Goal: Task Accomplishment & Management: Use online tool/utility

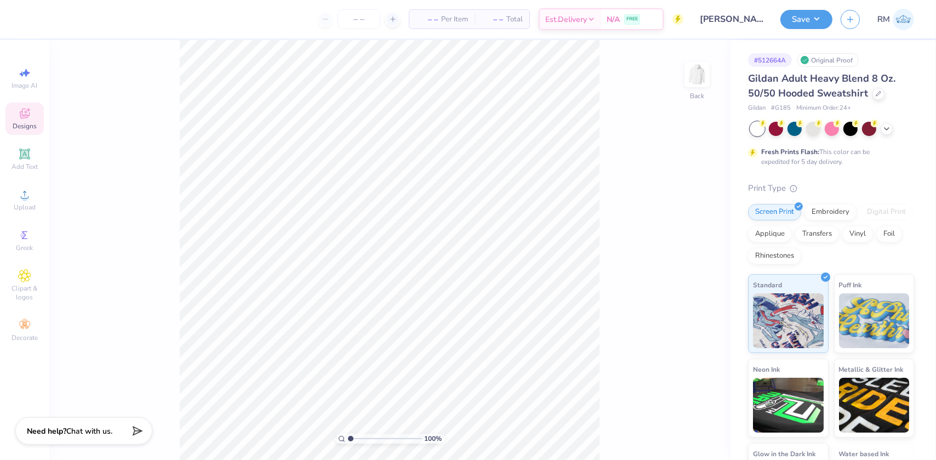
click at [21, 119] on icon at bounding box center [24, 113] width 13 height 13
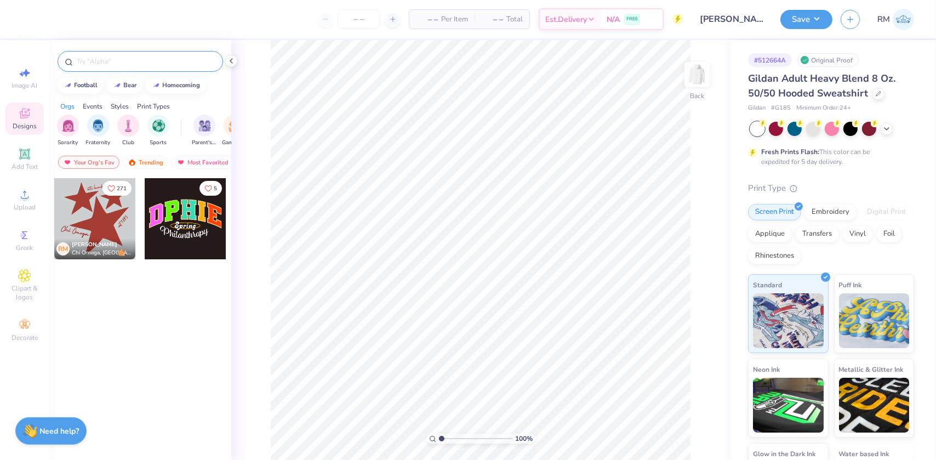
click at [131, 55] on div at bounding box center [141, 61] width 166 height 21
click at [127, 58] on input "text" at bounding box center [146, 61] width 140 height 11
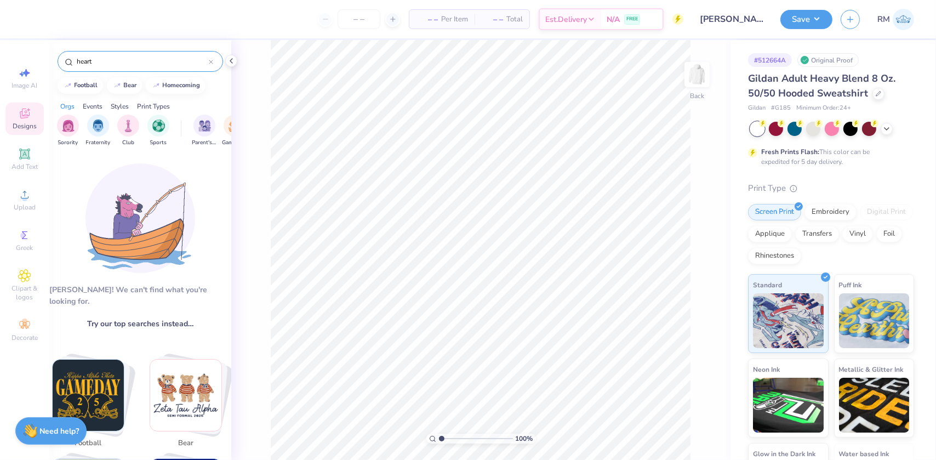
drag, startPoint x: 127, startPoint y: 58, endPoint x: 53, endPoint y: 53, distance: 74.2
click at [53, 53] on div "heart" at bounding box center [140, 58] width 182 height 37
type input "heart"
click at [93, 101] on div "Events" at bounding box center [93, 106] width 20 height 10
click at [115, 102] on div "Styles" at bounding box center [120, 106] width 18 height 10
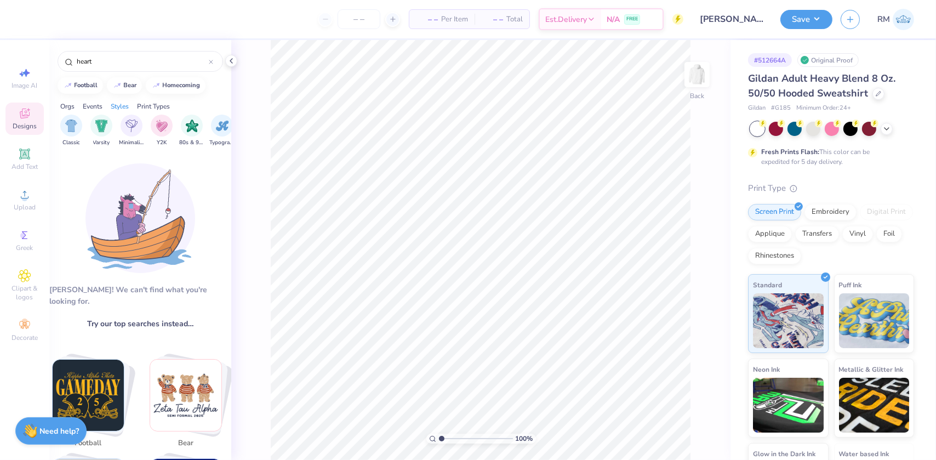
click at [158, 102] on div "Print Types" at bounding box center [153, 106] width 33 height 10
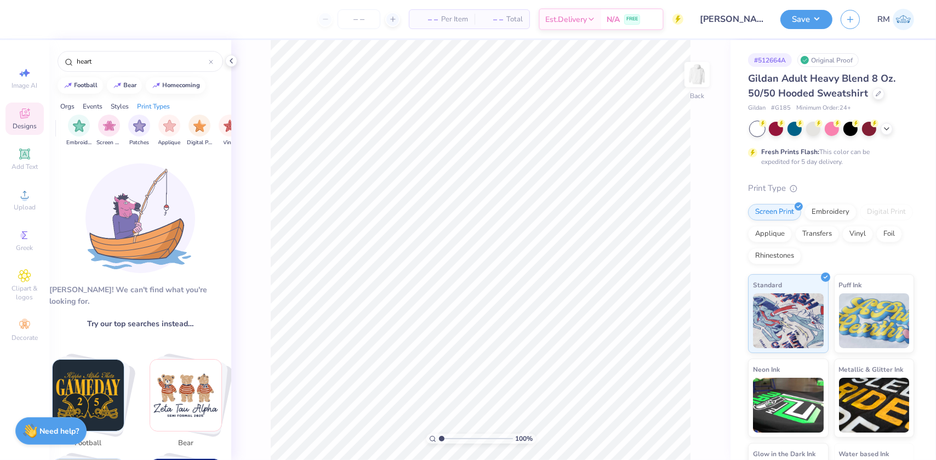
scroll to position [0, 891]
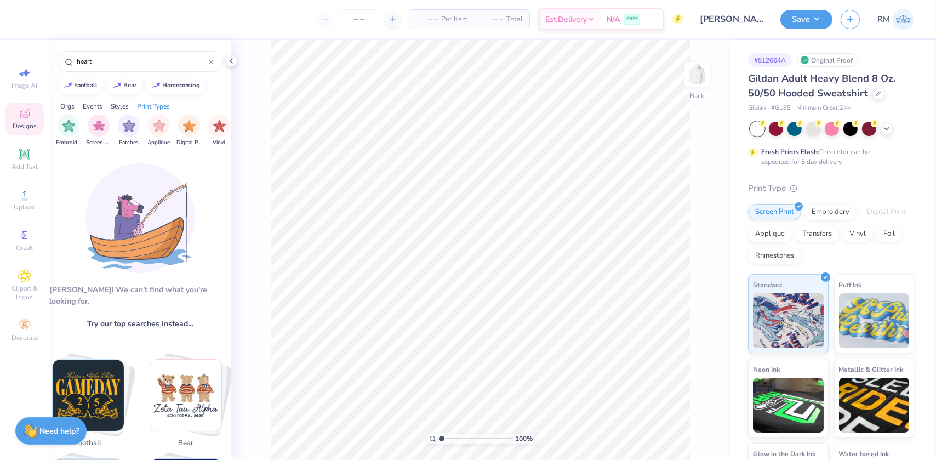
click at [65, 104] on div "Orgs" at bounding box center [67, 106] width 14 height 10
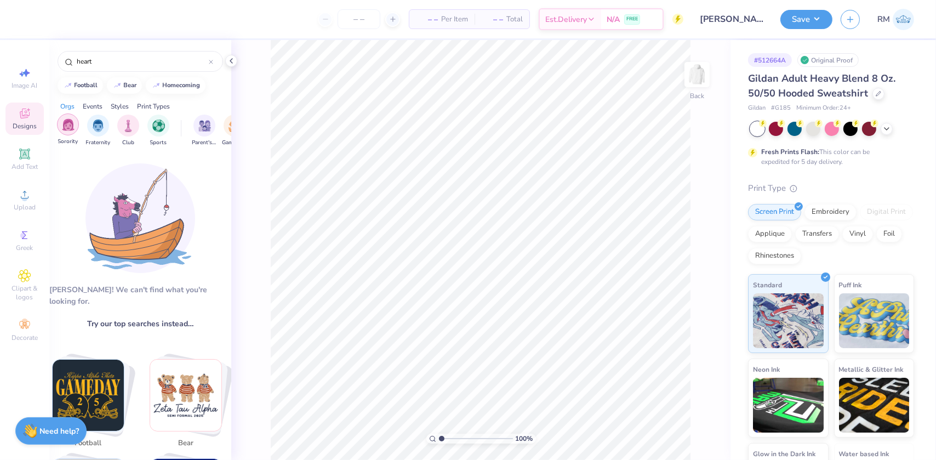
click at [65, 135] on div "Sorority" at bounding box center [68, 129] width 22 height 32
click at [212, 62] on icon at bounding box center [210, 61] width 3 height 3
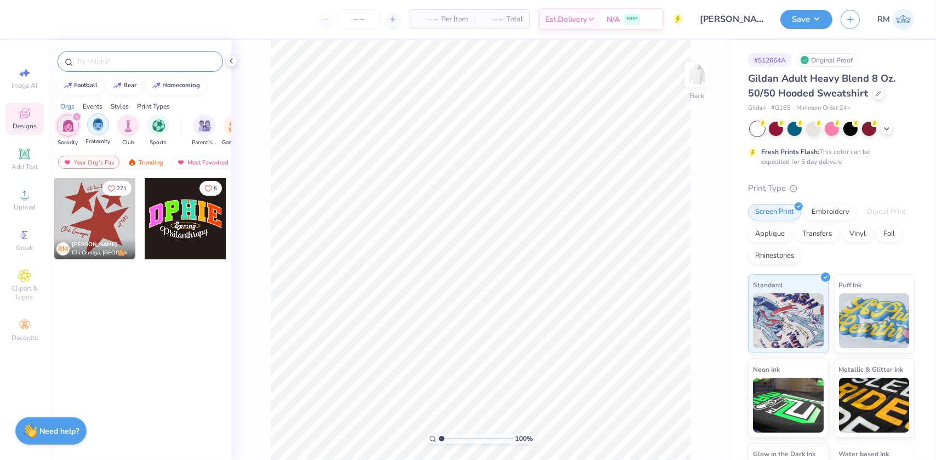
click at [95, 129] on img "filter for Fraternity" at bounding box center [98, 124] width 12 height 13
click at [132, 128] on img "filter for Club" at bounding box center [128, 124] width 12 height 13
click at [62, 129] on img "filter for Club" at bounding box center [68, 125] width 12 height 13
click at [153, 130] on div "filter for Sports" at bounding box center [158, 124] width 22 height 22
click at [195, 132] on div "Parent's Weekend" at bounding box center [204, 129] width 25 height 32
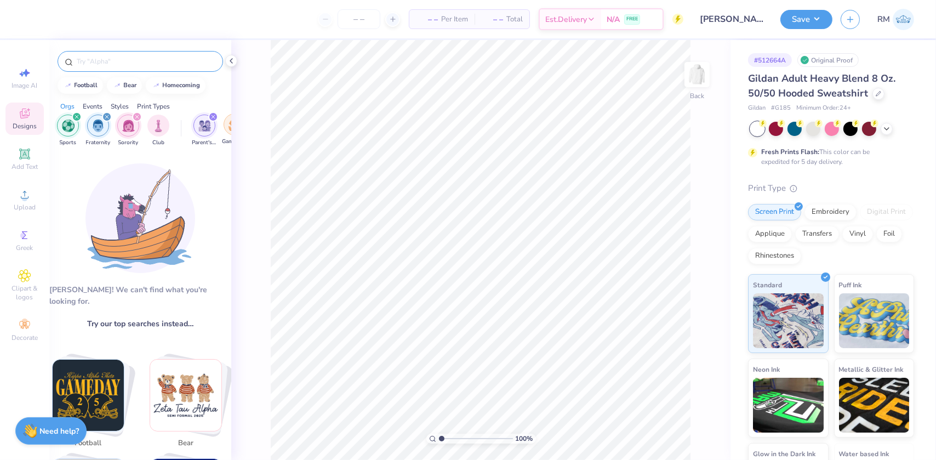
click at [229, 127] on img "filter for Game Day" at bounding box center [235, 124] width 13 height 13
drag, startPoint x: 198, startPoint y: 132, endPoint x: 75, endPoint y: 132, distance: 123.9
click at [75, 132] on div "Sports Fraternity Sorority Club Game Day Parent's Weekend Rush & Bid PR & Gener…" at bounding box center [140, 131] width 182 height 41
click at [231, 64] on icon at bounding box center [231, 60] width 9 height 9
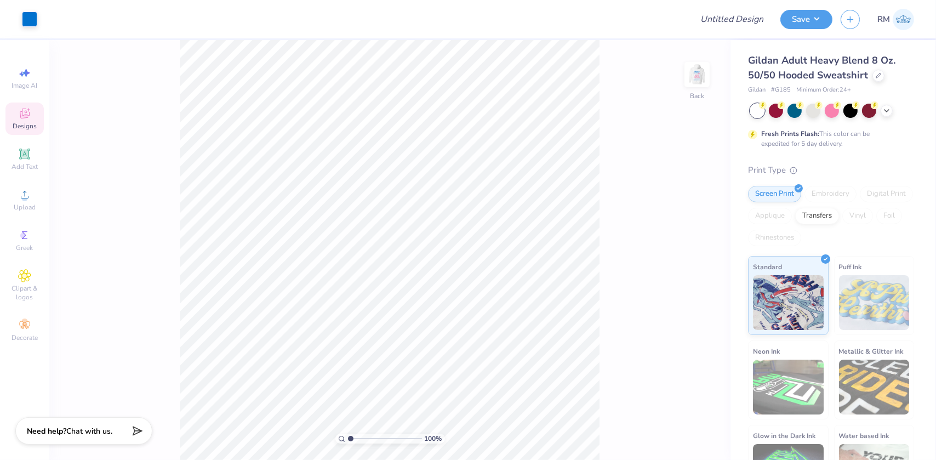
click at [23, 107] on icon at bounding box center [24, 113] width 13 height 13
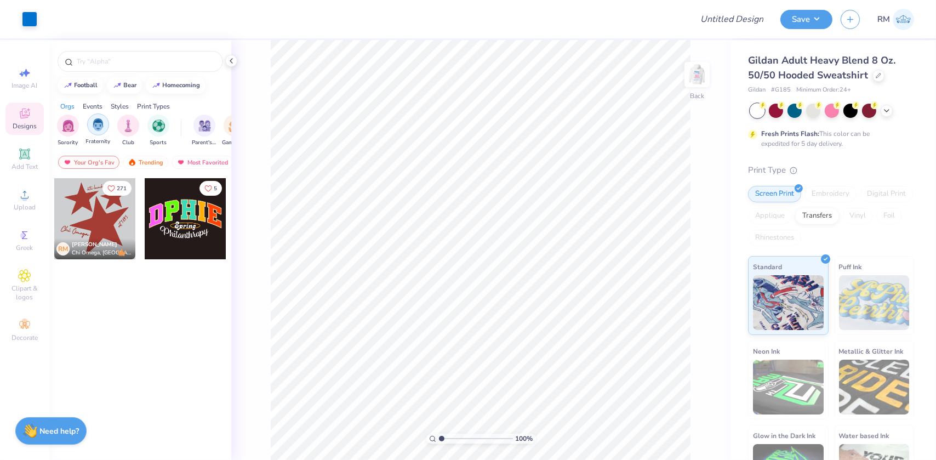
click at [98, 127] on img "filter for Fraternity" at bounding box center [98, 124] width 12 height 13
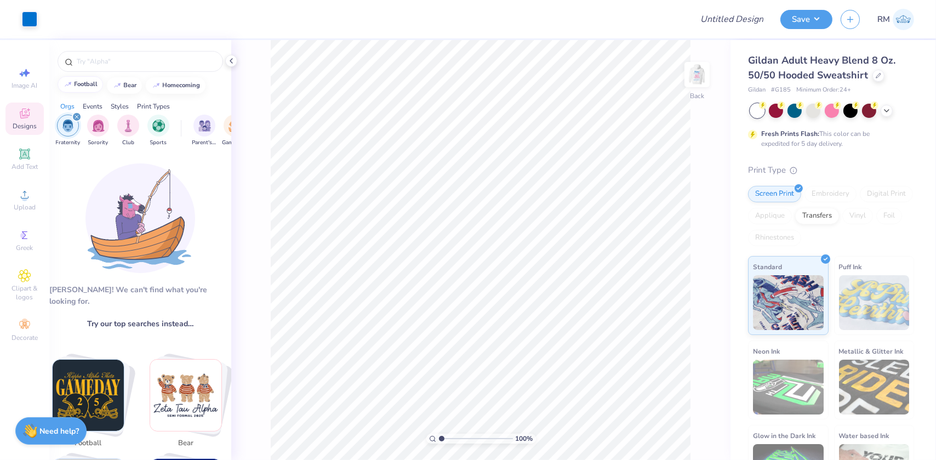
click at [82, 87] on div "football" at bounding box center [87, 84] width 24 height 6
type input "football"
click at [76, 115] on icon "filter for Fraternity" at bounding box center [77, 117] width 4 height 4
click at [82, 82] on div "football" at bounding box center [87, 84] width 24 height 6
click at [82, 84] on div "football" at bounding box center [87, 84] width 24 height 6
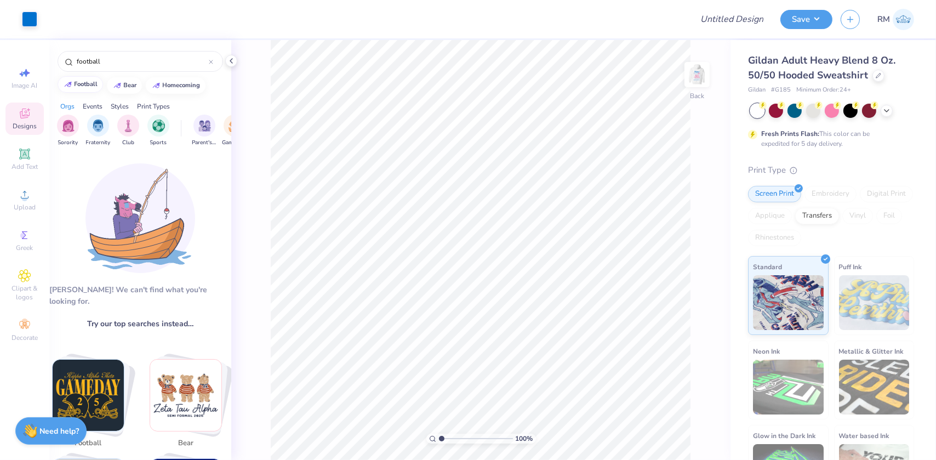
click at [82, 84] on div "football" at bounding box center [87, 84] width 24 height 6
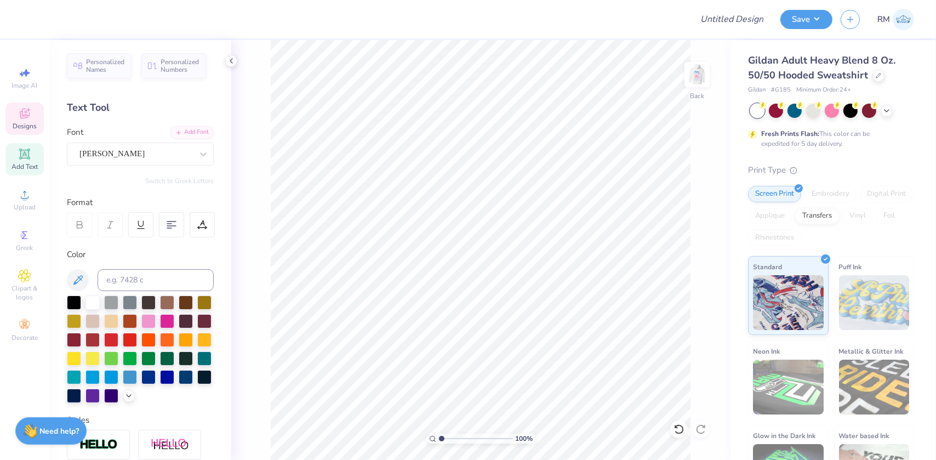
click at [28, 130] on span "Designs" at bounding box center [25, 126] width 24 height 9
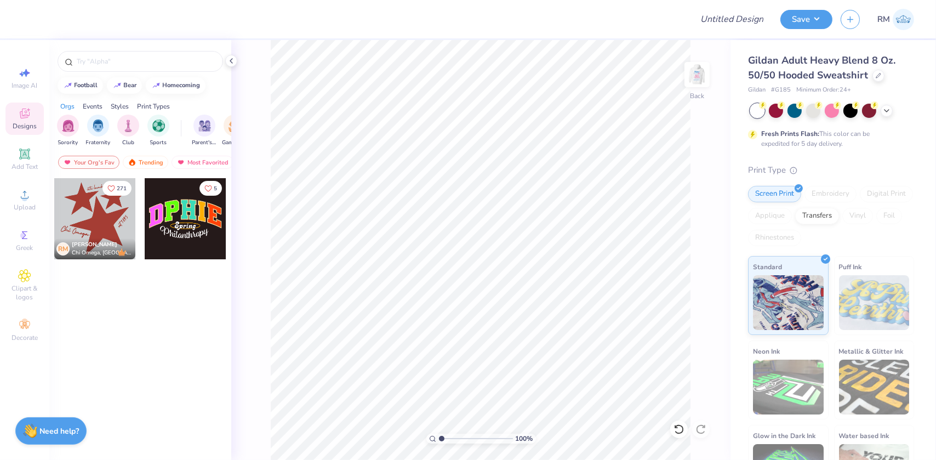
click at [194, 234] on div at bounding box center [185, 218] width 81 height 81
click at [89, 82] on div "football" at bounding box center [87, 84] width 24 height 6
type input "football"
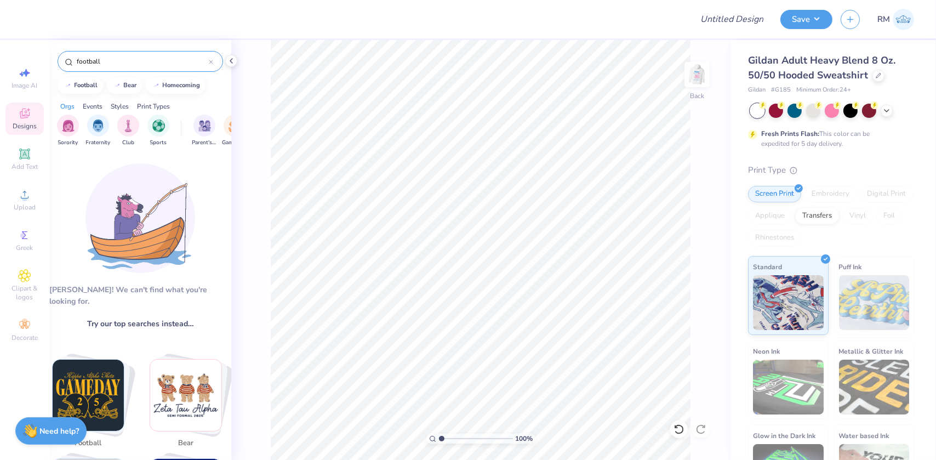
click at [113, 62] on input "football" at bounding box center [142, 61] width 133 height 11
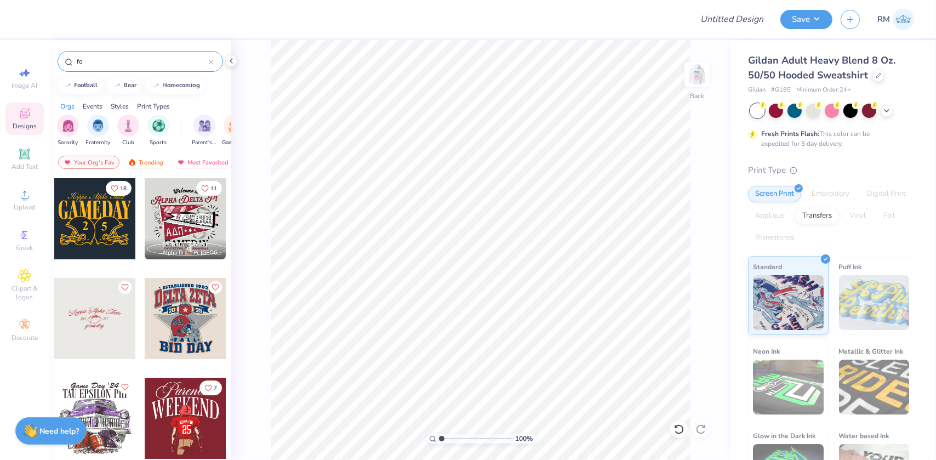
type input "f"
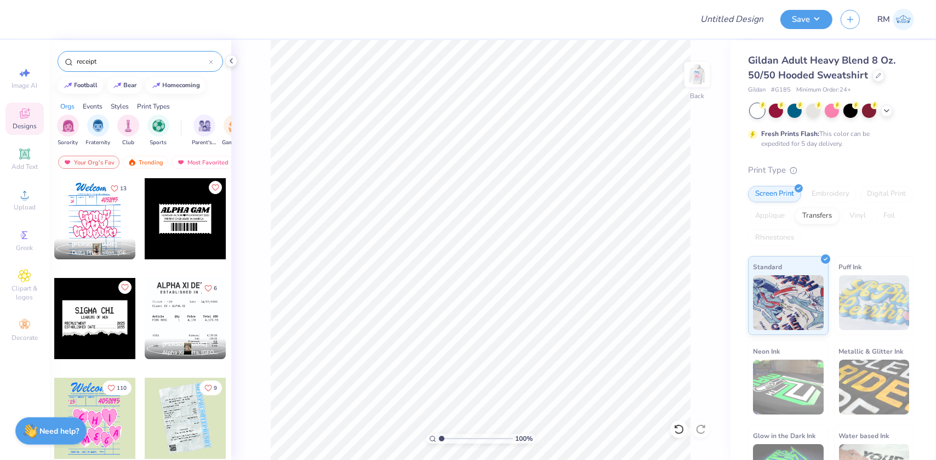
type input "receipt"
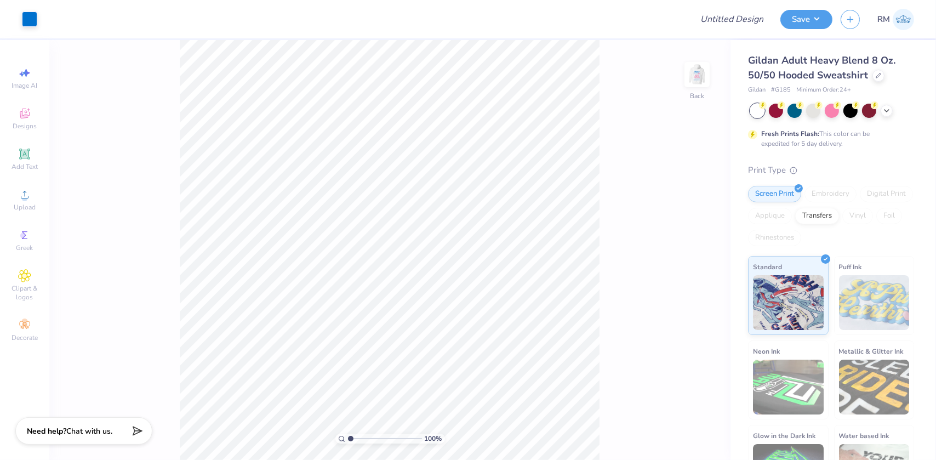
click at [605, 429] on div "100 % Back" at bounding box center [389, 250] width 681 height 420
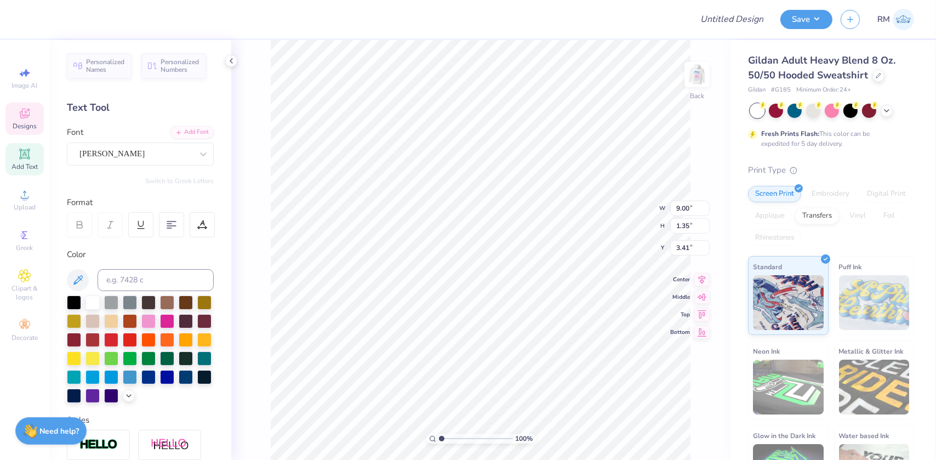
click at [27, 112] on icon at bounding box center [24, 113] width 13 height 13
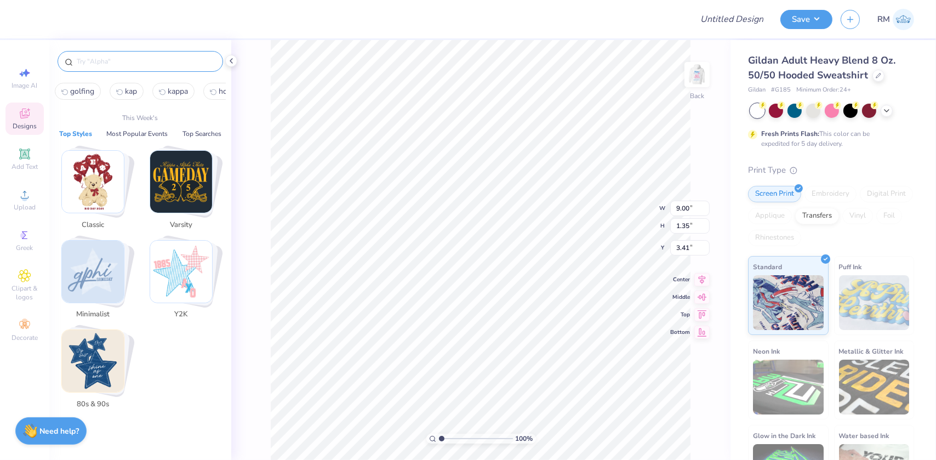
click at [101, 61] on input "text" at bounding box center [146, 61] width 140 height 11
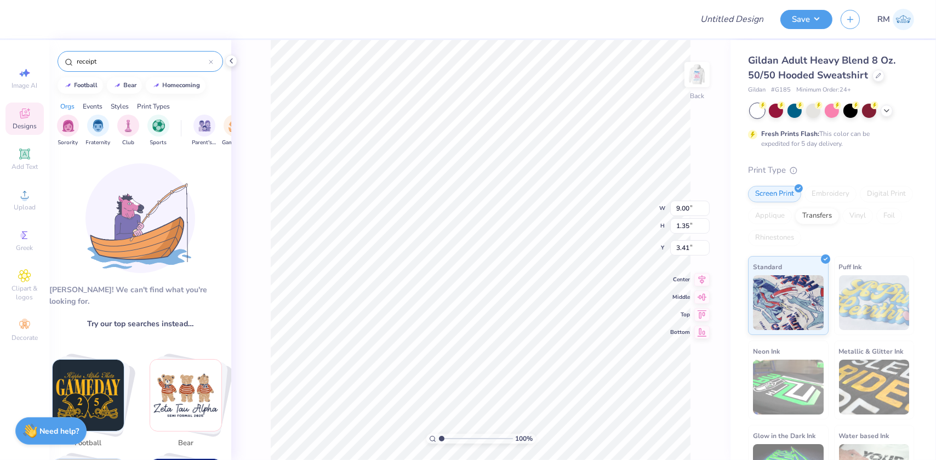
click at [125, 60] on input "receipt" at bounding box center [142, 61] width 133 height 11
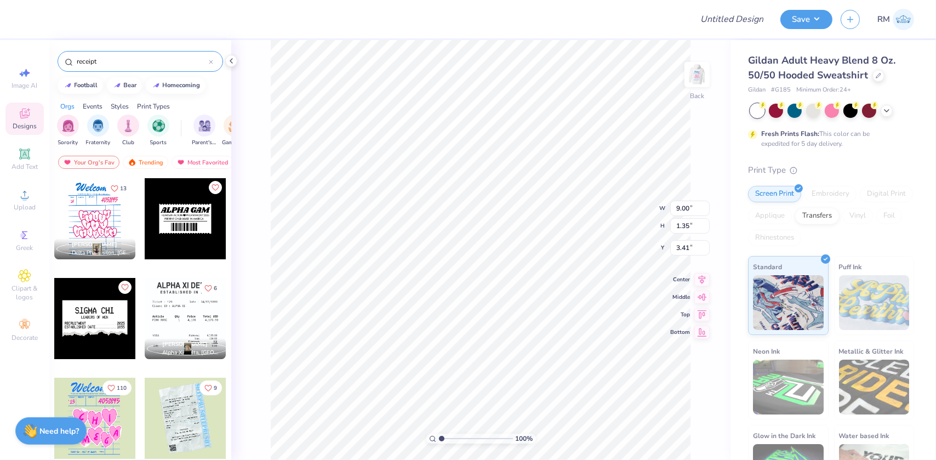
type input "receipt"
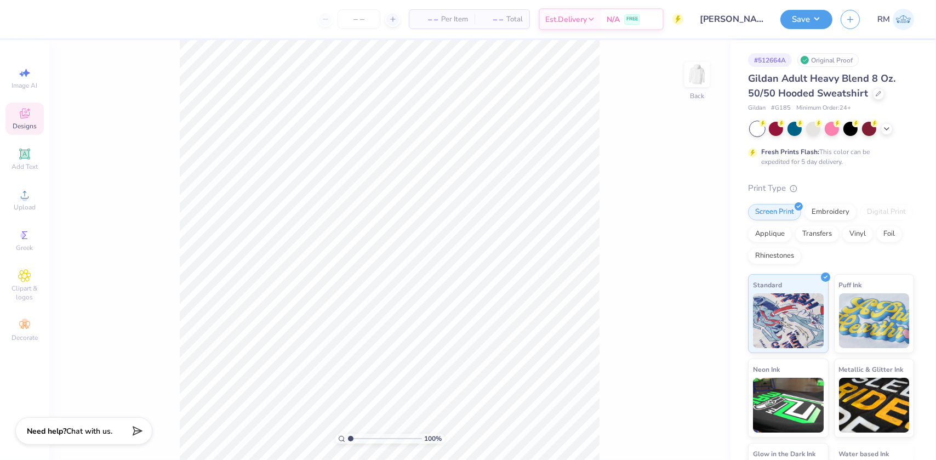
click at [27, 104] on div "Designs" at bounding box center [24, 118] width 38 height 32
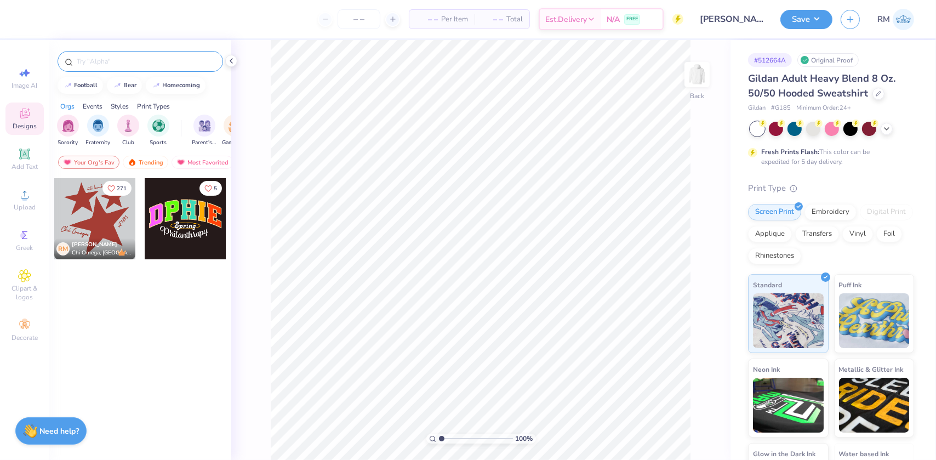
click at [138, 55] on div at bounding box center [141, 61] width 166 height 21
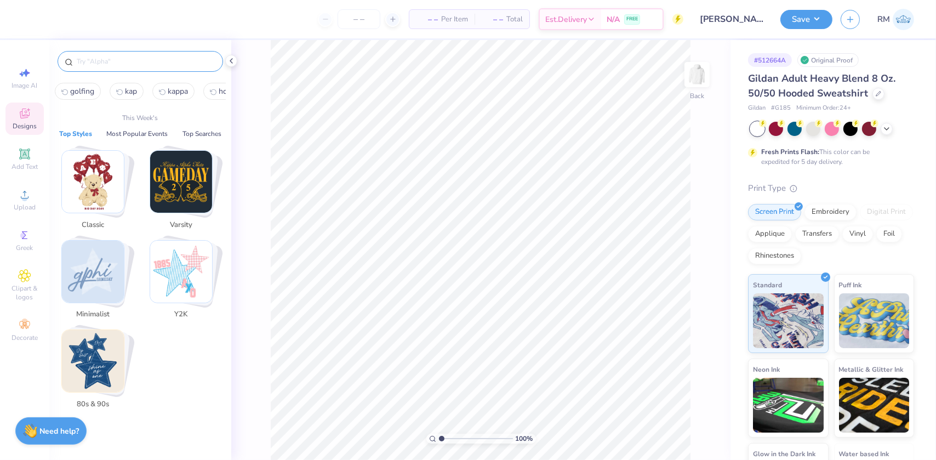
click at [133, 63] on input "text" at bounding box center [146, 61] width 140 height 11
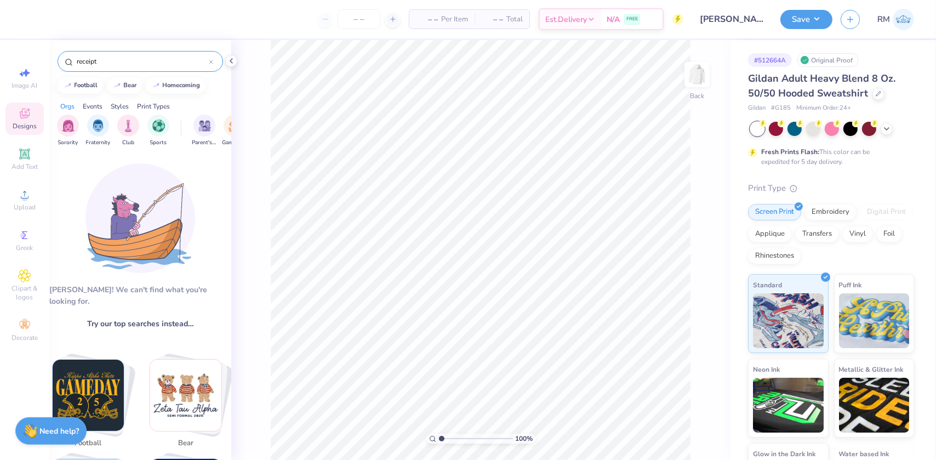
click at [103, 57] on input "receipt" at bounding box center [142, 61] width 133 height 11
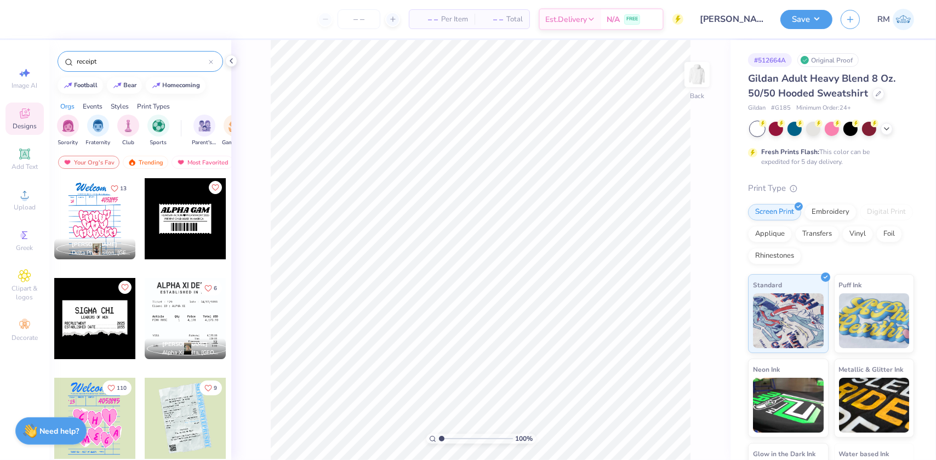
type input "receipt"
click at [87, 218] on div at bounding box center [94, 218] width 81 height 81
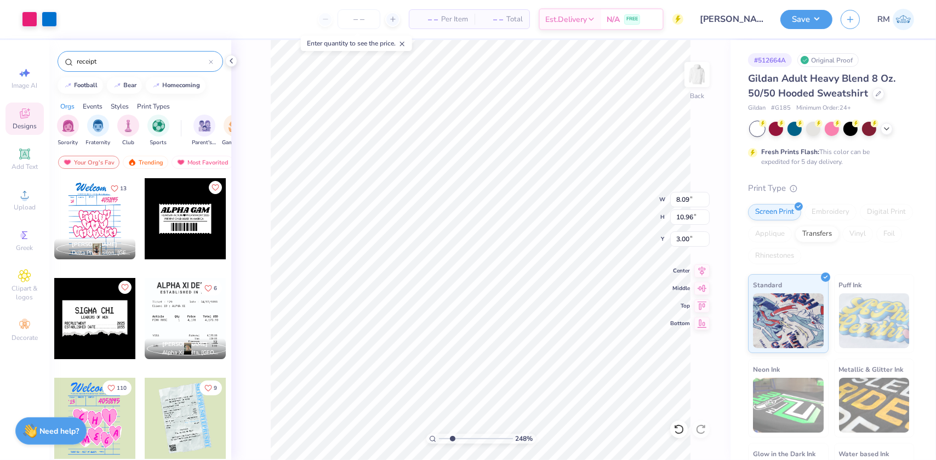
type input "2.4831942565701"
type input "6.70"
type input "4.43"
type input "7.10"
type input "2.4831942565701"
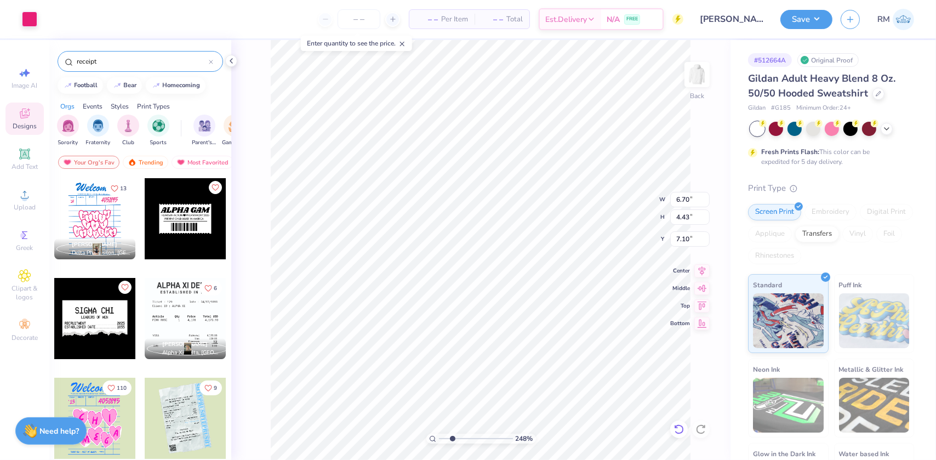
type input "7.72"
click at [681, 432] on icon at bounding box center [679, 429] width 11 height 11
drag, startPoint x: 452, startPoint y: 438, endPoint x: 433, endPoint y: 436, distance: 19.3
type input "1"
click at [439, 436] on input "range" at bounding box center [476, 438] width 74 height 10
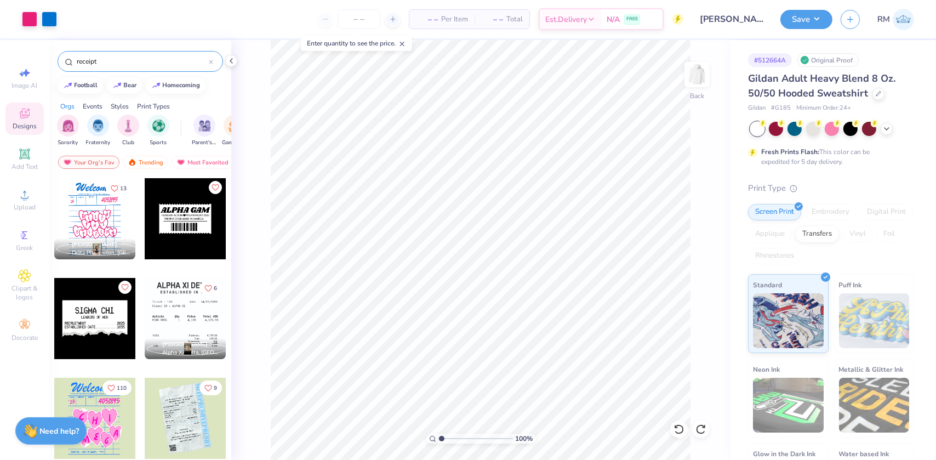
drag, startPoint x: 104, startPoint y: 52, endPoint x: 99, endPoint y: 55, distance: 6.1
click at [99, 55] on div "receipt" at bounding box center [141, 61] width 166 height 21
drag, startPoint x: 102, startPoint y: 63, endPoint x: 33, endPoint y: 64, distance: 68.5
click at [33, 64] on div "Art colors – – Per Item – – Total Est. Delivery N/A FREE Design Title James Mad…" at bounding box center [468, 230] width 936 height 460
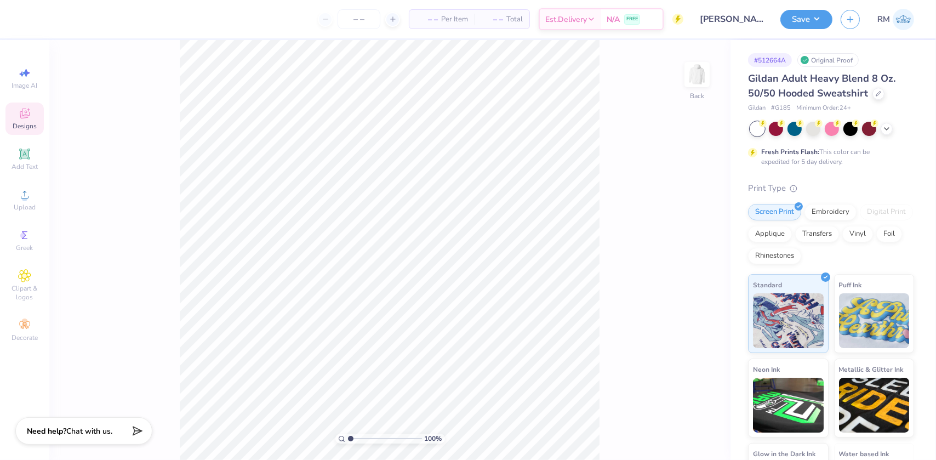
click at [24, 129] on span "Designs" at bounding box center [25, 126] width 24 height 9
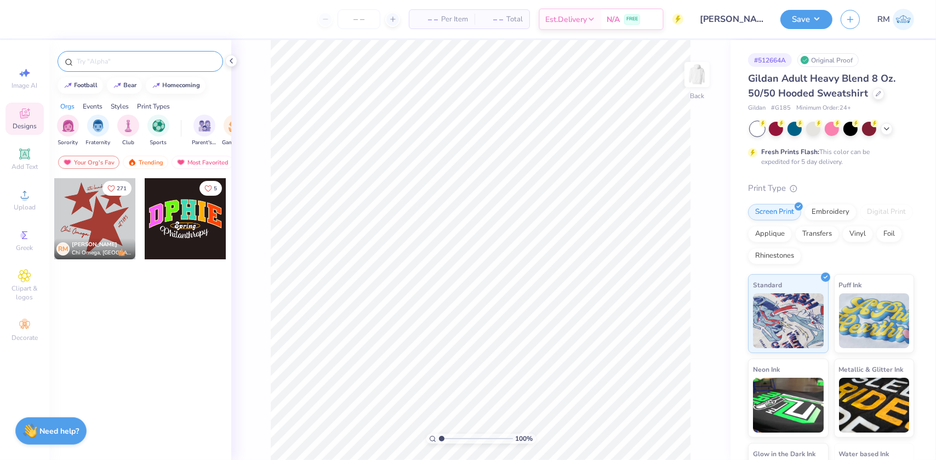
click at [146, 54] on div at bounding box center [141, 61] width 166 height 21
click at [139, 62] on input "text" at bounding box center [146, 61] width 140 height 11
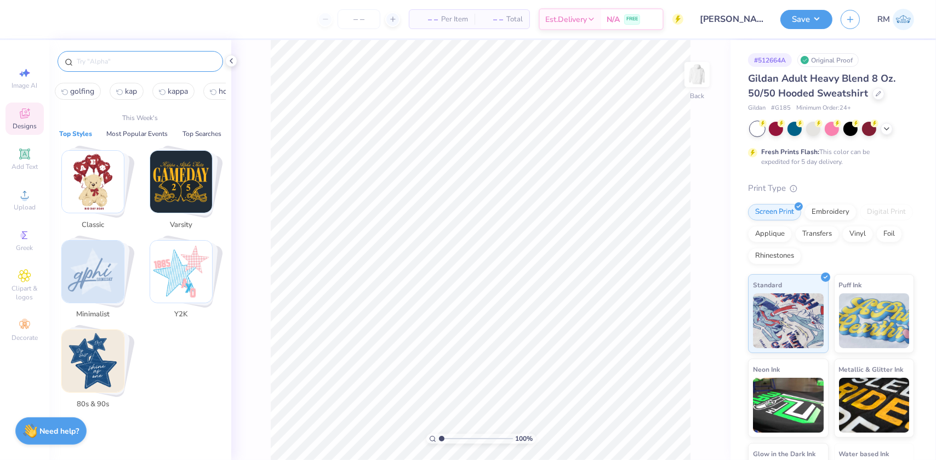
click at [85, 89] on span "golfing" at bounding box center [82, 91] width 24 height 10
type input "golfing"
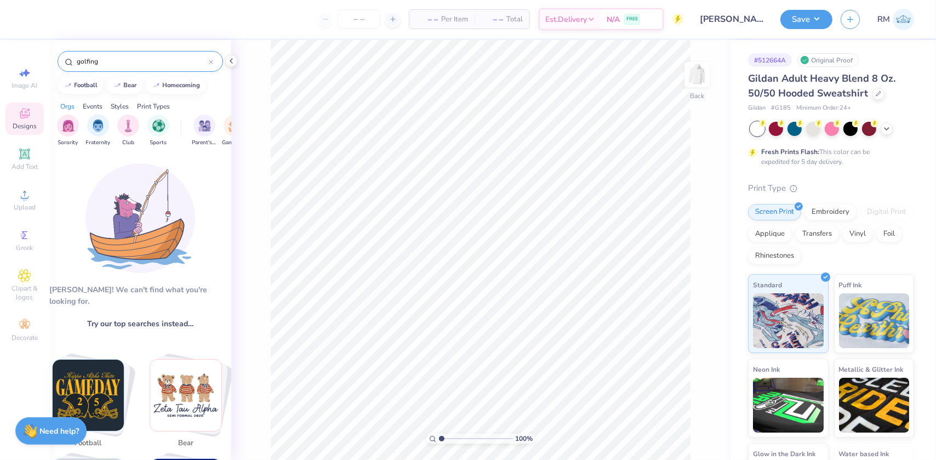
click at [136, 56] on input "golfing" at bounding box center [142, 61] width 133 height 11
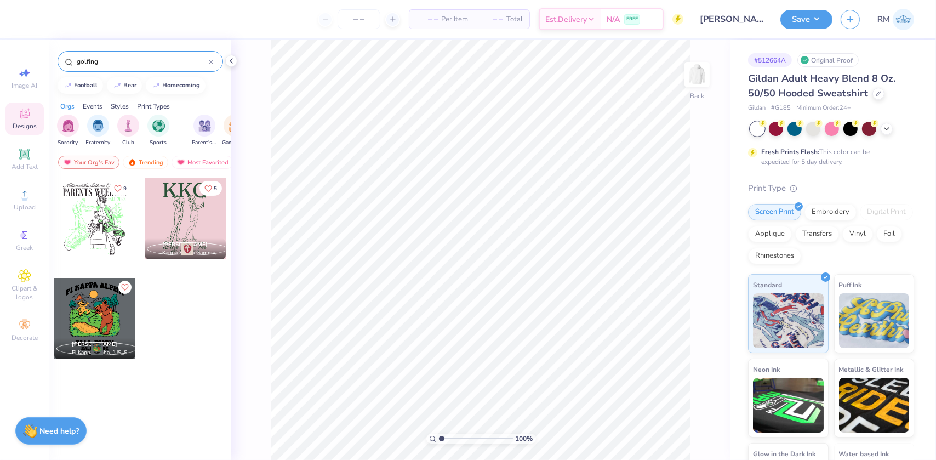
drag, startPoint x: 120, startPoint y: 62, endPoint x: 50, endPoint y: 60, distance: 70.2
click at [53, 60] on div "golfing" at bounding box center [140, 58] width 182 height 37
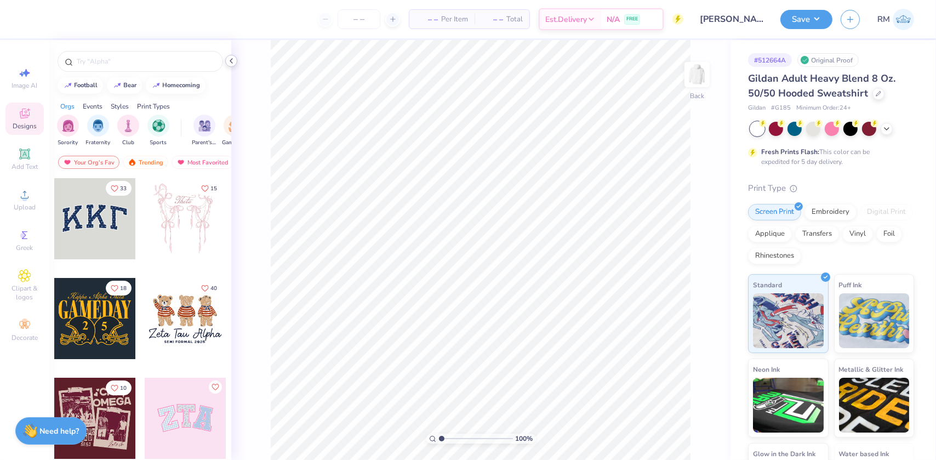
click at [232, 59] on polyline at bounding box center [231, 61] width 2 height 4
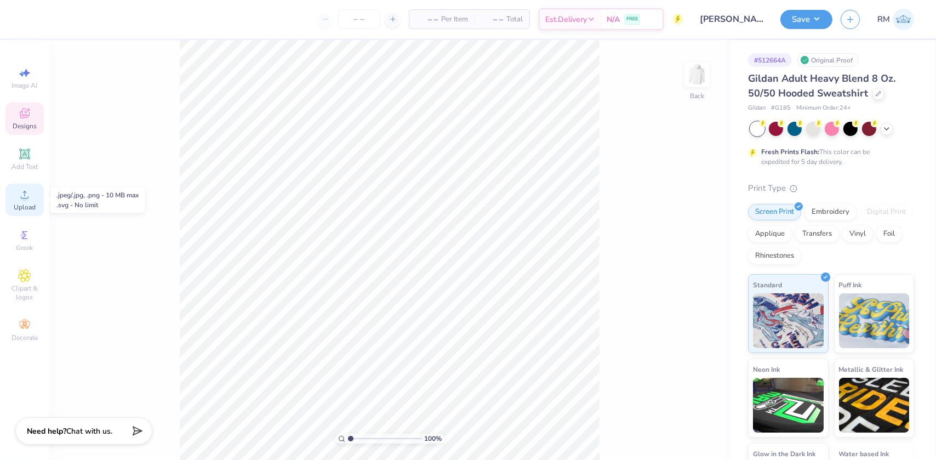
click at [19, 197] on icon at bounding box center [24, 194] width 13 height 13
click at [18, 195] on icon at bounding box center [24, 194] width 13 height 13
click at [24, 113] on icon at bounding box center [24, 113] width 13 height 13
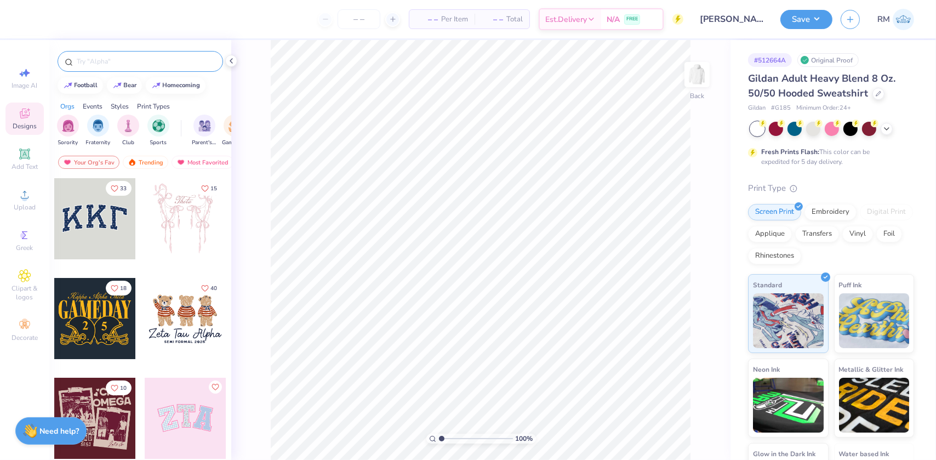
click at [147, 58] on input "text" at bounding box center [146, 61] width 140 height 11
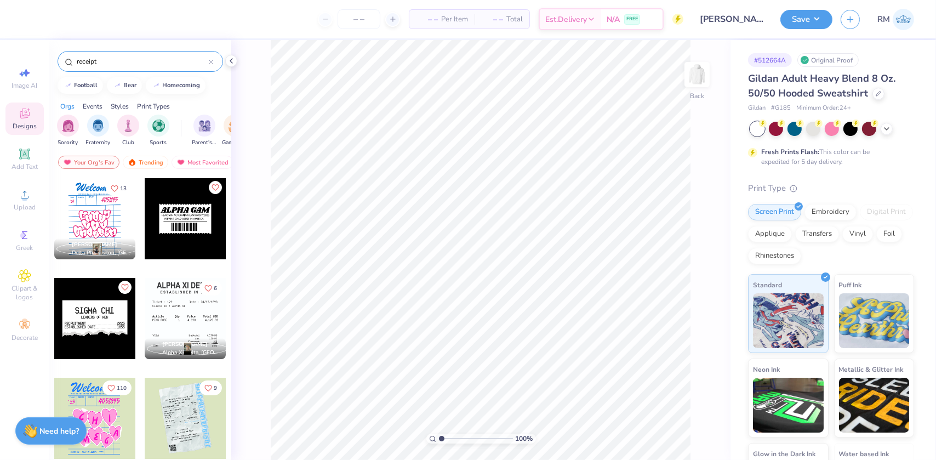
type input "receipt"
click at [88, 212] on div at bounding box center [94, 218] width 81 height 81
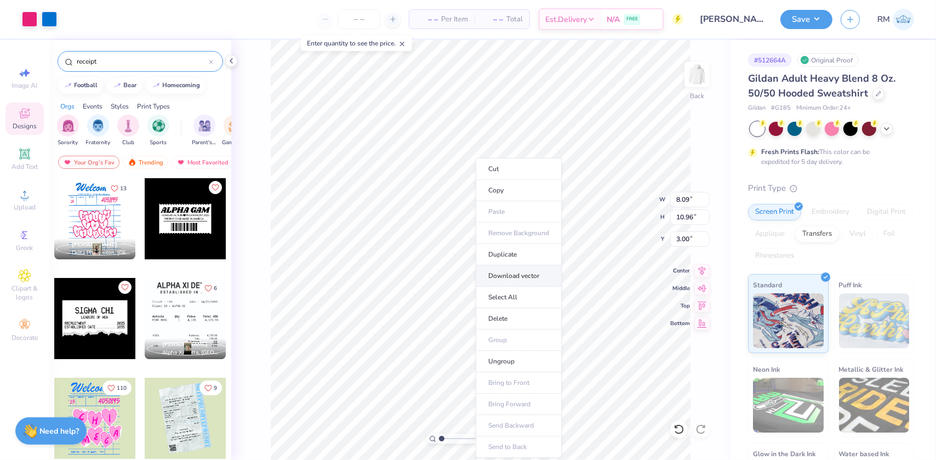
click at [520, 270] on li "Download vector" at bounding box center [519, 275] width 86 height 21
type input "2.26730332846674"
type input "6.70"
type input "4.43"
type input "7.10"
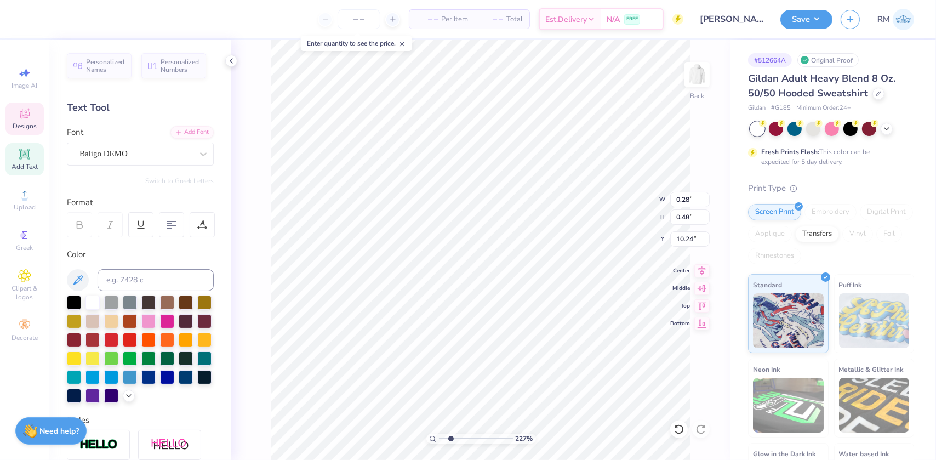
type input "2.26730332846674"
type input "0.27"
type input "0.60"
type input "10.18"
type input "2.26730332846674"
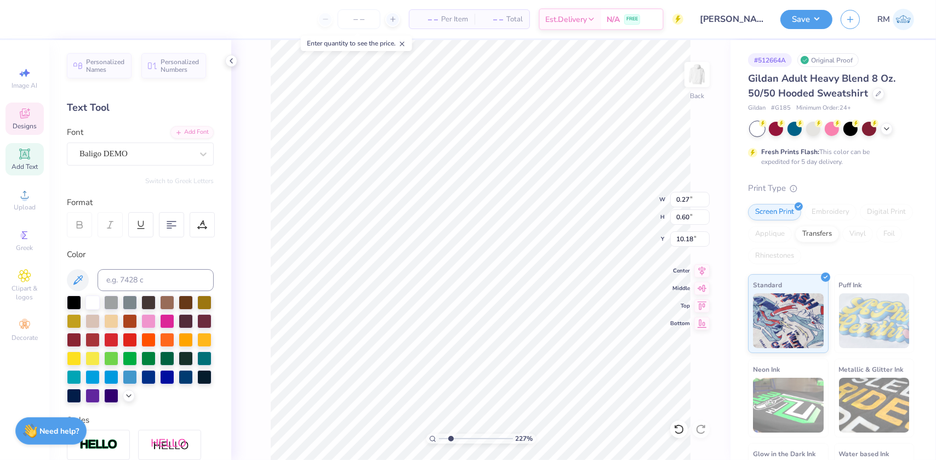
type input "1.10"
type input "2.26730332846674"
type input "8.09"
type input "9.15"
type input "4.81"
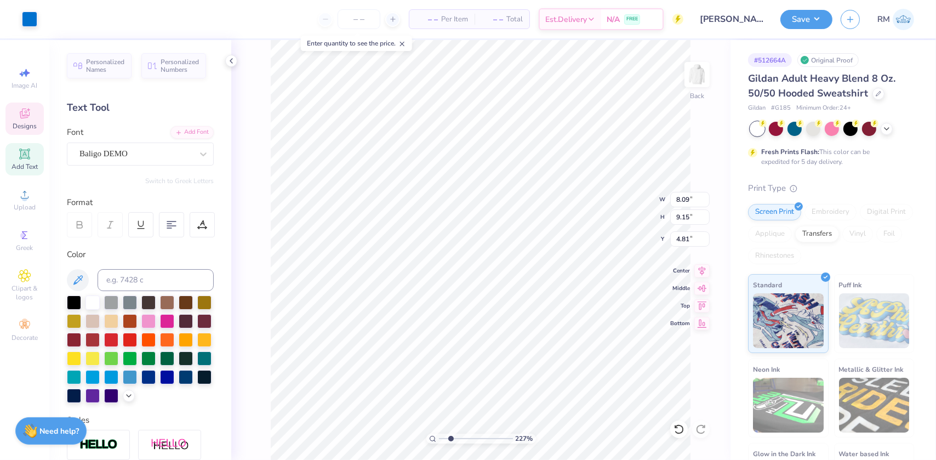
type input "2.26730332846674"
type input "0.25"
type input "0.60"
type input "9.06"
type input "2.26730332846674"
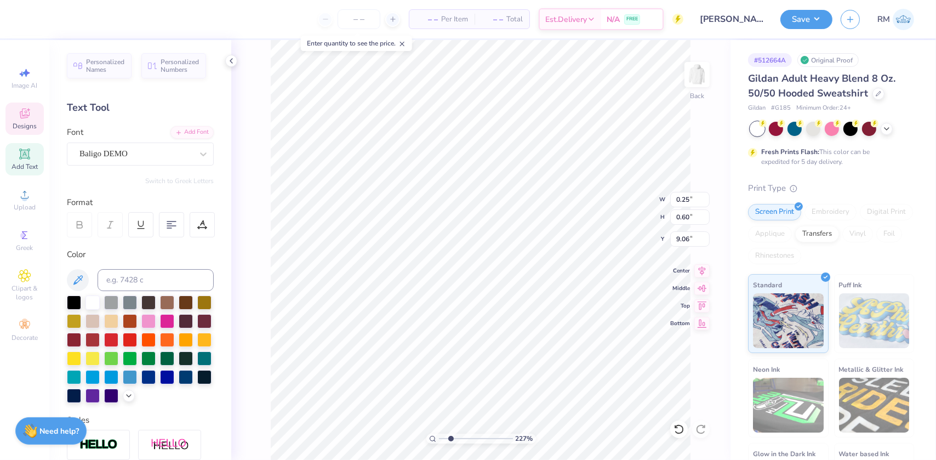
type input "0.79"
type input "1.94"
type input "7.72"
click at [261, 341] on div "227 % Back" at bounding box center [480, 250] width 499 height 420
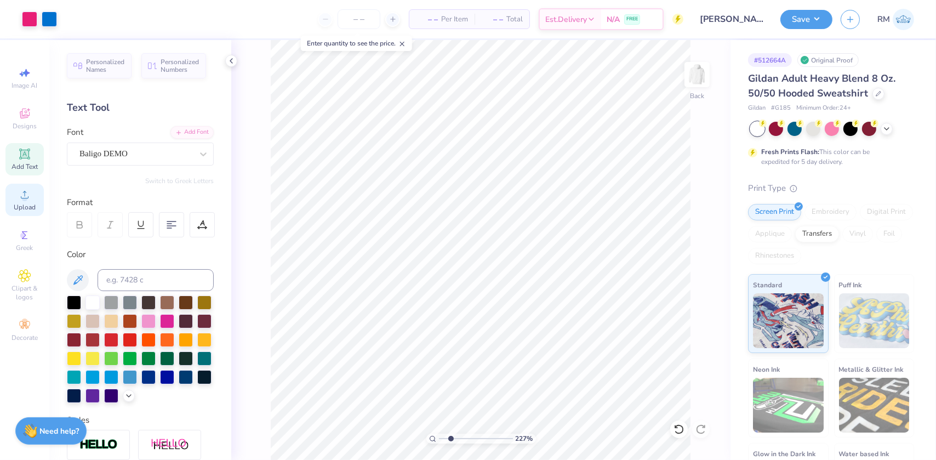
click at [29, 197] on icon at bounding box center [24, 194] width 13 height 13
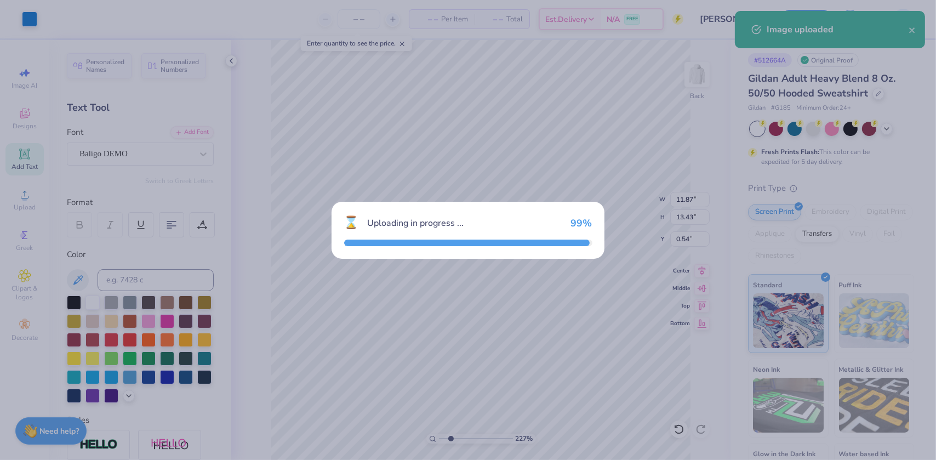
type input "2.26730332846674"
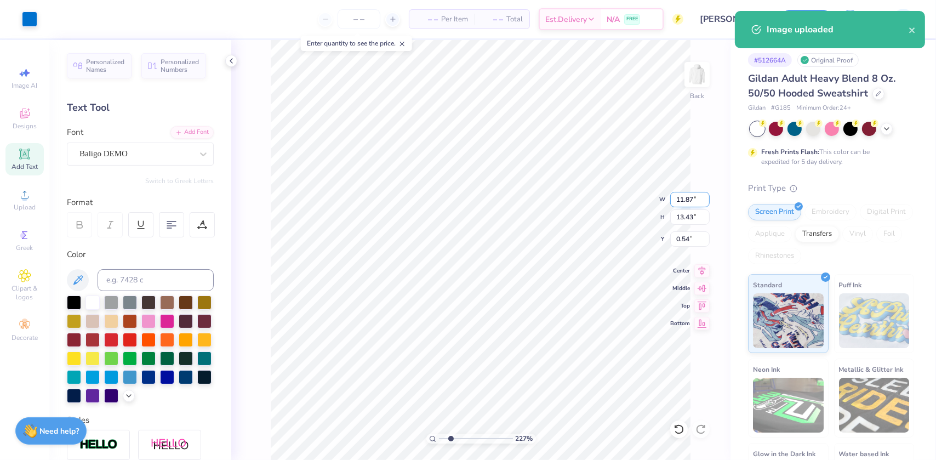
click at [680, 204] on input "11.87" at bounding box center [689, 199] width 39 height 15
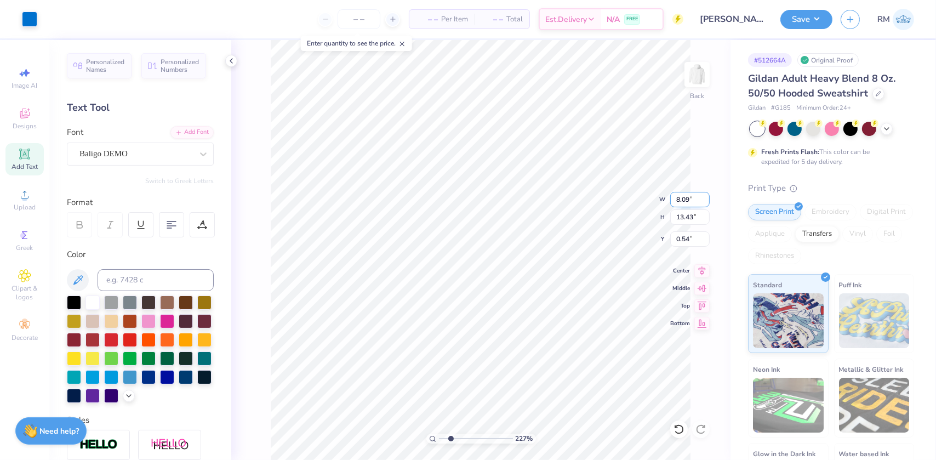
type input "8.09"
type input "2.26730332846674"
type input "9.16"
click at [683, 237] on input "2.67" at bounding box center [689, 238] width 39 height 15
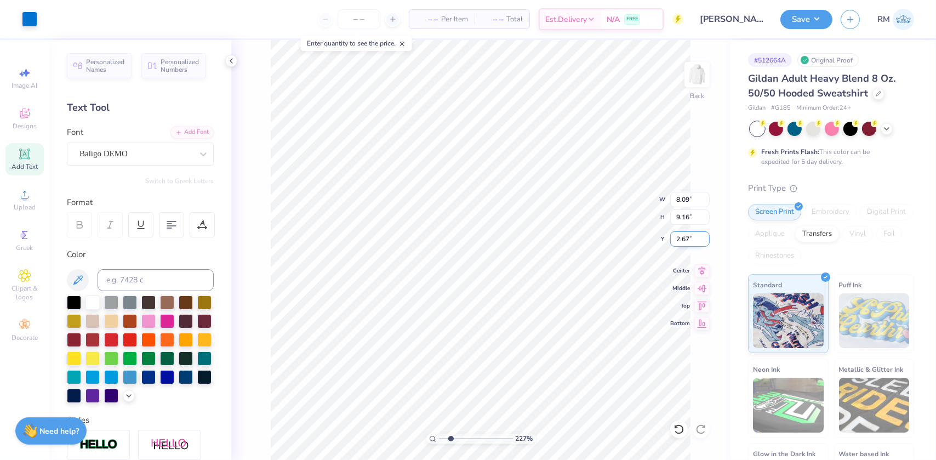
click at [683, 237] on input "2.67" at bounding box center [689, 238] width 39 height 15
type input "4.81"
drag, startPoint x: 449, startPoint y: 436, endPoint x: 438, endPoint y: 436, distance: 11.0
click at [439, 436] on input "range" at bounding box center [476, 438] width 74 height 10
click at [540, 338] on li "Group" at bounding box center [543, 339] width 86 height 21
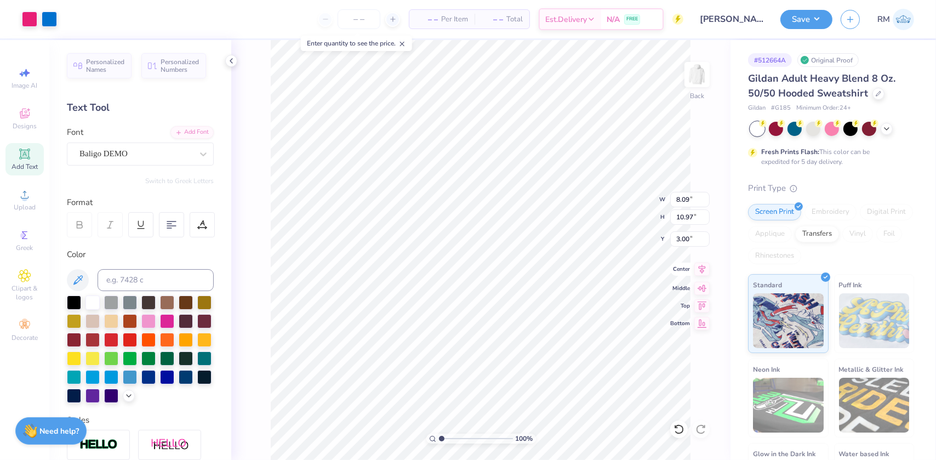
click at [699, 268] on icon at bounding box center [701, 269] width 15 height 13
type input "1"
click at [524, 188] on li "Copy" at bounding box center [542, 190] width 86 height 21
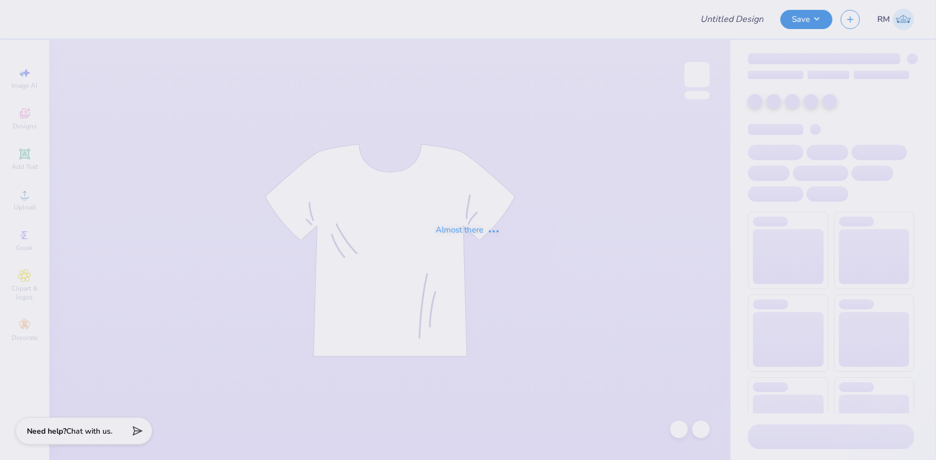
type input "James Madison University : Gracie Simons"
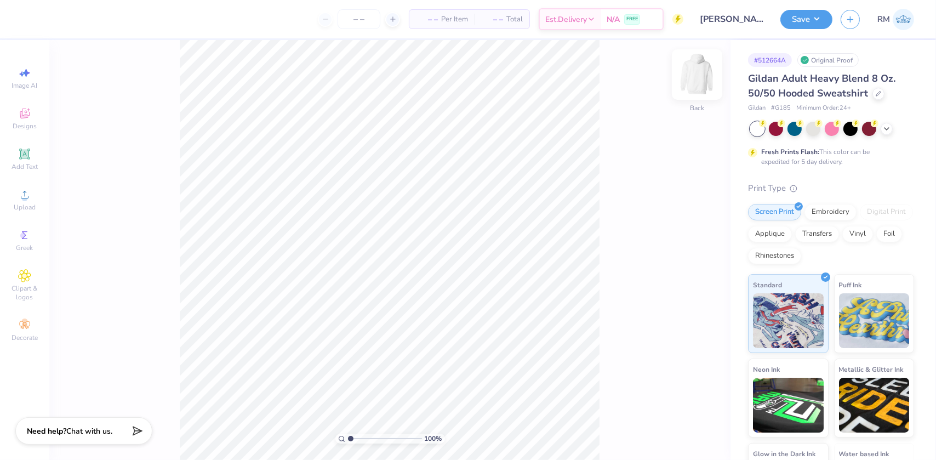
click at [698, 69] on img at bounding box center [697, 75] width 44 height 44
click at [26, 200] on circle at bounding box center [24, 198] width 6 height 6
click at [24, 114] on icon at bounding box center [24, 113] width 13 height 13
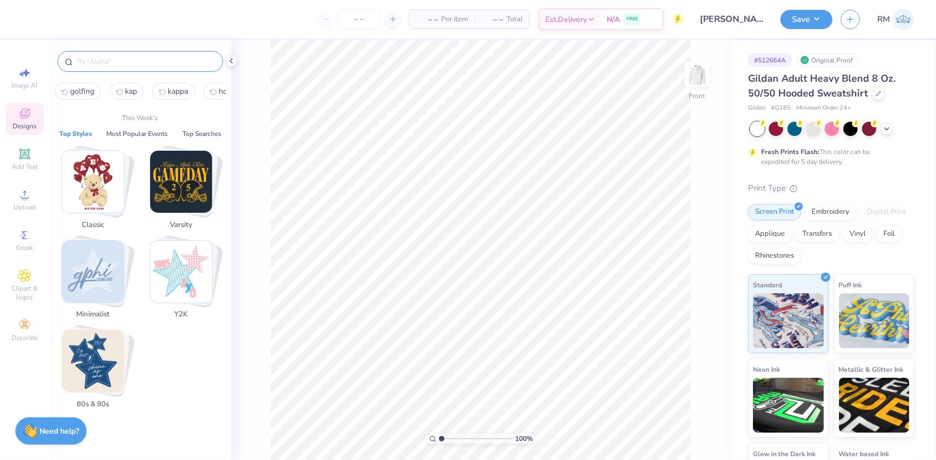
click at [156, 58] on input "text" at bounding box center [146, 61] width 140 height 11
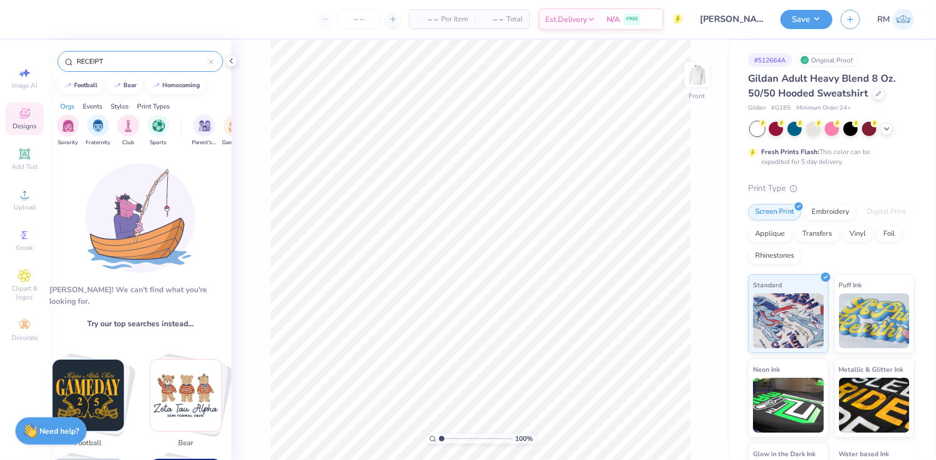
click at [156, 58] on input "RECEIPT" at bounding box center [142, 61] width 133 height 11
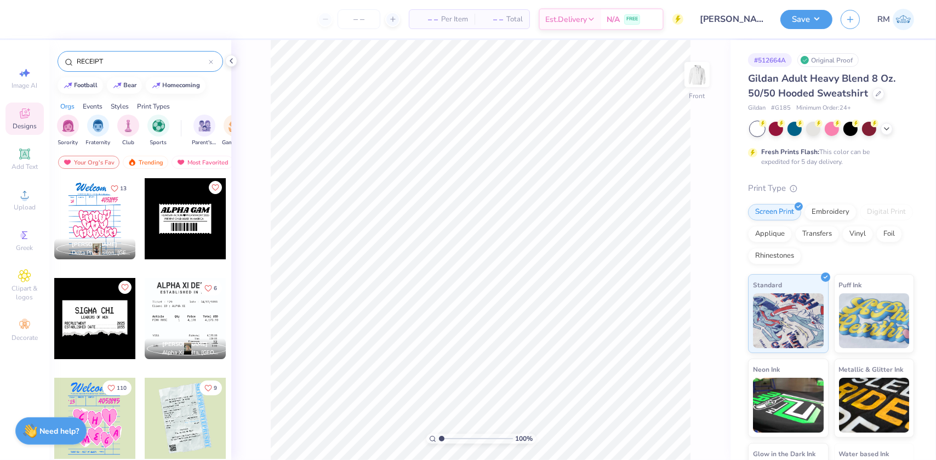
type input "RECEIPT"
click at [107, 213] on div at bounding box center [94, 218] width 81 height 81
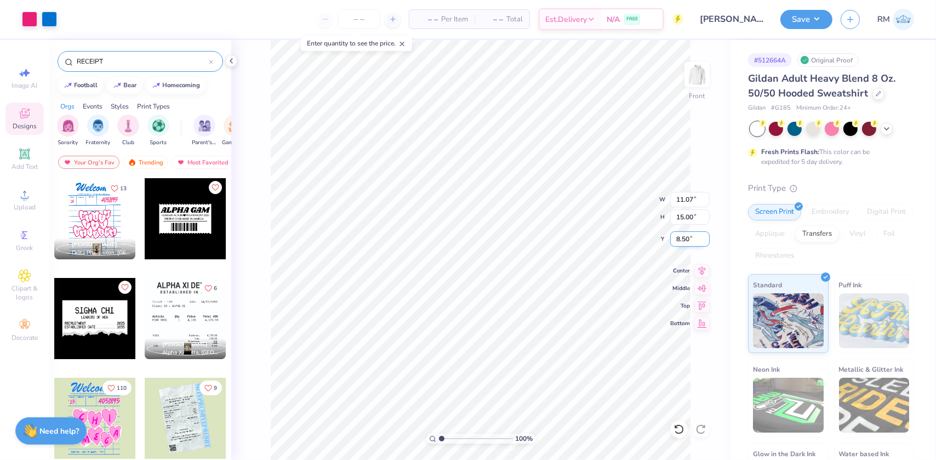
click at [676, 235] on input "8.50" at bounding box center [689, 238] width 39 height 15
type input "6.00"
click at [702, 271] on icon at bounding box center [702, 268] width 7 height 9
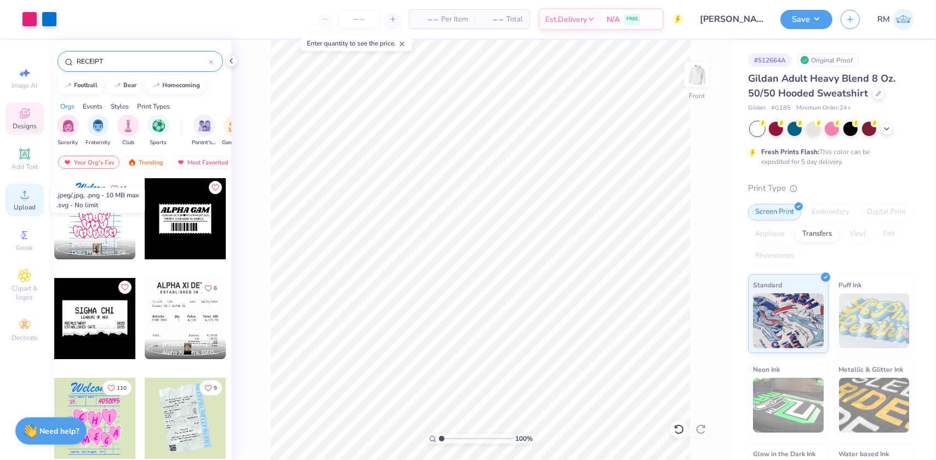
click at [21, 190] on icon at bounding box center [24, 194] width 13 height 13
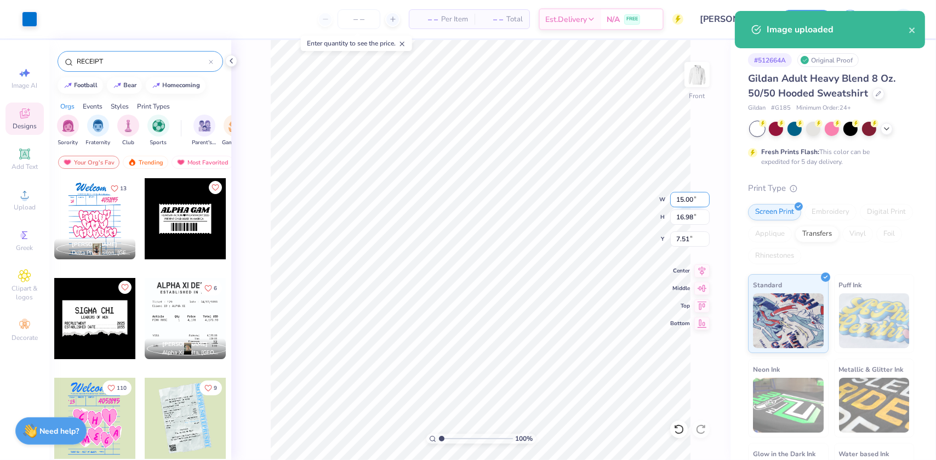
click at [683, 203] on input "15.00" at bounding box center [689, 199] width 39 height 15
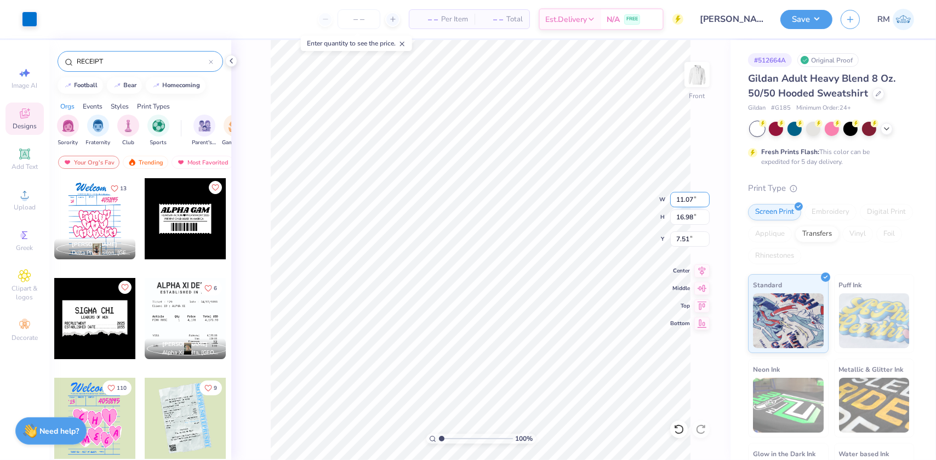
type input "11.07"
type input "12.53"
click at [675, 238] on input "9.74" at bounding box center [689, 238] width 39 height 15
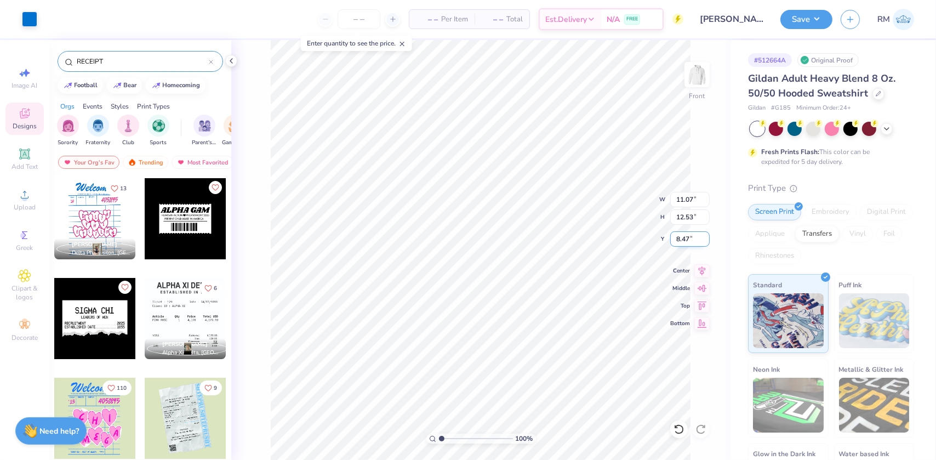
type input "8.47"
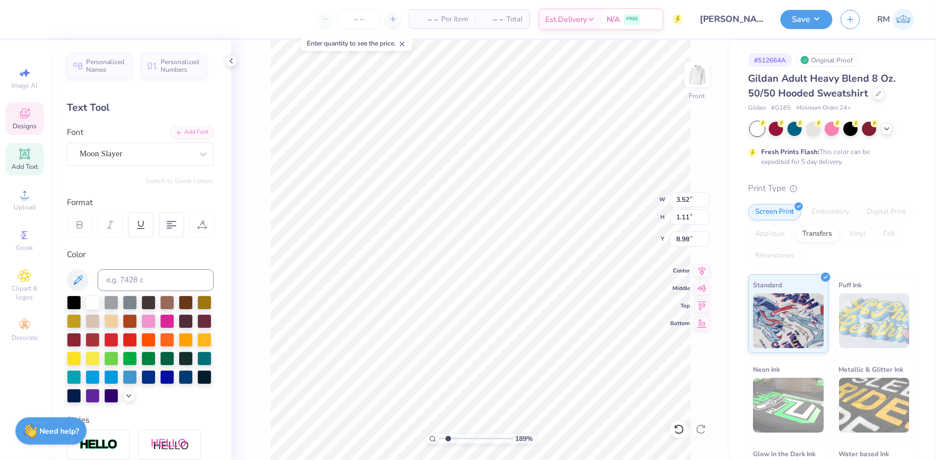
scroll to position [8, 2]
type input "1.89019881500322"
type textarea "06"
type input "1.89019881500322"
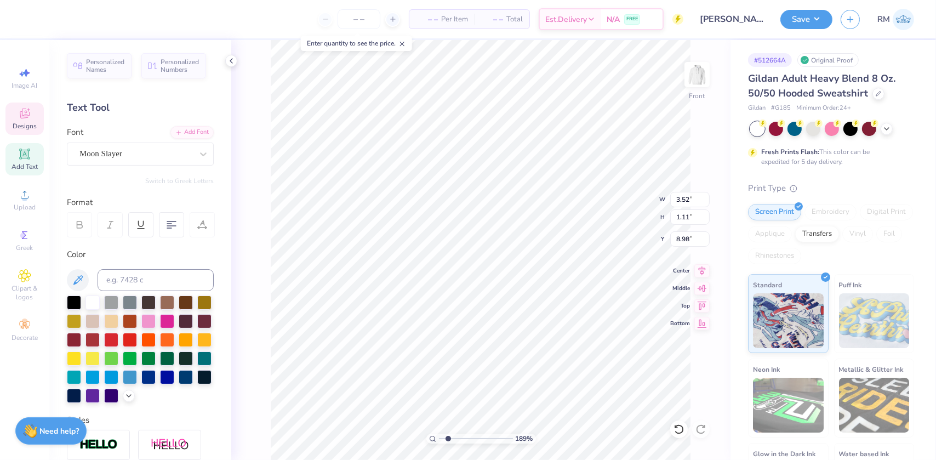
type textarea "0"
type input "1.89019881500322"
type textarea "05"
type input "1.89019881500322"
type textarea "051"
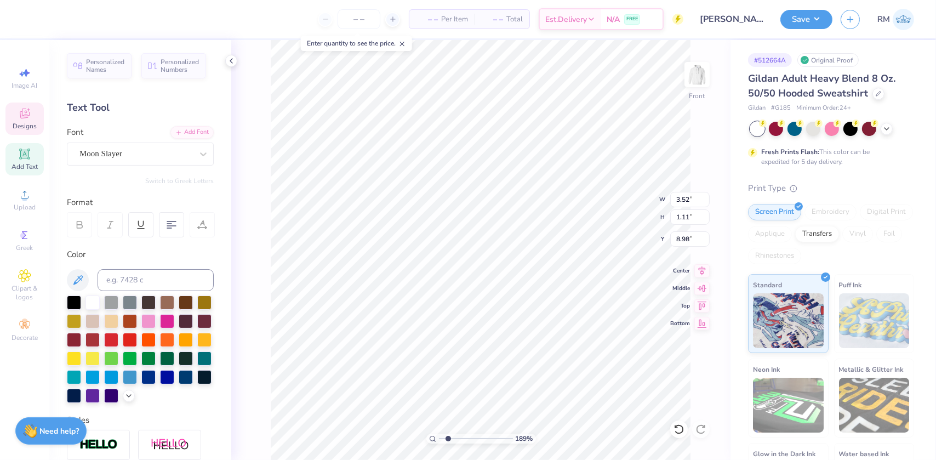
type input "1.89019881500322"
type textarea "0515"
type input "1.89019881500322"
type textarea "051518"
type input "1.89019881500322"
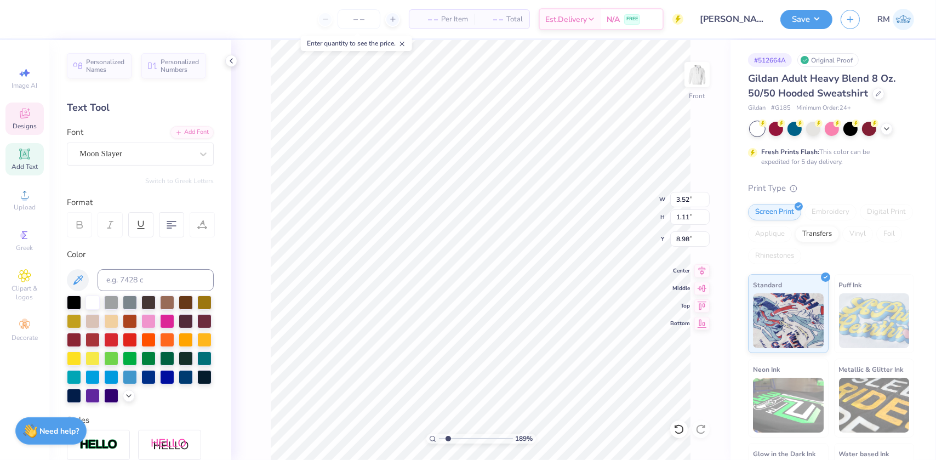
scroll to position [8, 2]
type textarea "0515185"
type input "1.89019881500322"
type textarea "05151851"
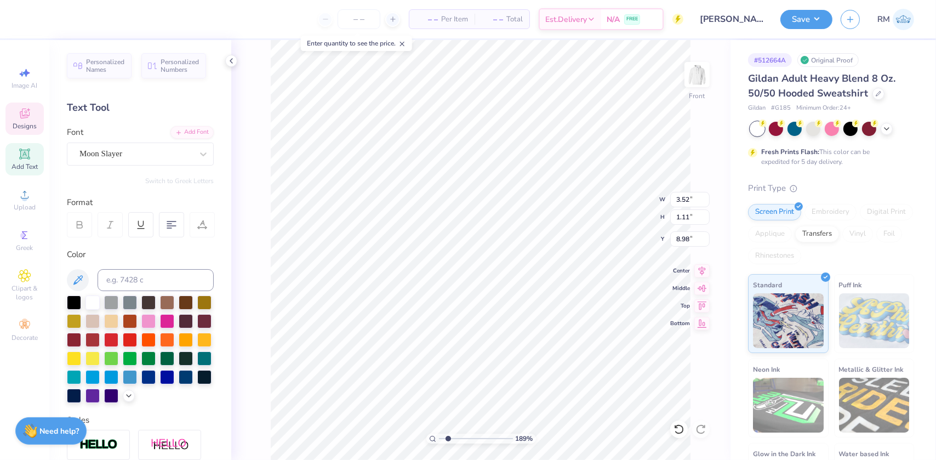
type input "1.89019881500322"
type input "0.81"
type input "0.71"
type input "9.51"
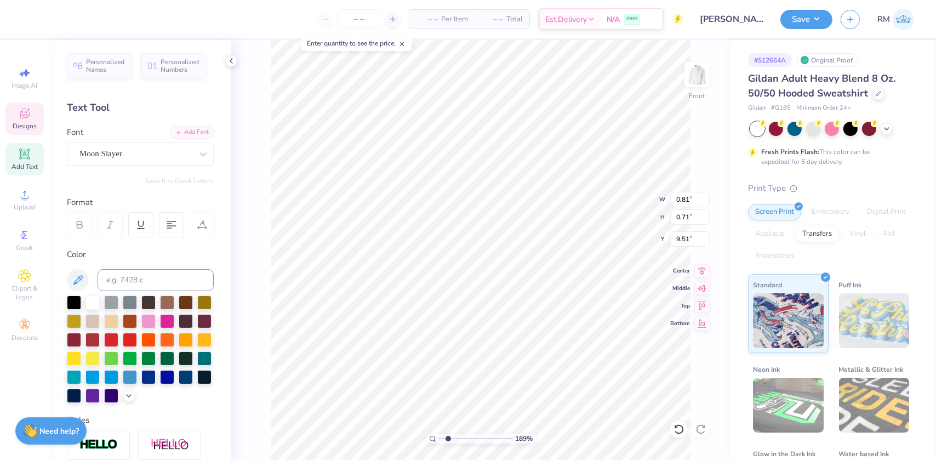
type input "1.89019881500322"
type textarea "'25"
type input "1.89019881500322"
type textarea "'25"
drag, startPoint x: 448, startPoint y: 438, endPoint x: 437, endPoint y: 438, distance: 11.0
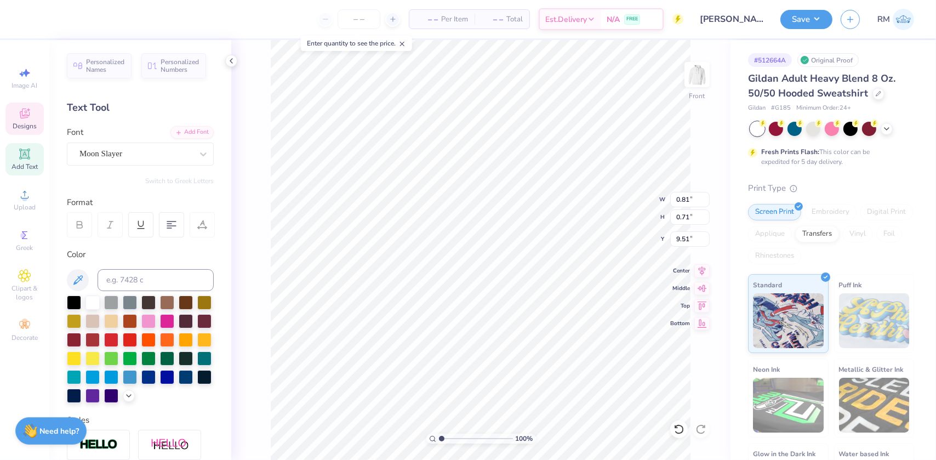
type input "1"
click at [439, 438] on input "range" at bounding box center [476, 438] width 74 height 10
click at [817, 20] on button "Save" at bounding box center [806, 17] width 52 height 19
click at [817, 16] on button "Save" at bounding box center [806, 17] width 52 height 19
type input "0.83"
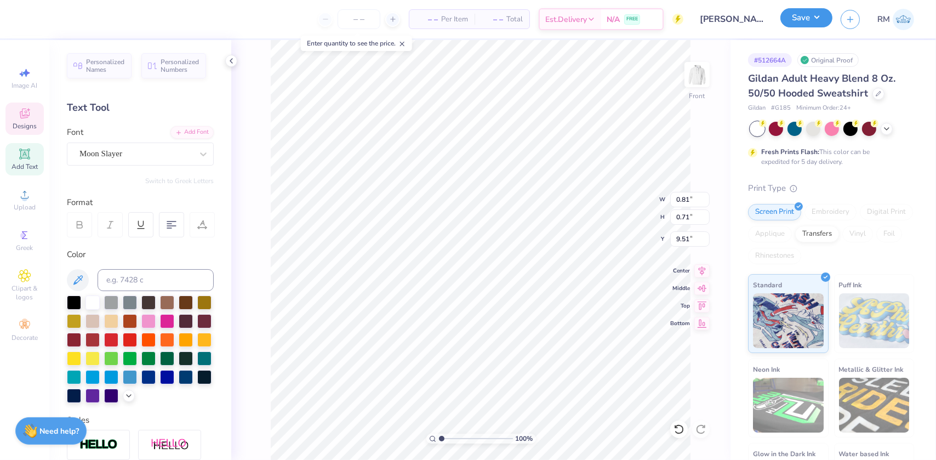
type input "0.72"
click at [817, 16] on button "Save" at bounding box center [806, 17] width 52 height 19
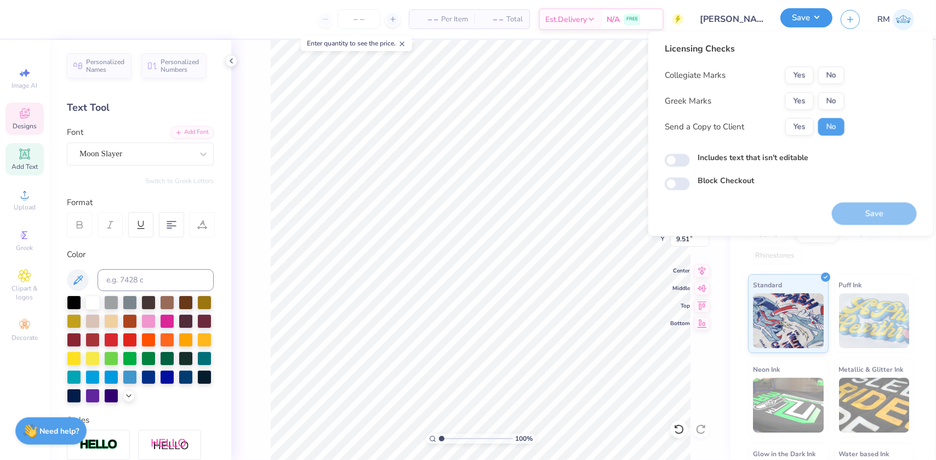
click at [817, 16] on button "Save" at bounding box center [806, 17] width 52 height 19
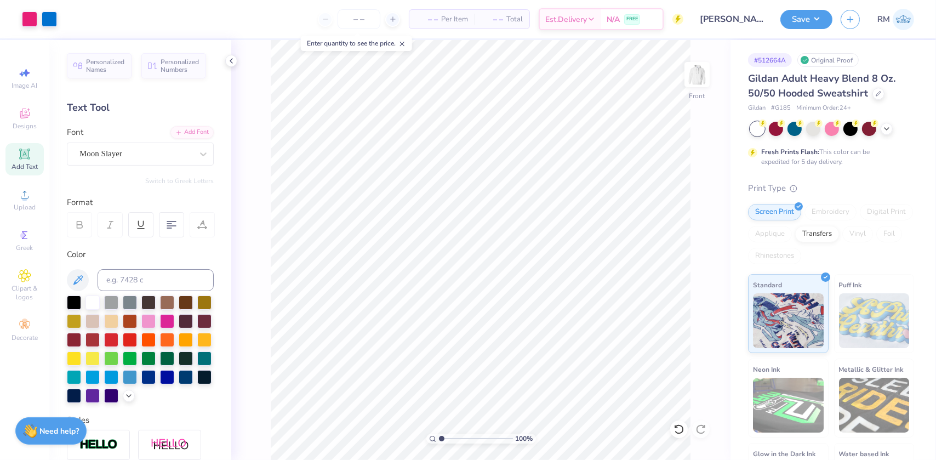
click at [403, 43] on icon at bounding box center [402, 44] width 8 height 8
click at [682, 199] on input "11.07" at bounding box center [689, 199] width 39 height 15
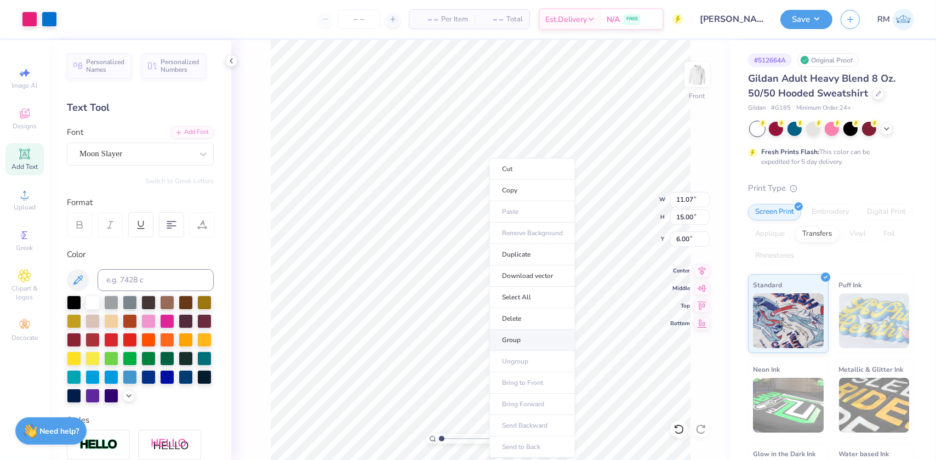
click at [513, 335] on li "Group" at bounding box center [532, 339] width 86 height 21
click at [497, 188] on li "Copy" at bounding box center [526, 190] width 86 height 21
type input "11.07"
type input "15.00"
click at [503, 336] on li "Group" at bounding box center [524, 339] width 86 height 21
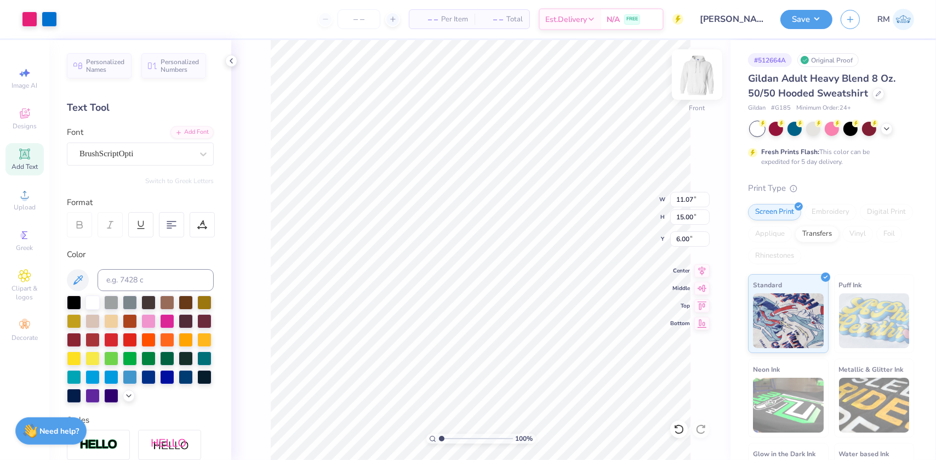
click at [691, 77] on img at bounding box center [697, 75] width 44 height 44
type textarea "Delta Phi Epsilon"
click at [684, 198] on input "8.43" at bounding box center [689, 199] width 39 height 15
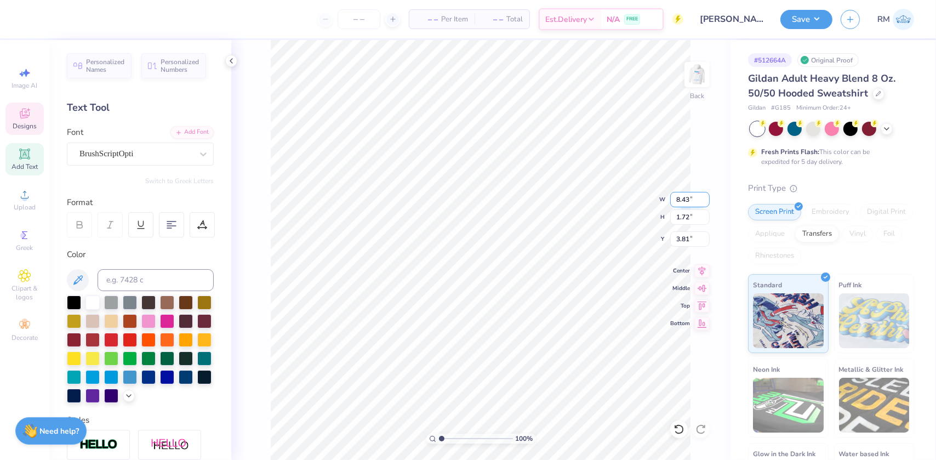
type input "15.47"
type input "2.23"
type input "3.98"
click at [684, 198] on input "15.47" at bounding box center [689, 199] width 39 height 15
type input "11.00"
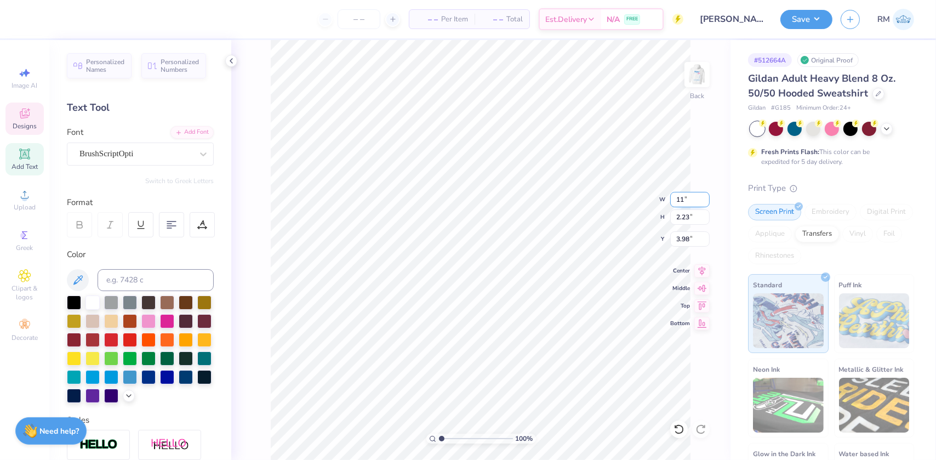
type input "1.59"
type input "4.31"
click at [684, 198] on input "11.00" at bounding box center [689, 199] width 39 height 15
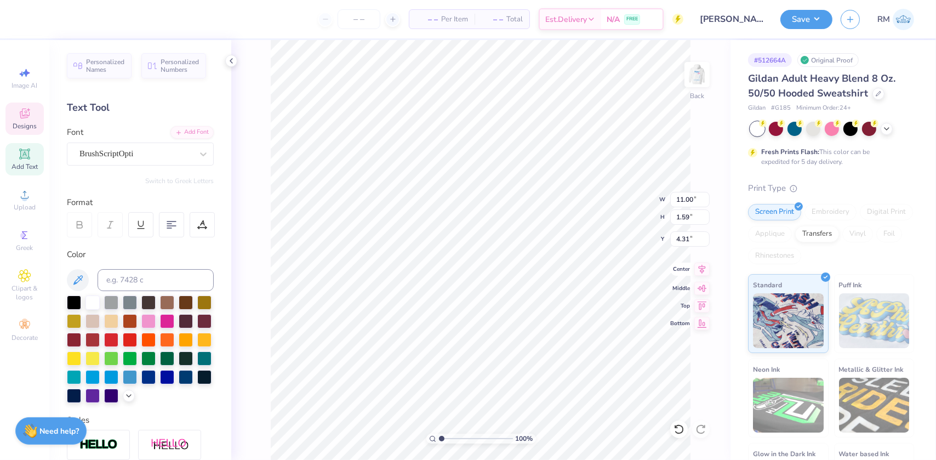
click at [700, 270] on icon at bounding box center [701, 269] width 15 height 13
click at [701, 266] on icon at bounding box center [701, 269] width 15 height 13
click at [689, 238] on input "4.31" at bounding box center [689, 238] width 39 height 15
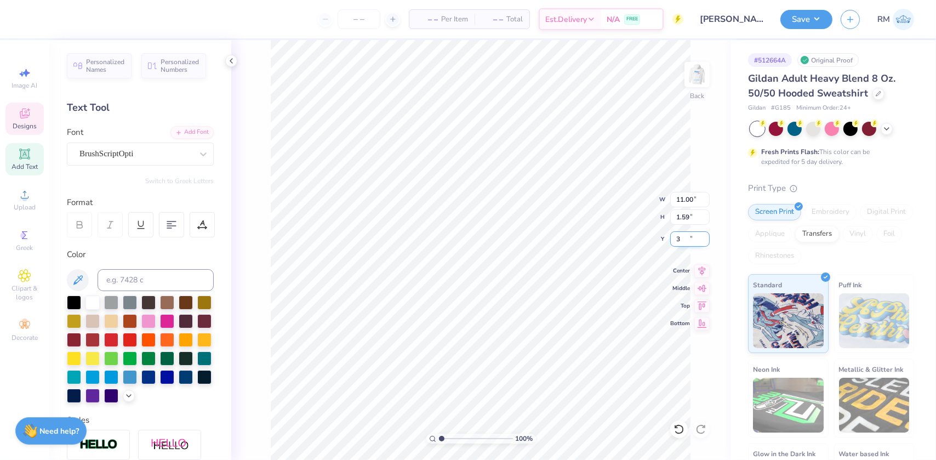
type input "3.00"
click at [699, 269] on icon at bounding box center [701, 269] width 15 height 13
click at [697, 263] on icon at bounding box center [701, 269] width 15 height 13
click at [688, 72] on img at bounding box center [697, 75] width 44 height 44
click at [816, 18] on button "Save" at bounding box center [806, 17] width 52 height 19
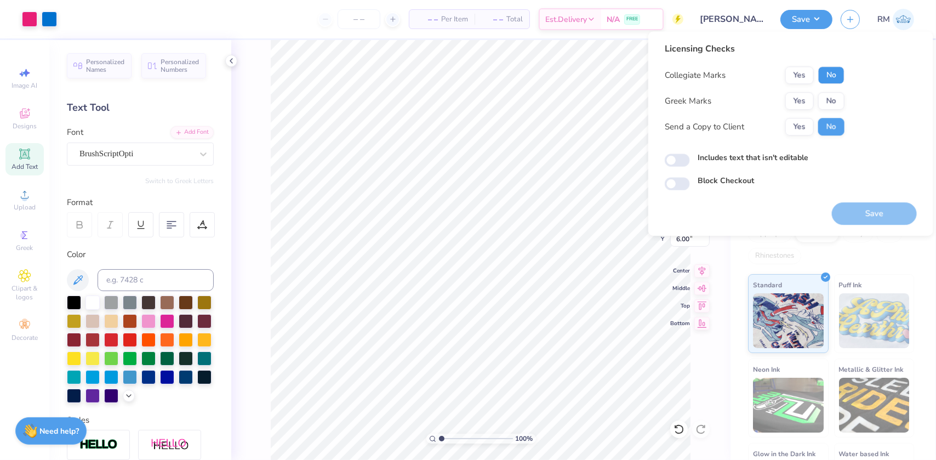
click at [825, 72] on button "No" at bounding box center [831, 75] width 26 height 18
click at [801, 101] on button "Yes" at bounding box center [799, 101] width 28 height 18
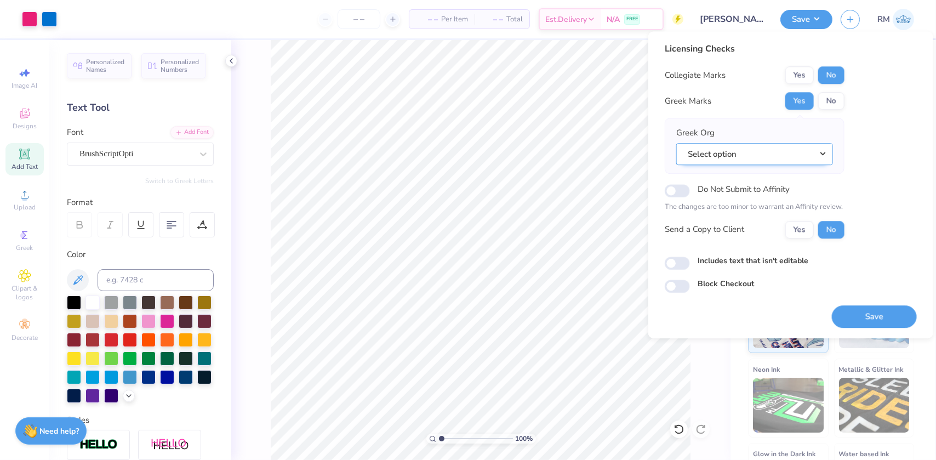
click at [724, 156] on button "Select option" at bounding box center [754, 154] width 157 height 22
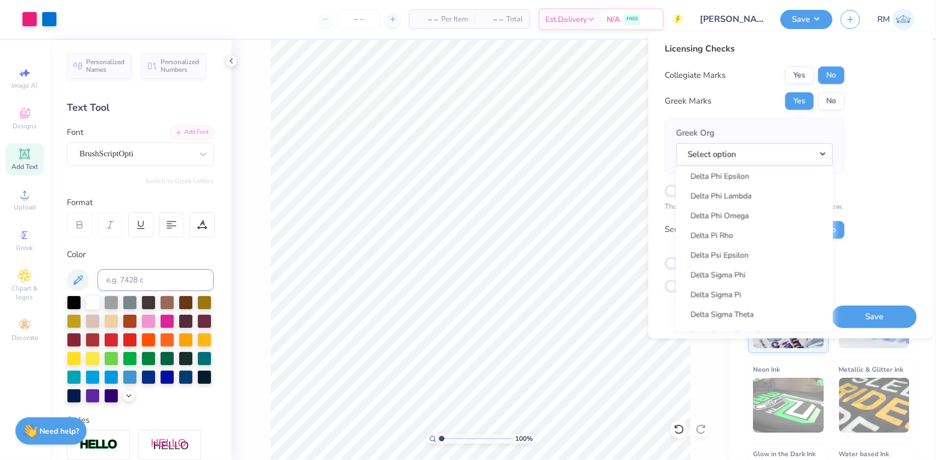
scroll to position [2640, 0]
click at [751, 258] on link "Delta Phi Epsilon" at bounding box center [755, 262] width 148 height 18
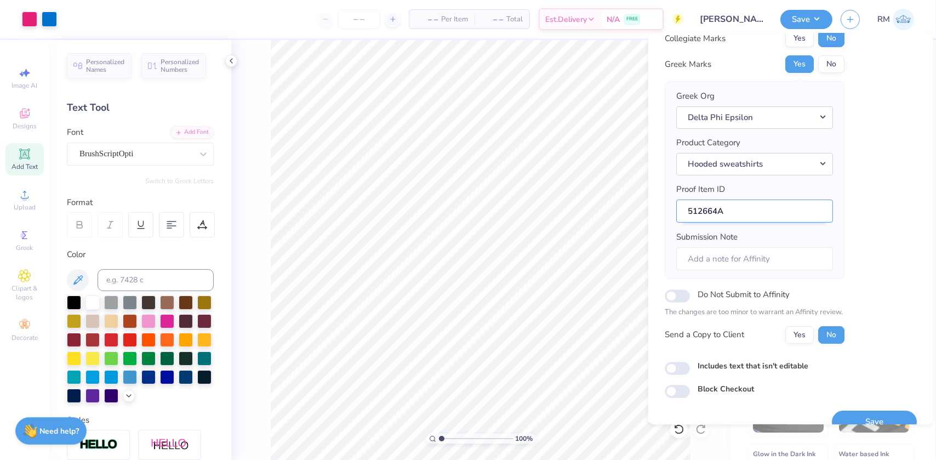
scroll to position [57, 0]
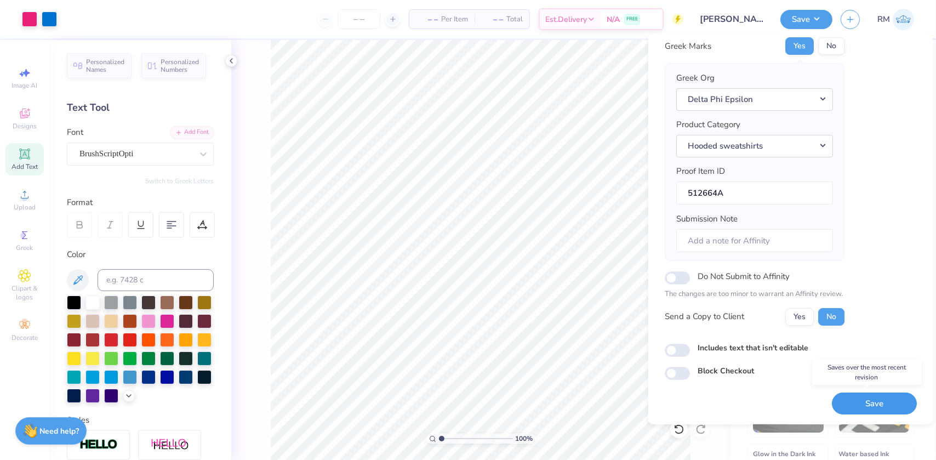
click at [863, 399] on button "Save" at bounding box center [874, 403] width 85 height 22
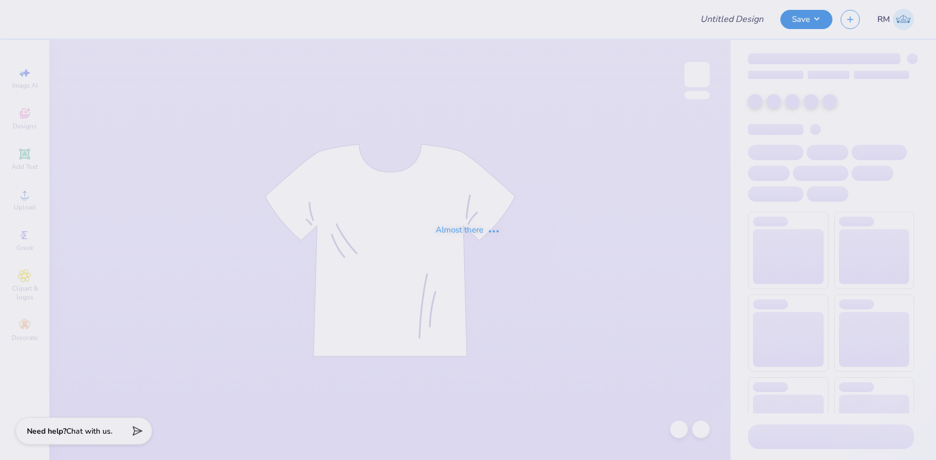
type input "[GEOGRAPHIC_DATA] : [PERSON_NAME]"
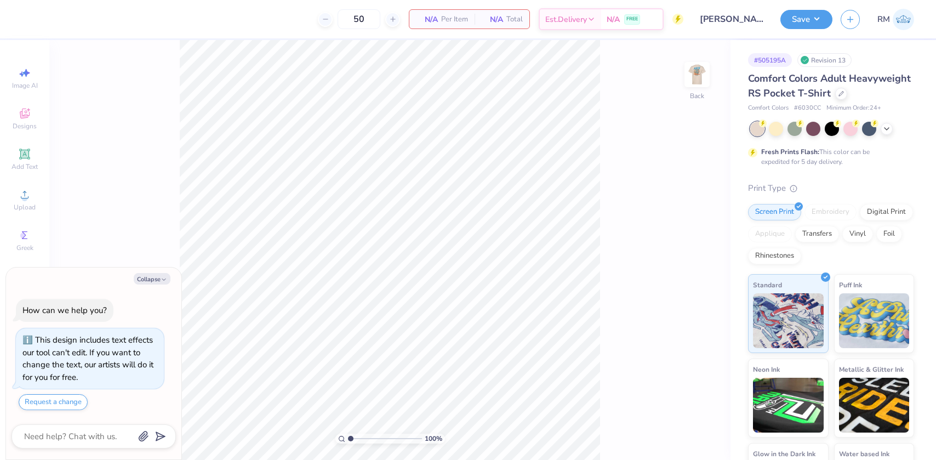
type textarea "x"
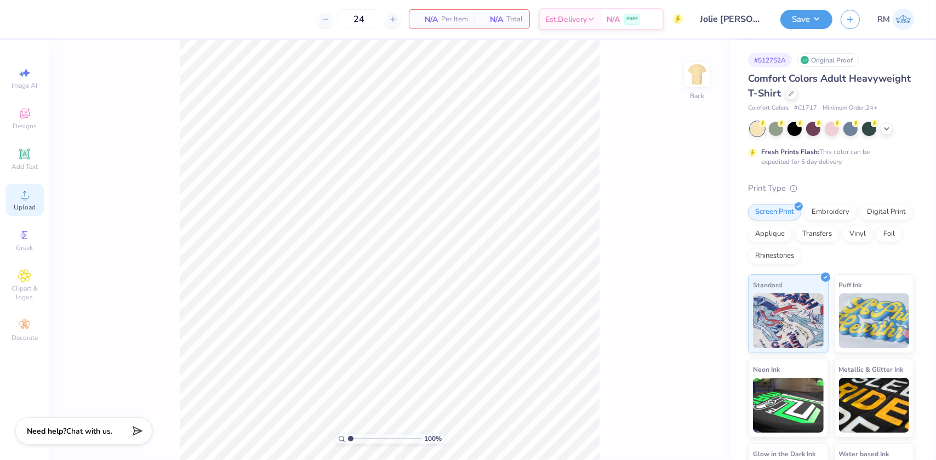
click at [27, 188] on icon at bounding box center [24, 194] width 13 height 13
click at [23, 118] on icon at bounding box center [25, 114] width 10 height 10
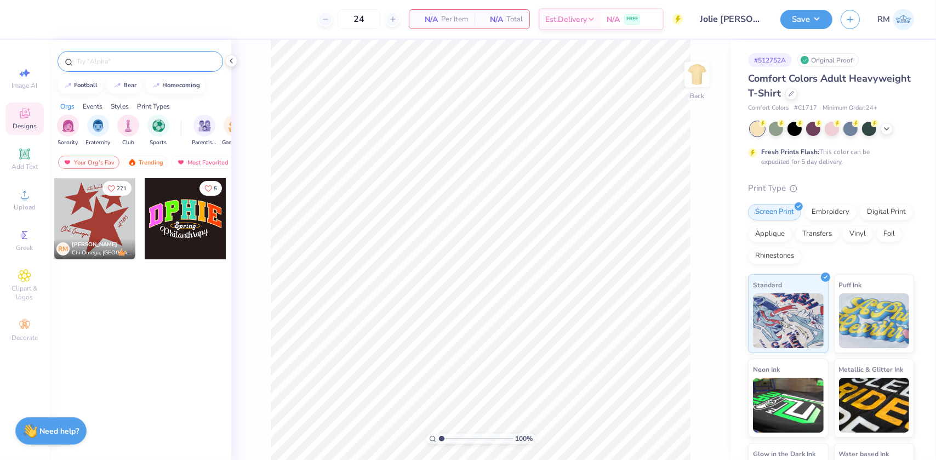
click at [133, 61] on input "text" at bounding box center [146, 61] width 140 height 11
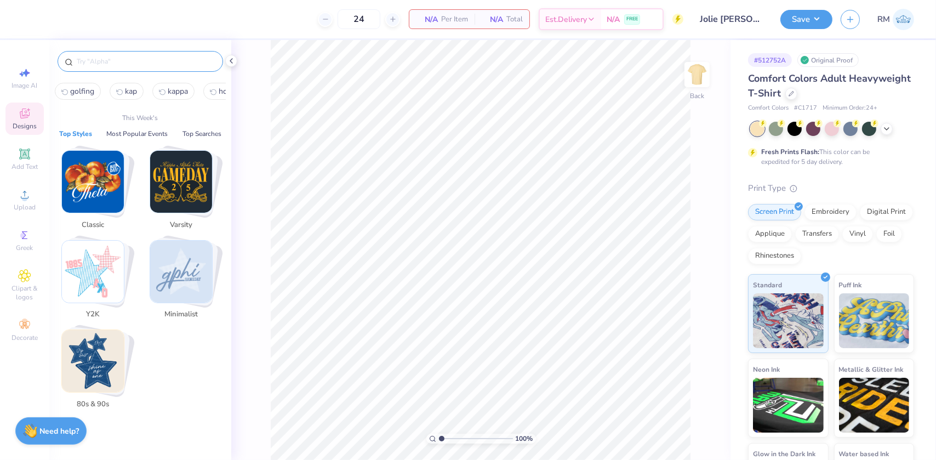
paste input "Delta Delta Delta Tri Delta"
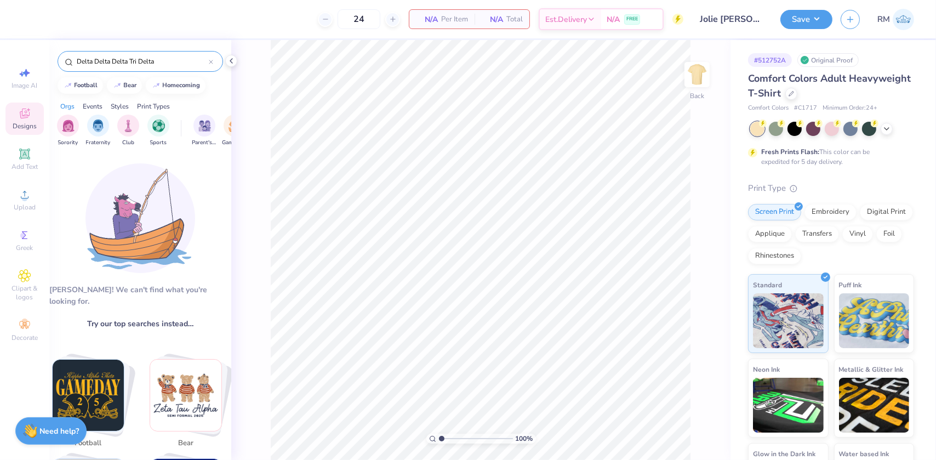
click at [163, 58] on input "Delta Delta Delta Tri Delta" at bounding box center [142, 61] width 133 height 11
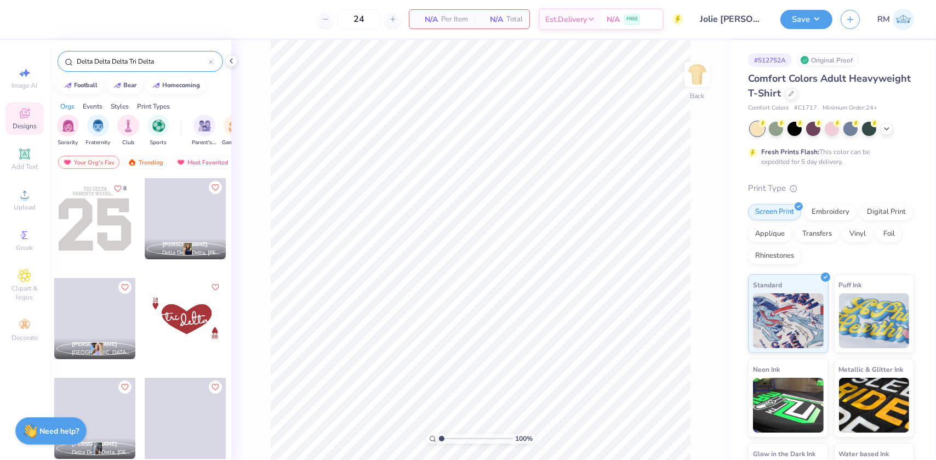
type input "Delta Delta Delta Tri Delta"
click at [84, 227] on div at bounding box center [94, 218] width 81 height 81
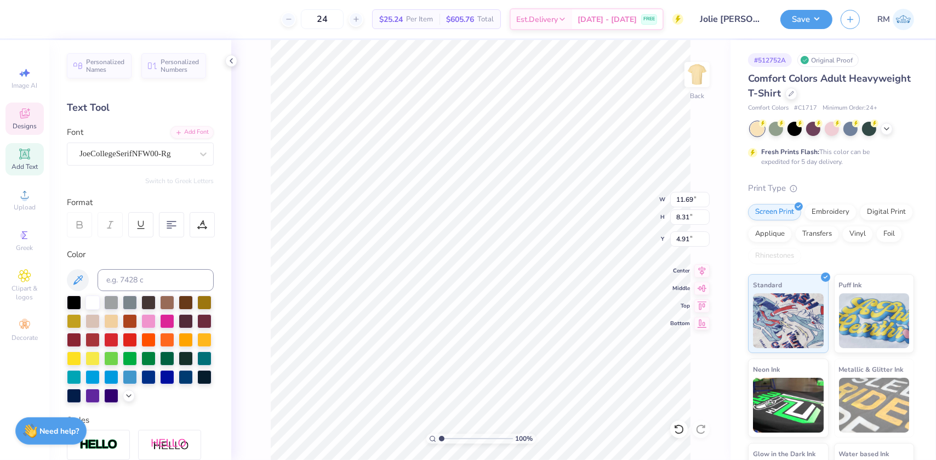
scroll to position [8, 1]
click at [122, 107] on div "Text Tool" at bounding box center [140, 107] width 147 height 15
click at [115, 157] on div "JoeCollegeSerifNFW00-Rg" at bounding box center [135, 153] width 115 height 17
click at [99, 243] on span "Varsity Team" at bounding box center [102, 241] width 43 height 12
type input "varsity"
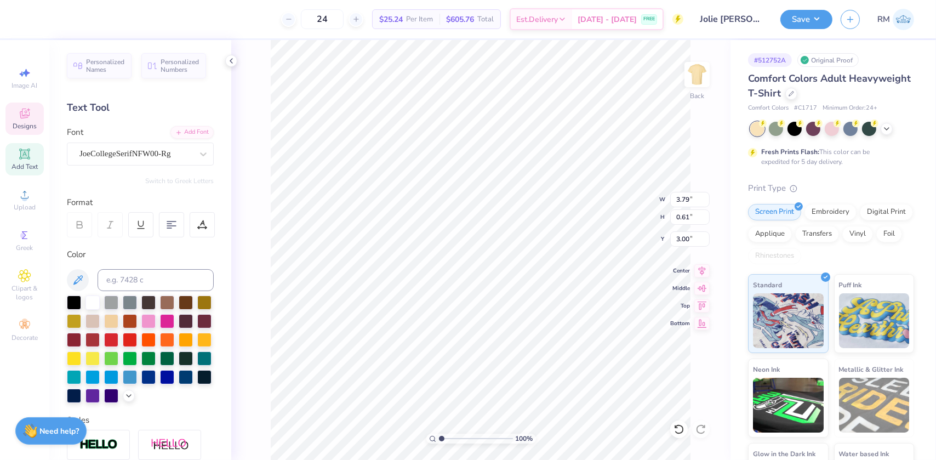
type input "3.79"
type input "0.61"
type input "3.00"
type textarea "PHI PHI"
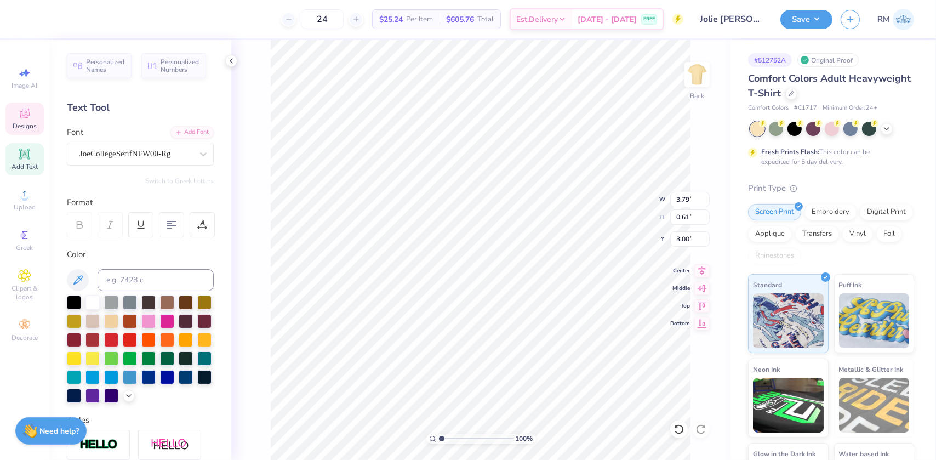
scroll to position [8, 2]
type input "7.23"
type input "3.77"
type input "10.37"
type input "10.87"
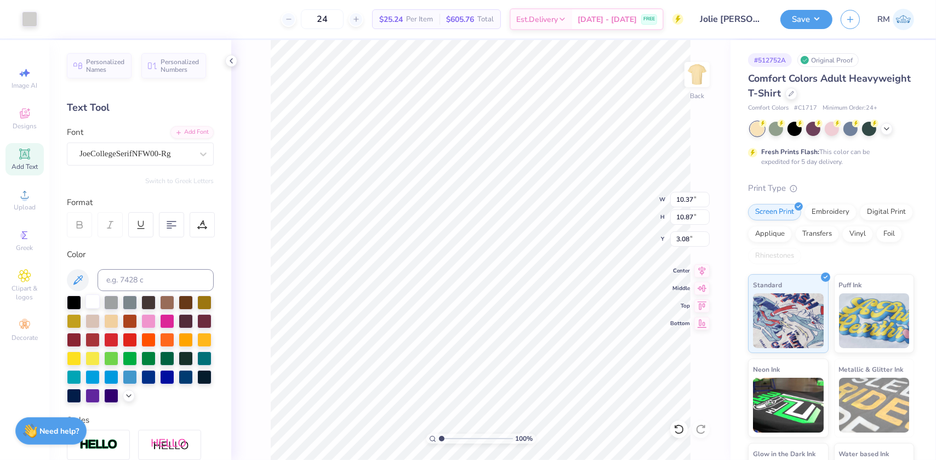
click at [90, 300] on div at bounding box center [92, 301] width 14 height 14
click at [94, 301] on div at bounding box center [92, 301] width 14 height 14
type input "2.73"
type input "0.59"
type input "5.50"
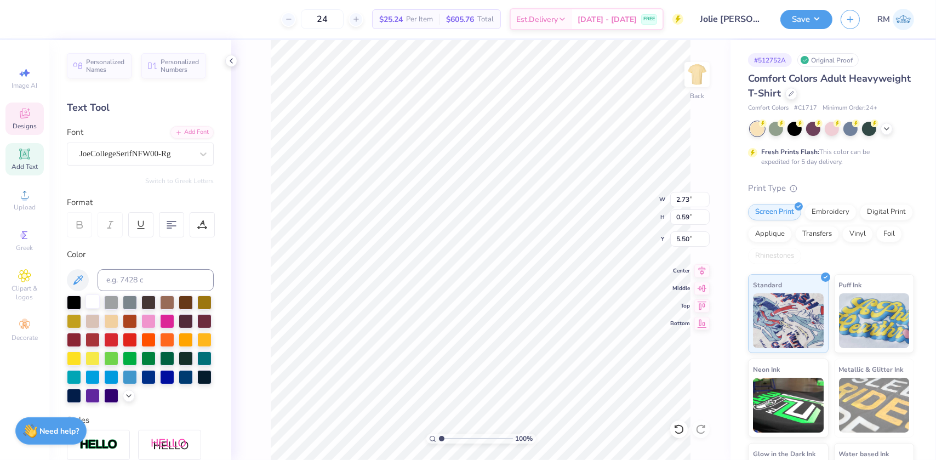
type input "10.43"
type input "2.26"
type input "3.83"
click at [678, 198] on input "10.43" at bounding box center [689, 199] width 39 height 15
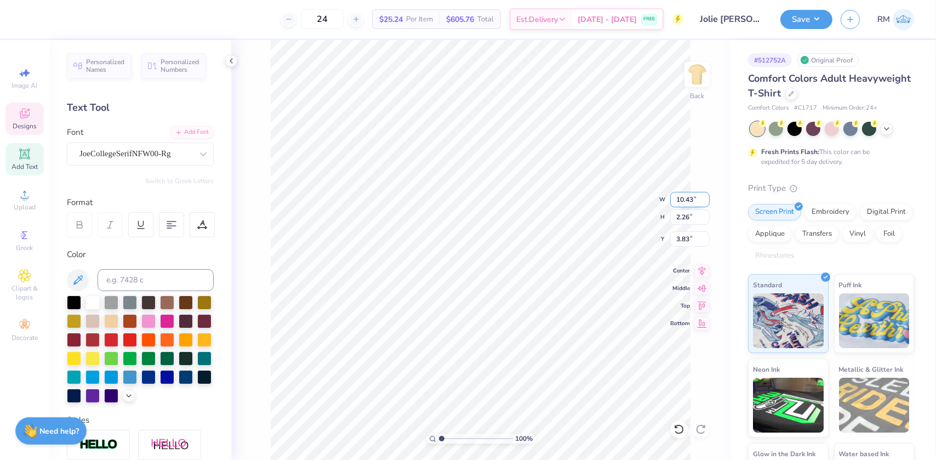
click at [678, 198] on input "10.43" at bounding box center [689, 199] width 39 height 15
type input "10.37"
type input "7.45"
type input "6.51"
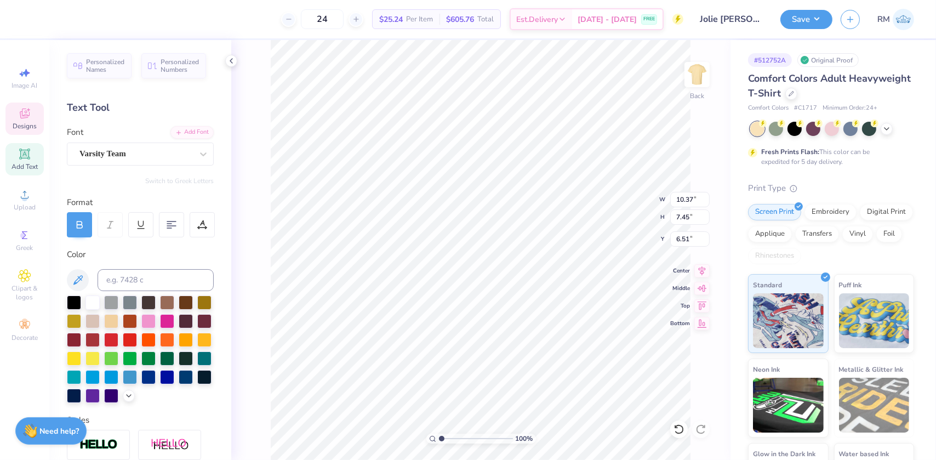
paste textarea "1867"
type textarea "1867"
click at [684, 201] on input "10.37" at bounding box center [689, 199] width 39 height 15
type input "14.17"
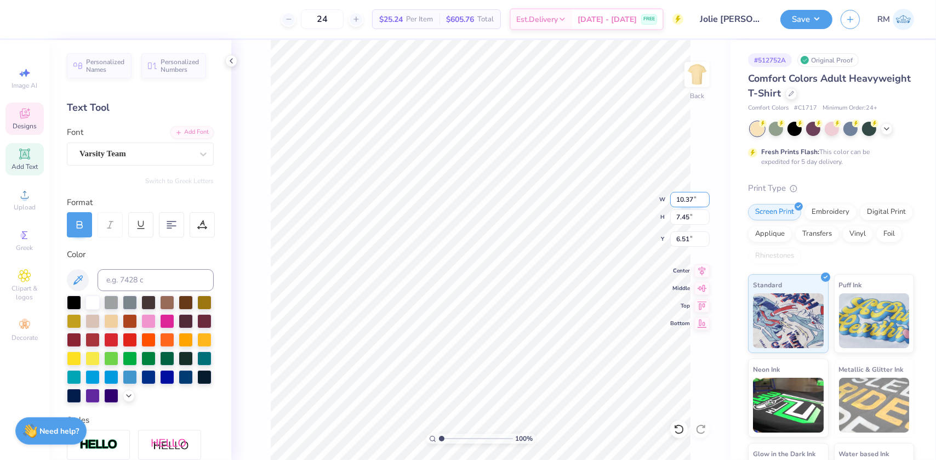
type input "5.41"
type input "7.52"
click at [684, 201] on input "14.17" at bounding box center [689, 199] width 39 height 15
type input "11.00"
type input "4.20"
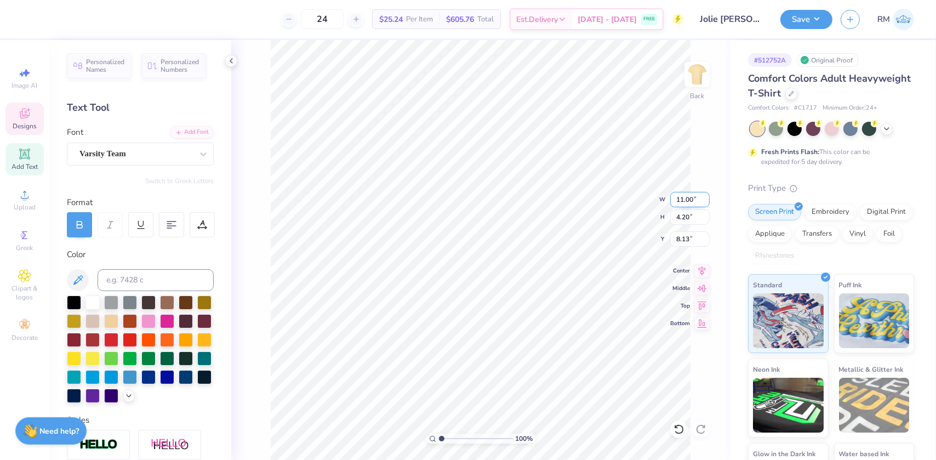
type input "6.43"
type input "10.43"
type input "2.26"
type input "3.83"
click at [676, 197] on input "10.43" at bounding box center [689, 199] width 39 height 15
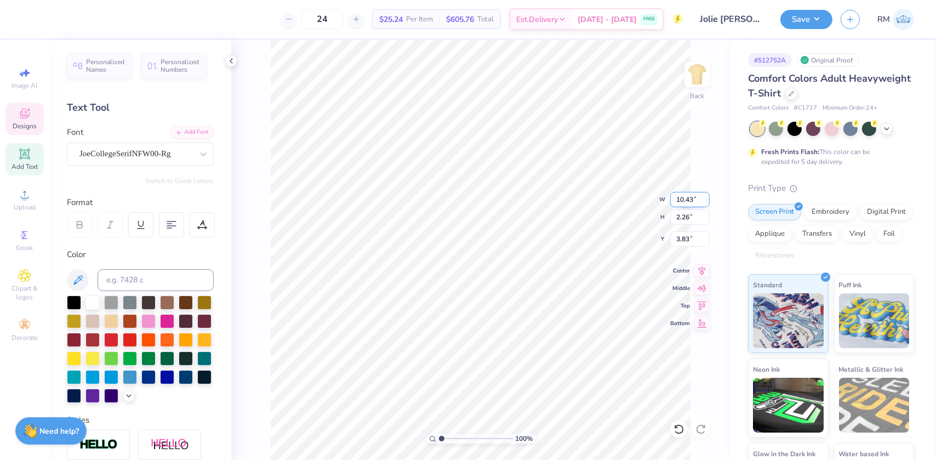
click at [675, 197] on input "10.43" at bounding box center [689, 199] width 39 height 15
type input "11.00"
type input "2.38"
type input "3.77"
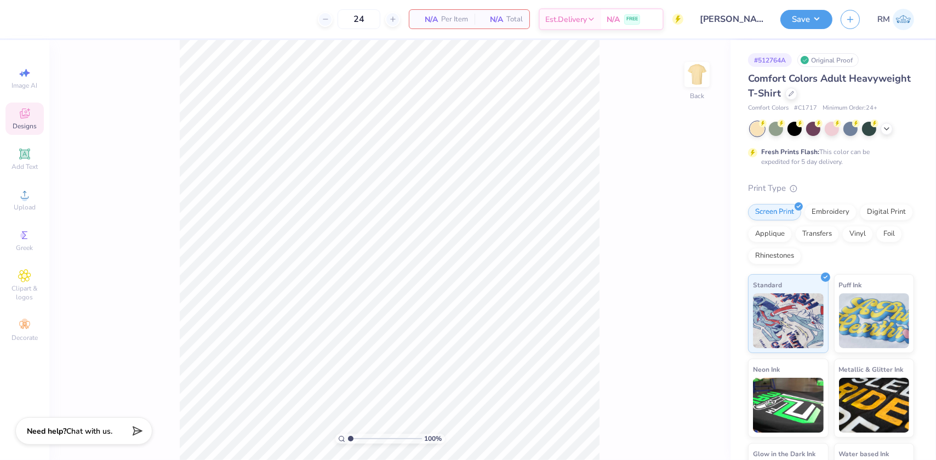
click at [25, 118] on icon at bounding box center [25, 114] width 10 height 10
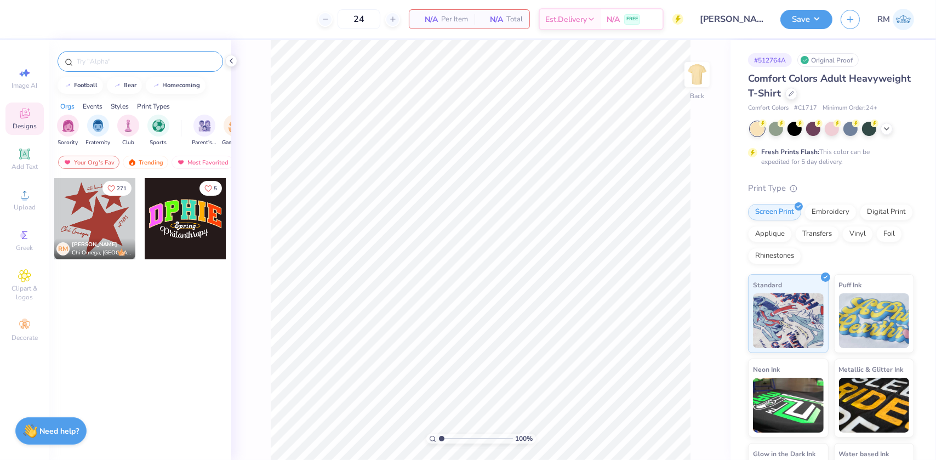
click at [130, 60] on input "text" at bounding box center [146, 61] width 140 height 11
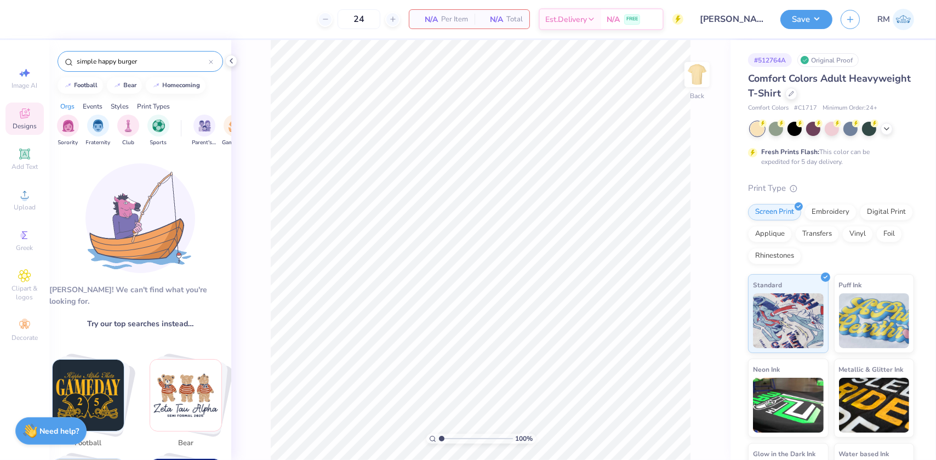
click at [164, 62] on input "simple happy burger" at bounding box center [142, 61] width 133 height 11
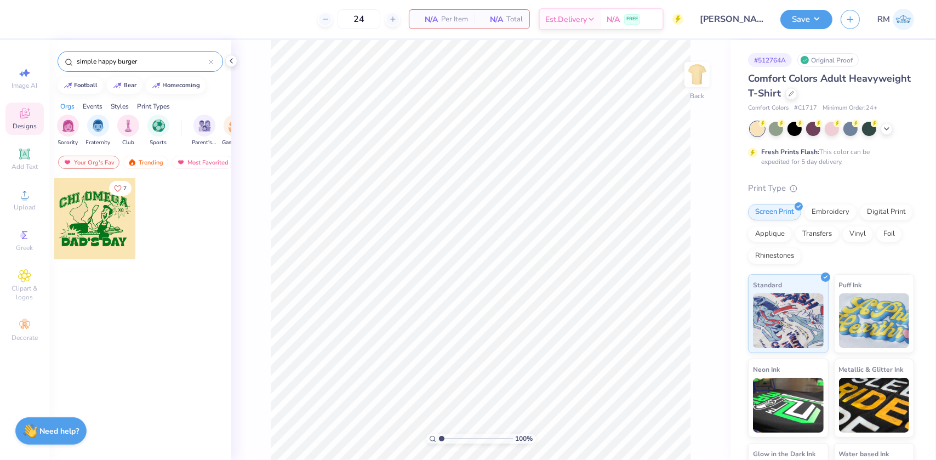
type input "simple happy burger"
click at [75, 217] on div at bounding box center [94, 218] width 81 height 81
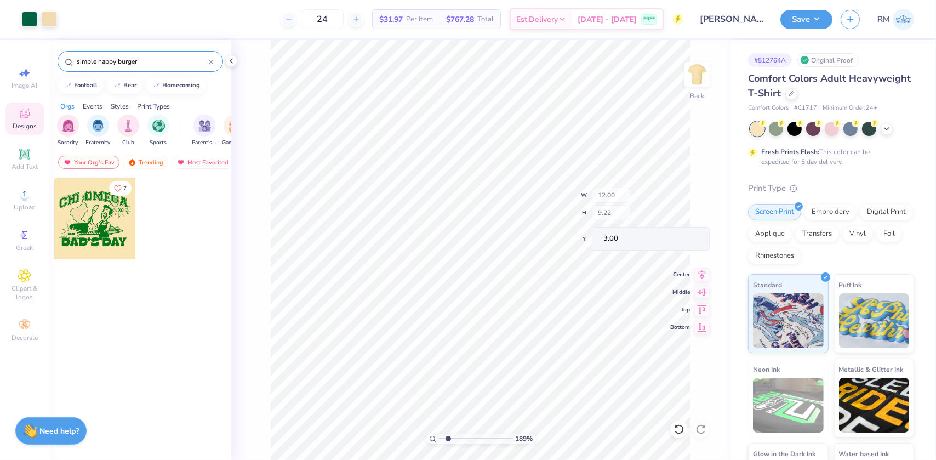
type input "1.89019881500322"
type input "10.87"
type input "1.64"
type input "10.59"
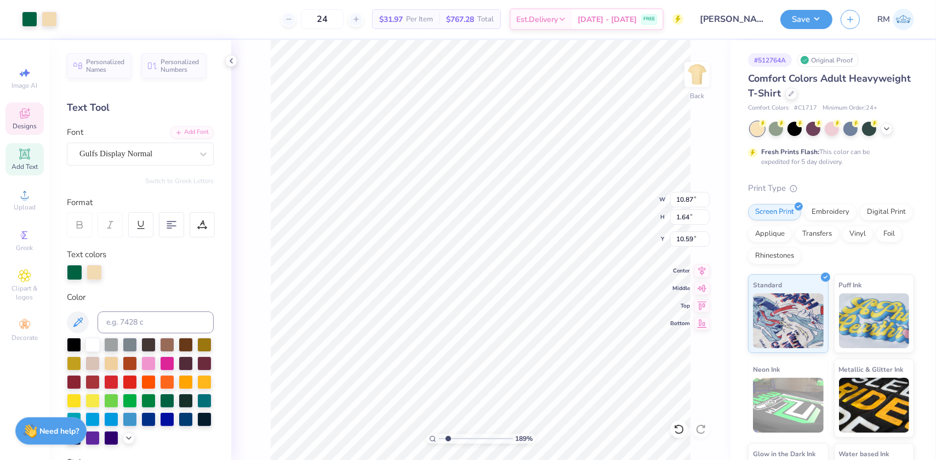
scroll to position [8, 1]
type input "1.89019881500322"
type textarea "P"
type input "1.89019881500322"
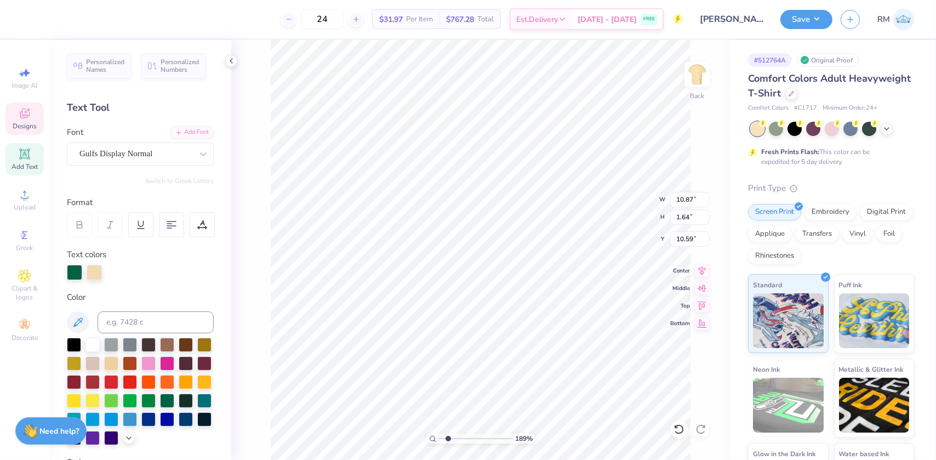
type textarea "PA"
type input "1.89019881500322"
type textarea "PAR"
type input "1.89019881500322"
type textarea "PARE"
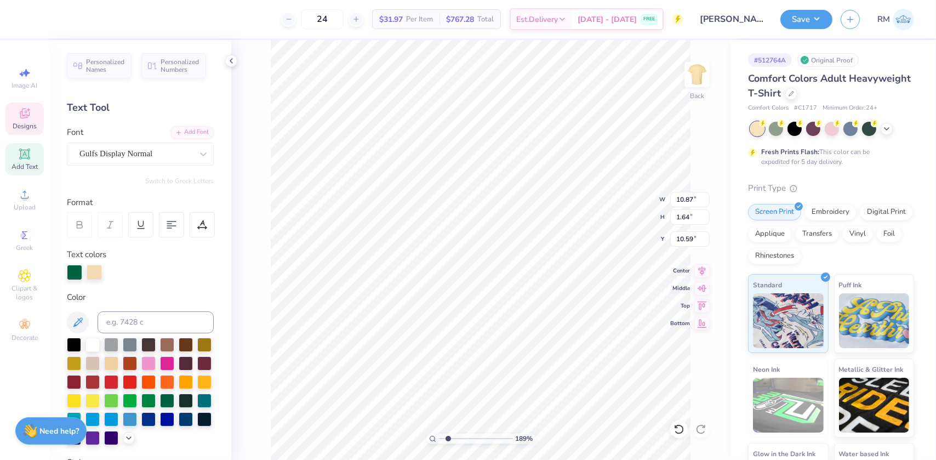
type input "1.89019881500322"
type textarea "PAREN"
type input "1.89019881500322"
type textarea "PARENT"
type input "1.89019881500322"
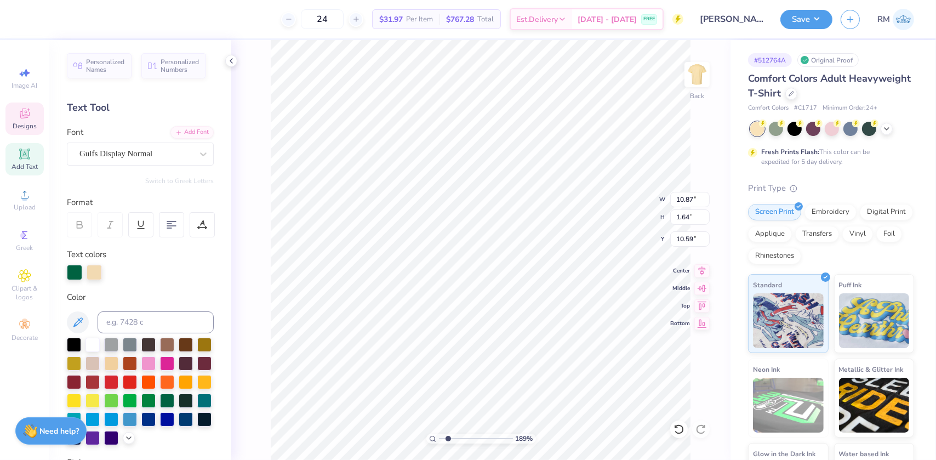
type textarea "PARENT'"
type input "1.89019881500322"
type textarea "PARENT'S"
type input "1.89019881500322"
type textarea "PARENT'S Q"
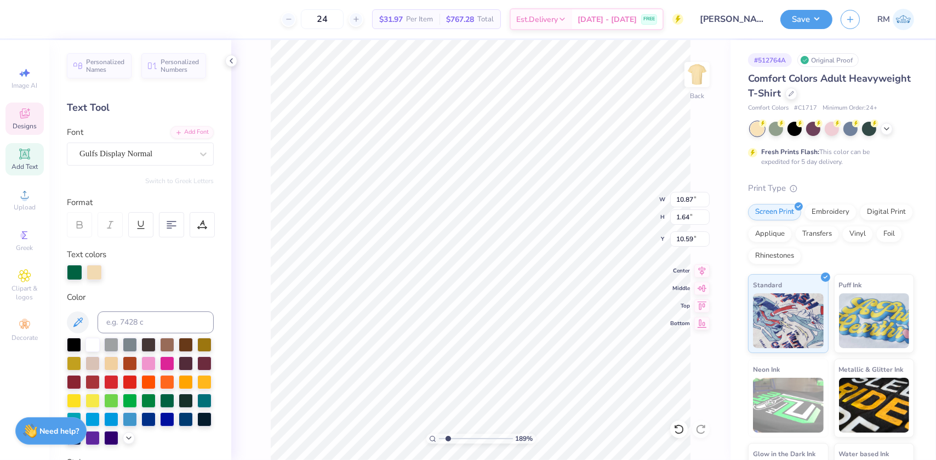
type input "1.89019881500322"
type textarea "PARENT'S QWW"
type input "1.89019881500322"
type textarea "PARENT'S QW"
type input "1.89019881500322"
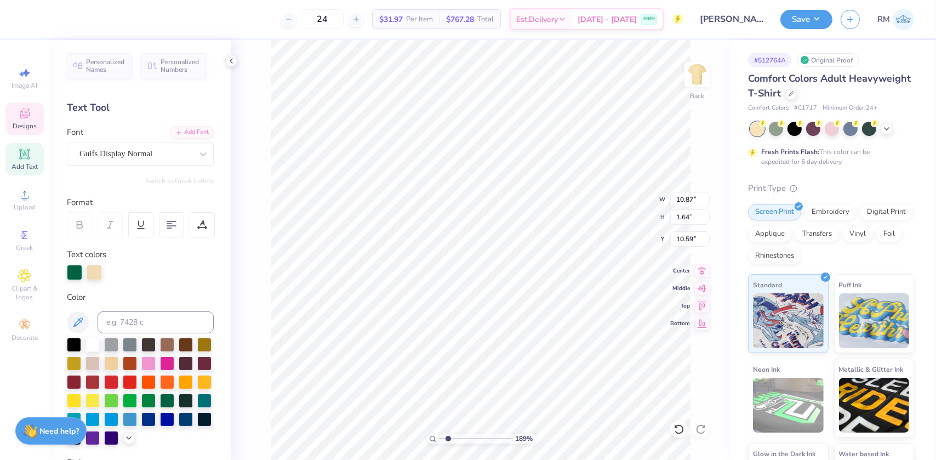
type textarea "PARENT'S Q"
type input "1.89019881500322"
type textarea "PARENT'S"
type input "1.89019881500322"
type textarea "PARENT'S W"
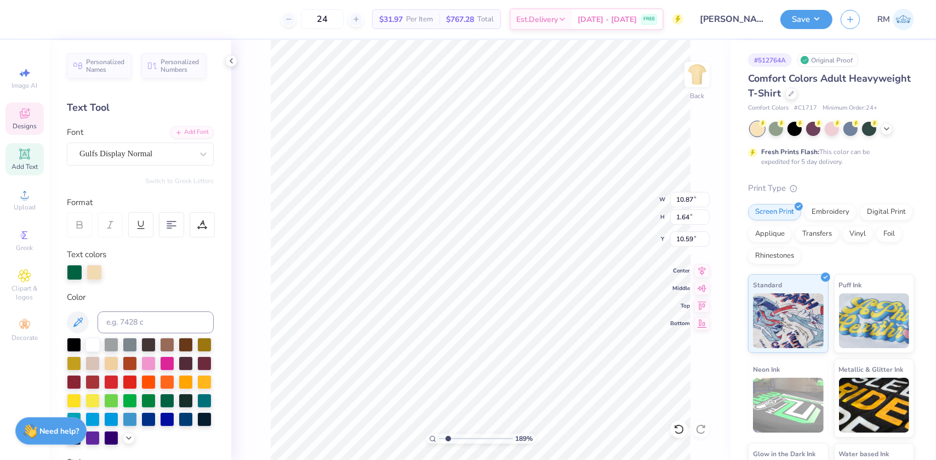
type input "1.89019881500322"
type textarea "PARENT'S WE"
type input "1.89019881500322"
type textarea "PARENT'S WEE"
type input "1.89019881500322"
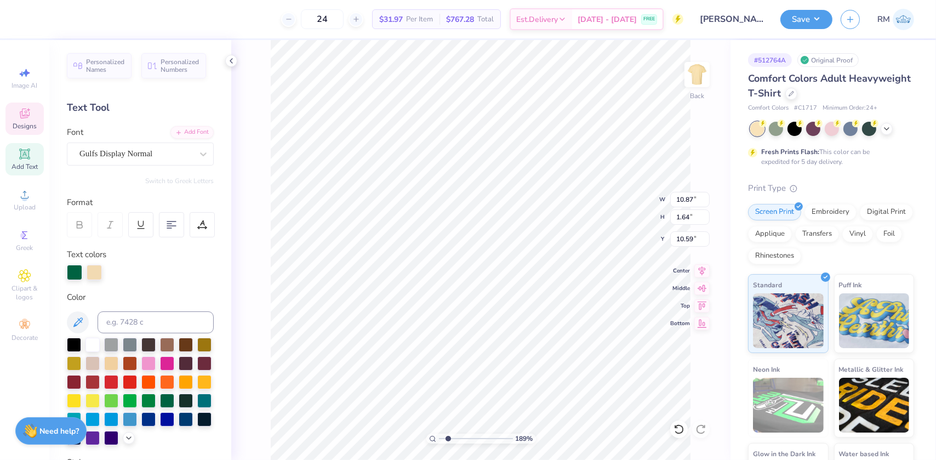
type textarea "PARENT'S WEEKE"
type input "1.89019881500322"
type textarea "PARENT'S WEEKEN"
type input "1.89019881500322"
type textarea "PARENT'S WEEKEND"
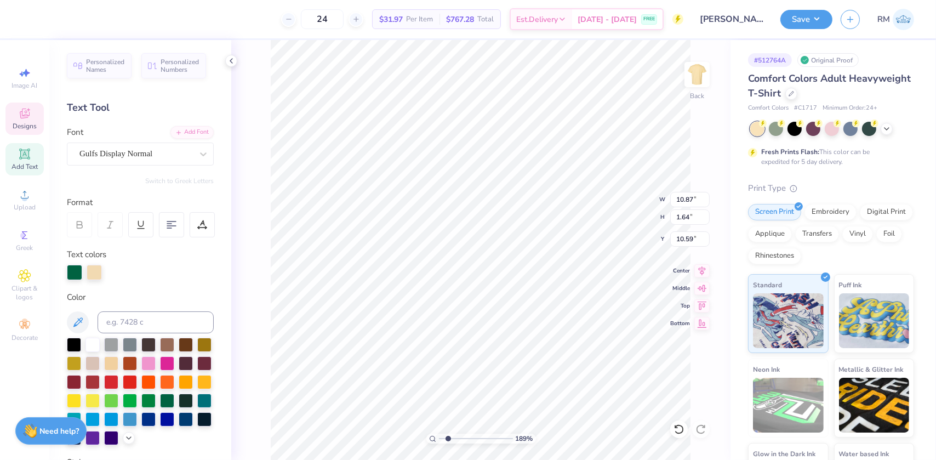
scroll to position [8, 5]
type input "1.89019881500322"
type input "1.04"
type input "0.51"
type input "5.88"
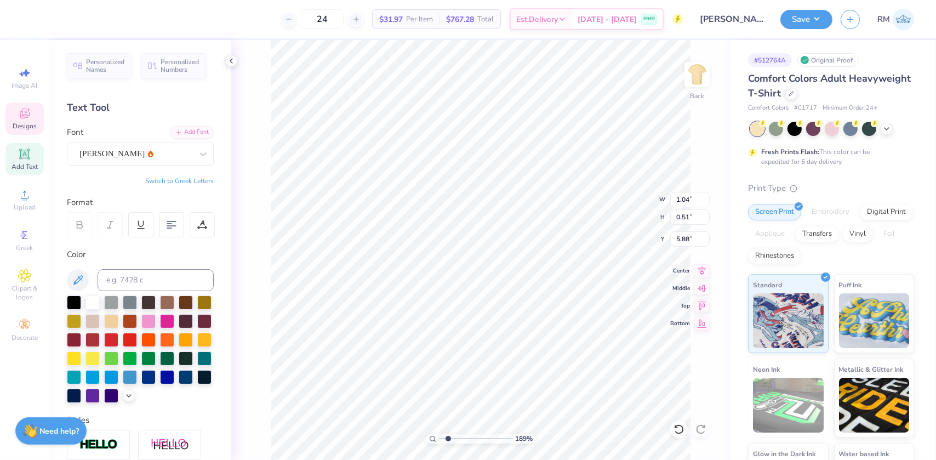
scroll to position [8, 1]
type input "1.89019881500322"
type textarea "P"
type input "1.89019881500322"
type textarea "PK"
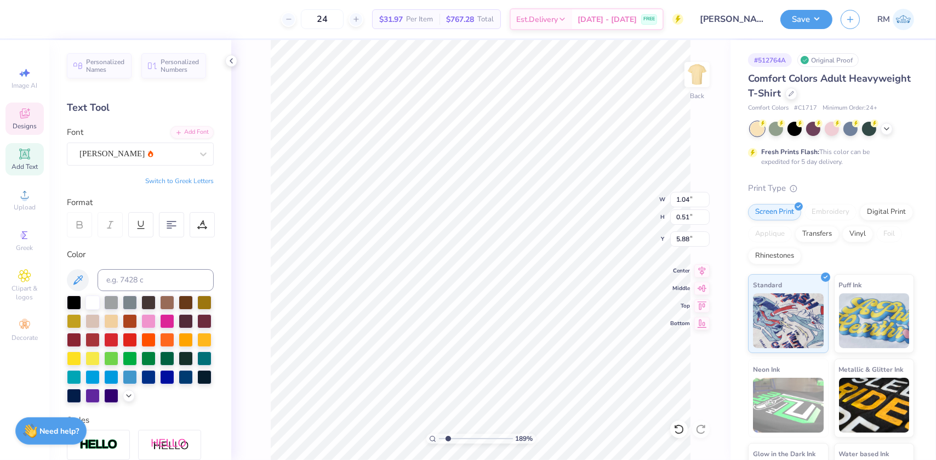
type input "1.89019881500322"
type textarea "PKT"
type input "1.89019881500322"
type input "11.28"
type input "2.96"
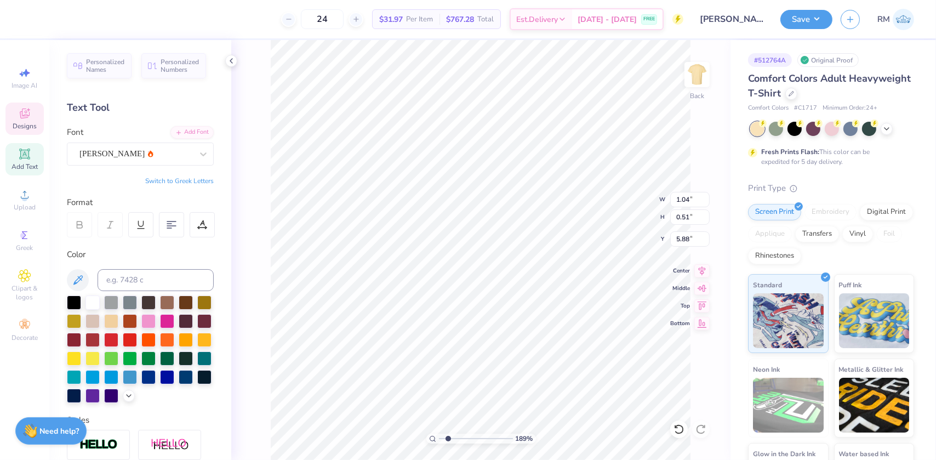
type input "3.00"
type input "1.89019881500322"
type textarea "P"
type input "1.89019881500322"
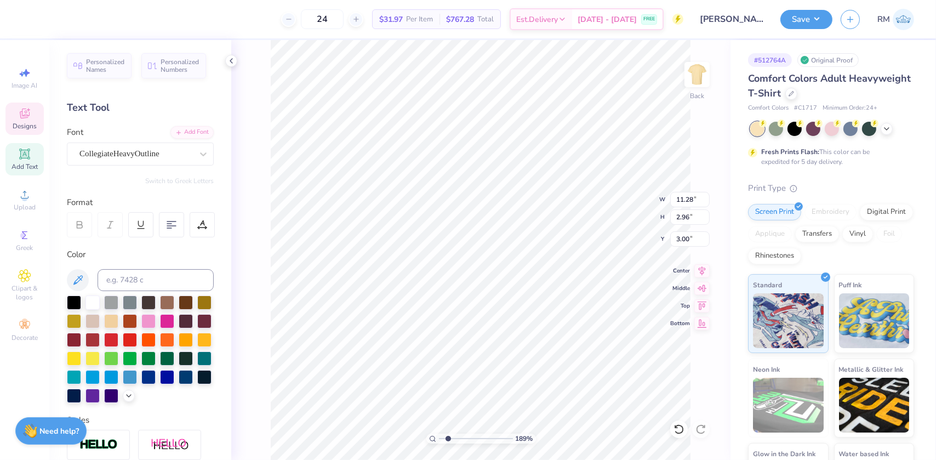
type textarea "PH"
type input "1.89019881500322"
type textarea "PHI"
type input "1.89019881500322"
type textarea "PHI"
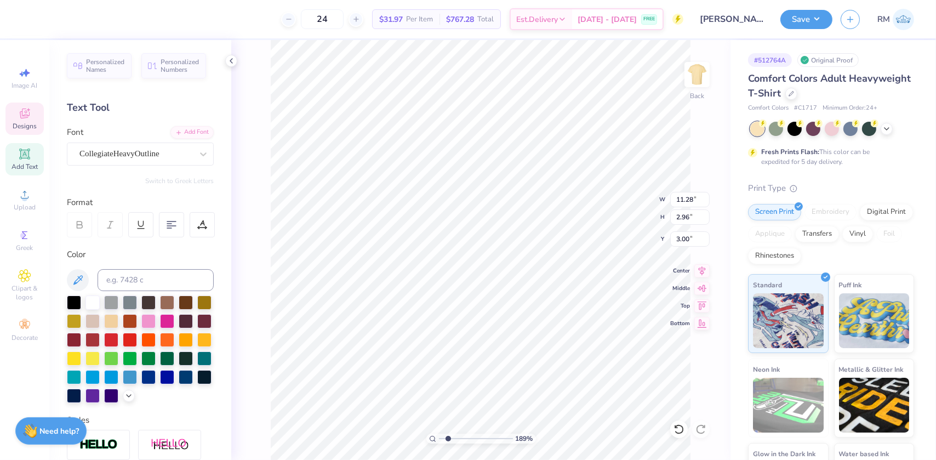
type input "1.89019881500322"
type textarea "PHI K"
type input "1.89019881500322"
type textarea "PHI KAP"
type input "1.89019881500322"
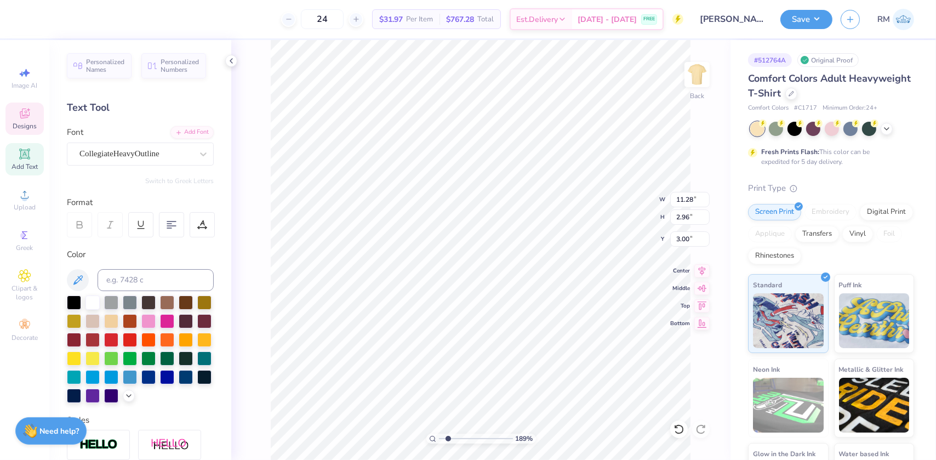
type textarea "PHI KAPP"
type input "1.89019881500322"
type textarea "PHI KAPPA"
type input "1.89019881500322"
type textarea "PHI KAPPA T"
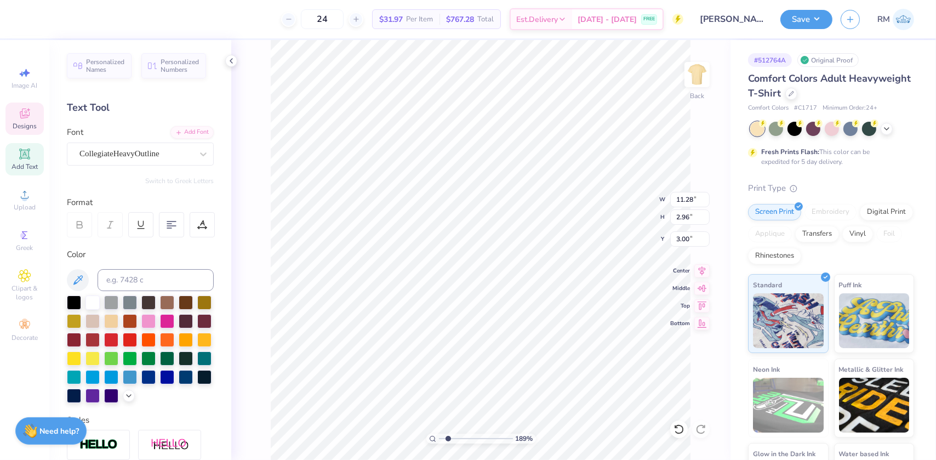
type input "1.89019881500322"
type textarea "PHI KAPPA TAU"
type input "1.89019881500322"
type input "1.21"
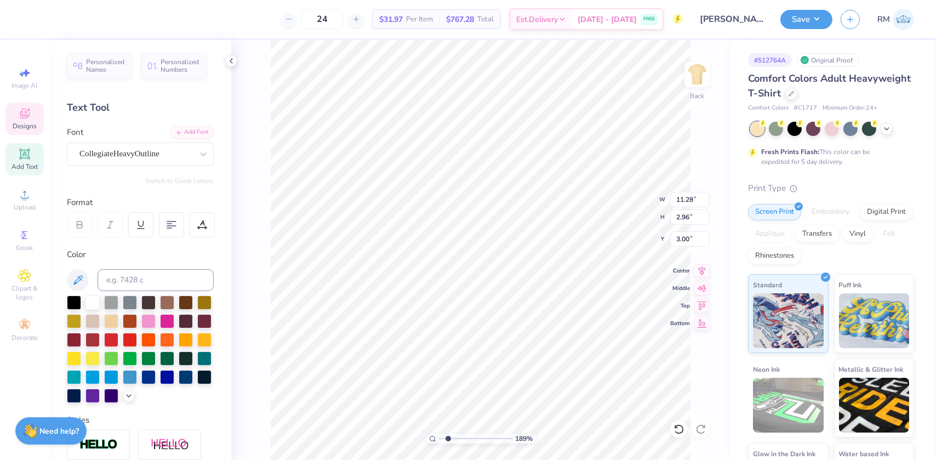
type input "0.33"
type input "9.93"
type input "1.89019881500322"
type textarea "202"
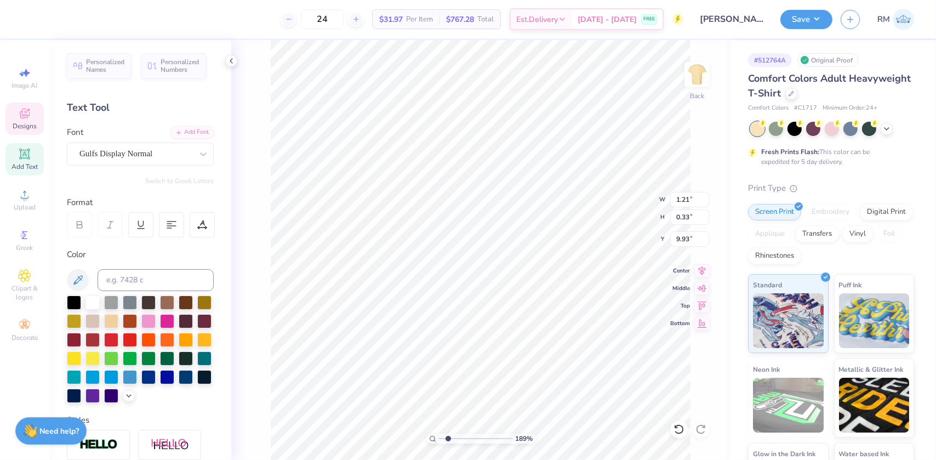
type input "1.89019881500322"
type textarea "2025"
type input "1.6"
click at [446, 436] on input "range" at bounding box center [476, 438] width 74 height 10
click at [680, 199] on input "14.17" at bounding box center [689, 199] width 39 height 15
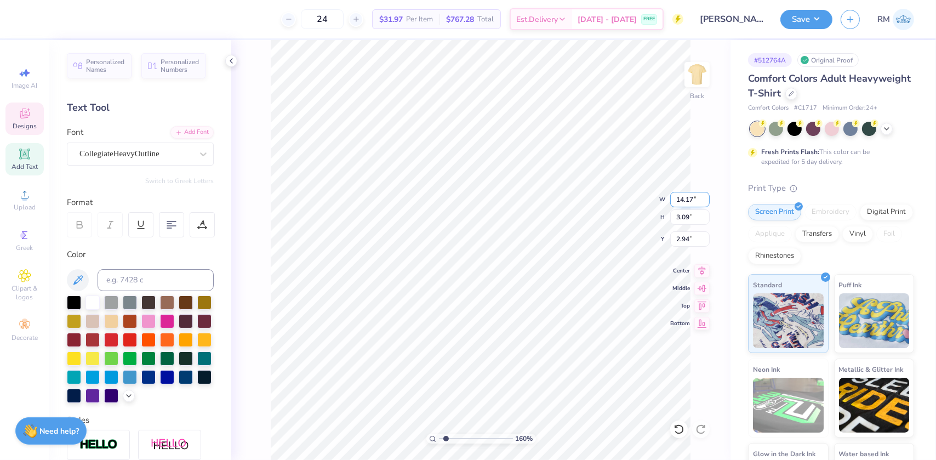
click at [680, 199] on input "14.17" at bounding box center [689, 199] width 39 height 15
type input "11.00"
type input "2.40"
type input "3.28"
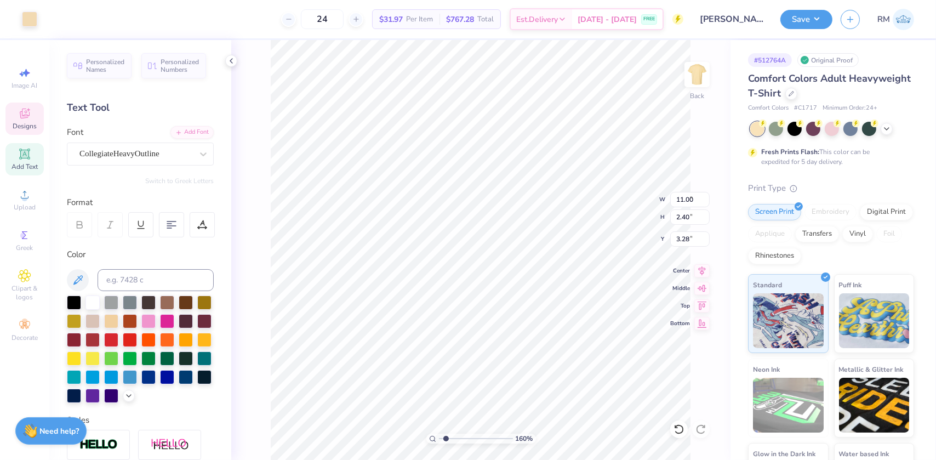
type input "8.65"
type input "7.03"
type input "3.94"
type input "14.14"
type input "1.04"
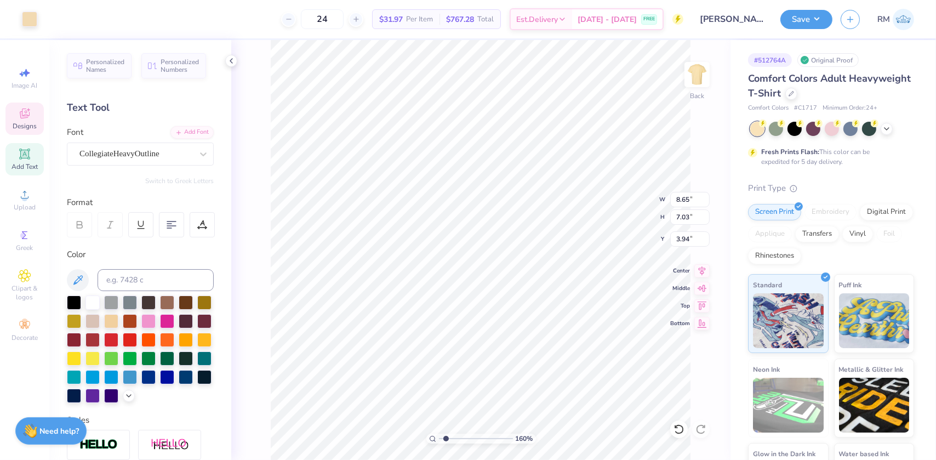
type input "10.97"
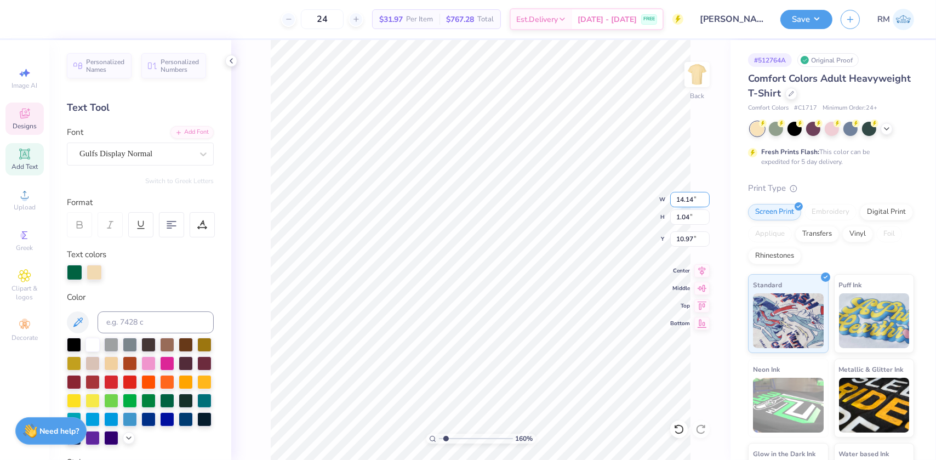
click at [677, 202] on input "14.14" at bounding box center [689, 199] width 39 height 15
type input "11.00"
type input "0.81"
type input "11.09"
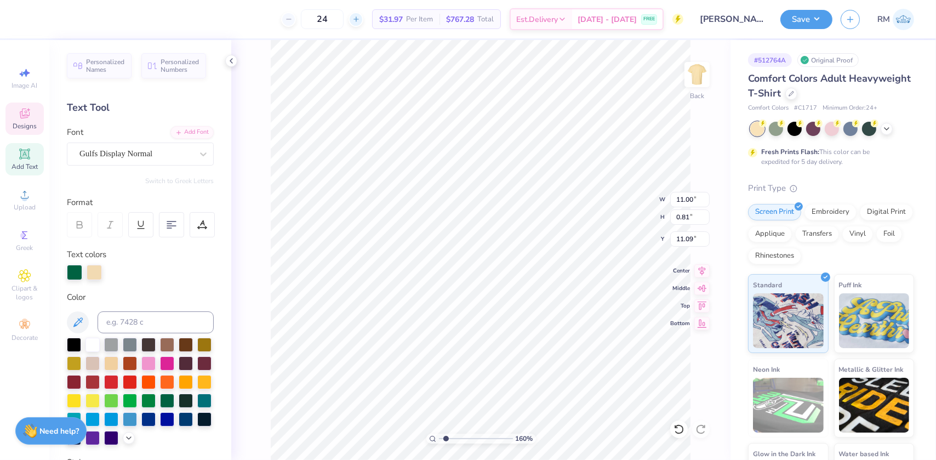
type input "2.40"
type input "3.28"
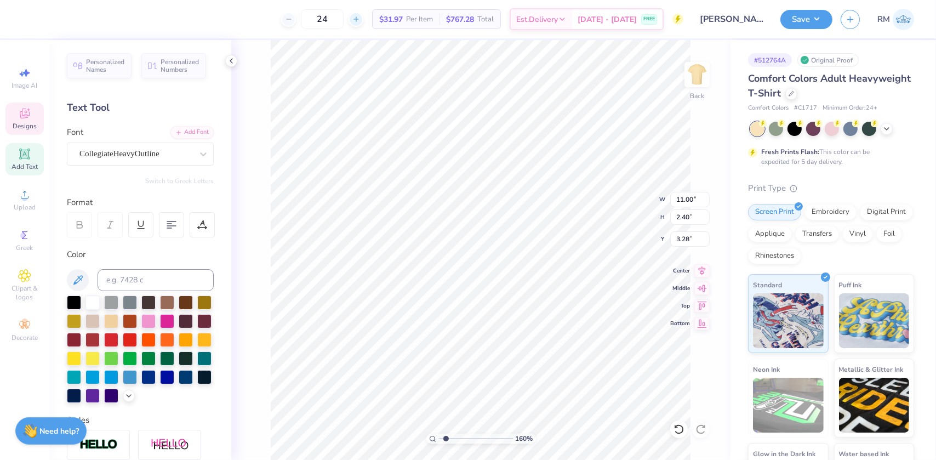
scroll to position [8, 2]
type textarea "PHI TAU"
click at [681, 201] on input "11.00" at bounding box center [689, 199] width 39 height 15
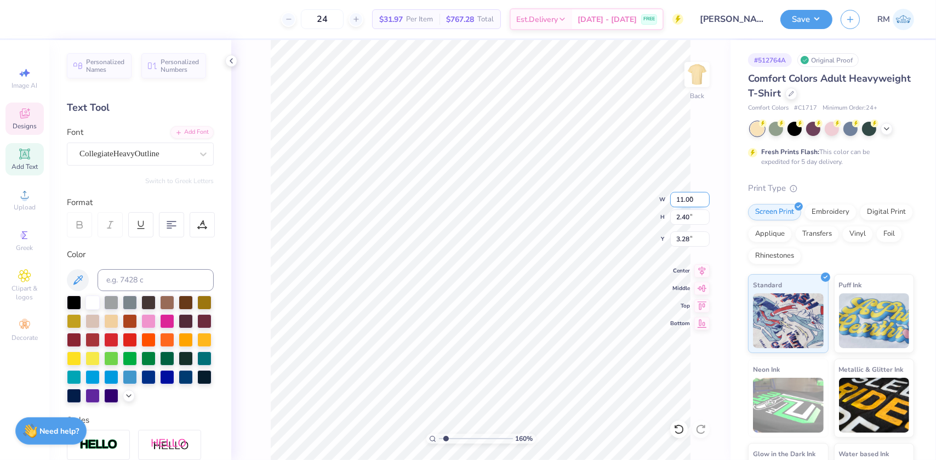
type input "5.62"
type input "1.75"
type input "3.60"
click at [681, 198] on input "5.62" at bounding box center [689, 199] width 39 height 15
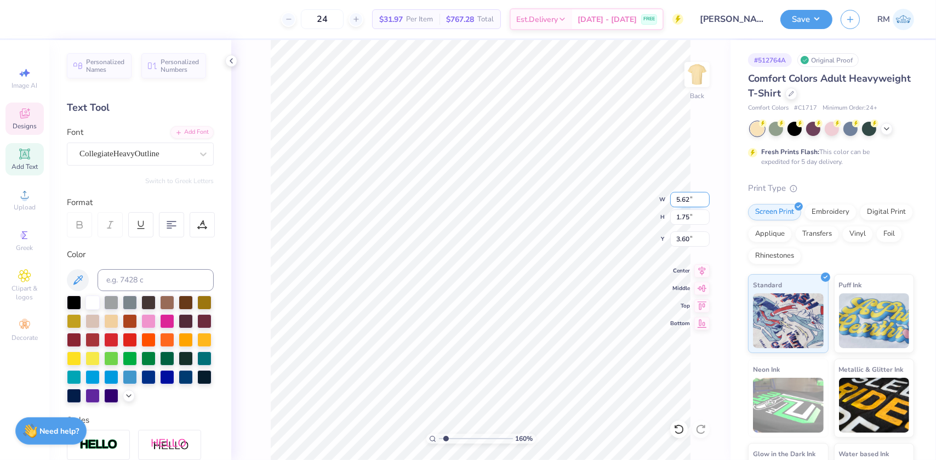
click at [681, 198] on input "5.62" at bounding box center [689, 199] width 39 height 15
type input "11.00"
type input "3.42"
type input "2.52"
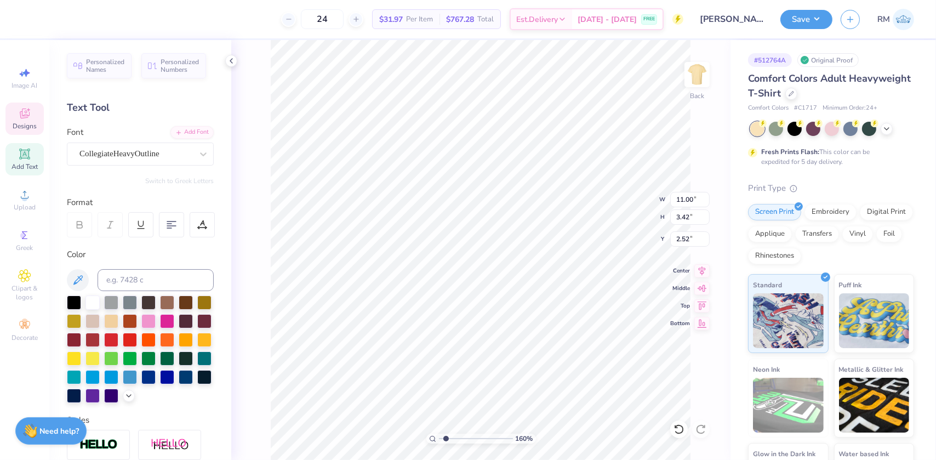
type input "0.81"
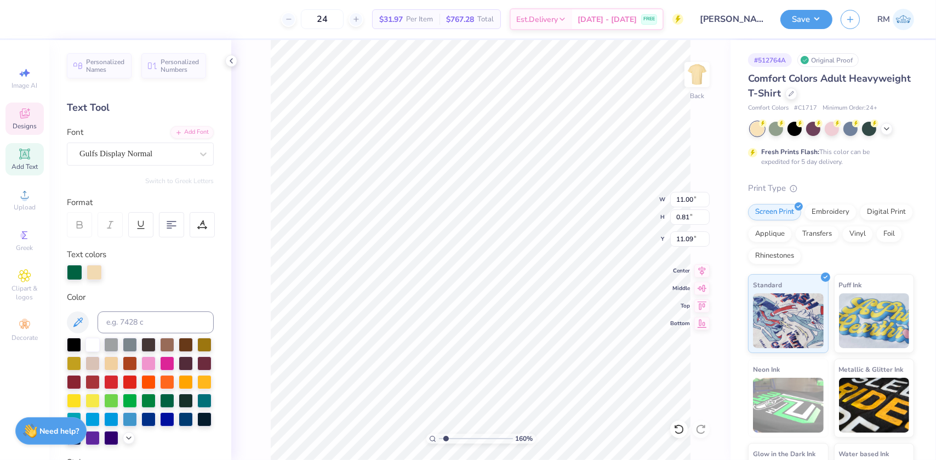
type input "11.29"
click at [700, 273] on icon at bounding box center [701, 269] width 15 height 13
click at [527, 335] on li "Group" at bounding box center [547, 339] width 86 height 21
type input "1"
click at [441, 438] on input "range" at bounding box center [476, 438] width 74 height 10
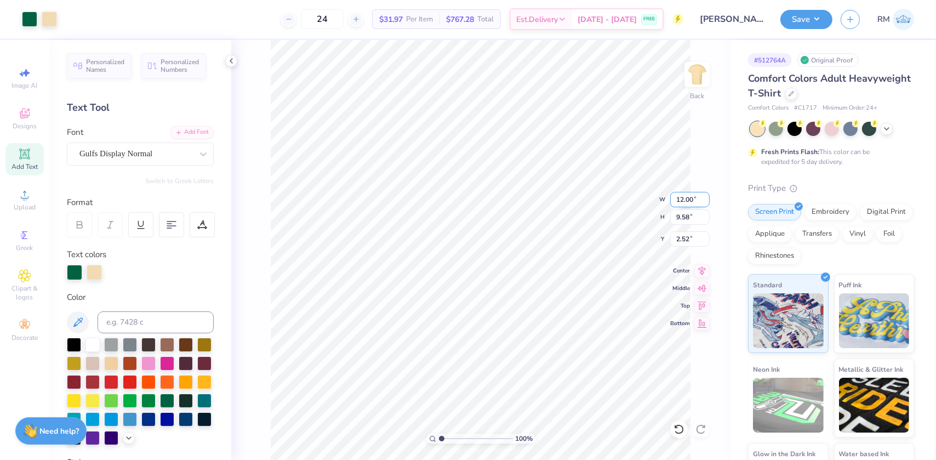
click at [682, 197] on input "12.00" at bounding box center [689, 199] width 39 height 15
type input "11.00"
type input "8.79"
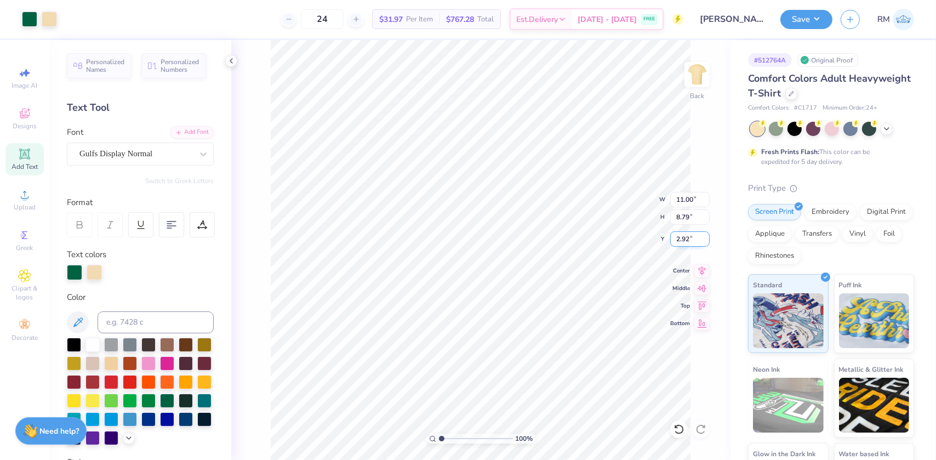
click at [685, 238] on input "2.92" at bounding box center [689, 238] width 39 height 15
type input "3.00"
click at [819, 18] on button "Save" at bounding box center [806, 17] width 52 height 19
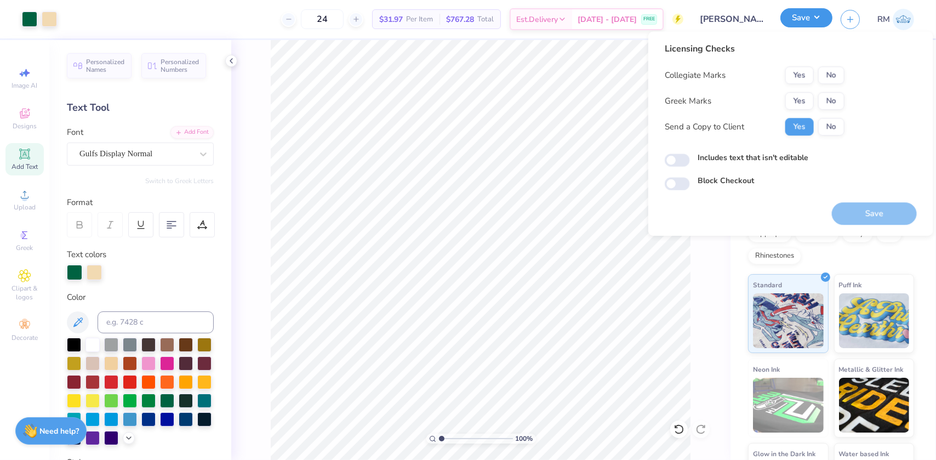
click at [819, 18] on button "Save" at bounding box center [806, 17] width 52 height 19
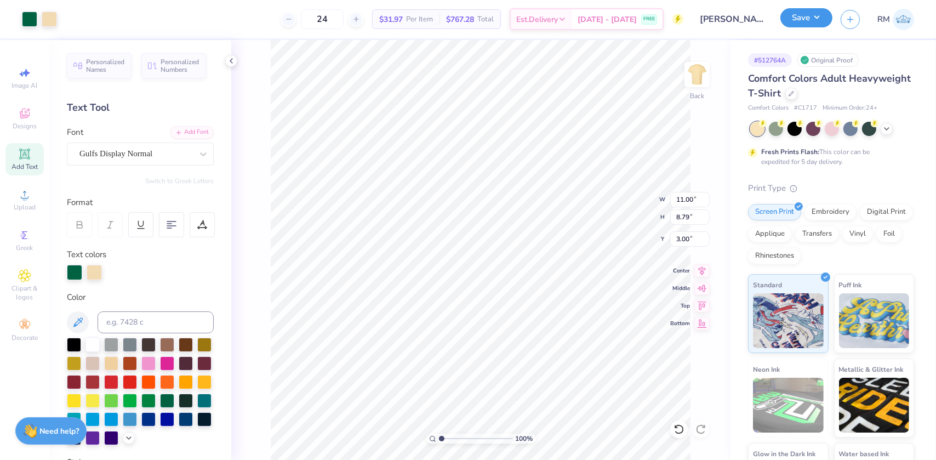
click at [808, 20] on button "Save" at bounding box center [806, 17] width 52 height 19
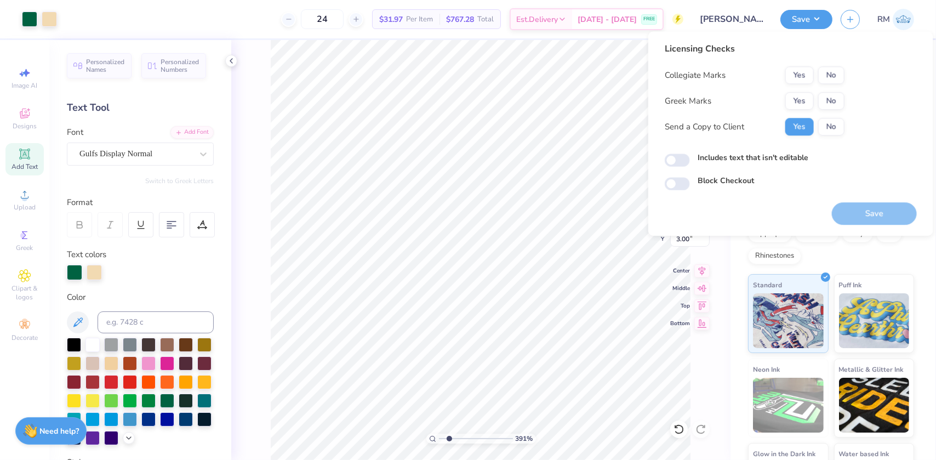
type input "3.91305581506121"
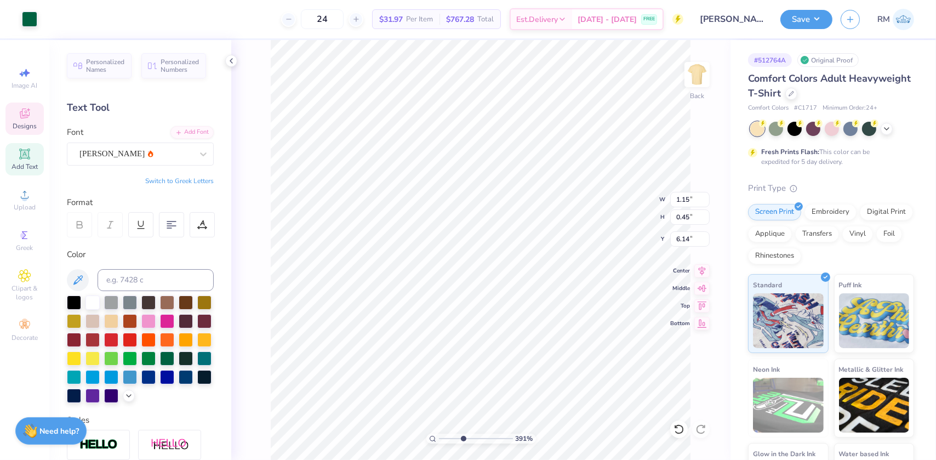
type input "1.15"
type input "0.45"
type input "6.14"
paste textarea "F"
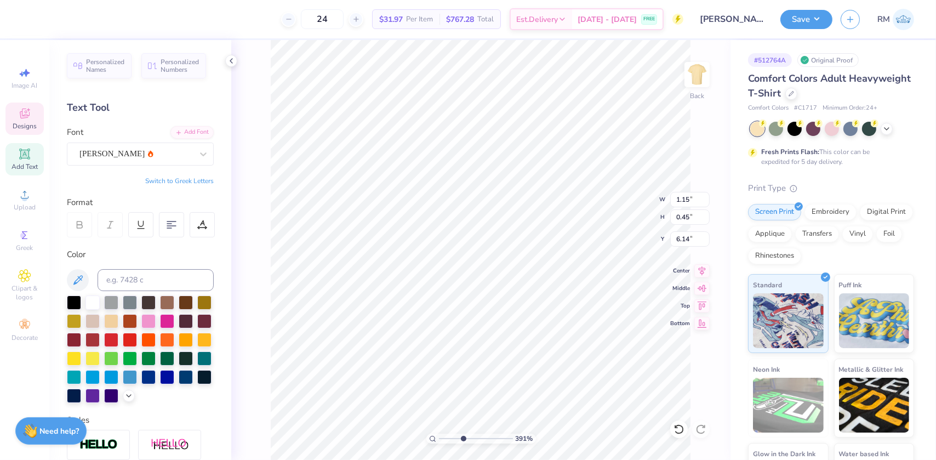
type textarea "PKT"
type input "4.28565406472068"
type textarea "QKT"
type input "4.28565406472068"
type textarea "QWKT"
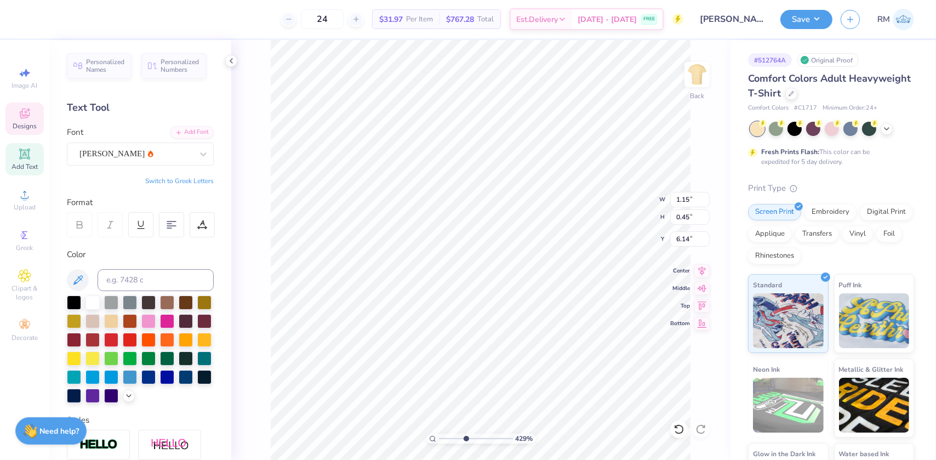
type input "4.28565406472068"
type textarea "QWEKT"
type input "4.28565406472068"
type textarea "QWERKT"
type input "4.28565406472068"
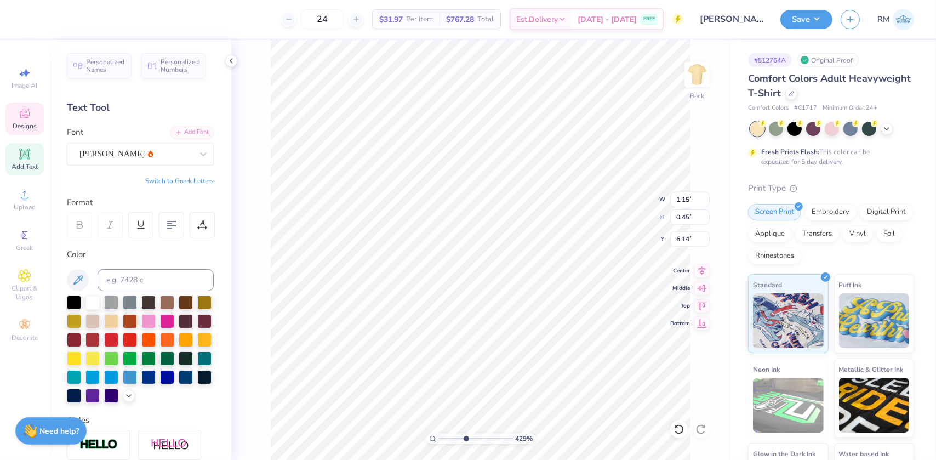
type textarea "QWEKT"
type input "4.28565406472068"
type textarea "QWKT"
type input "4.28565406472068"
type textarea "QKT"
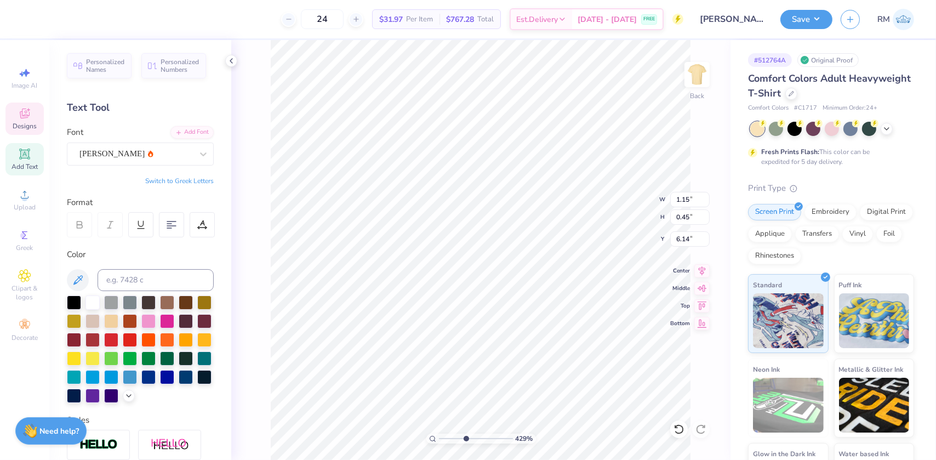
scroll to position [8, 1]
type input "4.28565406472068"
type textarea "KT"
type input "4.28565406472068"
type textarea "KT"
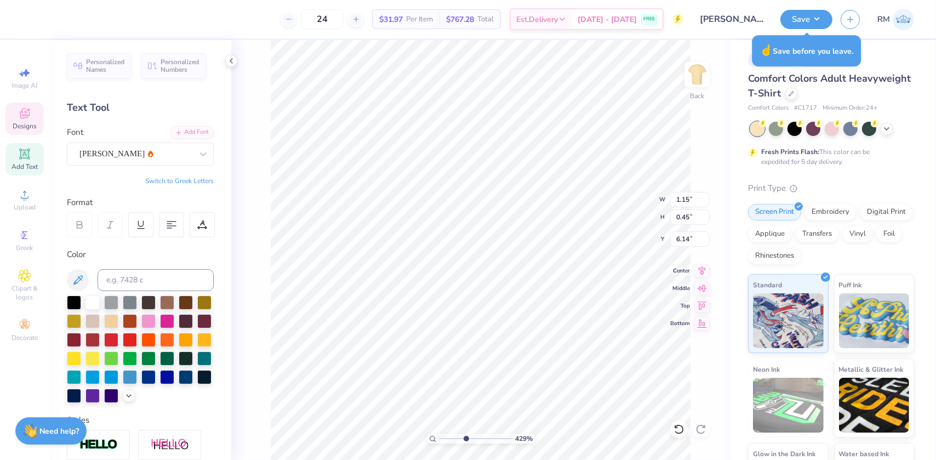
type input "4.28565406472068"
type textarea "pKT"
type input "4.28565406472068"
type textarea "plspKT"
type input "4.28565406472068"
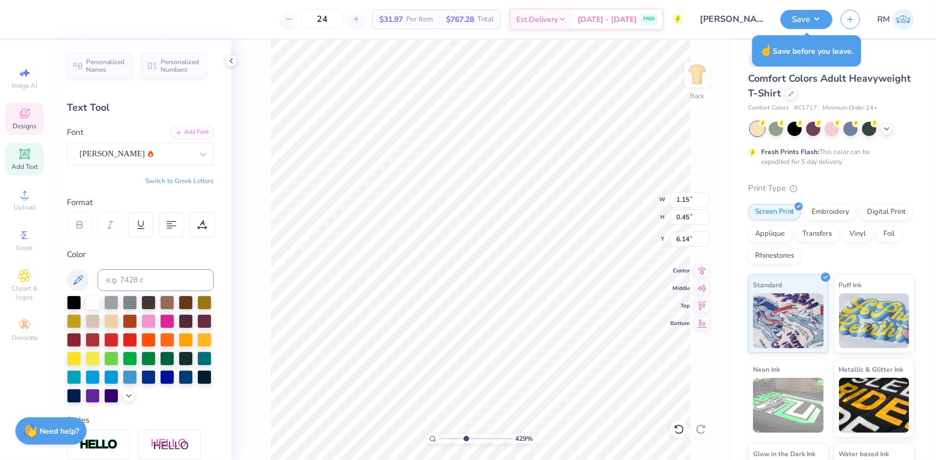
scroll to position [8, 2]
type textarea "plspKT"
type input "4.28565406472068"
type textarea "plsKT"
type input "4.28565406472068"
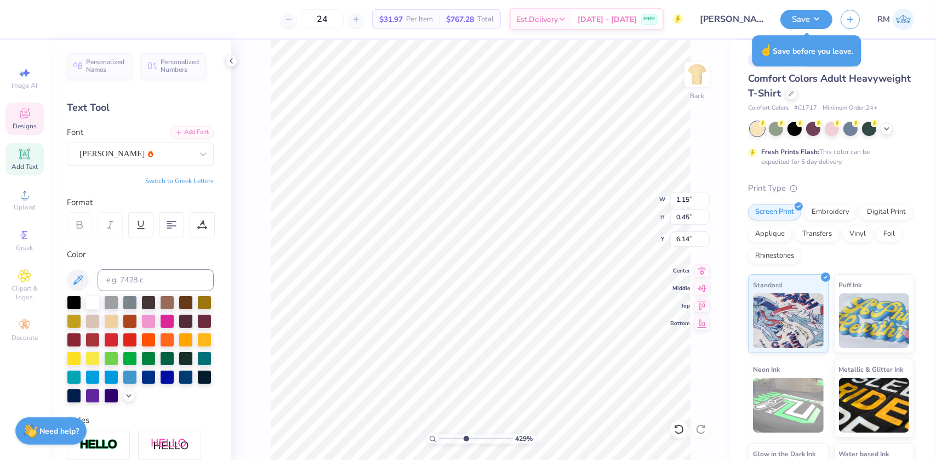
type textarea "plKT"
type input "4.28565406472068"
type textarea "pKT"
type input "4.28565406472068"
type textarea "KT"
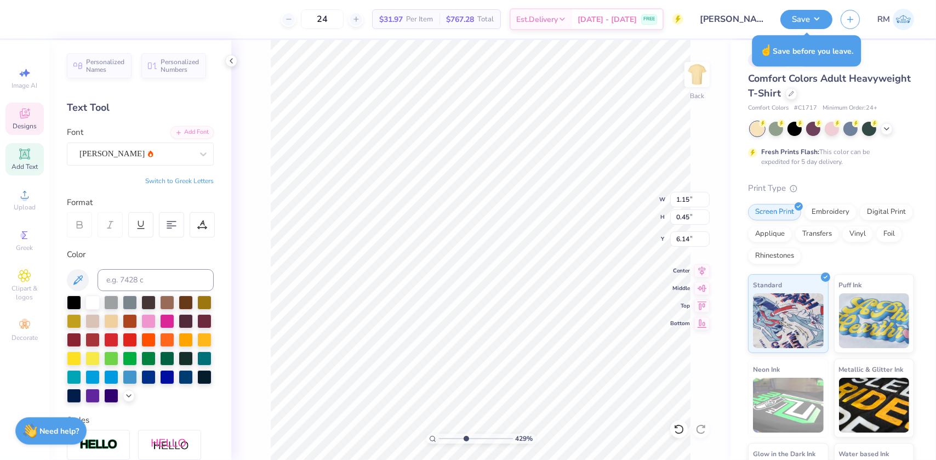
type input "4.28565406472068"
type textarea "m"
type input "4.28565406472068"
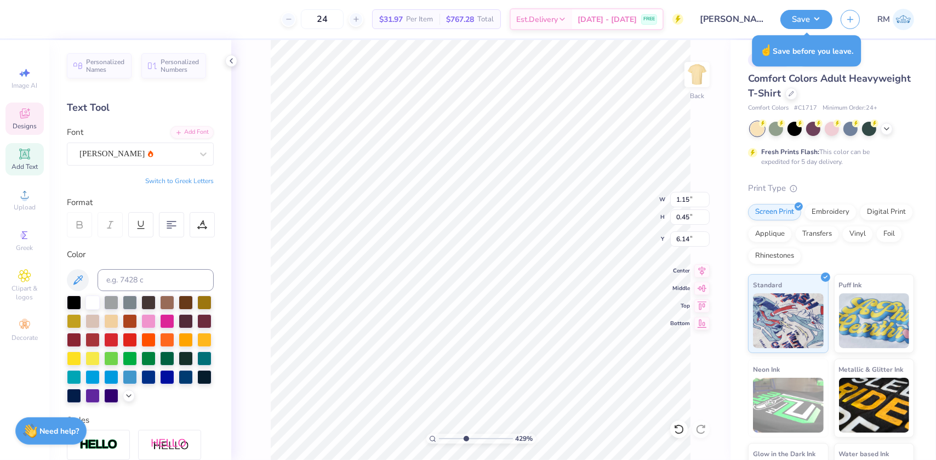
type textarea "P"
type input "4.28565406472068"
type textarea "PK"
type input "4.28565406472068"
type textarea "PKT"
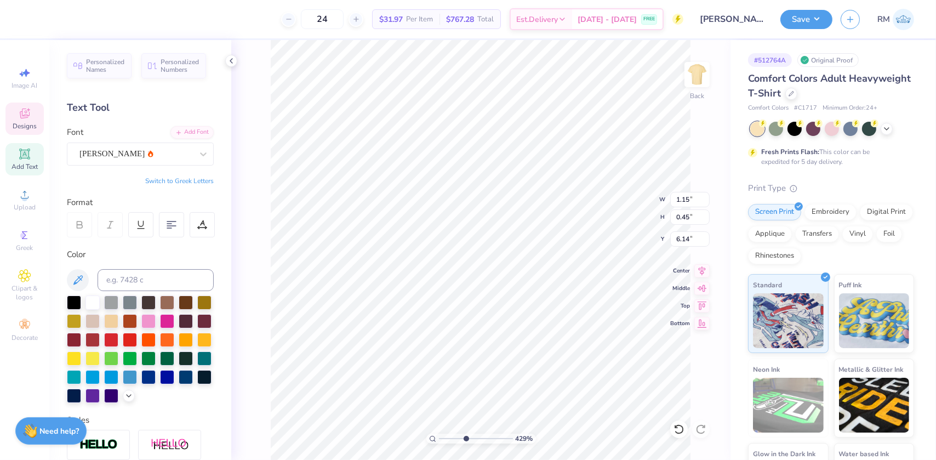
type input "4.28565406472068"
type input "6.06"
drag, startPoint x: 465, startPoint y: 438, endPoint x: 445, endPoint y: 435, distance: 20.0
click at [445, 435] on input "range" at bounding box center [476, 438] width 74 height 10
drag, startPoint x: 437, startPoint y: 438, endPoint x: 429, endPoint y: 440, distance: 8.3
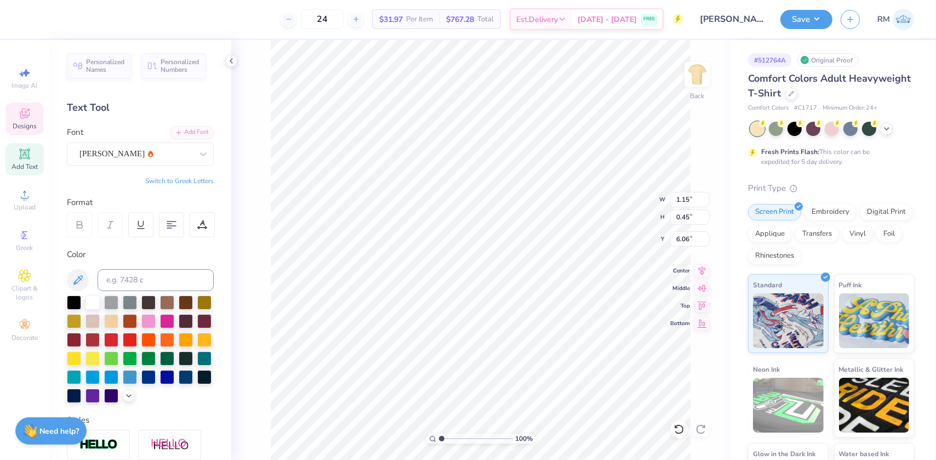
type input "1"
click at [439, 440] on input "range" at bounding box center [476, 438] width 74 height 10
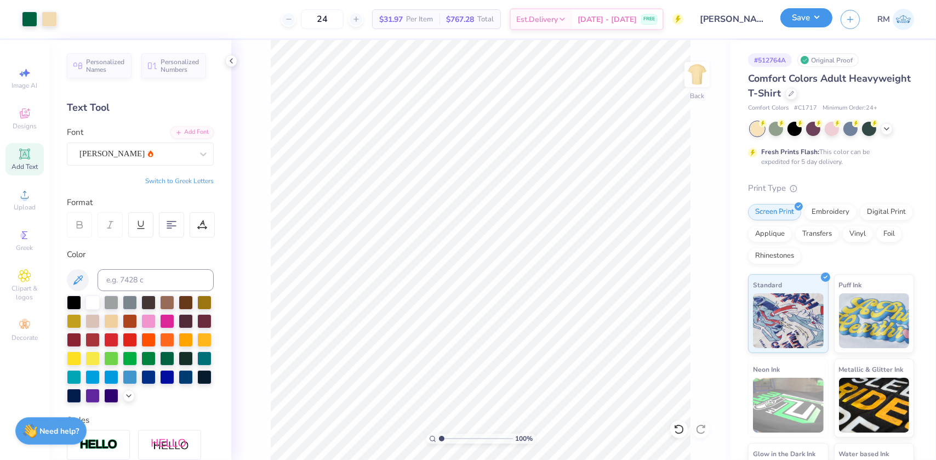
click at [801, 22] on button "Save" at bounding box center [806, 17] width 52 height 19
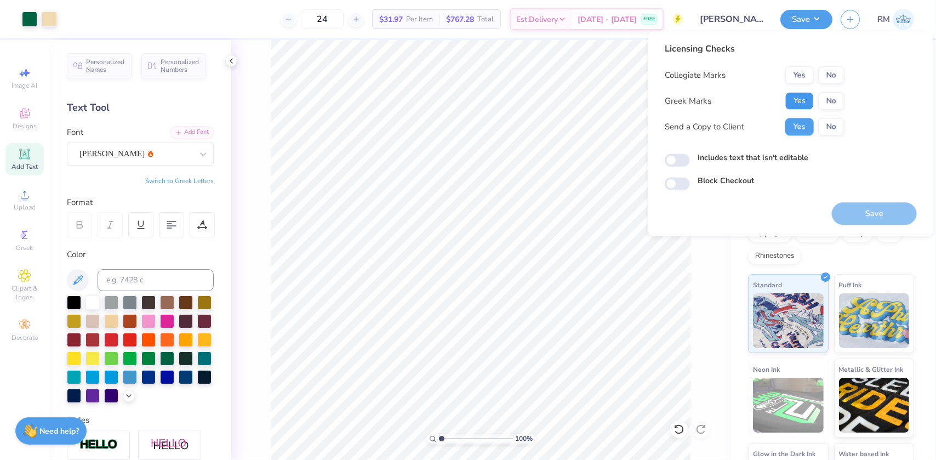
click at [803, 101] on button "Yes" at bounding box center [799, 101] width 28 height 18
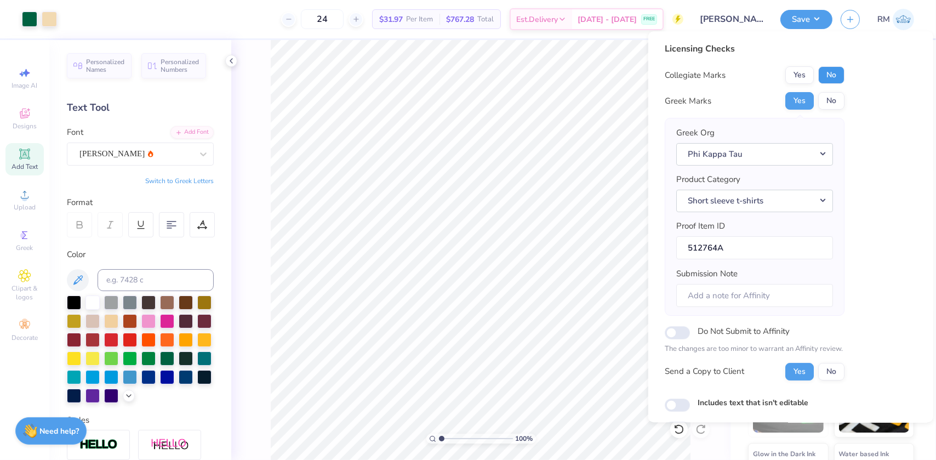
click at [829, 74] on button "No" at bounding box center [831, 75] width 26 height 18
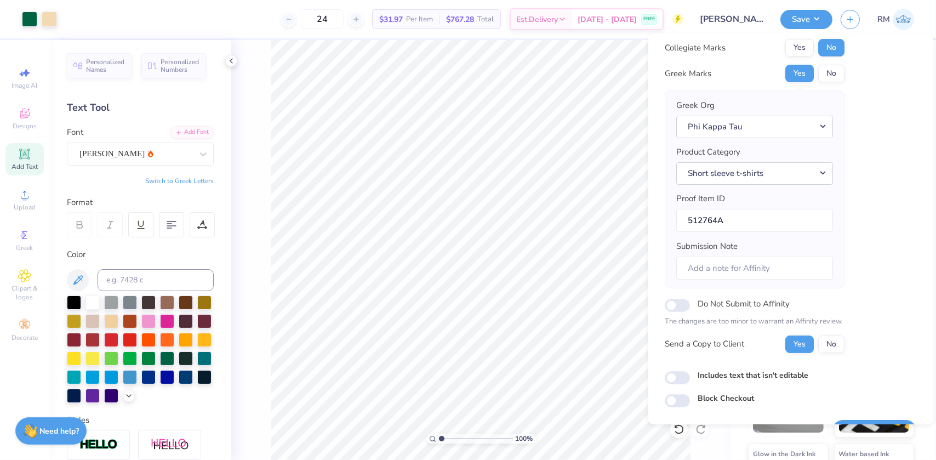
scroll to position [57, 0]
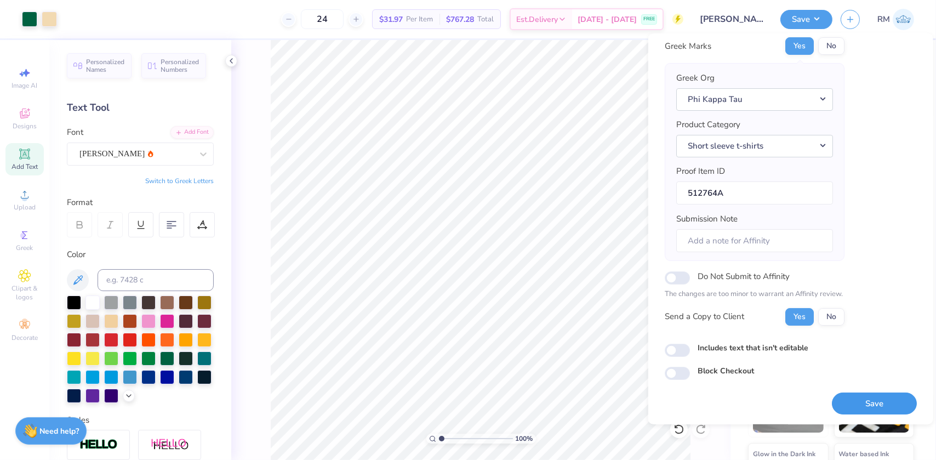
click at [859, 403] on button "Save" at bounding box center [874, 403] width 85 height 22
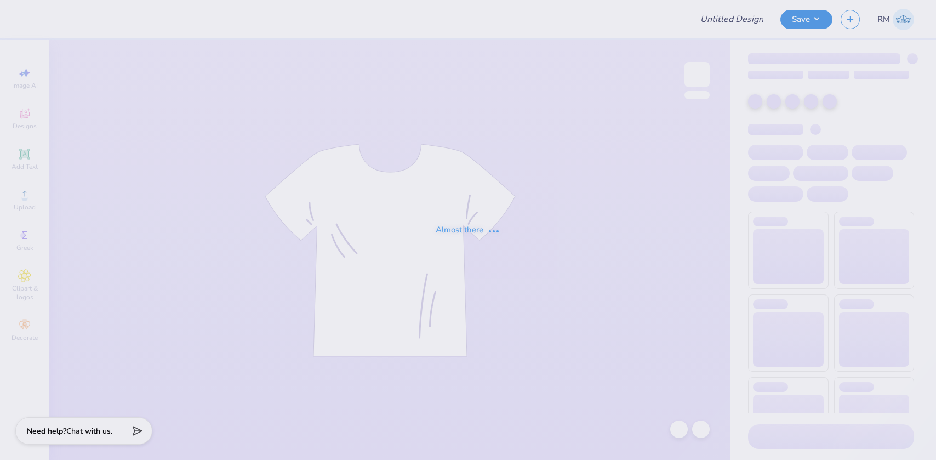
type input "DG Gameday Merch"
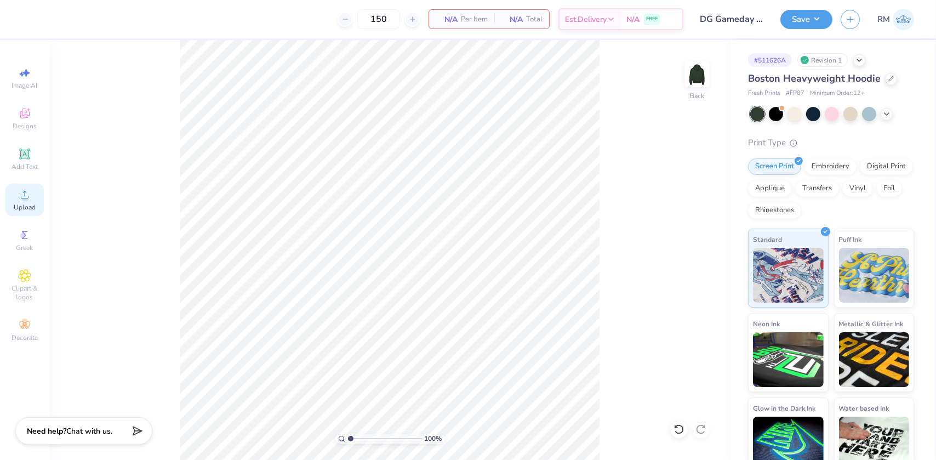
click at [25, 199] on circle at bounding box center [24, 198] width 6 height 6
click at [16, 208] on span "Upload" at bounding box center [25, 207] width 22 height 9
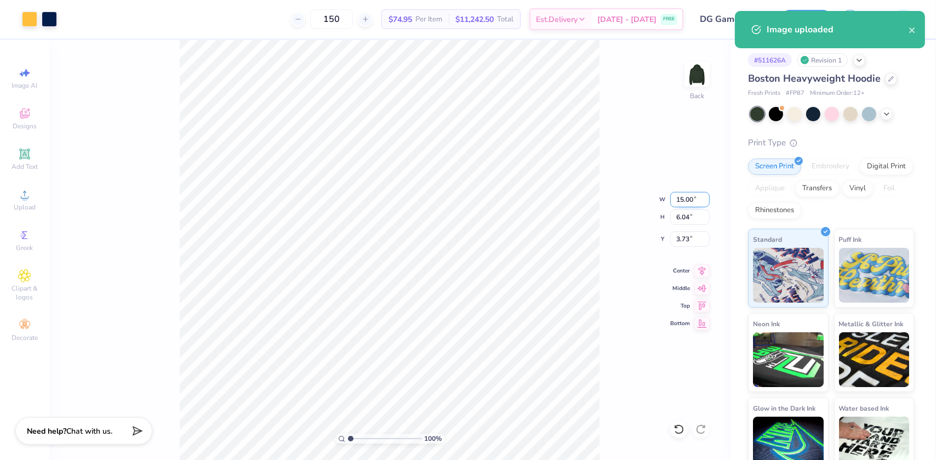
click at [682, 199] on input "15.00" at bounding box center [689, 199] width 39 height 15
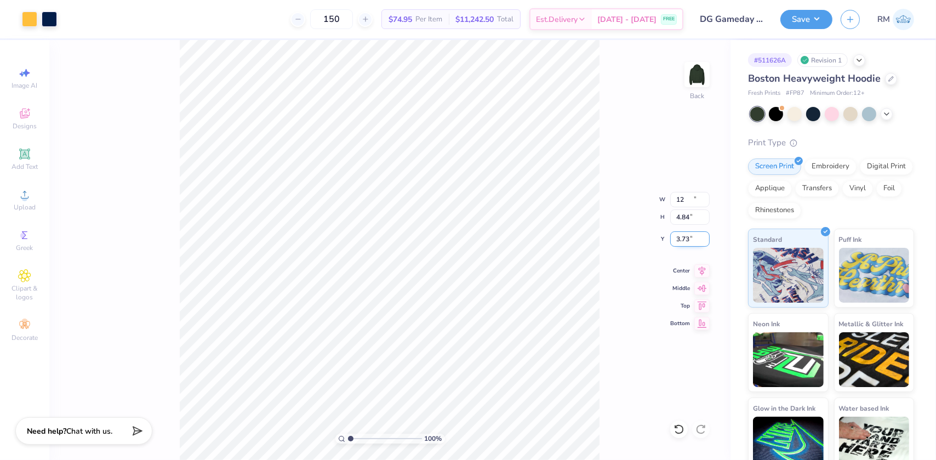
type input "12.00"
type input "4.84"
click at [680, 237] on input "4.33" at bounding box center [689, 238] width 39 height 15
type input "3.00"
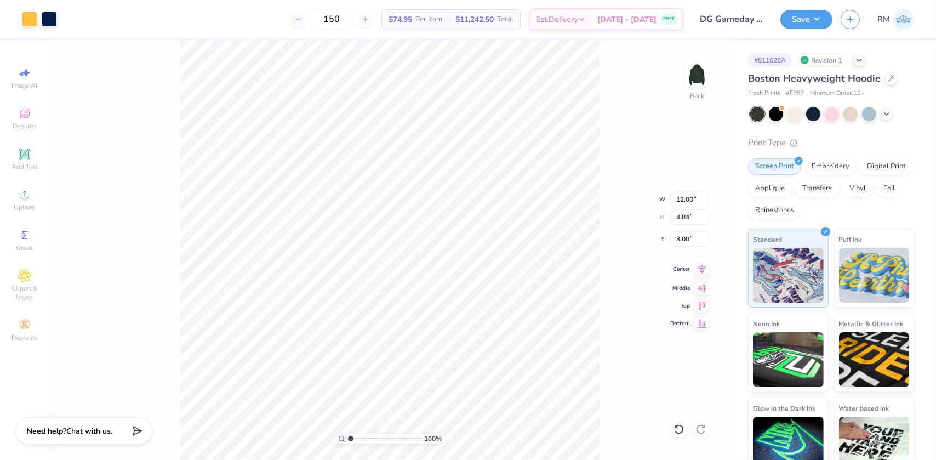
click at [701, 270] on icon at bounding box center [701, 269] width 15 height 13
type input "1"
click at [807, 14] on button "Save" at bounding box center [806, 17] width 52 height 19
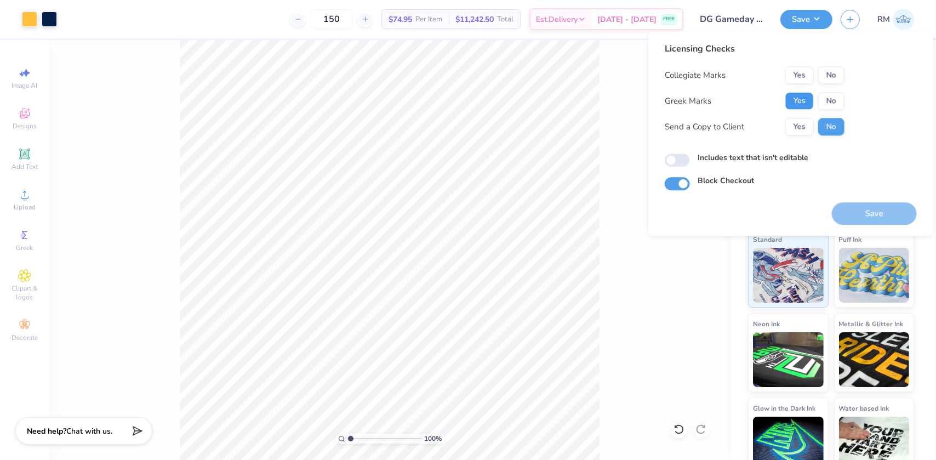
click at [798, 99] on button "Yes" at bounding box center [799, 101] width 28 height 18
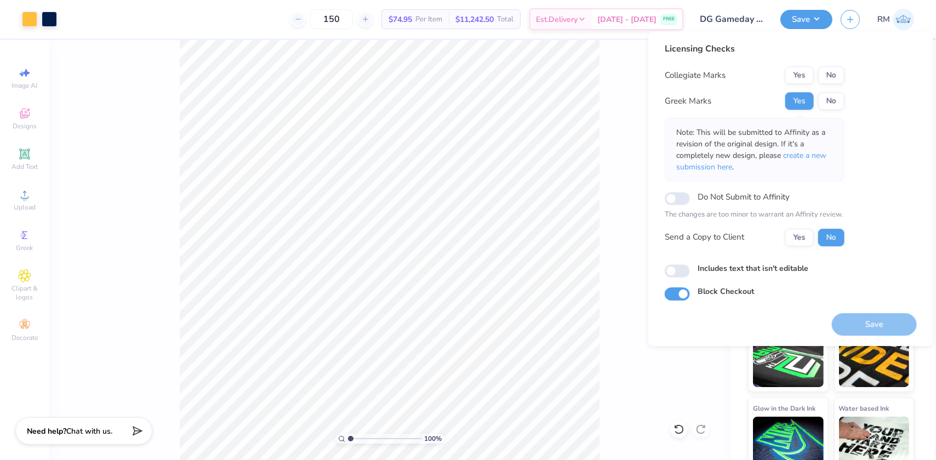
click at [830, 65] on div "Licensing Checks Collegiate Marks Yes No Greek Marks Yes No Note: This will be …" at bounding box center [755, 148] width 180 height 212
click at [832, 76] on button "No" at bounding box center [831, 75] width 26 height 18
click at [809, 158] on span "create a new submission here" at bounding box center [751, 161] width 150 height 22
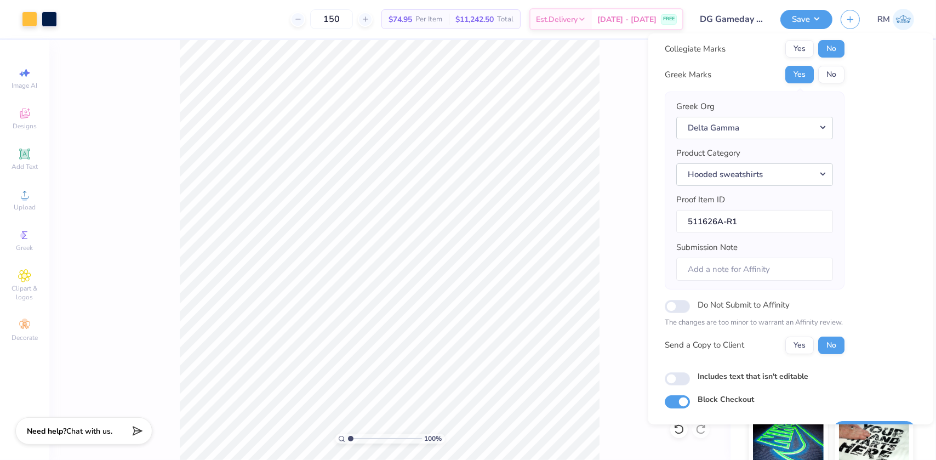
scroll to position [57, 0]
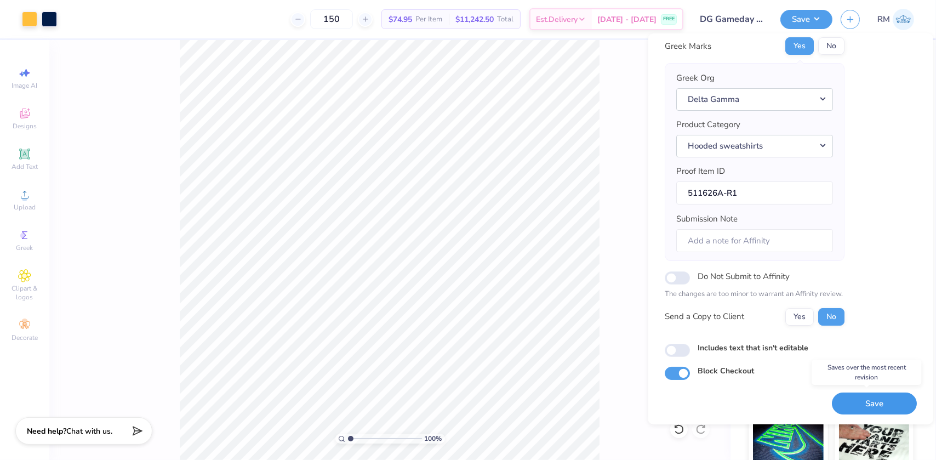
click at [862, 407] on button "Save" at bounding box center [874, 403] width 85 height 22
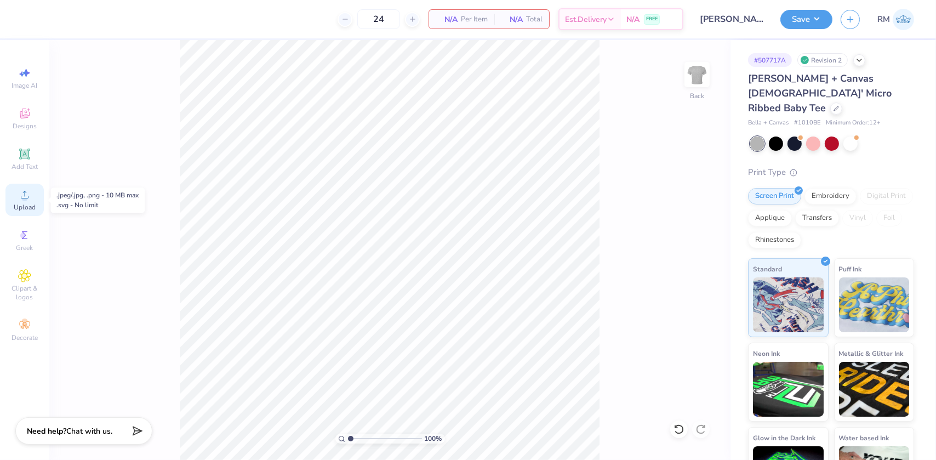
click at [31, 200] on icon at bounding box center [24, 194] width 13 height 13
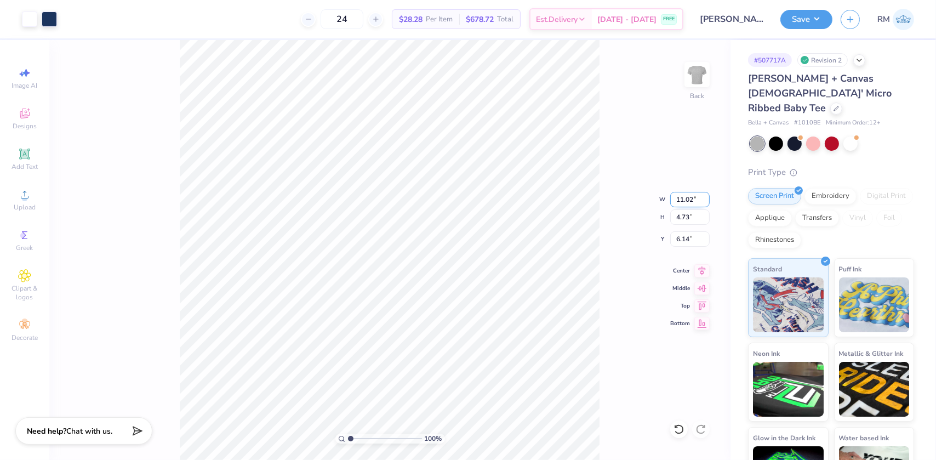
click at [688, 197] on input "11.02" at bounding box center [689, 199] width 39 height 15
type input "10.00"
type input "4.29"
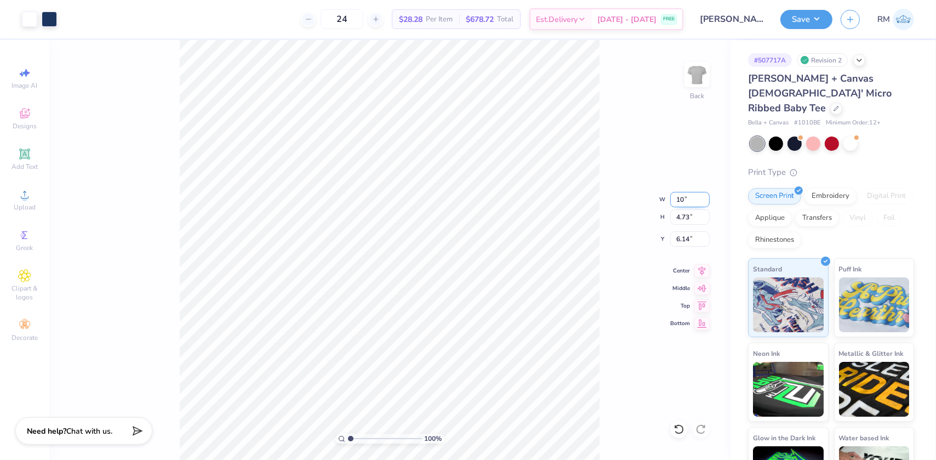
type input "6.35"
type input "Bella + Canvas 1010BE"
click at [687, 196] on input "10.00" at bounding box center [689, 199] width 39 height 15
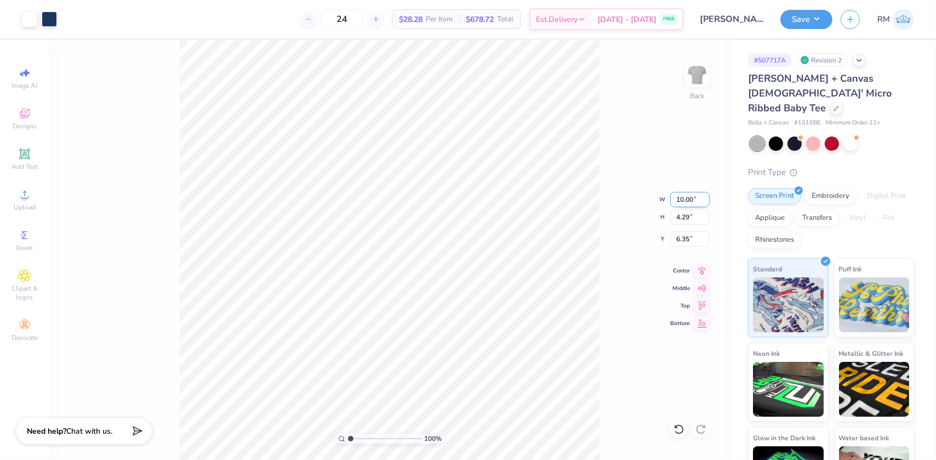
click at [687, 196] on input "10.00" at bounding box center [689, 199] width 39 height 15
type input "9.50"
type input "4.08"
click at [681, 237] on input "6.46" at bounding box center [689, 238] width 39 height 15
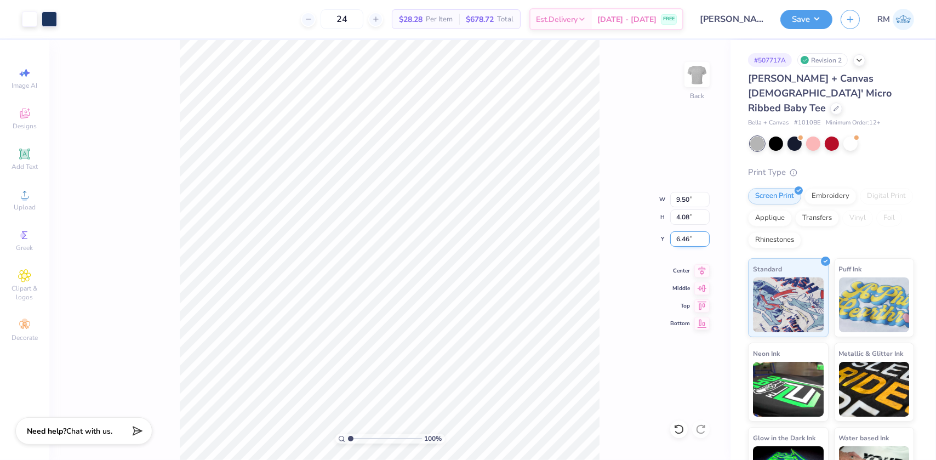
click at [682, 237] on input "6.46" at bounding box center [689, 238] width 39 height 15
type input "3.00"
click at [677, 197] on input "9.50" at bounding box center [689, 199] width 39 height 15
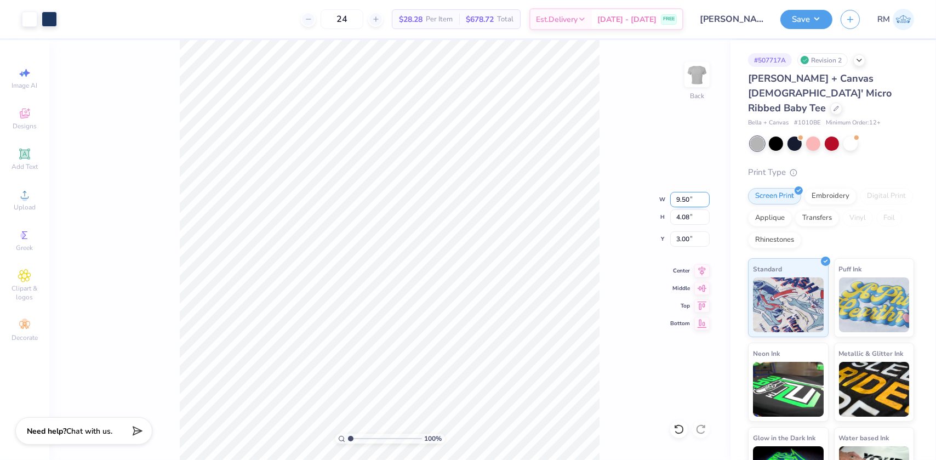
click at [677, 197] on input "9.50" at bounding box center [689, 199] width 39 height 15
type input "10.00"
type input "4.29"
type input "2.89"
click at [684, 202] on input "10.00" at bounding box center [689, 199] width 39 height 15
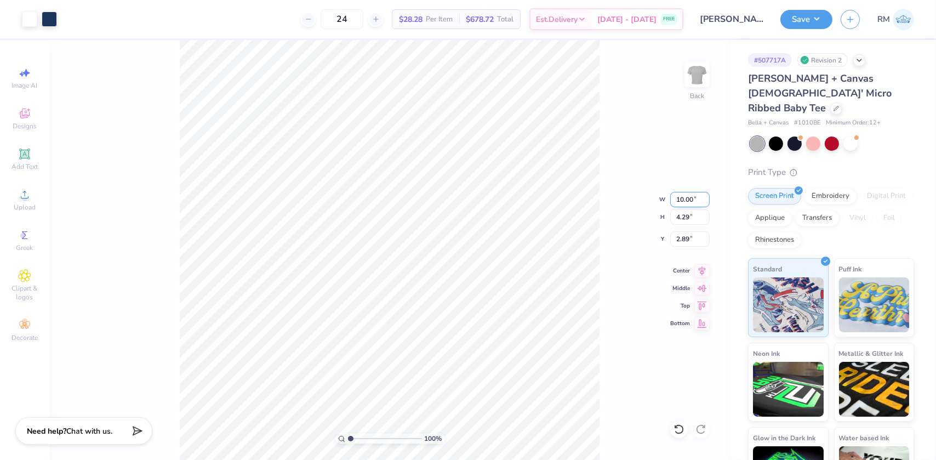
click at [684, 202] on input "10.00" at bounding box center [689, 199] width 39 height 15
type input "1"
type input "9.50"
type input "4.08"
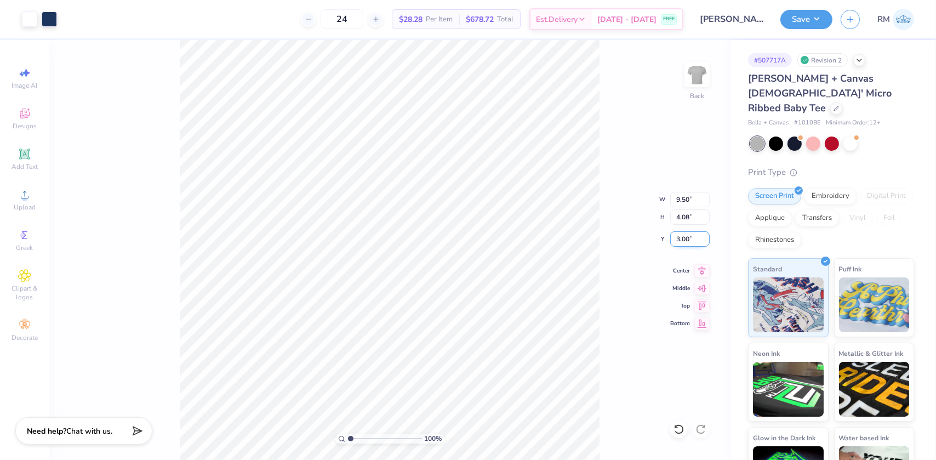
click at [684, 237] on input "3.00" at bounding box center [689, 238] width 39 height 15
type input "3.00"
click at [703, 267] on icon at bounding box center [701, 269] width 15 height 13
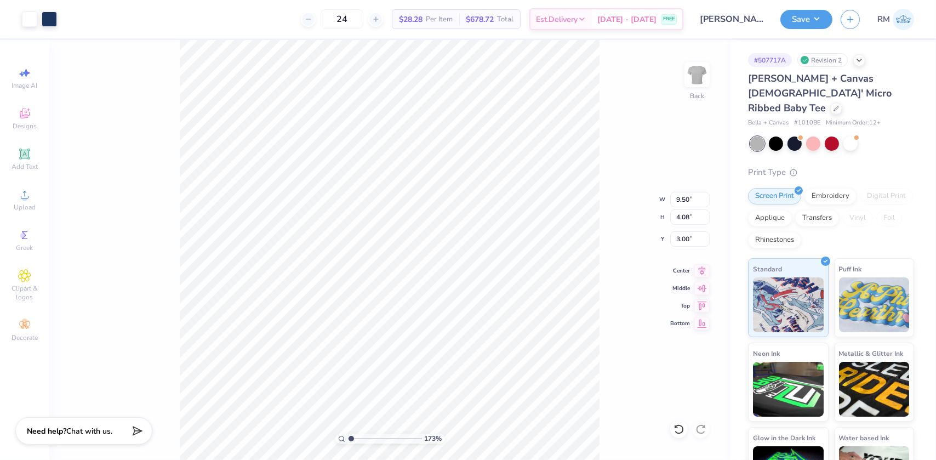
type input "1"
click at [813, 19] on button "Save" at bounding box center [806, 17] width 52 height 19
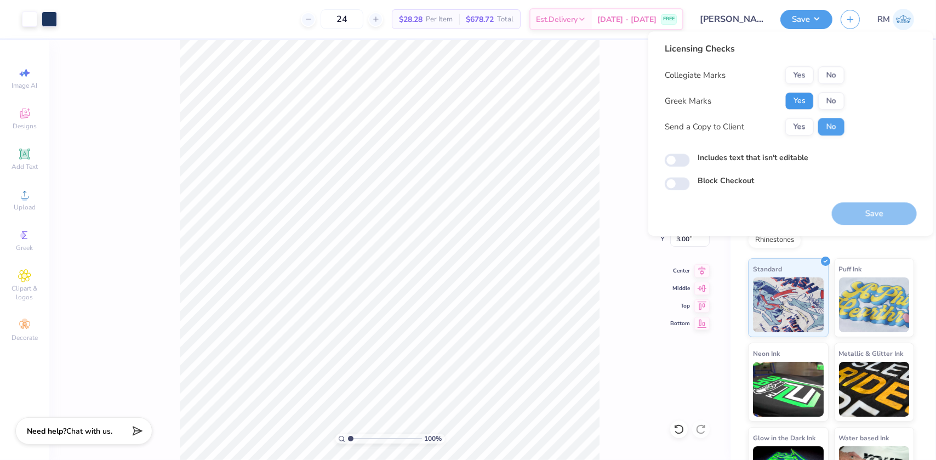
click at [801, 104] on button "Yes" at bounding box center [799, 101] width 28 height 18
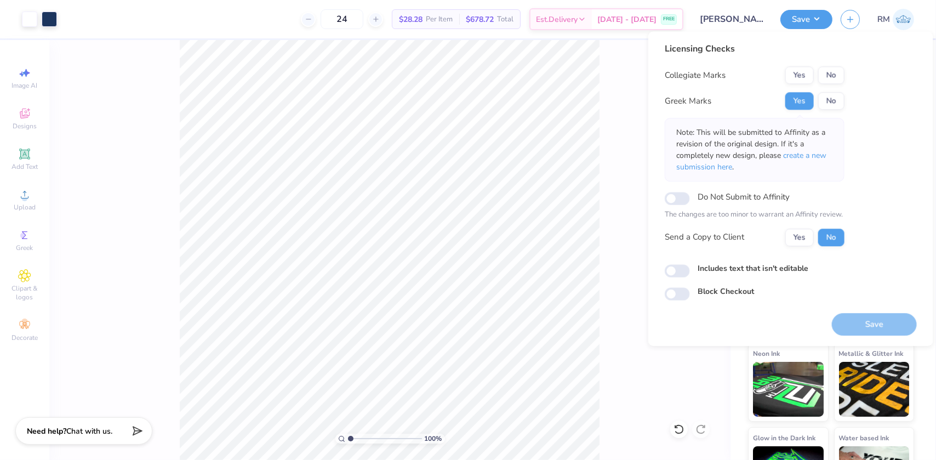
click at [824, 58] on div "Licensing Checks Collegiate Marks Yes No Greek Marks Yes No Note: This will be …" at bounding box center [755, 148] width 180 height 212
click at [828, 75] on button "No" at bounding box center [831, 75] width 26 height 18
click at [820, 153] on span "create a new submission here" at bounding box center [751, 161] width 150 height 22
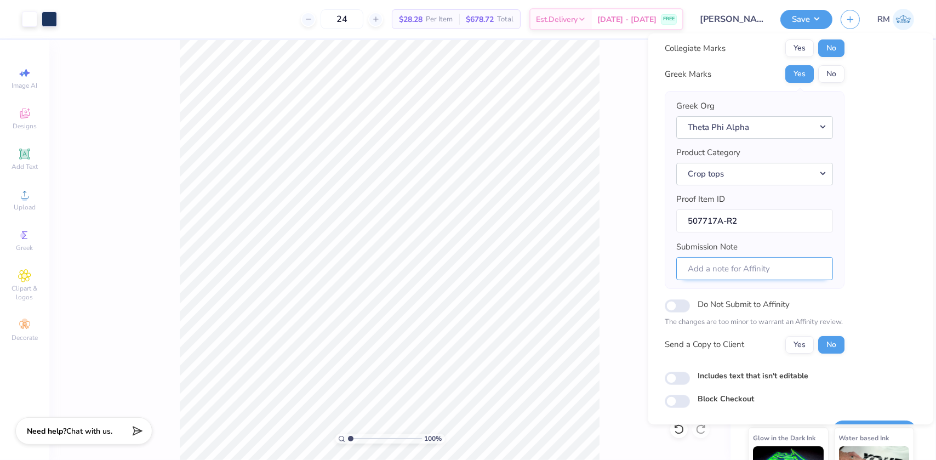
scroll to position [57, 0]
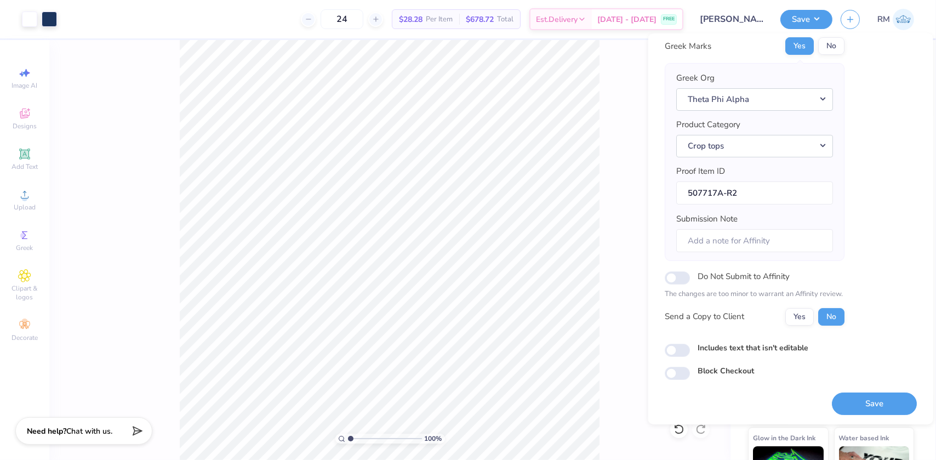
click at [841, 400] on button "Save" at bounding box center [874, 403] width 85 height 22
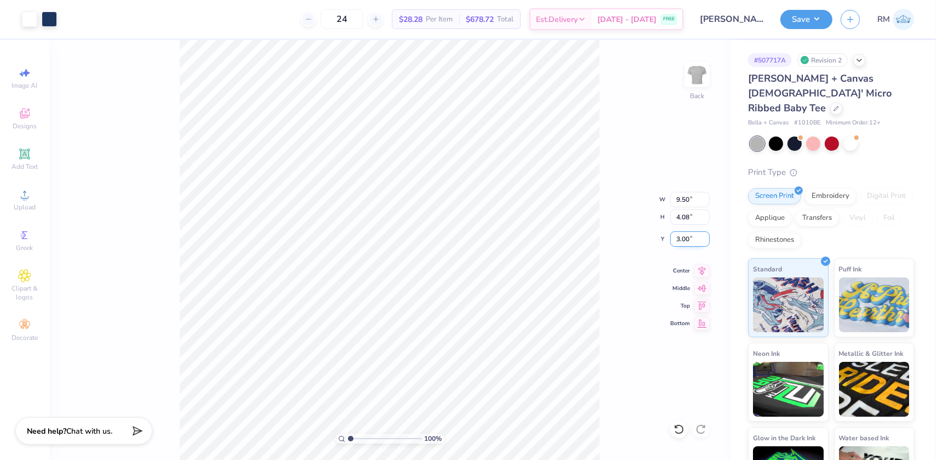
click at [683, 241] on input "3.00" at bounding box center [689, 238] width 39 height 15
click at [611, 338] on div "100 % Back W 9.50 H 4.08 Y 3.00 Center Middle Top Bottom" at bounding box center [389, 250] width 681 height 420
click at [684, 236] on input "3.00" at bounding box center [689, 238] width 39 height 15
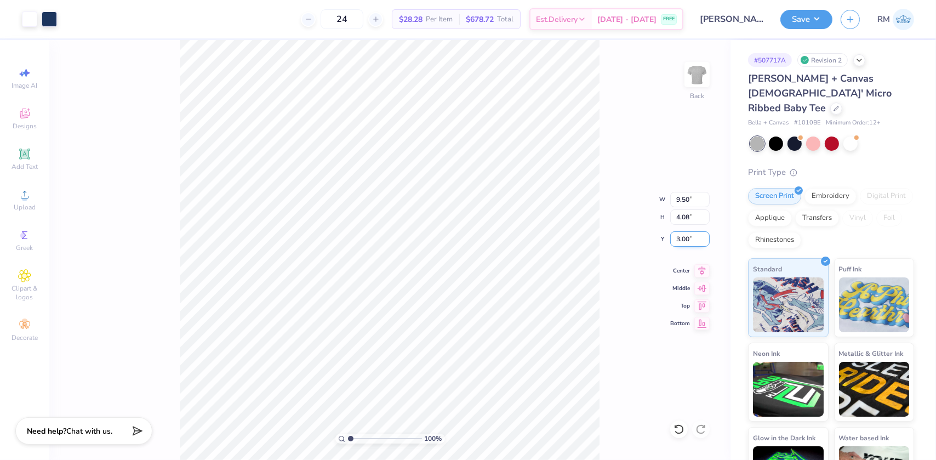
click at [684, 236] on input "3.00" at bounding box center [689, 238] width 39 height 15
type input "1.50"
click at [817, 22] on button "Save" at bounding box center [806, 17] width 52 height 19
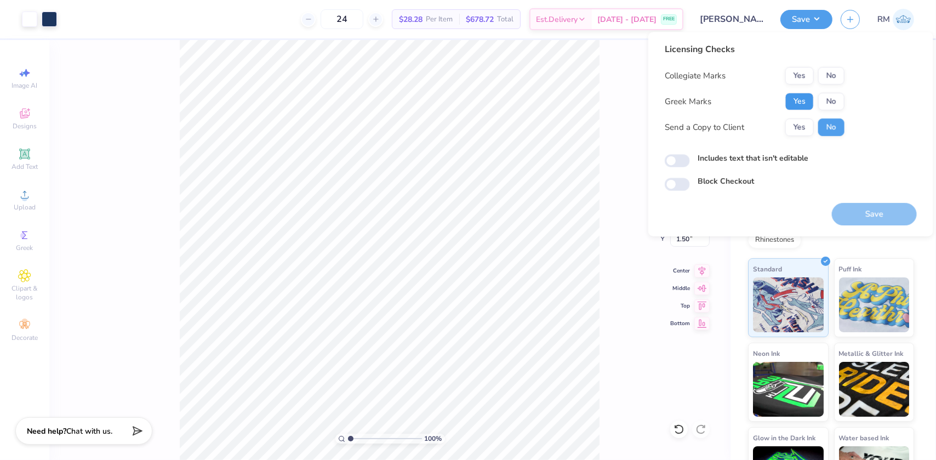
click at [800, 102] on button "Yes" at bounding box center [799, 102] width 28 height 18
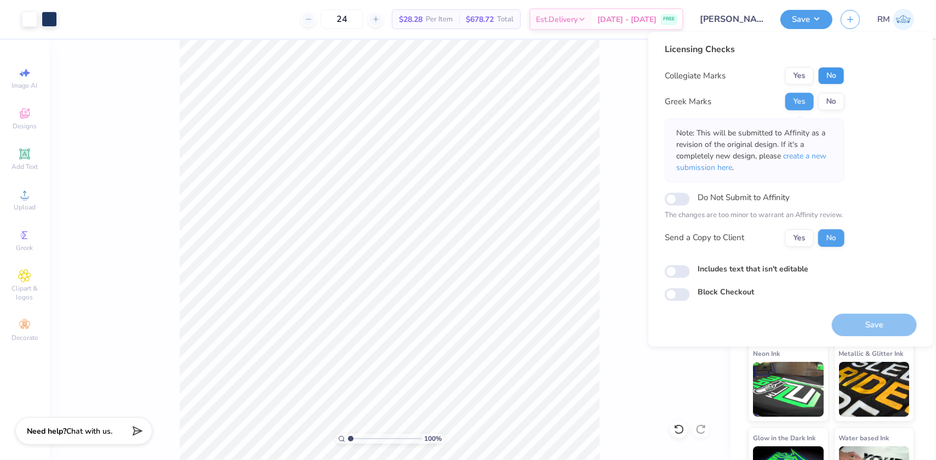
click at [824, 71] on button "No" at bounding box center [831, 76] width 26 height 18
click at [867, 315] on button "Save" at bounding box center [874, 324] width 85 height 22
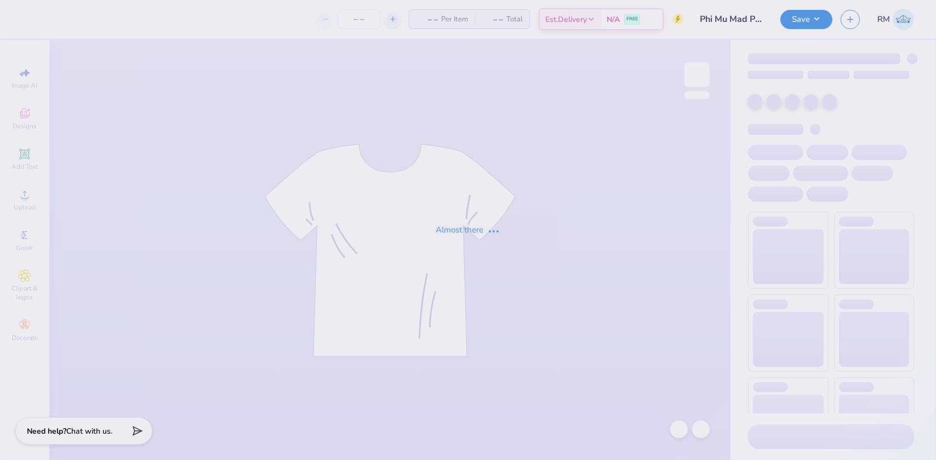
type input "Phi Mu Mad Plaid"
type input "36"
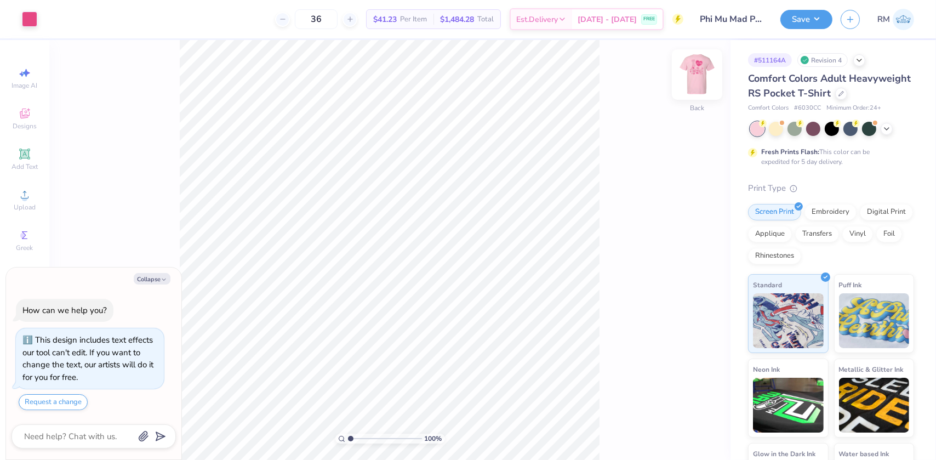
click at [701, 67] on img at bounding box center [697, 75] width 44 height 44
type textarea "x"
type input "2.4831942565701"
type textarea "x"
type input "2.4831942565701"
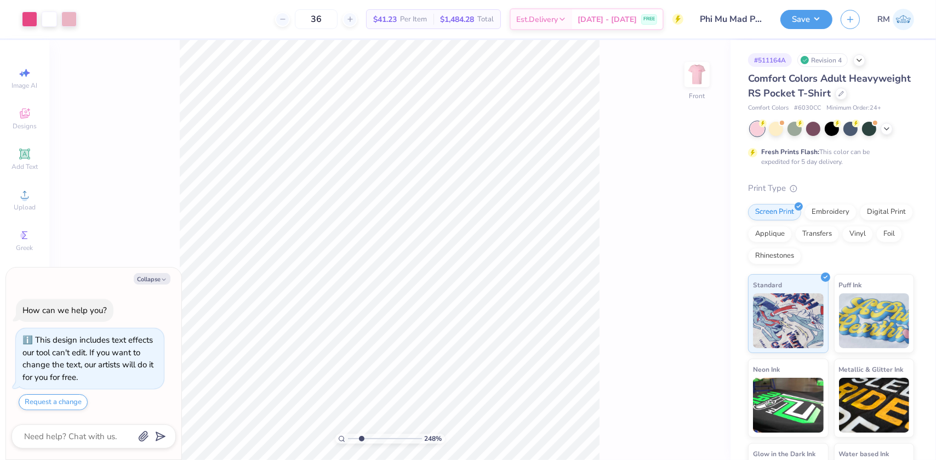
type textarea "x"
type input "2.4831942565701"
type textarea "x"
type input "2.4831942565701"
type textarea "x"
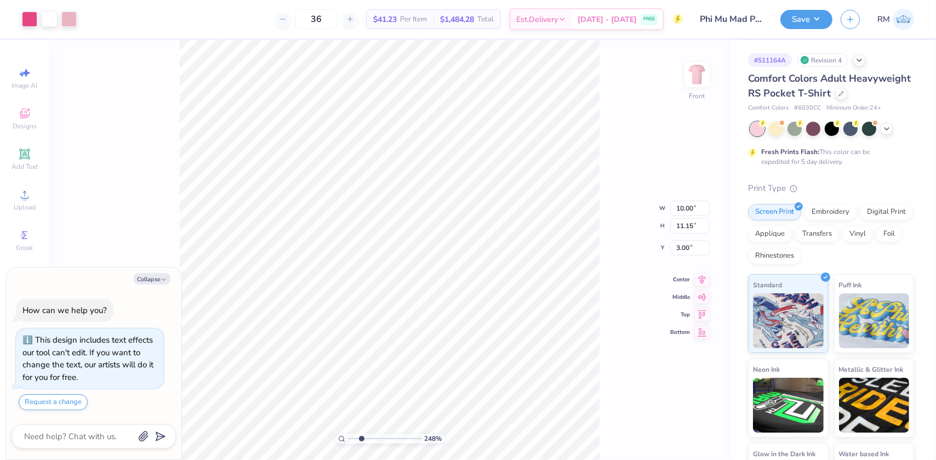
type input "2.4831942565701"
type textarea "x"
type input "2.4831942565701"
type input "1.09"
type input "0.25"
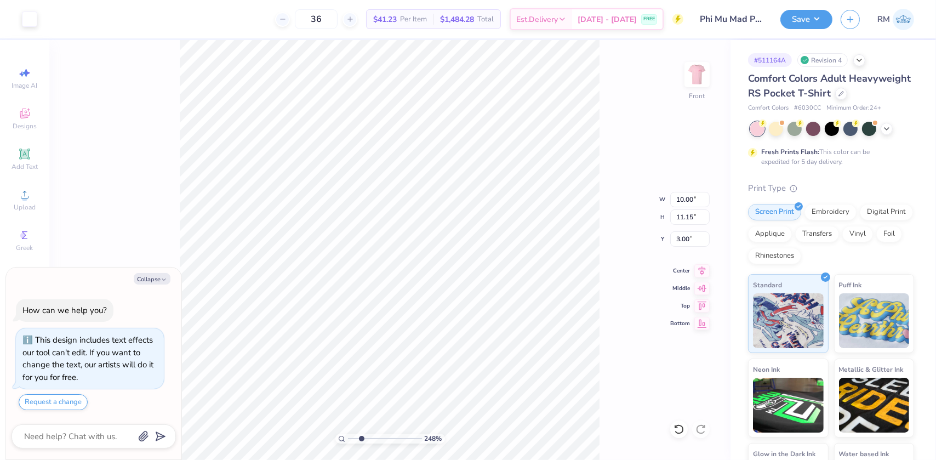
type input "6.29"
type textarea "x"
type input "2.4831942565701"
type input "4.83"
type input "4.38"
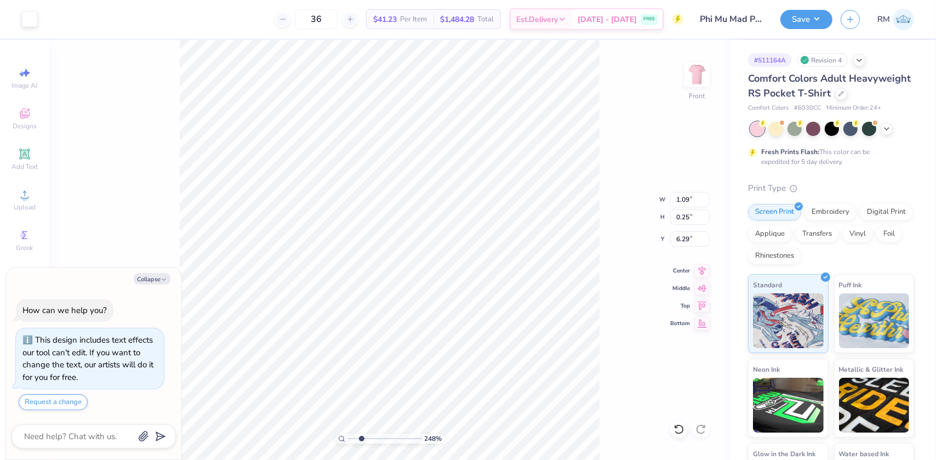
type input "3.70"
type textarea "x"
type input "2.4831942565701"
type textarea "x"
type input "9.71687772559822"
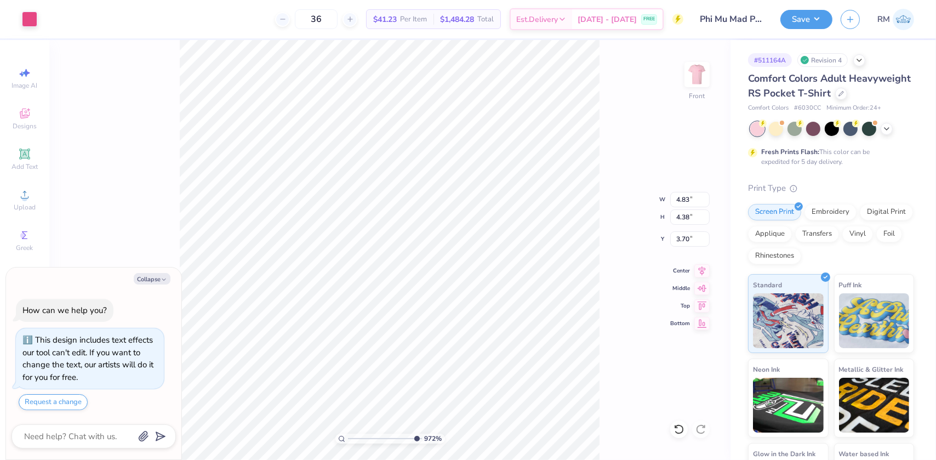
type textarea "x"
type input "9.71687772559822"
type input "1.09"
type input "0.25"
type input "6.29"
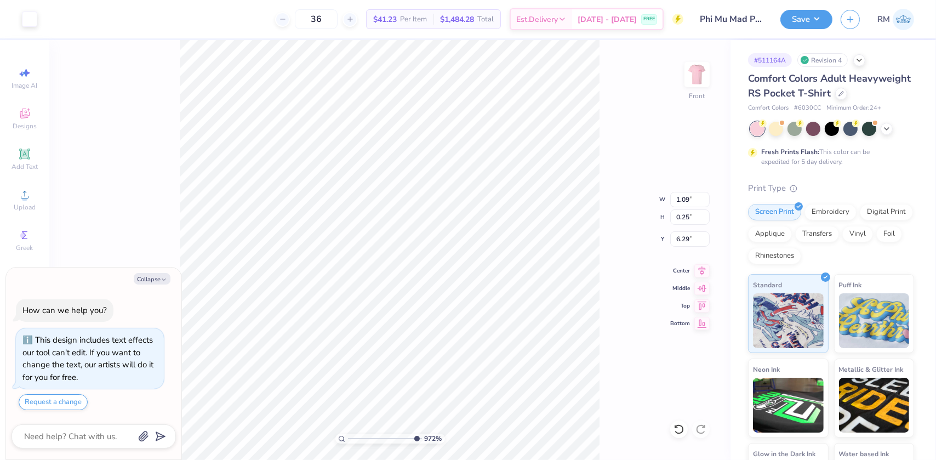
type textarea "x"
type input "9.71687772559822"
type textarea "x"
type input "9.71687772559822"
type textarea "x"
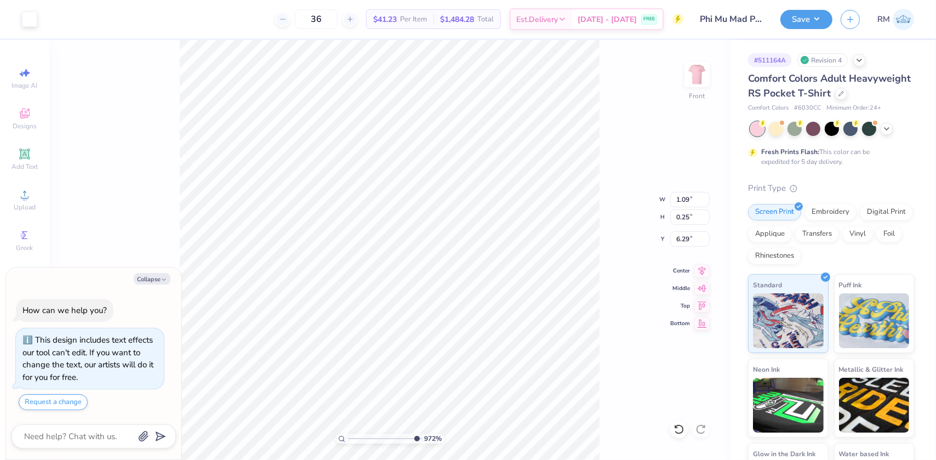
type input "9.71687772559822"
click at [675, 430] on icon at bounding box center [679, 429] width 11 height 11
type textarea "x"
type input "9.71687772559822"
type input "6.66"
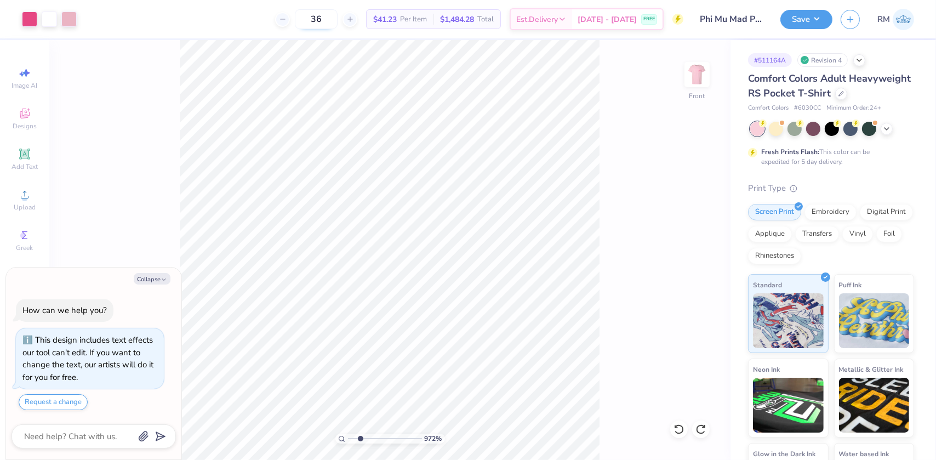
drag, startPoint x: 415, startPoint y: 438, endPoint x: 338, endPoint y: 13, distance: 432.8
type input "1"
click at [348, 435] on input "range" at bounding box center [385, 438] width 74 height 10
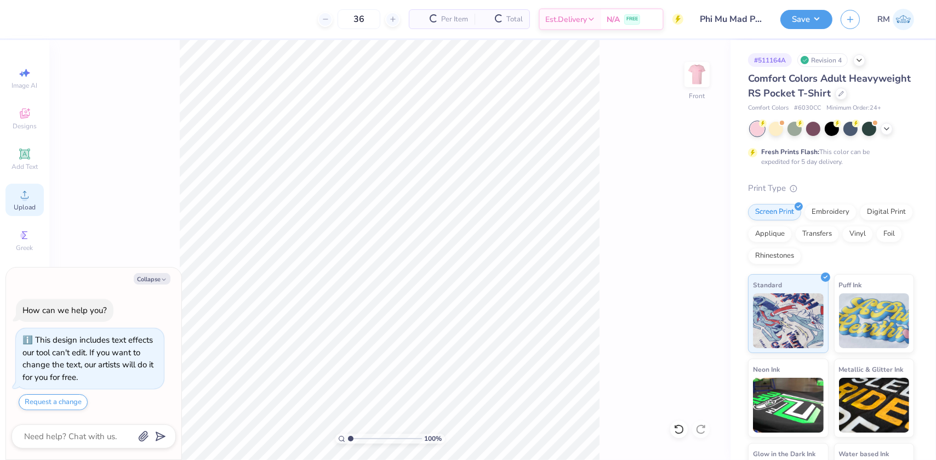
click at [22, 197] on icon at bounding box center [24, 194] width 13 height 13
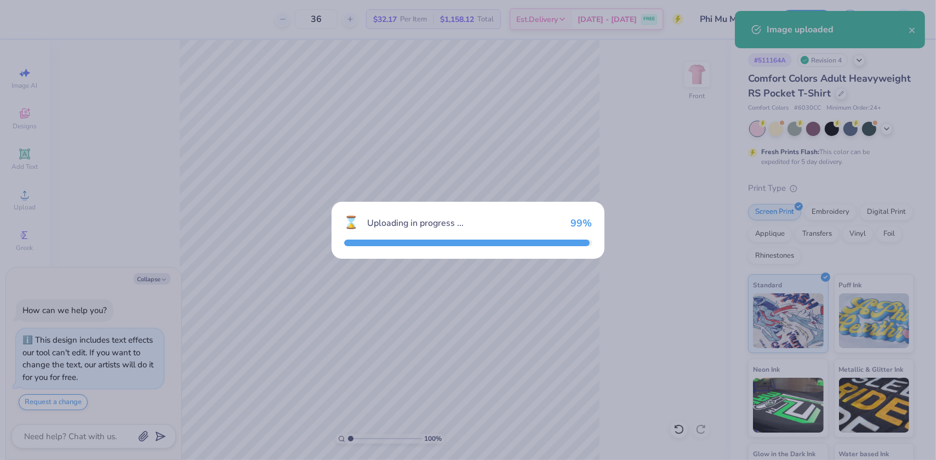
type textarea "x"
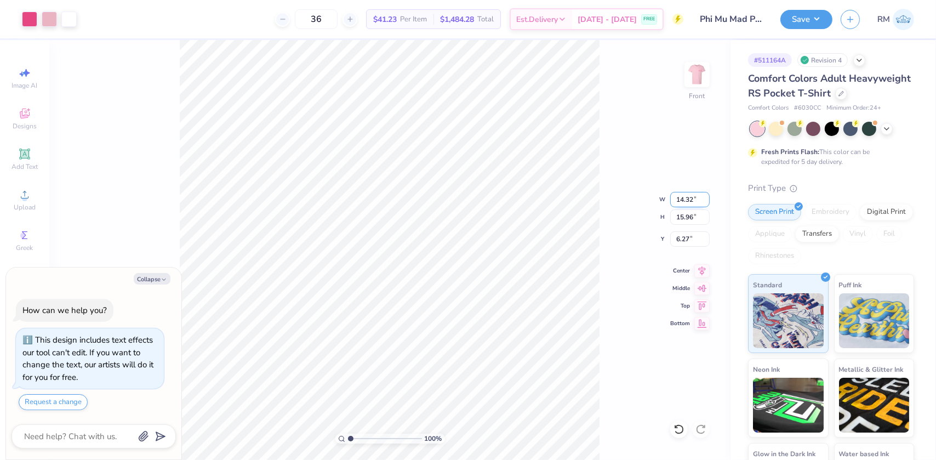
click at [681, 197] on input "14.32" at bounding box center [689, 199] width 39 height 15
type input "10"
type textarea "x"
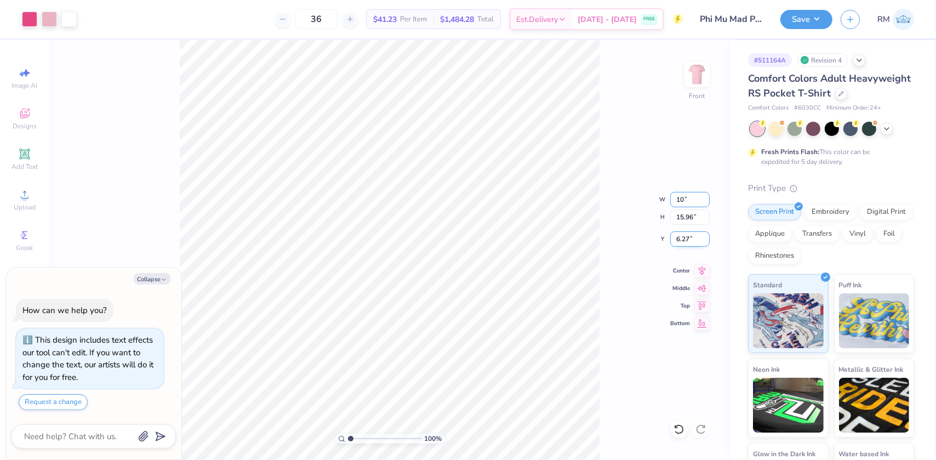
type input "10.00"
type input "11.15"
click at [679, 237] on input "8.68" at bounding box center [689, 238] width 39 height 15
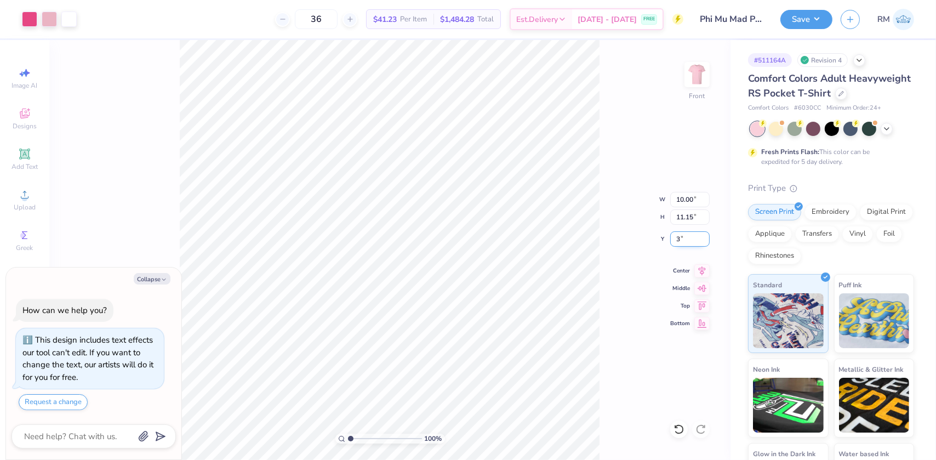
type input "3"
type textarea "x"
type input "3.00"
click at [701, 264] on icon at bounding box center [701, 269] width 15 height 13
click at [694, 70] on img at bounding box center [697, 75] width 44 height 44
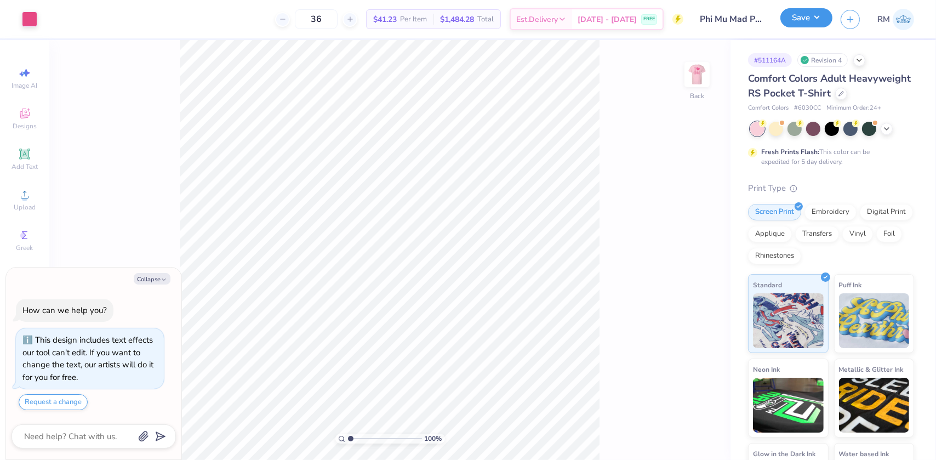
click at [816, 13] on button "Save" at bounding box center [806, 17] width 52 height 19
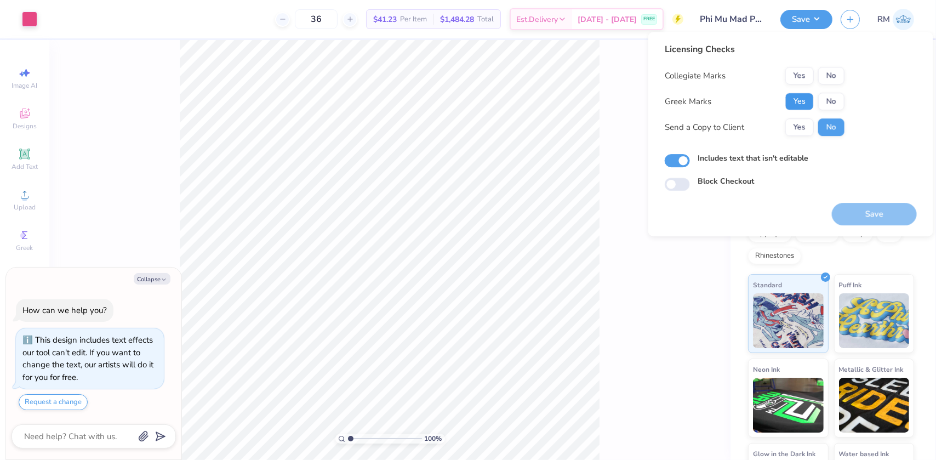
click at [804, 100] on button "Yes" at bounding box center [799, 102] width 28 height 18
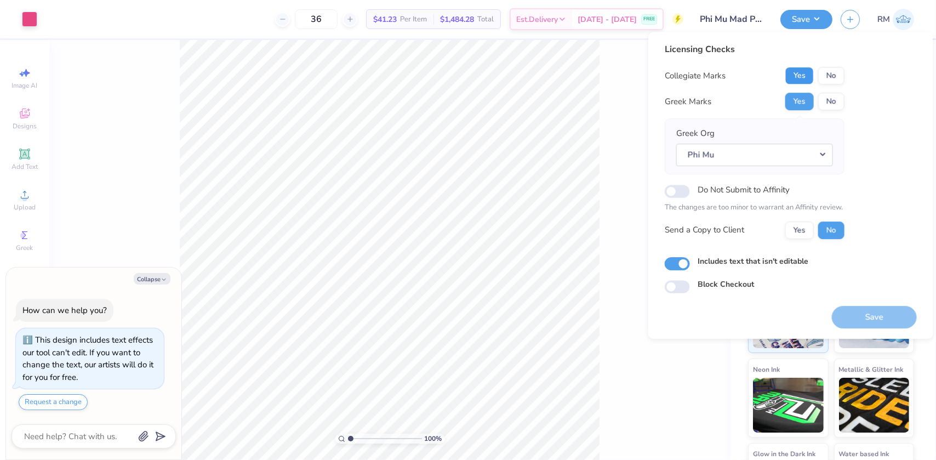
click at [803, 75] on button "Yes" at bounding box center [799, 76] width 28 height 18
click at [842, 311] on button "Save" at bounding box center [874, 317] width 85 height 22
type textarea "x"
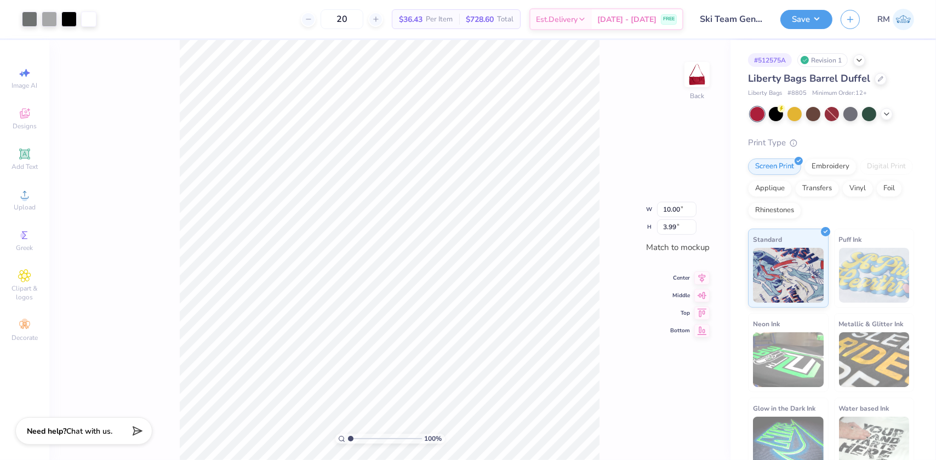
drag, startPoint x: 361, startPoint y: 439, endPoint x: 345, endPoint y: 445, distance: 16.5
click at [348, 443] on input "range" at bounding box center [385, 438] width 74 height 10
drag, startPoint x: 352, startPoint y: 438, endPoint x: 361, endPoint y: 440, distance: 8.4
click at [361, 440] on input "range" at bounding box center [385, 438] width 74 height 10
drag, startPoint x: 360, startPoint y: 438, endPoint x: 344, endPoint y: 435, distance: 16.3
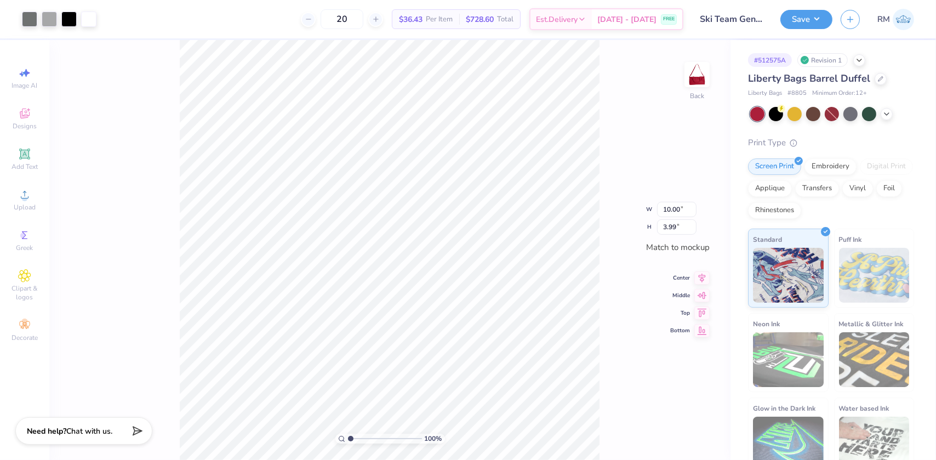
type input "1"
click at [348, 438] on input "range" at bounding box center [385, 438] width 74 height 10
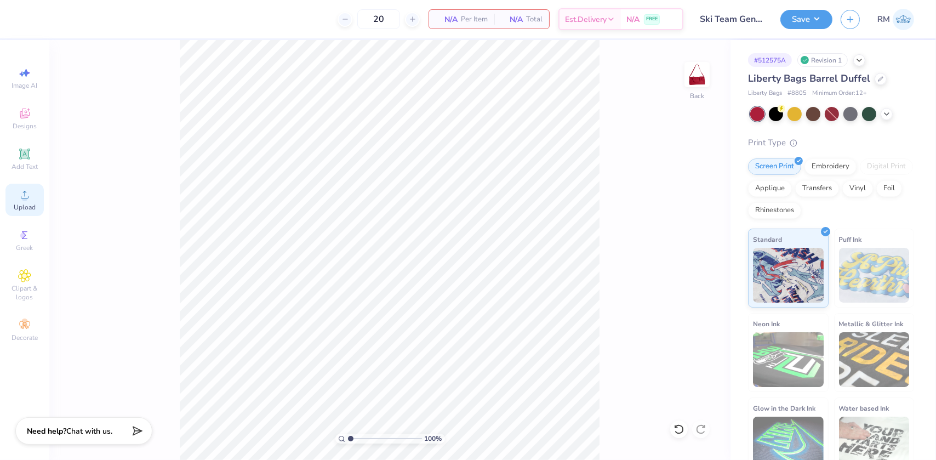
click at [38, 193] on div "Upload" at bounding box center [24, 200] width 38 height 32
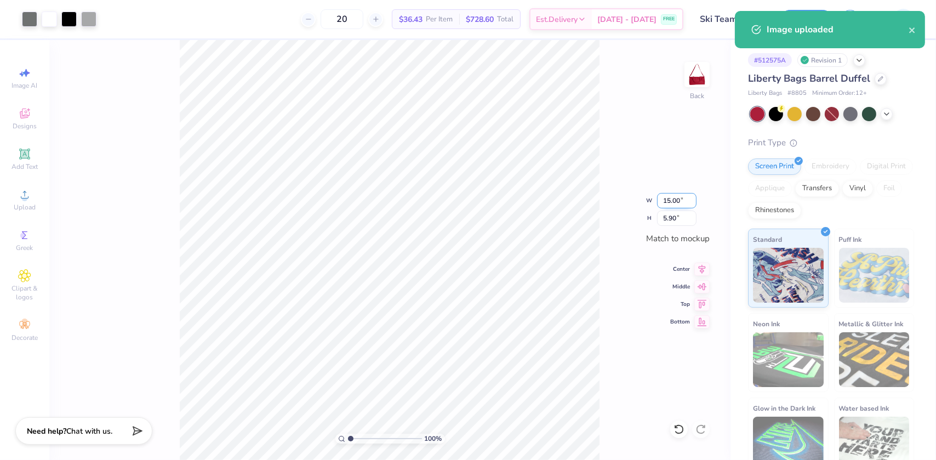
click at [669, 196] on input "15.00" at bounding box center [676, 200] width 39 height 15
type input "10.00"
type input "3.93"
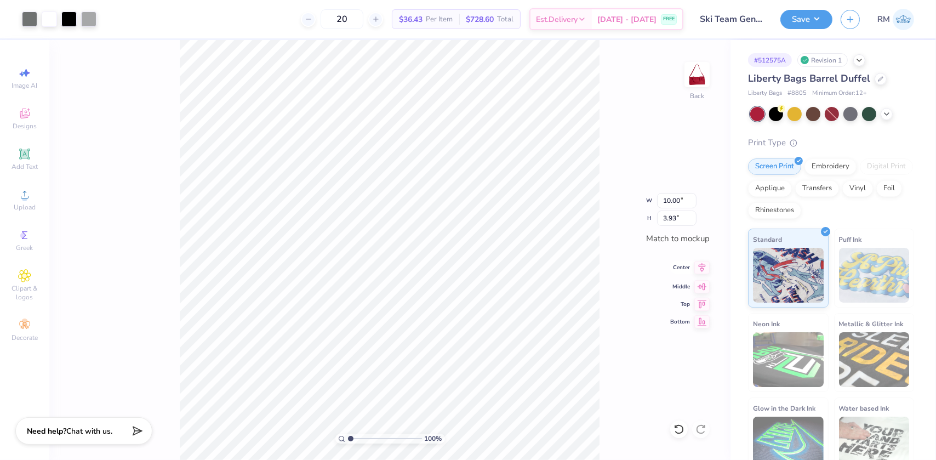
click at [700, 265] on icon at bounding box center [701, 267] width 15 height 13
click at [704, 286] on icon at bounding box center [702, 284] width 9 height 7
click at [818, 17] on button "Save" at bounding box center [806, 17] width 52 height 19
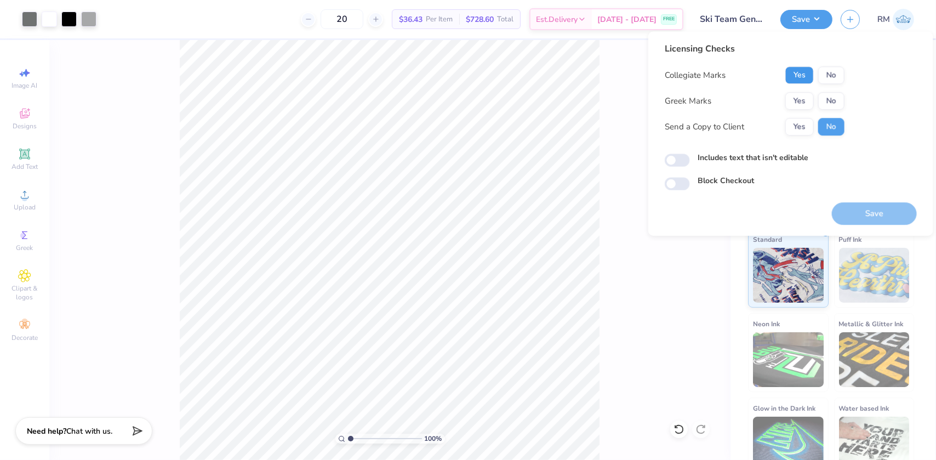
click at [794, 71] on button "Yes" at bounding box center [799, 75] width 28 height 18
click at [818, 98] on button "No" at bounding box center [831, 101] width 26 height 18
click at [849, 218] on button "Save" at bounding box center [874, 213] width 85 height 22
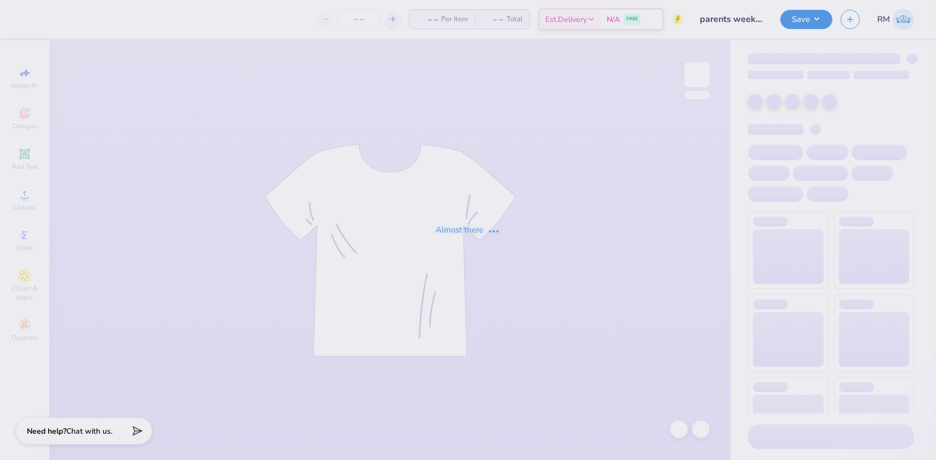
type input "parents weekend 2"
type input "12"
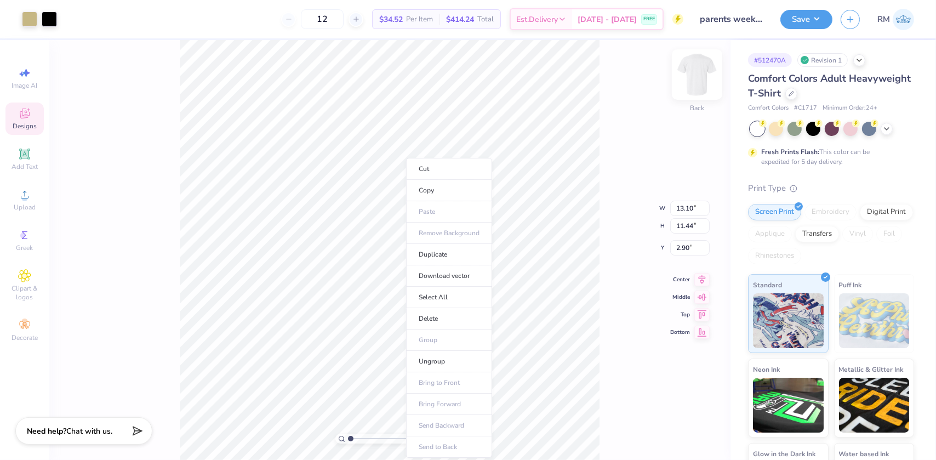
click at [424, 167] on li "Cut" at bounding box center [449, 169] width 86 height 22
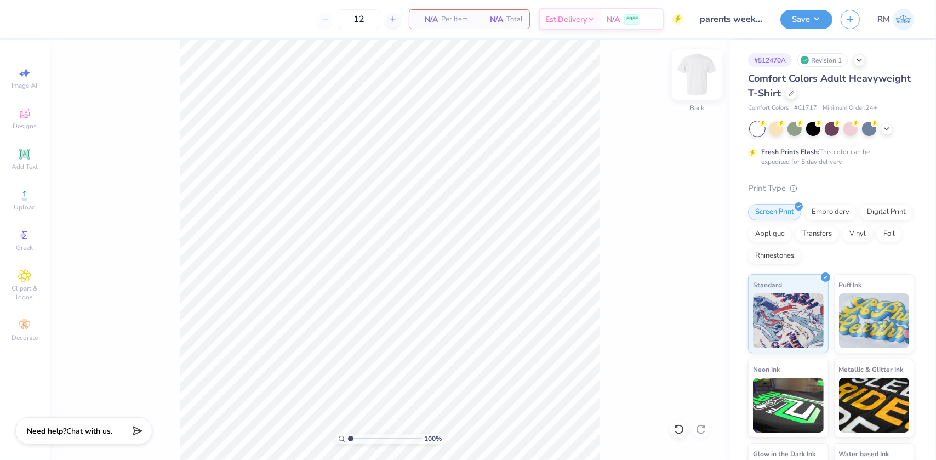
click at [697, 78] on img at bounding box center [697, 75] width 44 height 44
click at [368, 209] on li "Paste" at bounding box center [390, 211] width 86 height 21
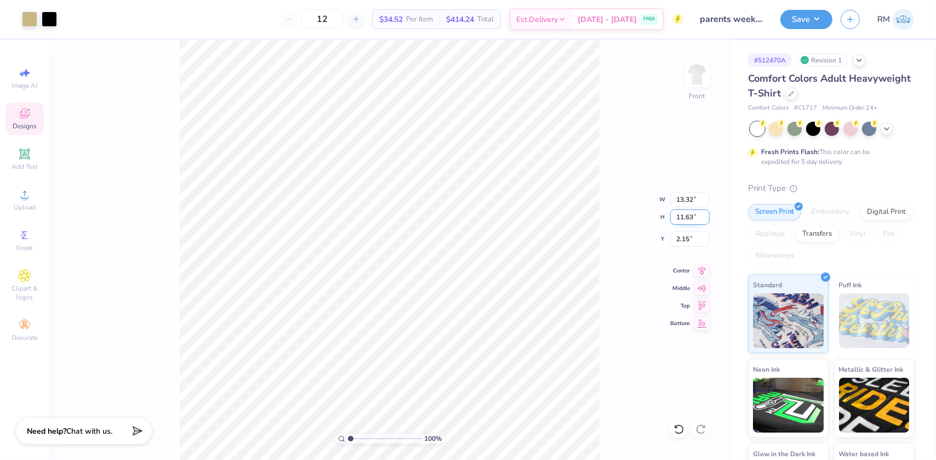
click at [683, 216] on input "11.63" at bounding box center [689, 216] width 39 height 15
type input "15"
type input "14.59"
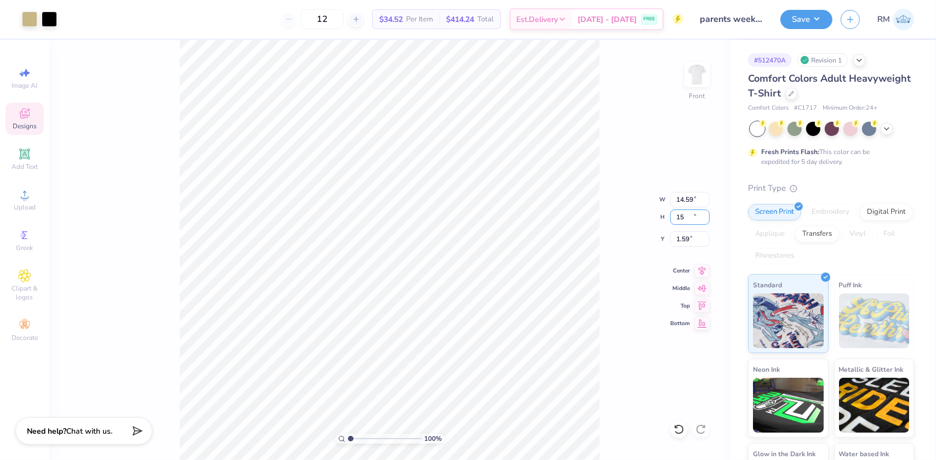
type input "12.75"
type input "1.59"
click at [680, 199] on input "14.59" at bounding box center [689, 199] width 39 height 15
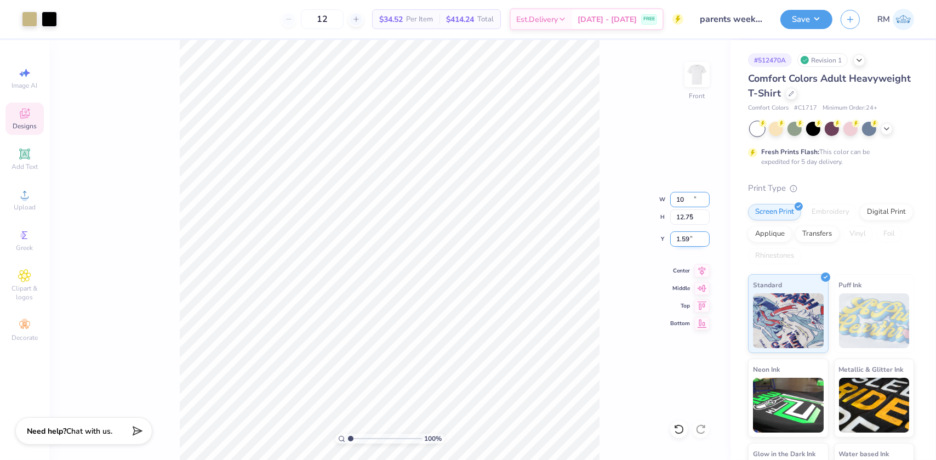
type input "10.00"
type input "8.73"
click at [685, 239] on input "3.60" at bounding box center [689, 238] width 39 height 15
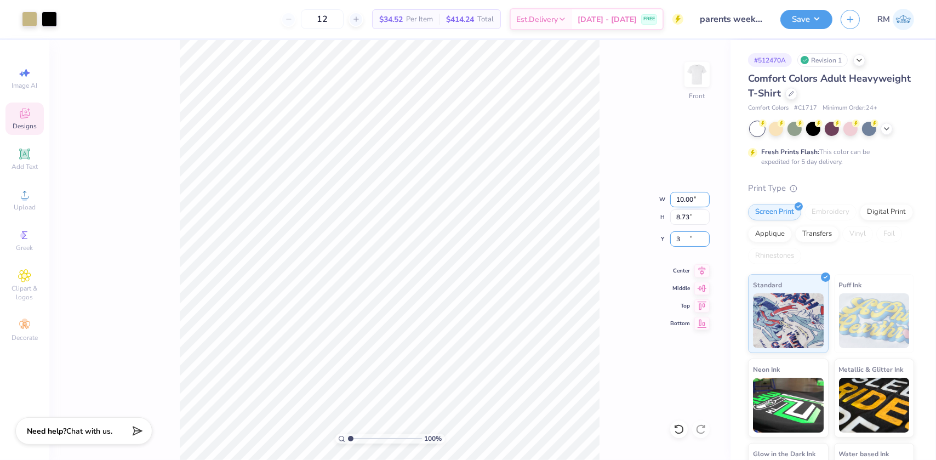
type input "3.00"
click at [684, 198] on input "10.00" at bounding box center [689, 199] width 39 height 15
type input "12.50"
type input "10.92"
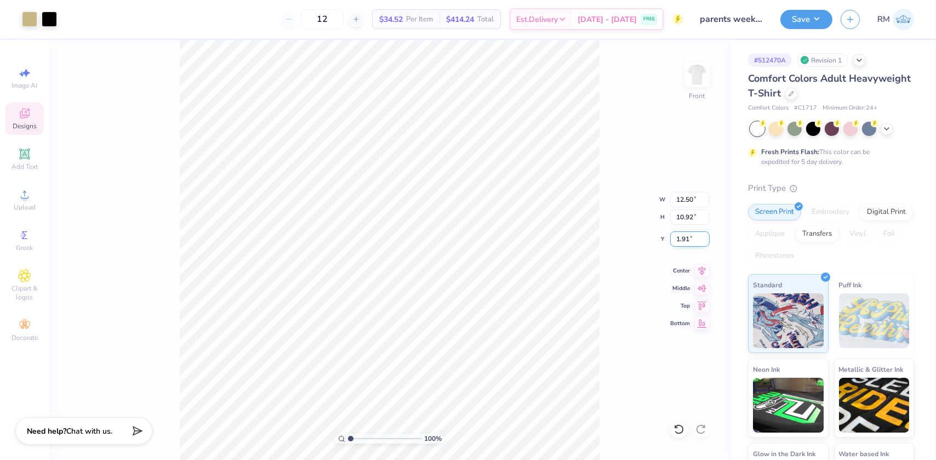
click at [685, 241] on input "1.91" at bounding box center [689, 238] width 39 height 15
type input "3.00"
click at [703, 270] on icon at bounding box center [702, 268] width 7 height 9
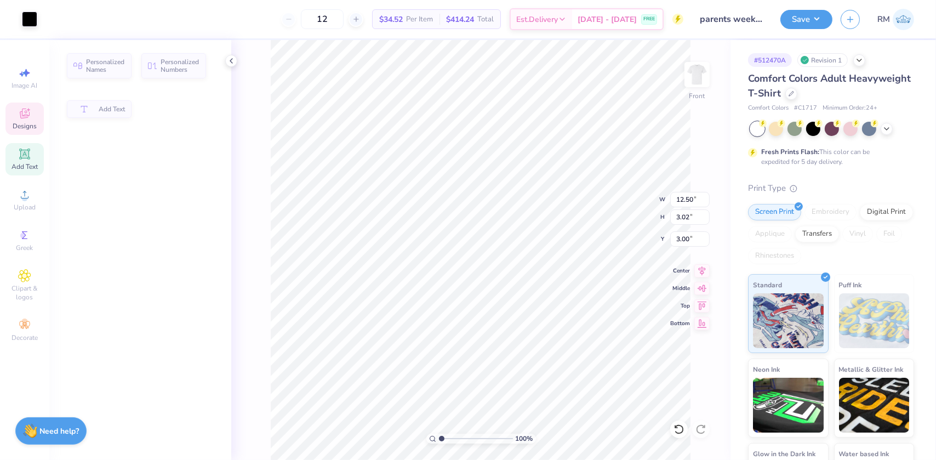
type input "3.02"
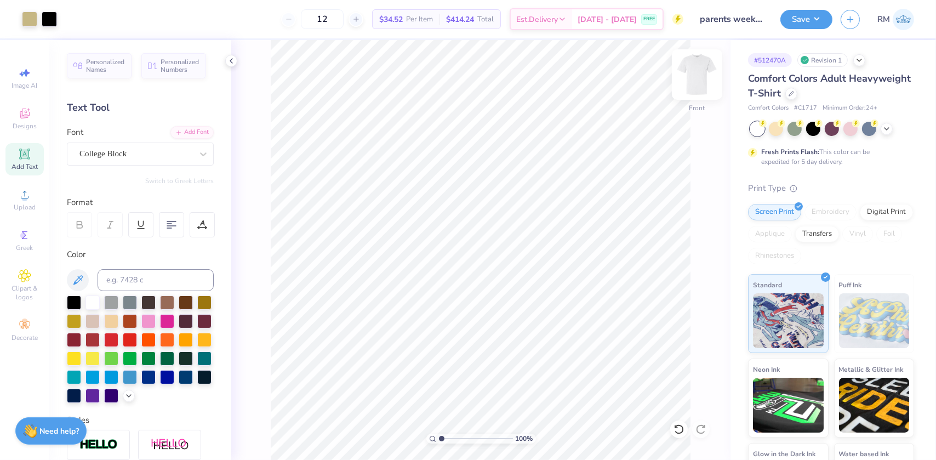
click at [697, 77] on img at bounding box center [697, 75] width 44 height 44
click at [701, 66] on img at bounding box center [697, 75] width 44 height 44
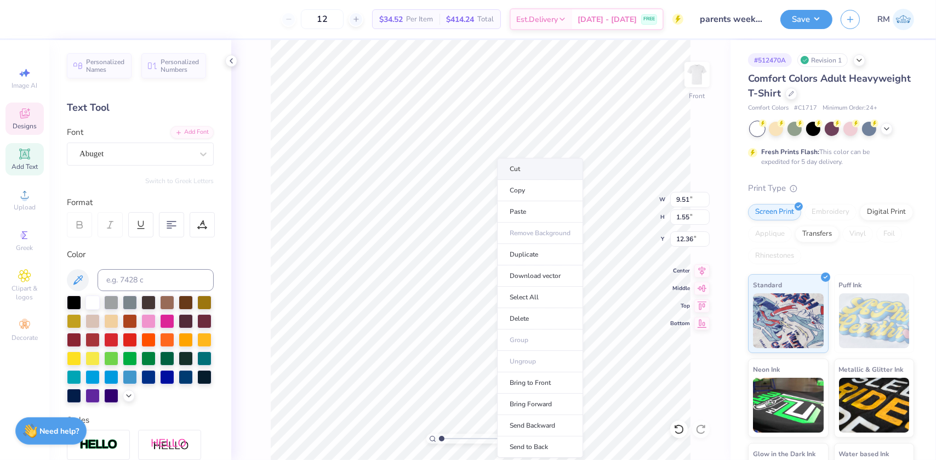
click at [524, 170] on li "Cut" at bounding box center [540, 169] width 86 height 22
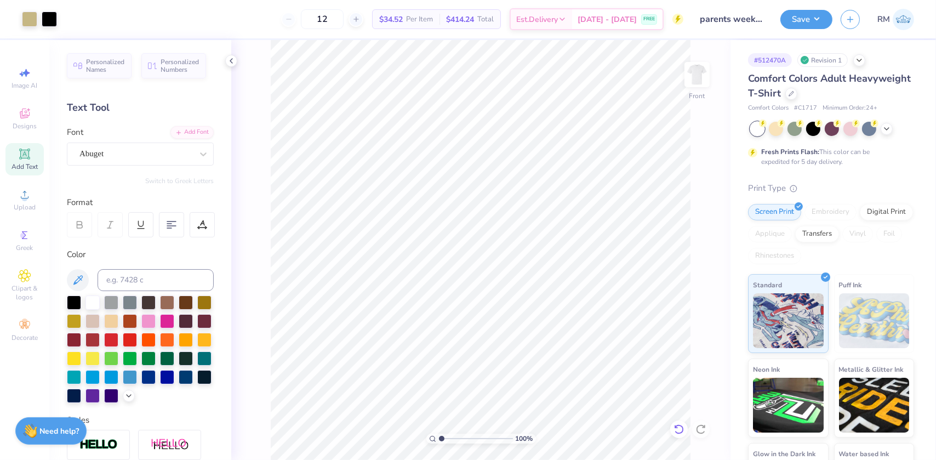
click at [679, 427] on icon at bounding box center [679, 429] width 11 height 11
type input "12.50"
type input "10.92"
type input "3.00"
click at [692, 81] on img at bounding box center [697, 75] width 44 height 44
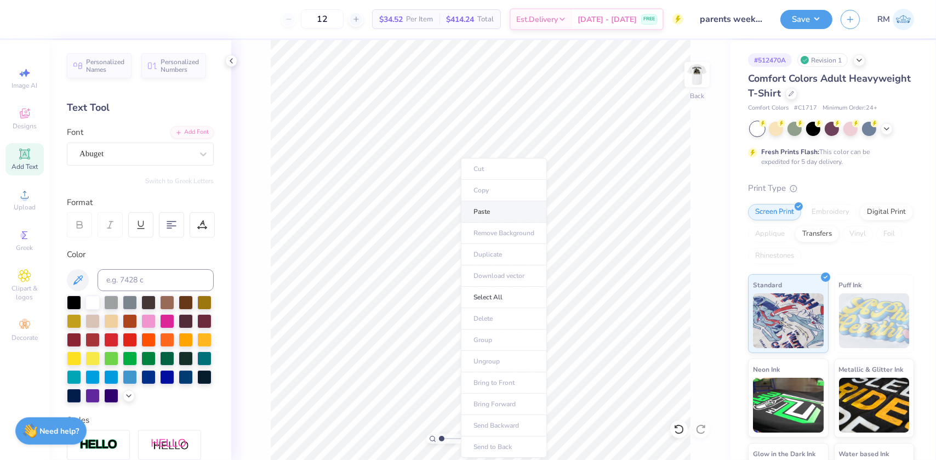
click at [483, 214] on li "Paste" at bounding box center [504, 211] width 86 height 21
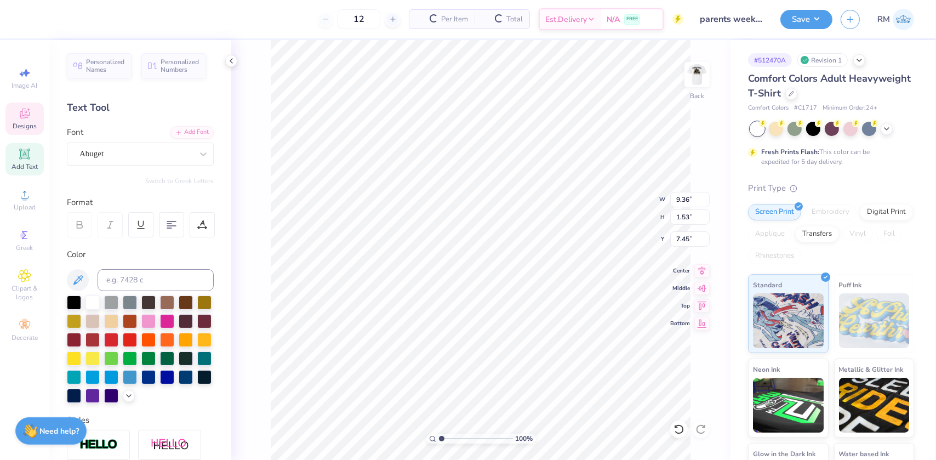
scroll to position [8, 4]
paste textarea "Gamma Tau"
type textarea "Gamma Tau"
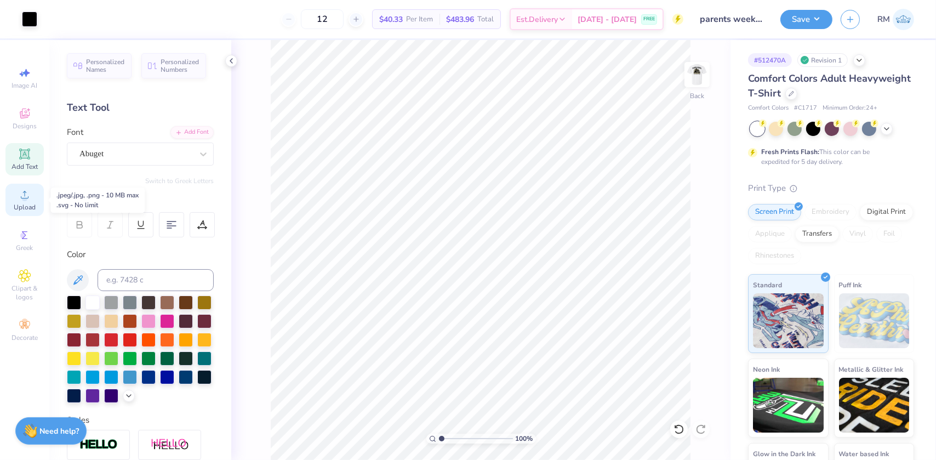
click at [25, 204] on span "Upload" at bounding box center [25, 207] width 22 height 9
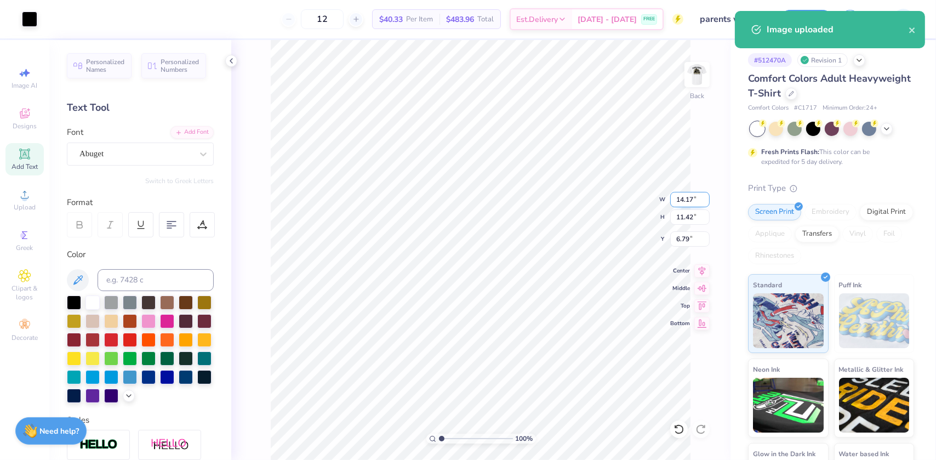
click at [680, 201] on input "14.17" at bounding box center [689, 199] width 39 height 15
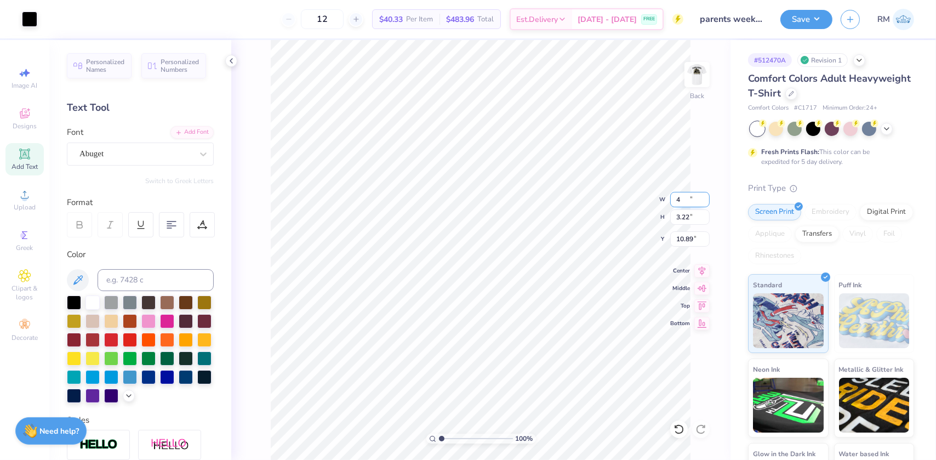
type input "4.00"
type input "3.22"
type input "10.89"
type input "5.12"
type input "1.63"
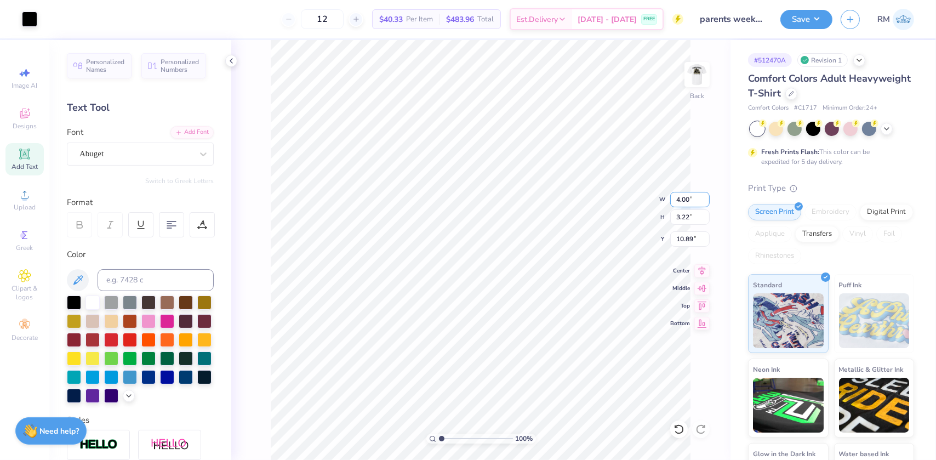
type input "7.40"
click at [688, 197] on input "5.12" at bounding box center [689, 199] width 39 height 15
type input "4.00"
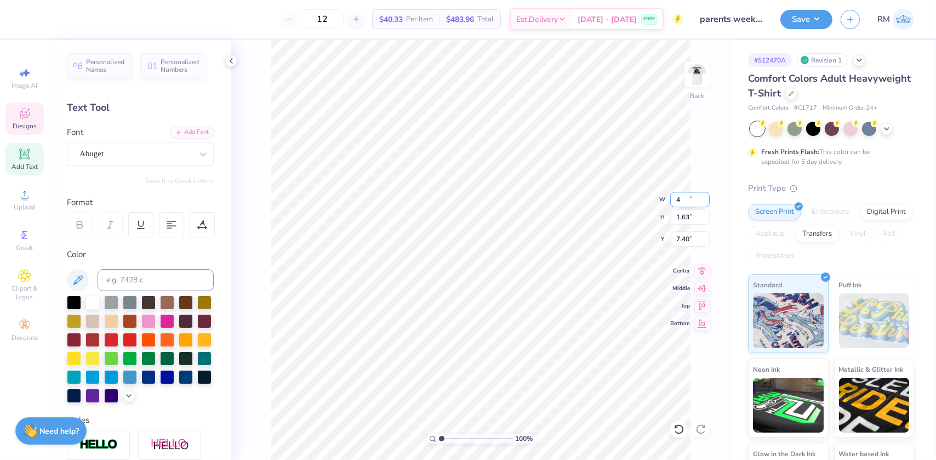
type input "1.28"
type input "7.58"
click at [701, 269] on icon at bounding box center [702, 268] width 7 height 9
type input "3.22"
type input "10.89"
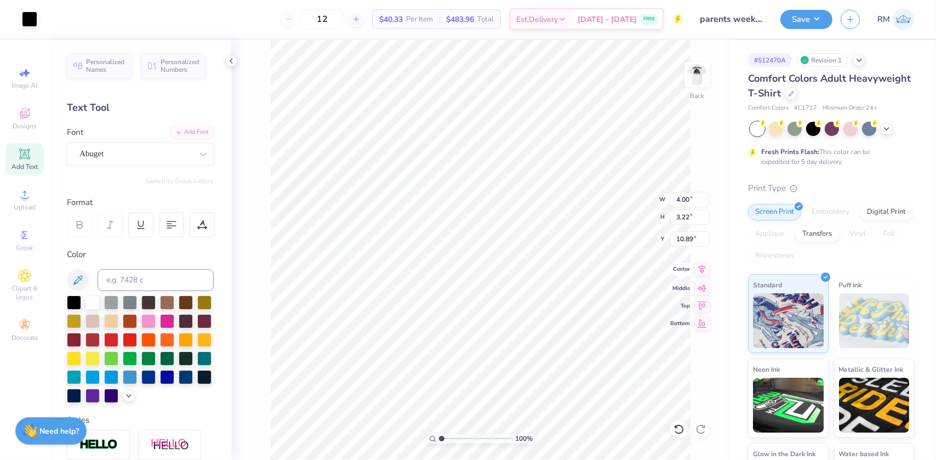
click at [699, 269] on icon at bounding box center [701, 269] width 15 height 13
type input "1.89019881500322"
type input "4.07"
type input "1.89019881500322"
type input "1.28"
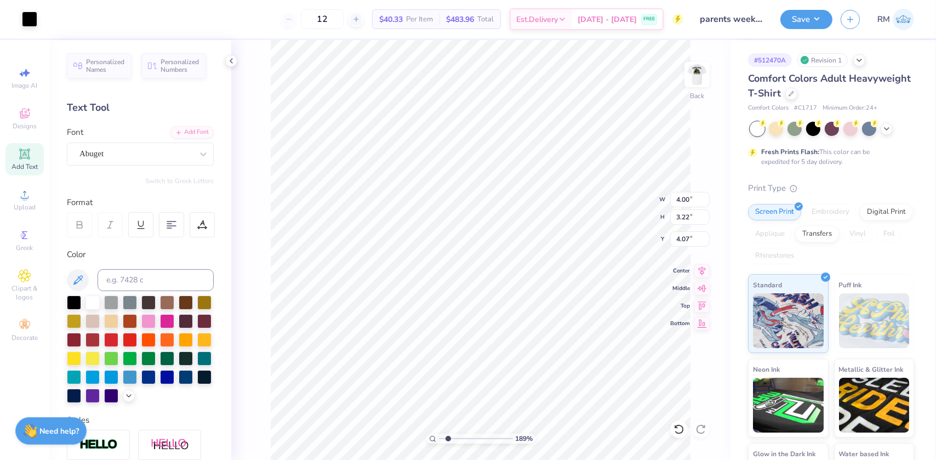
type input "7.58"
type input "1.89019881500322"
type input "4.78"
type input "4.07"
click at [478, 336] on li "Group" at bounding box center [497, 339] width 86 height 21
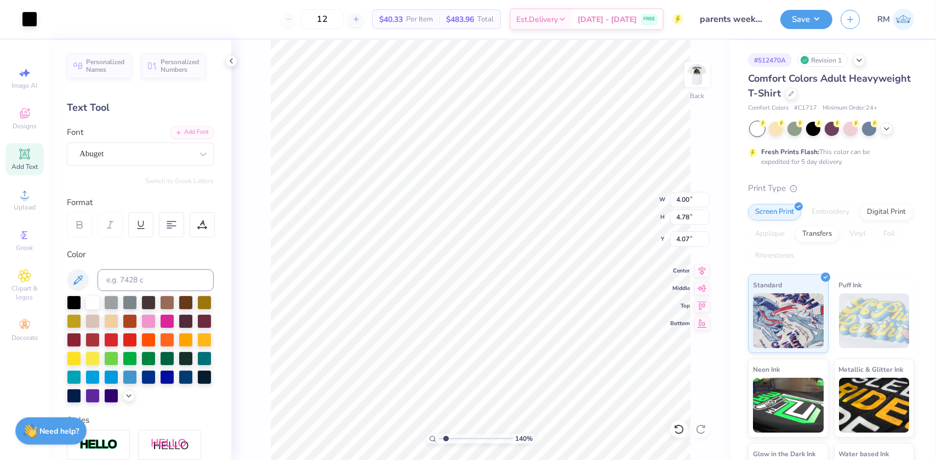
type input "1.6"
click at [446, 440] on input "range" at bounding box center [476, 438] width 74 height 10
click at [682, 216] on input "4.78" at bounding box center [689, 216] width 39 height 15
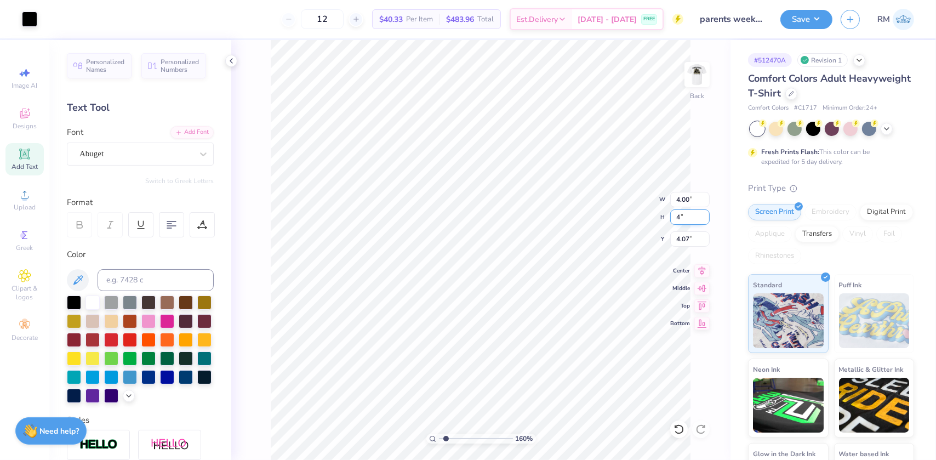
type input "4"
type input "3.35"
type input "4.00"
type input "4.46"
type input "4.00"
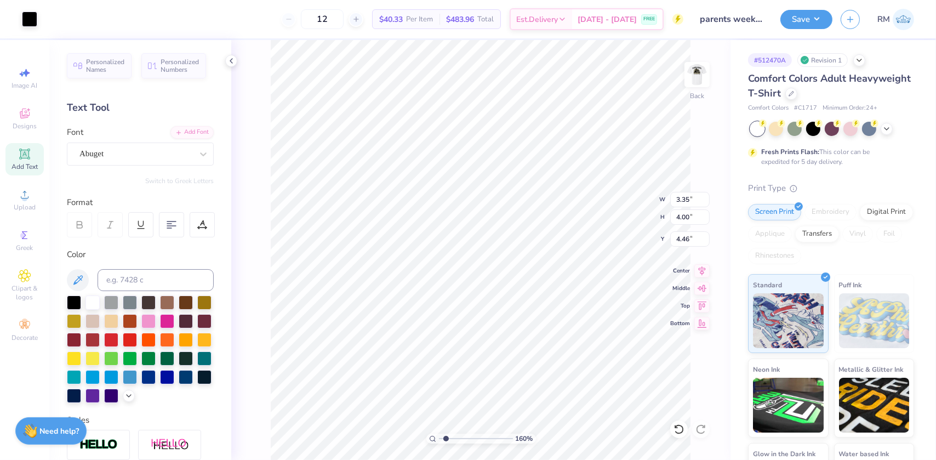
type input "4.46"
click at [488, 307] on li "Group" at bounding box center [509, 309] width 86 height 21
type input "1.13"
click at [442, 437] on input "range" at bounding box center [476, 438] width 74 height 10
click at [680, 238] on input "4.46" at bounding box center [689, 238] width 39 height 15
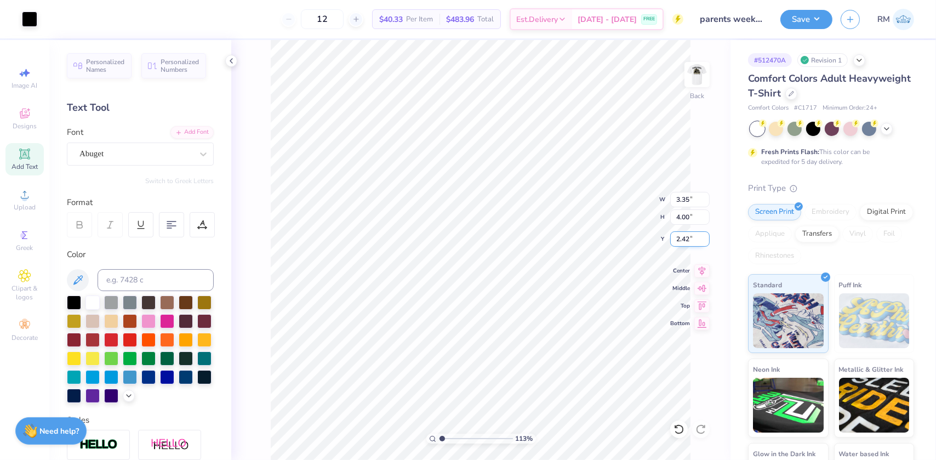
click at [680, 238] on input "2.42" at bounding box center [689, 238] width 39 height 15
type input "3.00"
click at [683, 218] on input "4.00" at bounding box center [689, 216] width 39 height 15
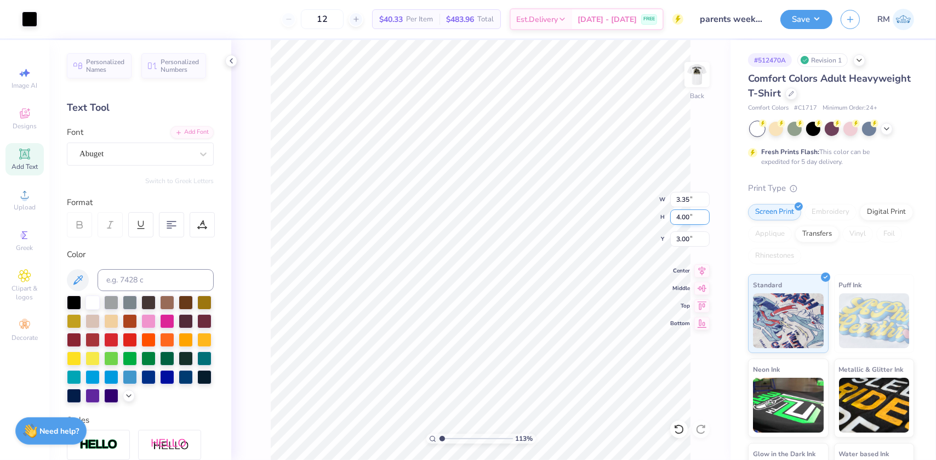
click at [683, 218] on input "4.00" at bounding box center [689, 216] width 39 height 15
type input "3.5"
type input "2.93"
type input "3.50"
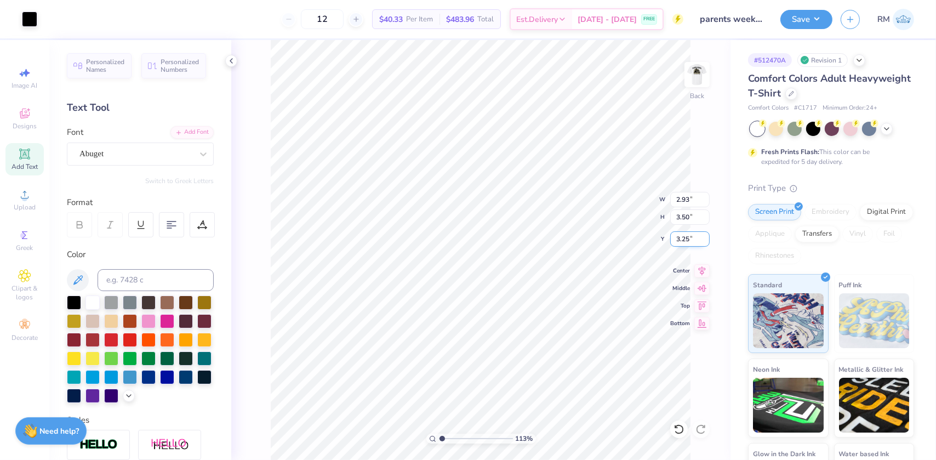
click at [683, 237] on input "3.25" at bounding box center [689, 238] width 39 height 15
type input "3.00"
type input "4.84278909313437"
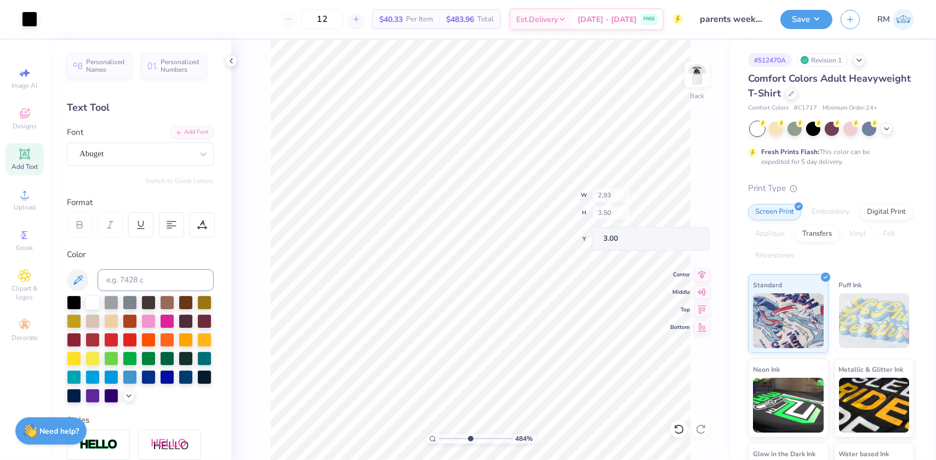
type input "0.93"
type input "5.57"
drag, startPoint x: 471, startPoint y: 437, endPoint x: 427, endPoint y: 428, distance: 44.2
type input "1"
click at [439, 433] on input "range" at bounding box center [476, 438] width 74 height 10
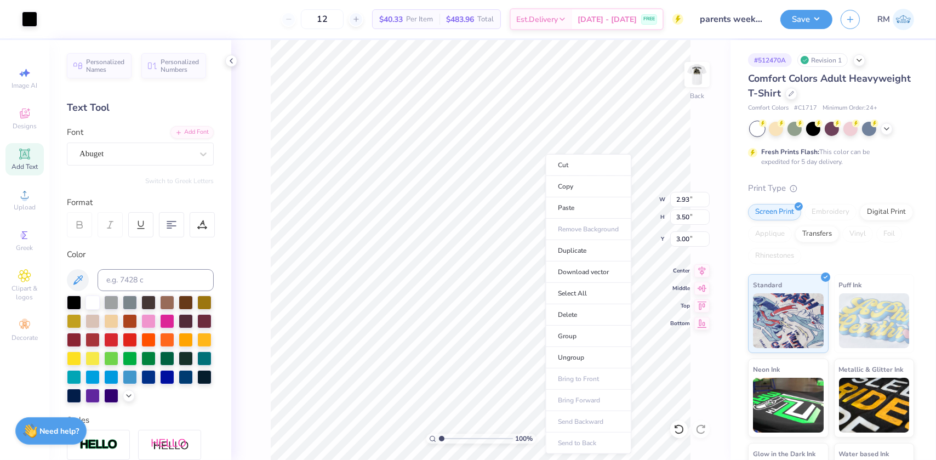
drag, startPoint x: 560, startPoint y: 328, endPoint x: 215, endPoint y: 1, distance: 475.3
click at [561, 328] on li "Group" at bounding box center [588, 336] width 86 height 21
click at [805, 21] on button "Save" at bounding box center [806, 17] width 52 height 19
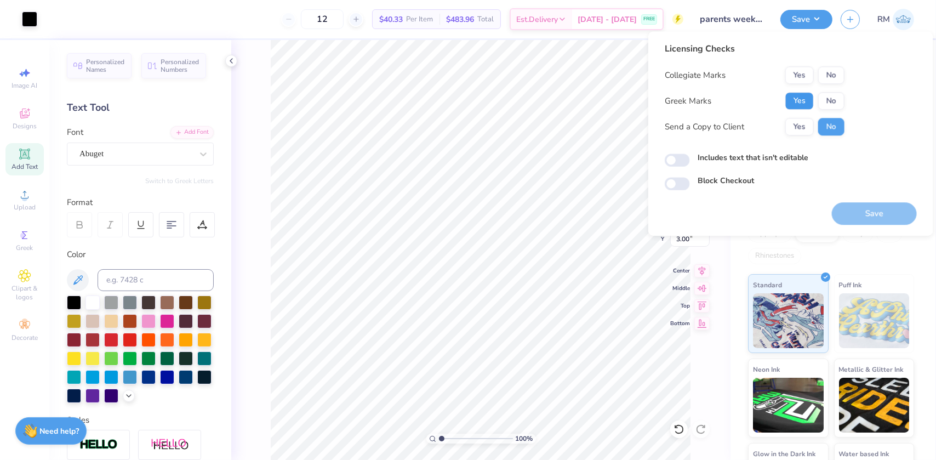
click at [794, 99] on button "Yes" at bounding box center [799, 101] width 28 height 18
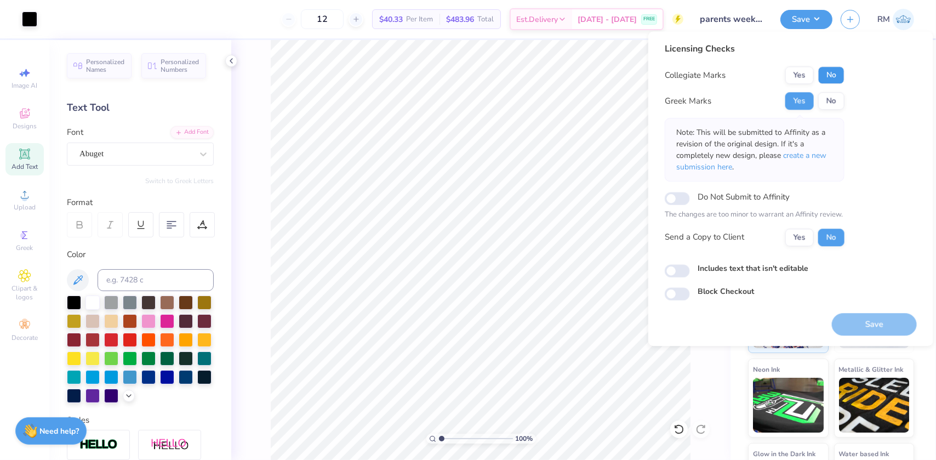
click at [828, 69] on button "No" at bounding box center [831, 75] width 26 height 18
click at [815, 156] on span "create a new submission here" at bounding box center [751, 161] width 150 height 22
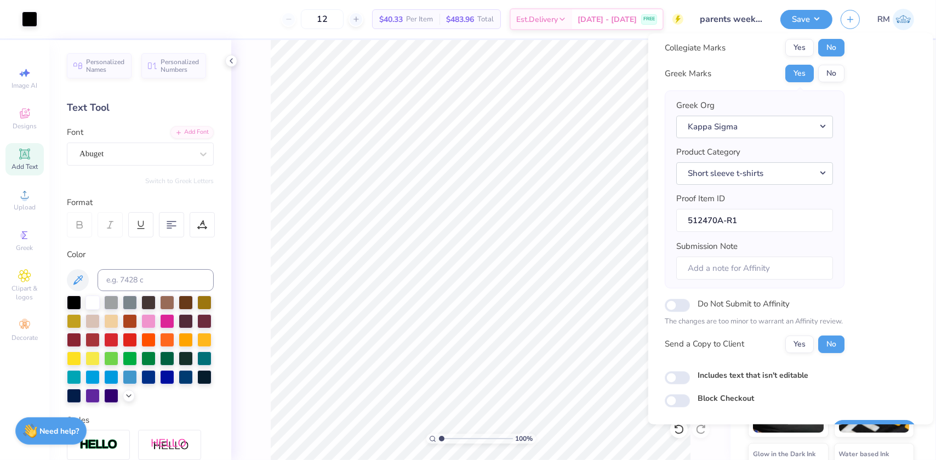
scroll to position [57, 0]
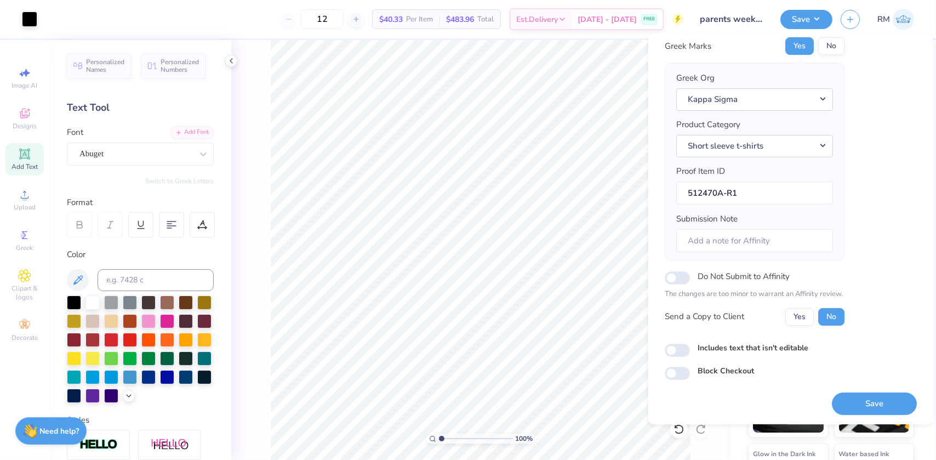
drag, startPoint x: 882, startPoint y: 406, endPoint x: 662, endPoint y: 417, distance: 220.6
click at [882, 406] on button "Save" at bounding box center [874, 403] width 85 height 22
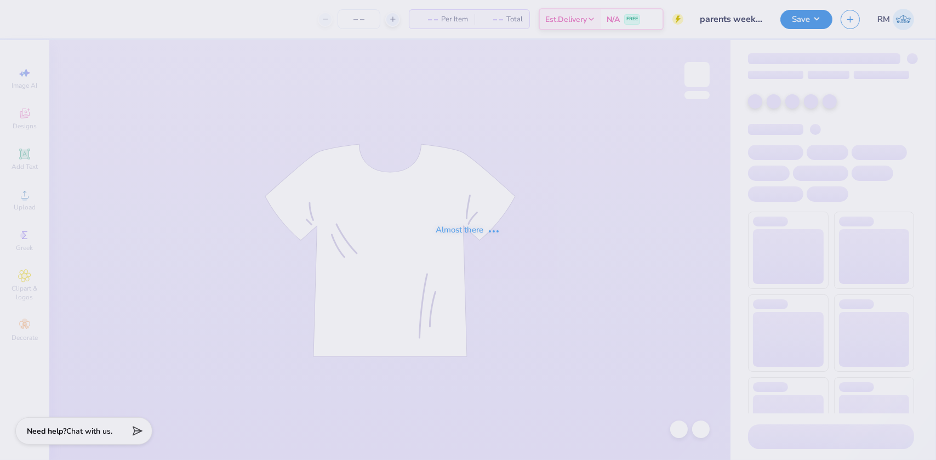
type input "parents weekend 2"
type input "12"
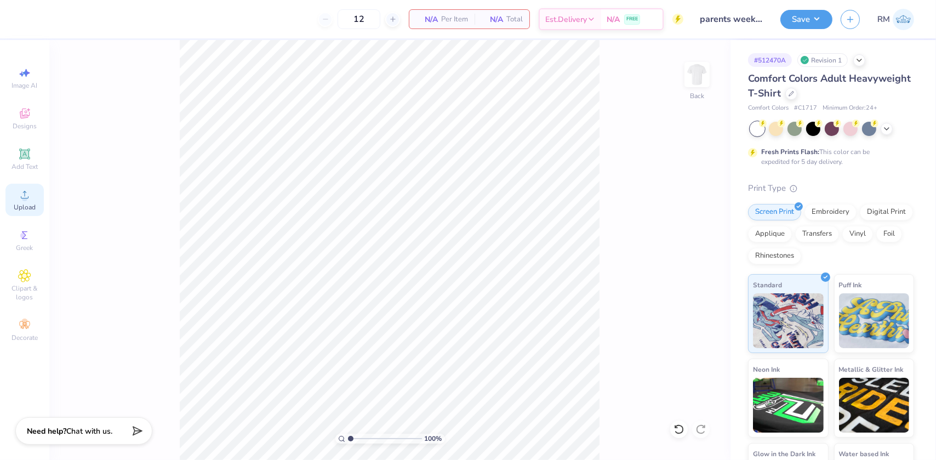
click at [24, 206] on span "Upload" at bounding box center [25, 207] width 22 height 9
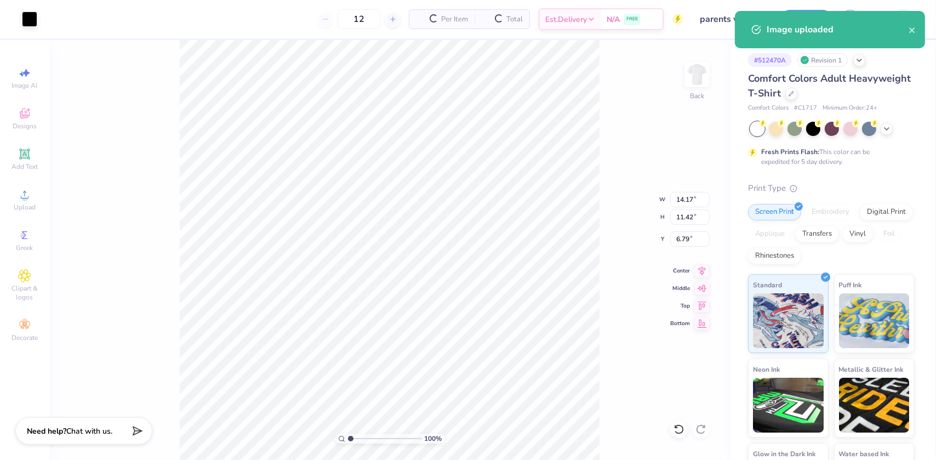
click at [691, 80] on img at bounding box center [697, 75] width 22 height 22
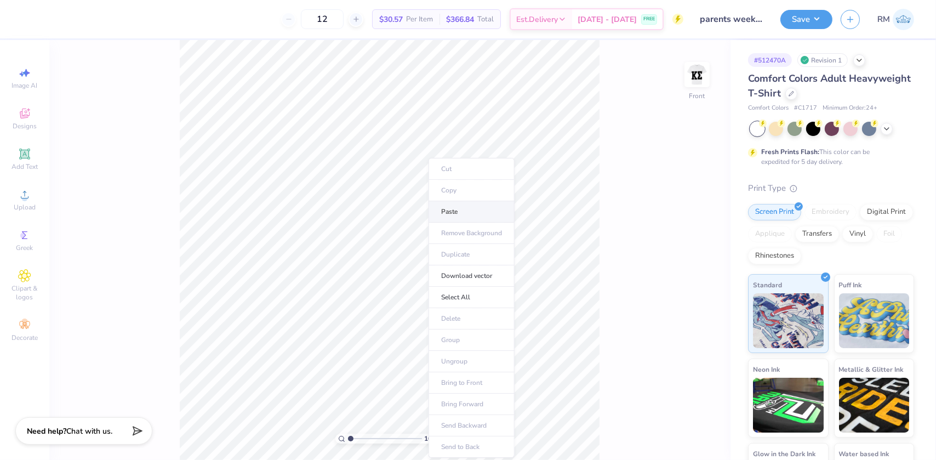
click at [455, 212] on li "Paste" at bounding box center [472, 211] width 86 height 21
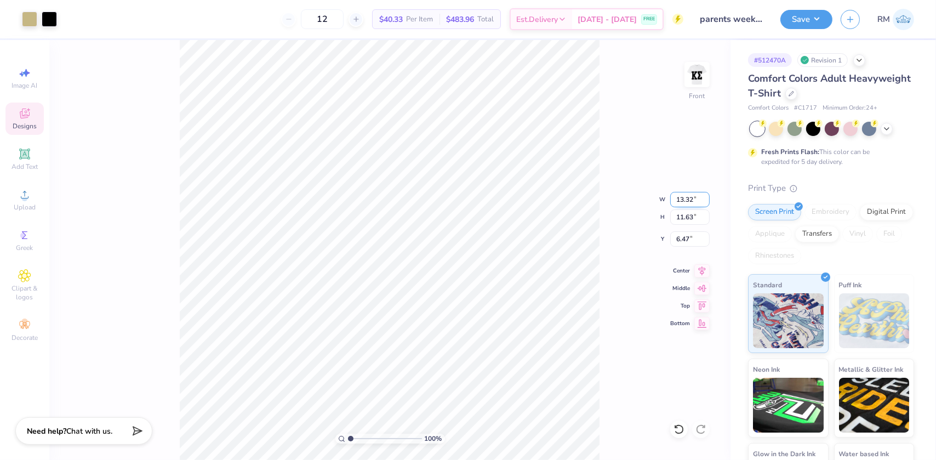
click at [680, 198] on input "13.32" at bounding box center [689, 199] width 39 height 15
type input "12.50"
type input "10.92"
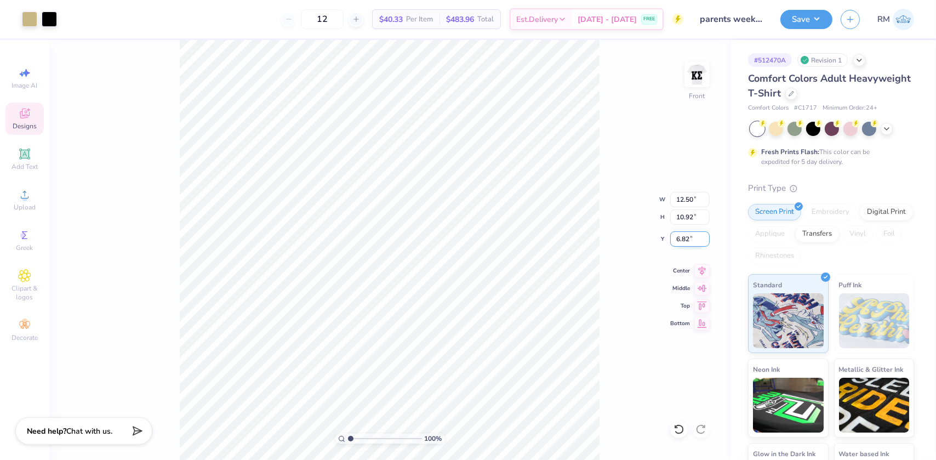
click at [683, 239] on input "6.82" at bounding box center [689, 238] width 39 height 15
type input "3.00"
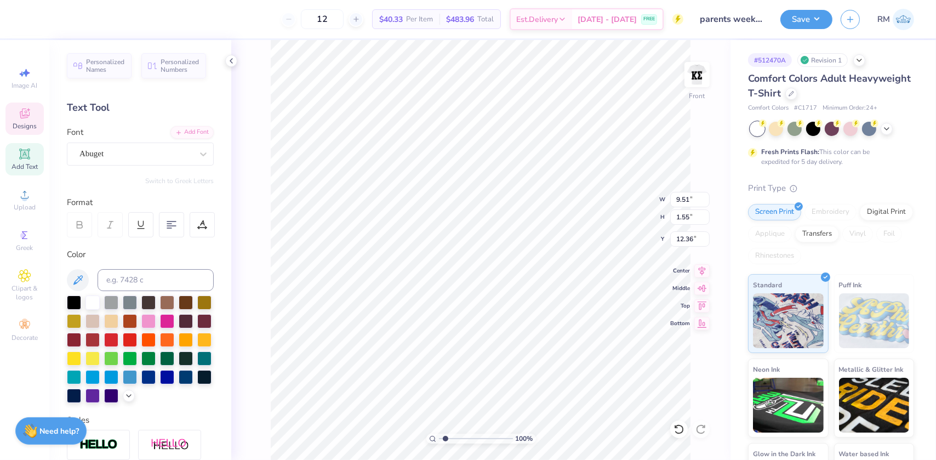
type input "1"
drag, startPoint x: 443, startPoint y: 438, endPoint x: 430, endPoint y: 442, distance: 14.1
click at [439, 442] on input "range" at bounding box center [476, 438] width 74 height 10
type input "12.50"
type input "10.92"
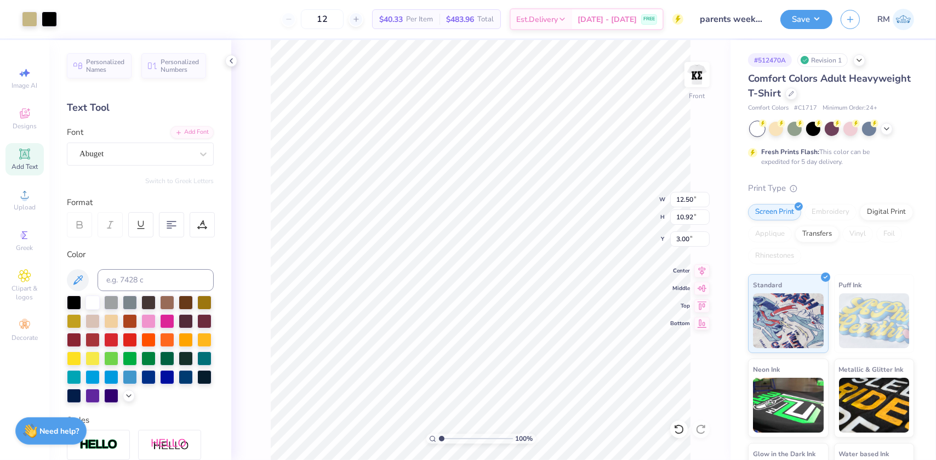
type input "3.00"
click at [689, 69] on img at bounding box center [697, 75] width 44 height 44
type input "2.11"
type input "1.70"
type input "6.20"
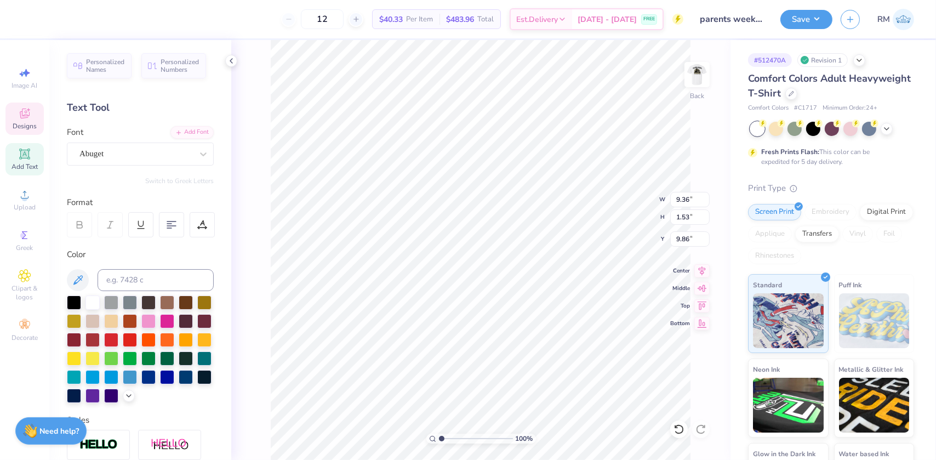
scroll to position [8, 3]
type textarea "Gamma Tau"
click at [688, 197] on input "5.12" at bounding box center [689, 199] width 39 height 15
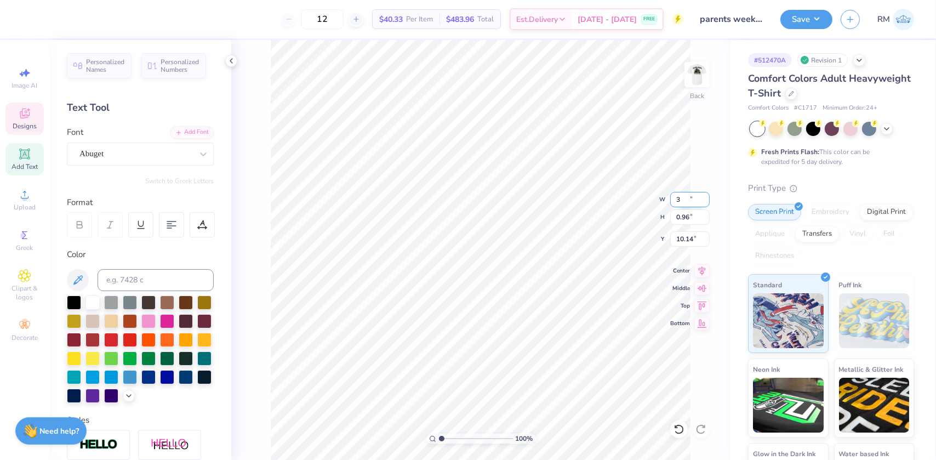
type input "3.00"
type input "0.96"
type input "10.14"
type input "2.11"
type input "1.70"
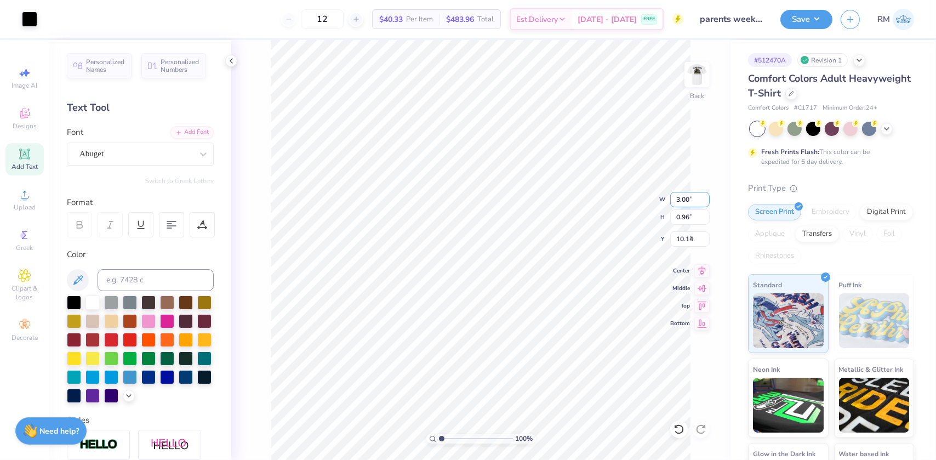
type input "6.20"
click at [678, 201] on input "2.11" at bounding box center [689, 199] width 39 height 15
click at [680, 195] on input "32.11" at bounding box center [689, 199] width 39 height 15
type input "3.00"
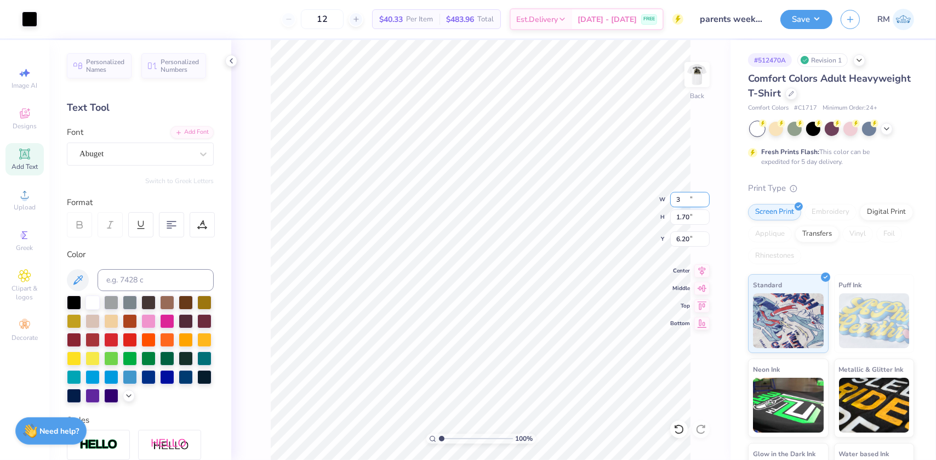
type input "2.42"
type input "5.84"
click at [704, 267] on icon at bounding box center [701, 269] width 15 height 13
type input "1.43881275127245"
type input "0.96"
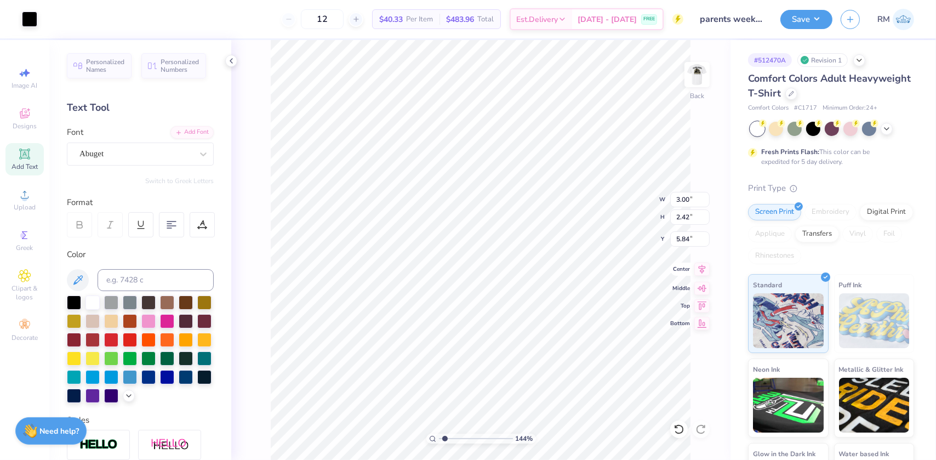
type input "10.14"
type input "1.43881275127245"
type input "8.41"
click at [705, 270] on icon at bounding box center [701, 269] width 15 height 13
type input "1.43881275127245"
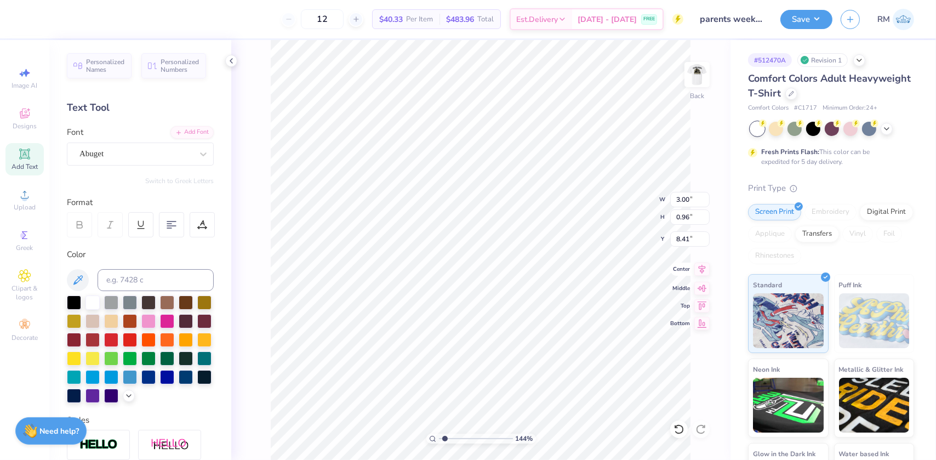
type input "3.53"
type input "5.84"
type input "1"
click at [508, 335] on li "Group" at bounding box center [525, 339] width 86 height 21
click at [682, 213] on input "3.53" at bounding box center [689, 216] width 39 height 15
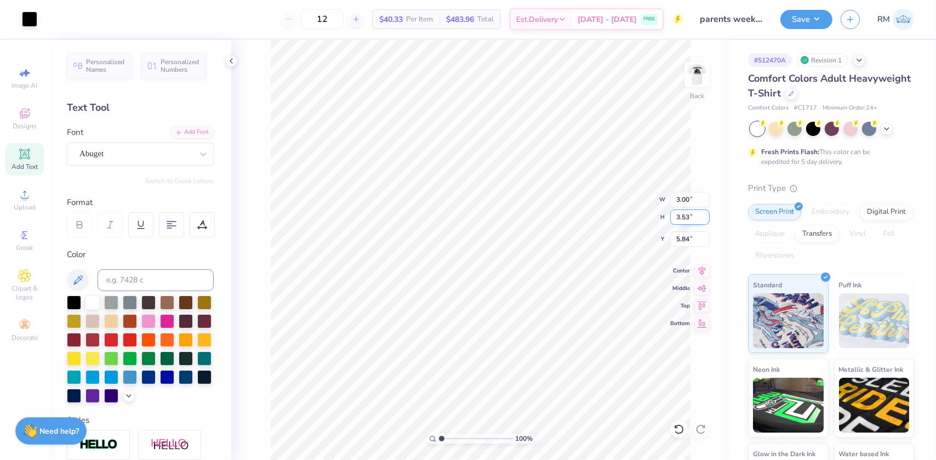
click at [682, 213] on input "3.53" at bounding box center [689, 216] width 39 height 15
type input "3.00"
click at [807, 16] on button "Save" at bounding box center [806, 17] width 52 height 19
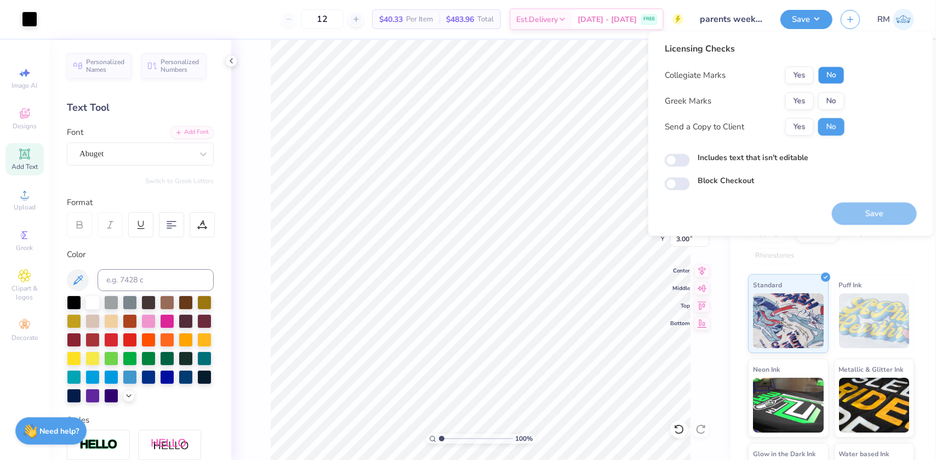
click at [825, 73] on button "No" at bounding box center [831, 75] width 26 height 18
click at [807, 96] on button "Yes" at bounding box center [799, 101] width 28 height 18
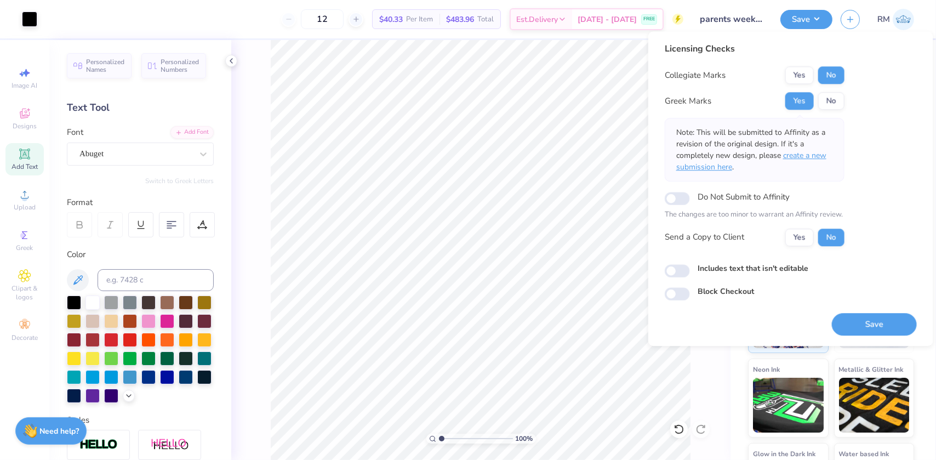
click at [813, 154] on span "create a new submission here" at bounding box center [751, 161] width 150 height 22
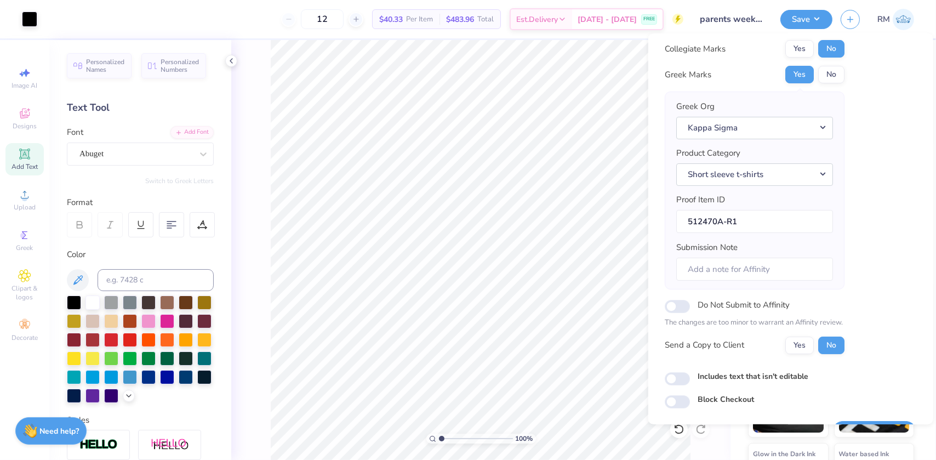
scroll to position [57, 0]
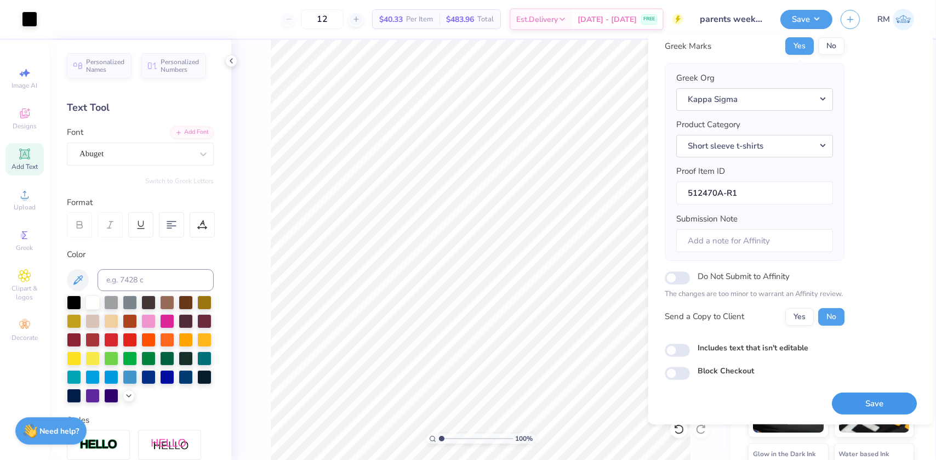
click at [858, 408] on button "Save" at bounding box center [874, 403] width 85 height 22
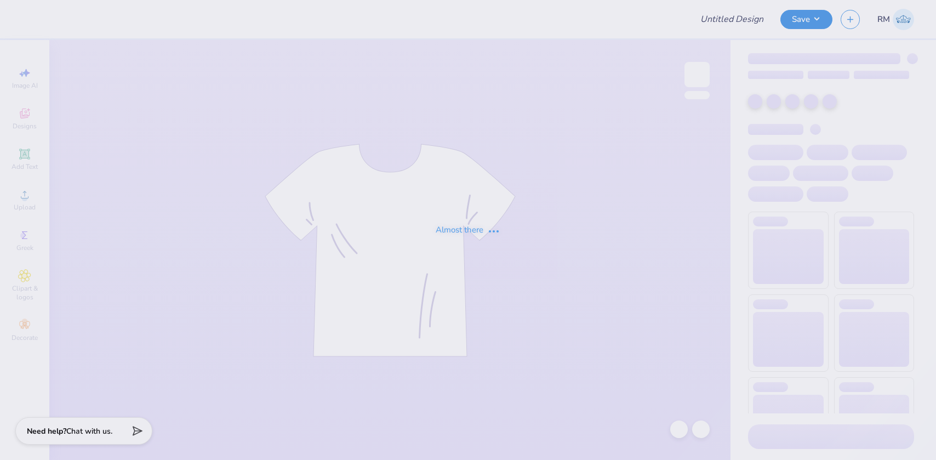
type input "SK Gen Sweatshirt"
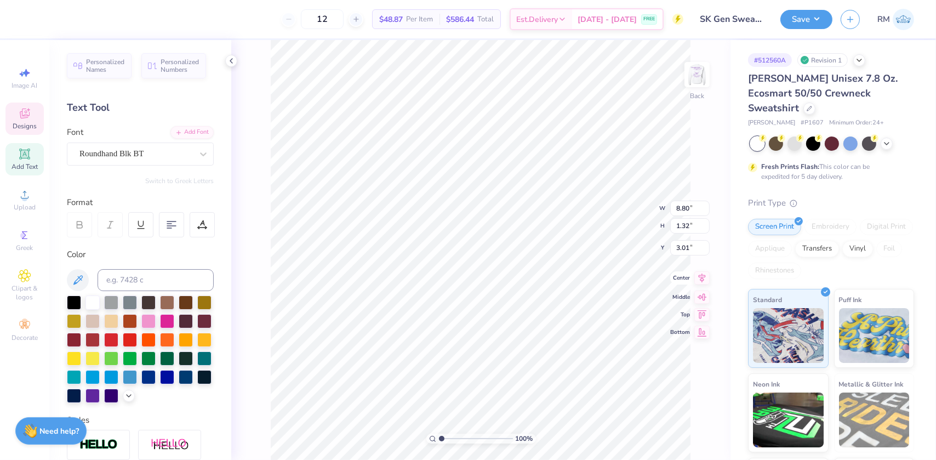
click at [697, 276] on icon at bounding box center [701, 277] width 15 height 13
click at [687, 240] on input "3.01" at bounding box center [689, 238] width 39 height 15
type input "3.00"
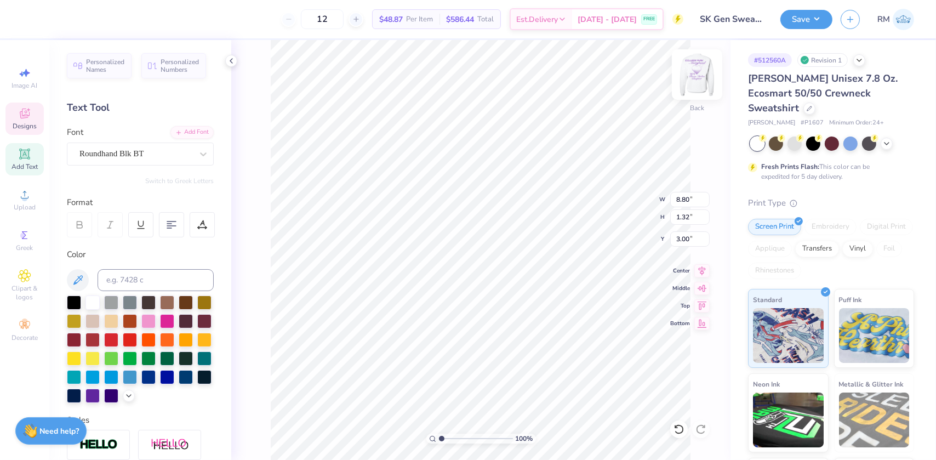
click at [692, 87] on img at bounding box center [697, 75] width 44 height 44
type textarea "COLLEGE PARK,"
type input "3.22"
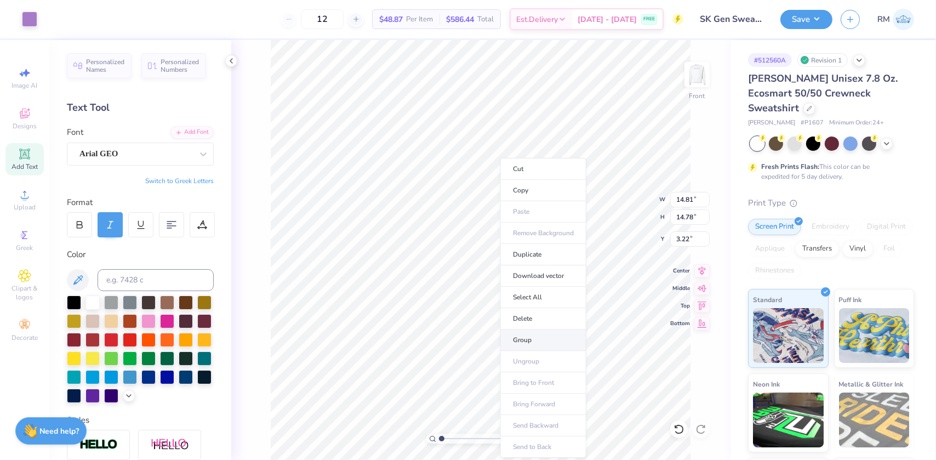
click at [527, 336] on li "Group" at bounding box center [543, 339] width 86 height 21
click at [683, 199] on input "14.81" at bounding box center [689, 199] width 39 height 15
type input "12.50"
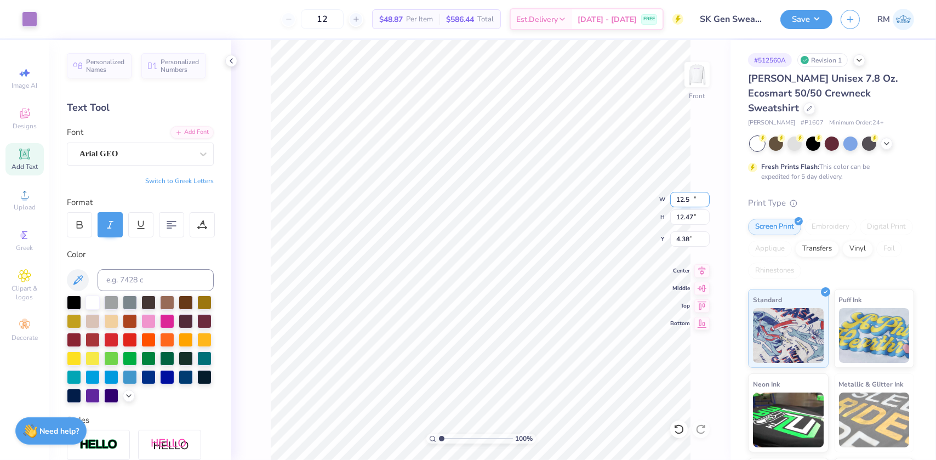
type input "12.47"
click at [683, 238] on input "4.38" at bounding box center [689, 238] width 39 height 15
type input "3.00"
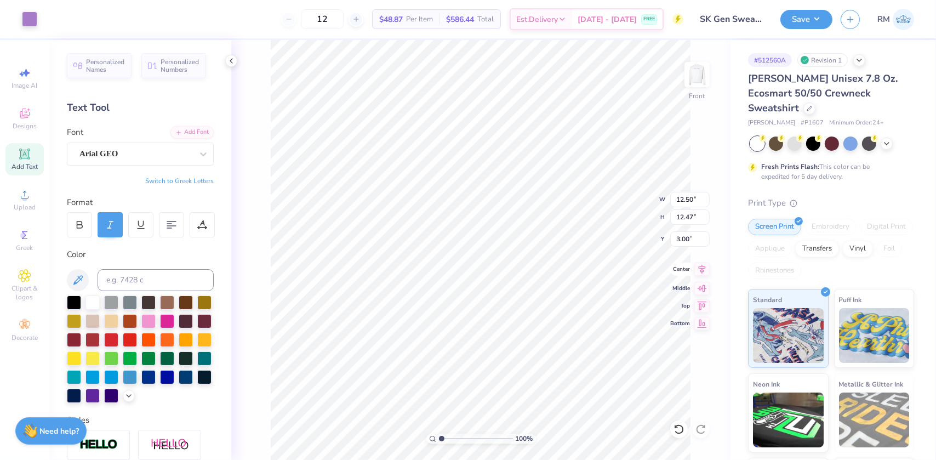
click at [698, 270] on icon at bounding box center [701, 269] width 15 height 13
click at [688, 77] on img at bounding box center [697, 75] width 44 height 44
click at [682, 197] on input "8.80" at bounding box center [689, 199] width 39 height 15
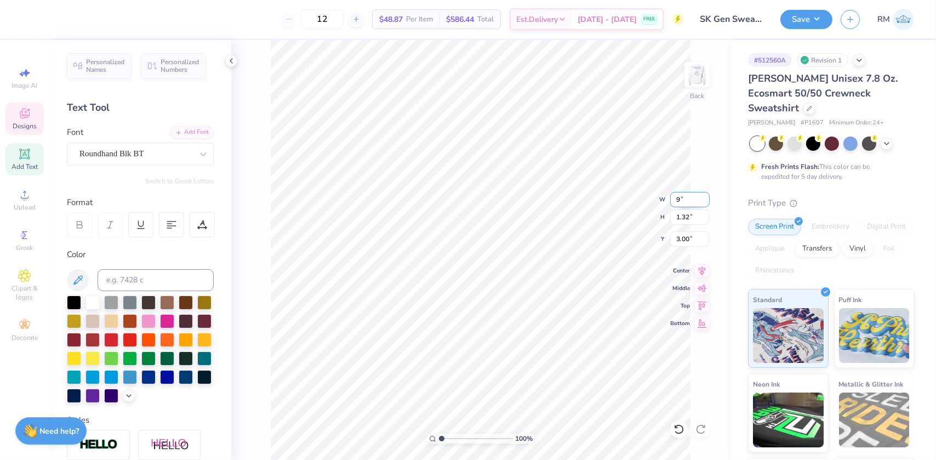
type input "9.00"
type input "1.35"
click at [681, 238] on input "2.99" at bounding box center [689, 238] width 39 height 15
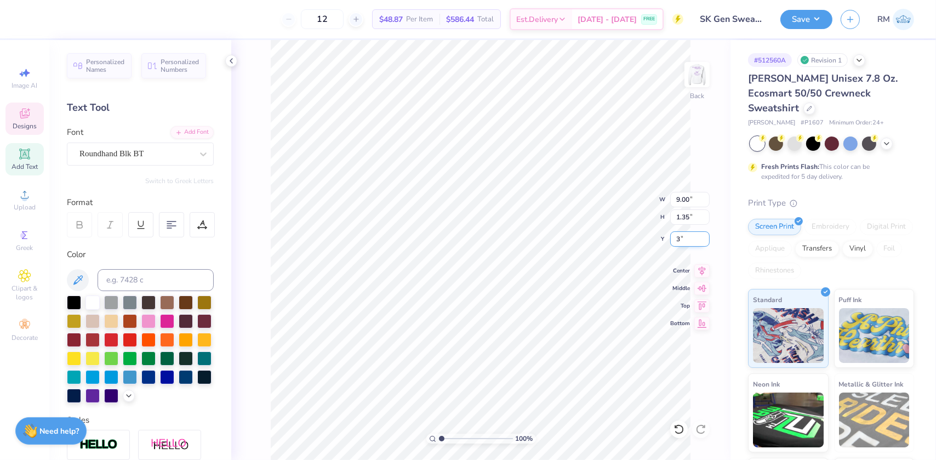
type input "3.00"
click at [701, 270] on icon at bounding box center [701, 269] width 15 height 13
click at [794, 25] on button "Save" at bounding box center [806, 17] width 52 height 19
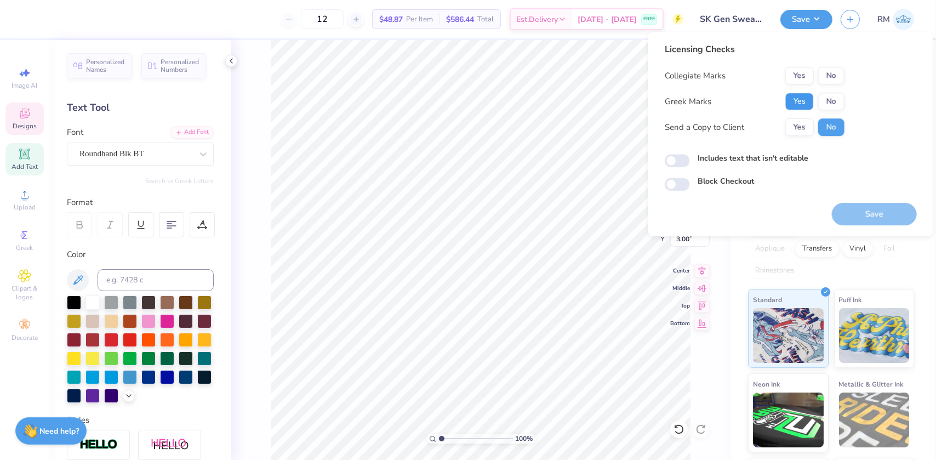
click at [800, 102] on button "Yes" at bounding box center [799, 102] width 28 height 18
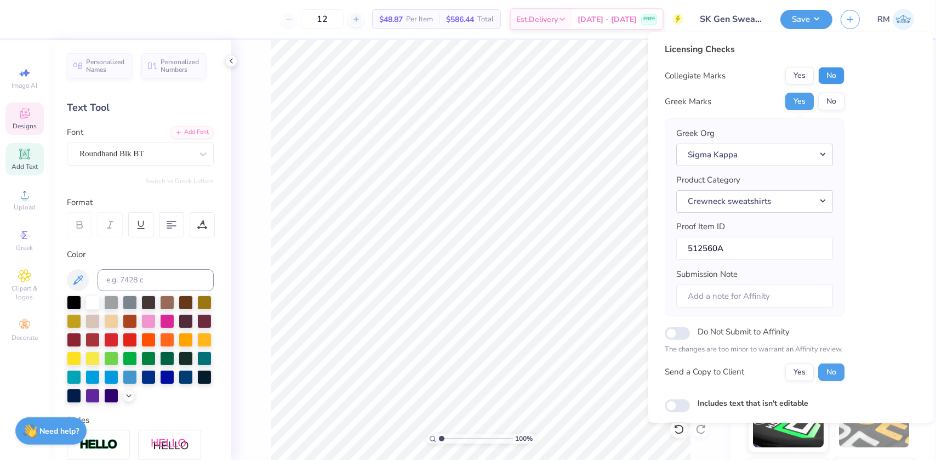
click at [826, 73] on button "No" at bounding box center [831, 76] width 26 height 18
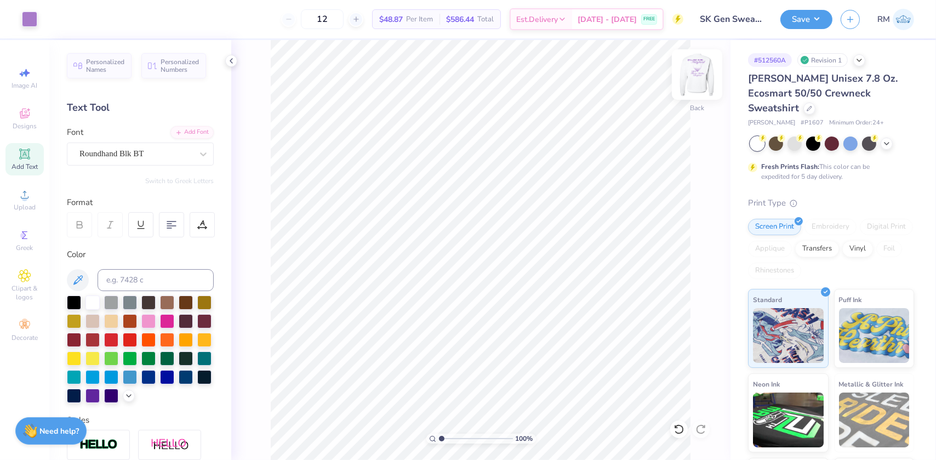
click at [698, 73] on img at bounding box center [697, 75] width 44 height 44
click at [823, 16] on button "Save" at bounding box center [806, 17] width 52 height 19
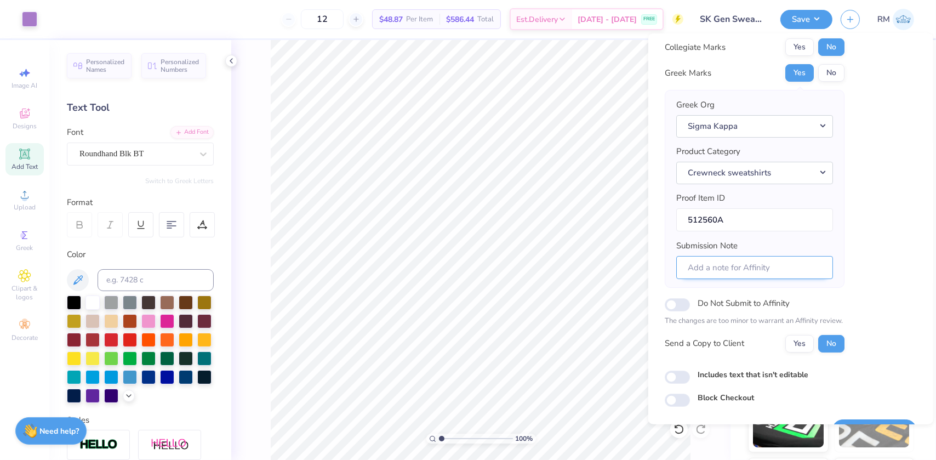
scroll to position [57, 0]
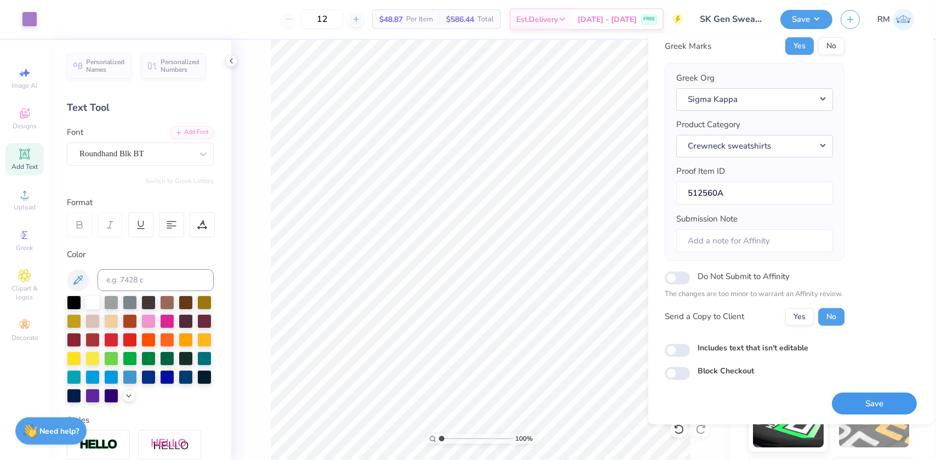
click at [850, 406] on button "Save" at bounding box center [874, 403] width 85 height 22
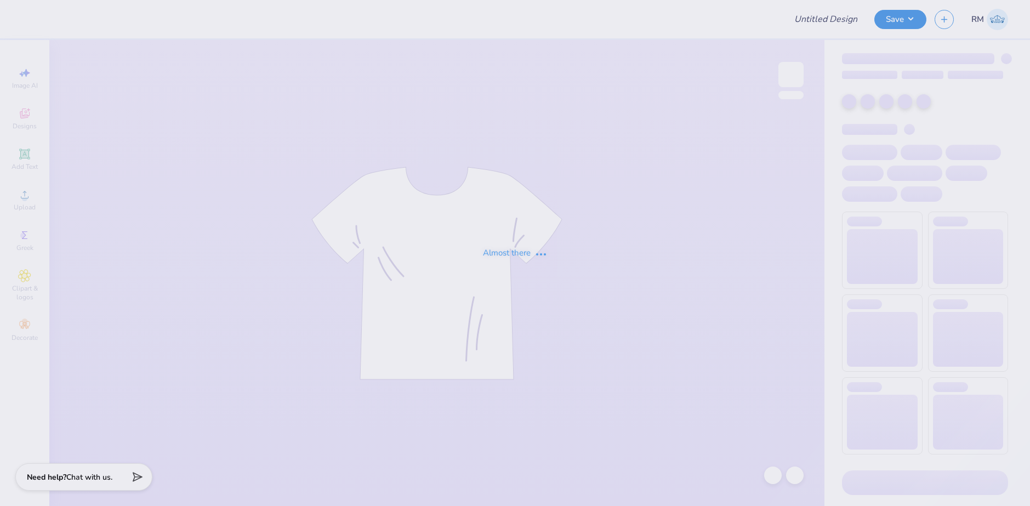
type input "Sweat shorts"
type input "12"
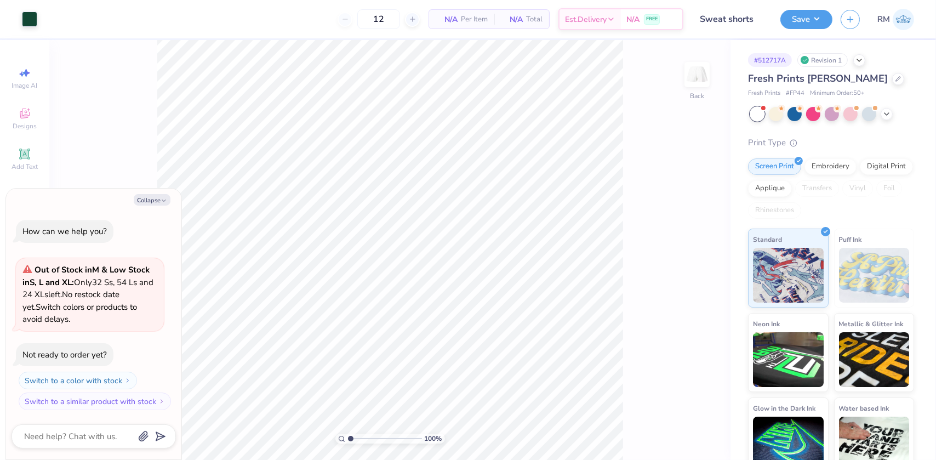
type textarea "x"
type input "3.26222494000041"
type textarea "x"
type input "3.26222494000041"
type textarea "x"
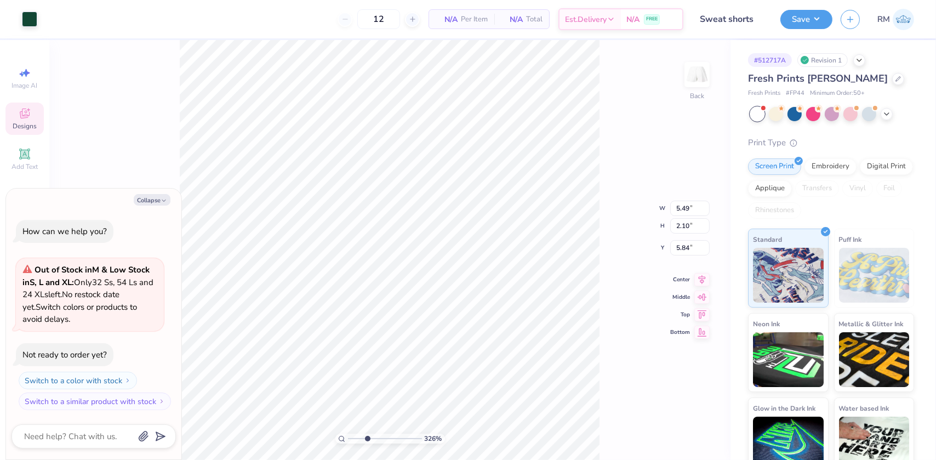
type input "3.26222494000041"
type textarea "x"
type input "3.26222494000041"
type textarea "x"
type input "3.26222494000041"
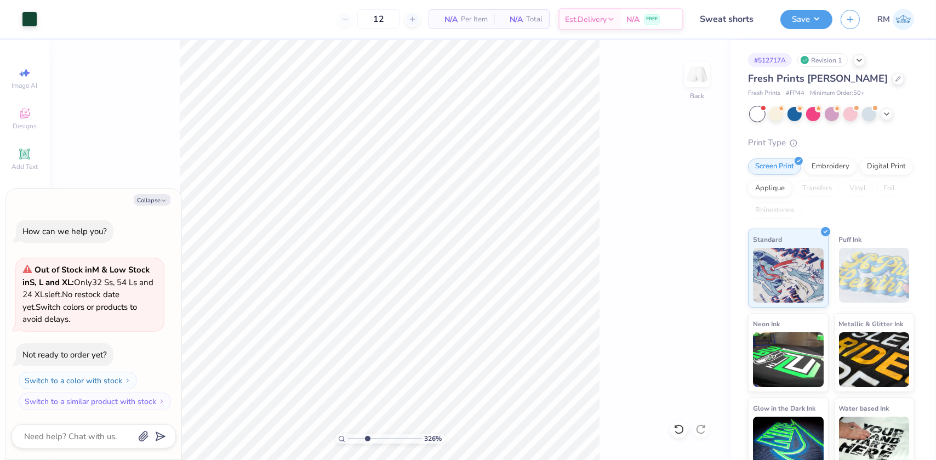
type textarea "x"
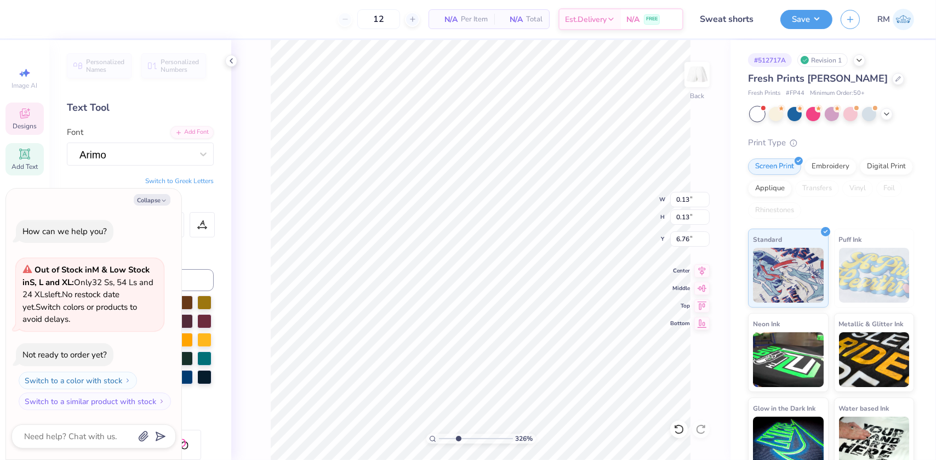
type input "3.26222494000041"
type textarea "x"
type input "3.26222494000041"
type textarea "x"
type input "3.26222494000041"
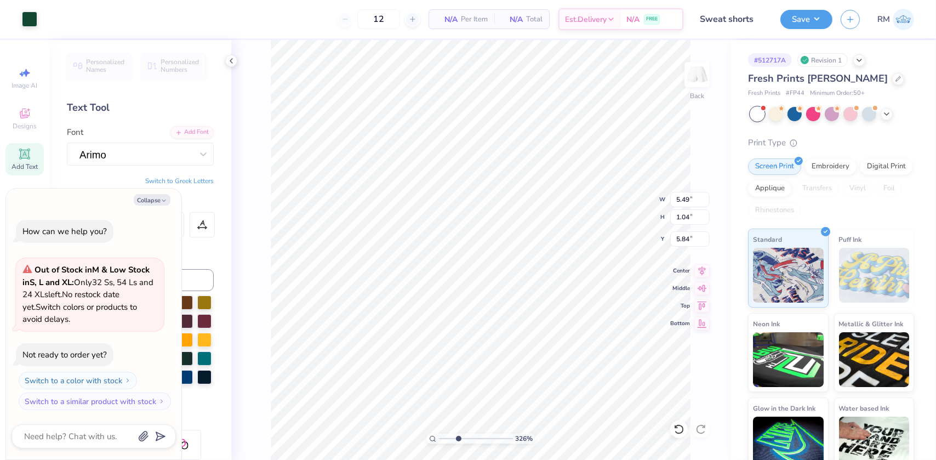
type textarea "x"
type input "3.26222494000041"
type textarea "x"
type input "3.26222494000041"
type textarea "x"
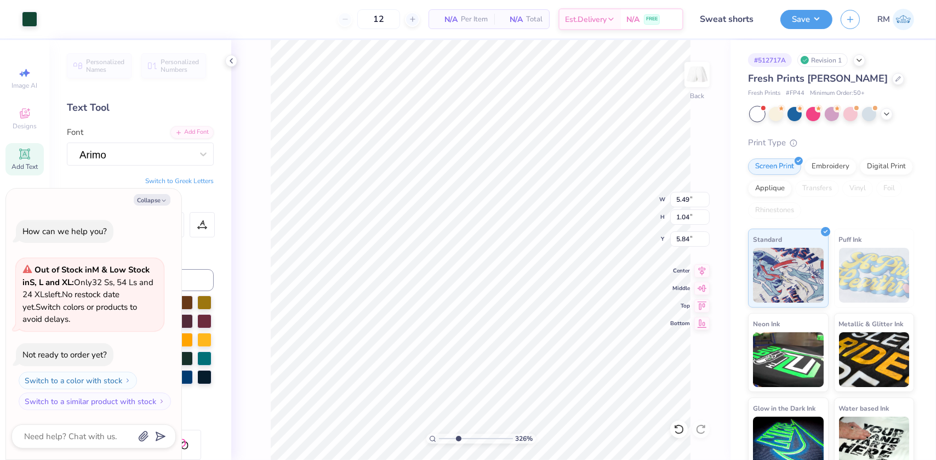
type input "3.26222494000041"
type textarea "x"
type input "3.26222494000041"
type textarea "x"
type input "3.26222494000041"
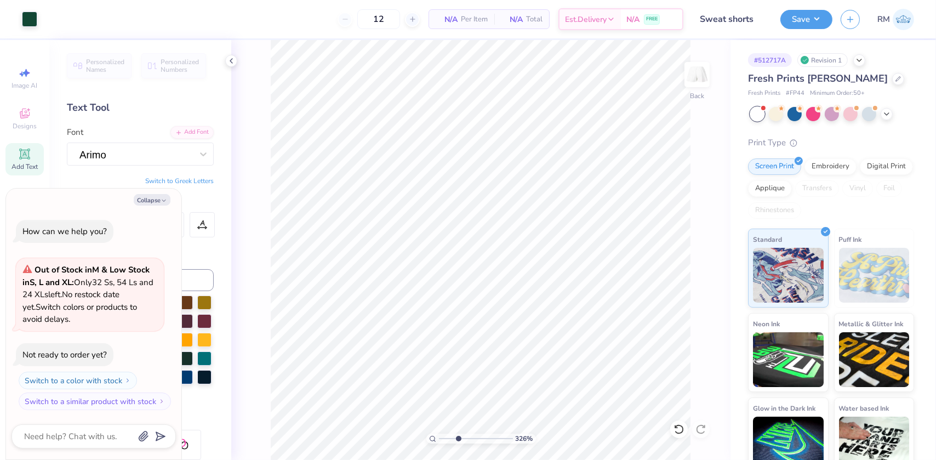
type textarea "x"
type input "3.26222494000041"
type textarea "x"
drag, startPoint x: 457, startPoint y: 436, endPoint x: 430, endPoint y: 431, distance: 27.3
type input "1"
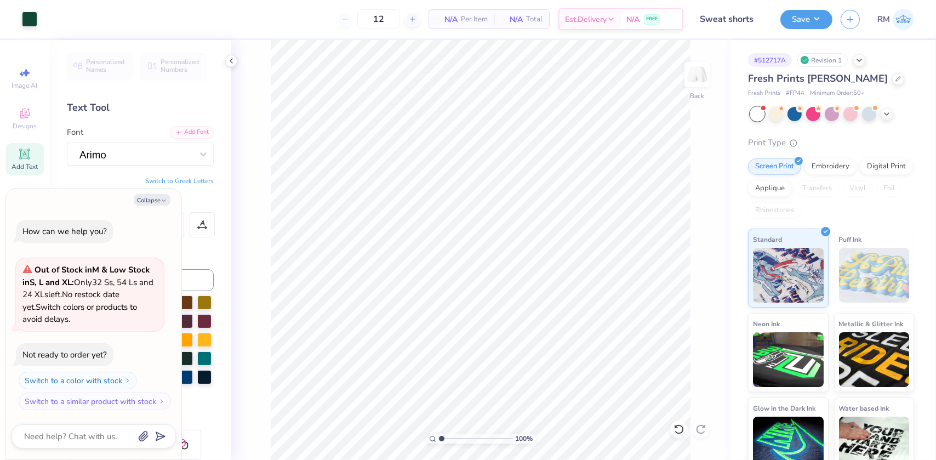
click at [439, 433] on input "range" at bounding box center [476, 438] width 74 height 10
click at [716, 408] on div "100 % Back" at bounding box center [480, 250] width 499 height 420
click at [607, 331] on li "Group" at bounding box center [633, 339] width 86 height 21
type textarea "x"
click at [686, 200] on input "5.49" at bounding box center [689, 199] width 39 height 15
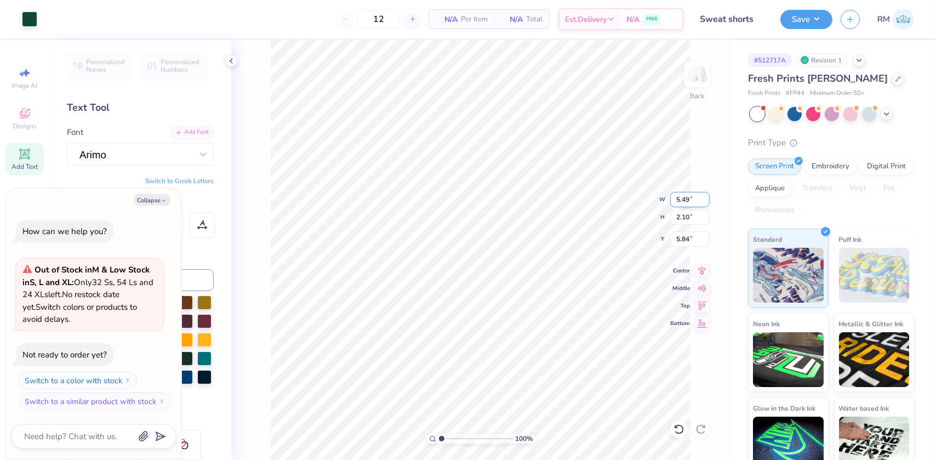
click at [686, 200] on input "5.49" at bounding box center [689, 199] width 39 height 15
type input "6"
click at [685, 201] on input "6" at bounding box center [689, 199] width 39 height 15
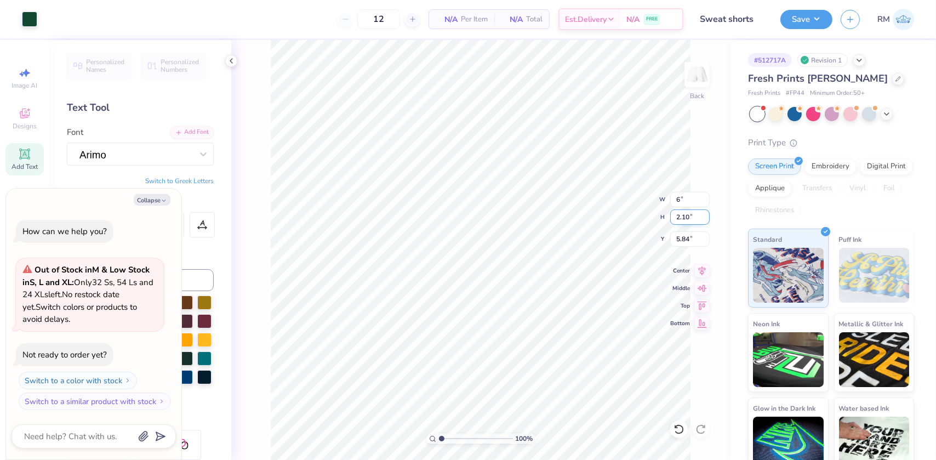
type textarea "x"
click at [680, 202] on input "5.49" at bounding box center [689, 199] width 39 height 15
type input "5.5"
type textarea "x"
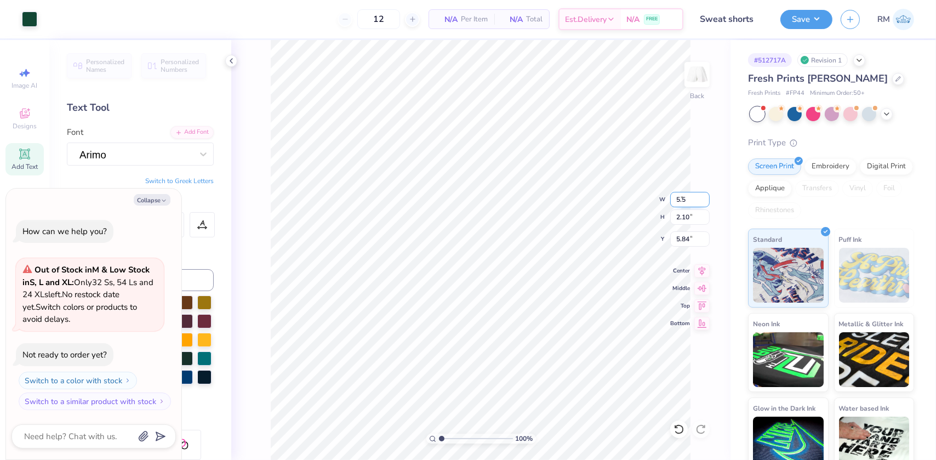
type input "5.50"
type input "2.11"
click at [819, 19] on button "Save" at bounding box center [806, 17] width 52 height 19
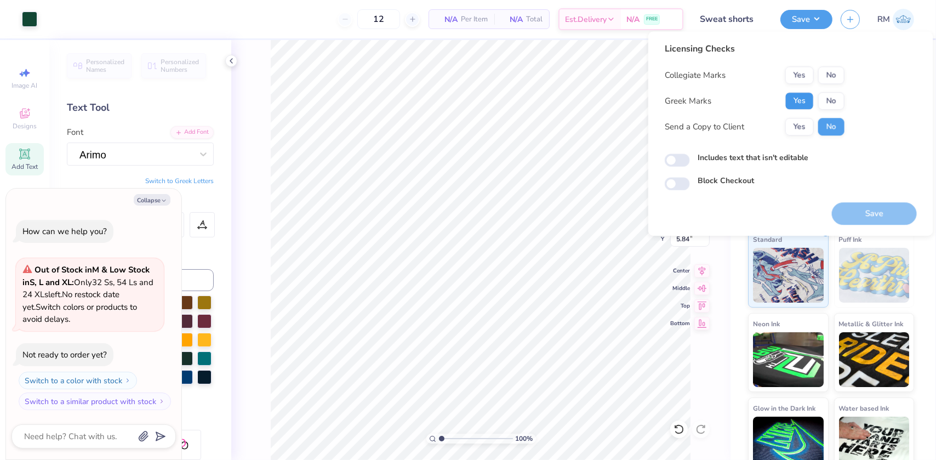
click at [806, 102] on button "Yes" at bounding box center [799, 101] width 28 height 18
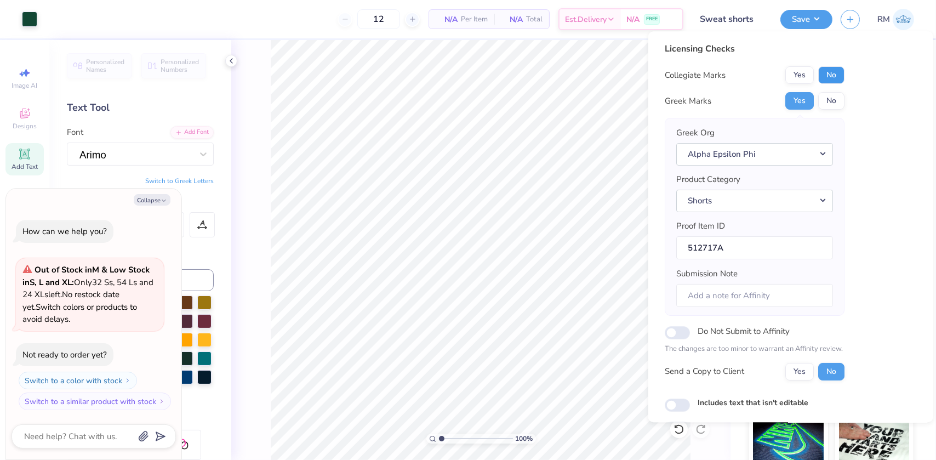
click at [834, 71] on button "No" at bounding box center [831, 75] width 26 height 18
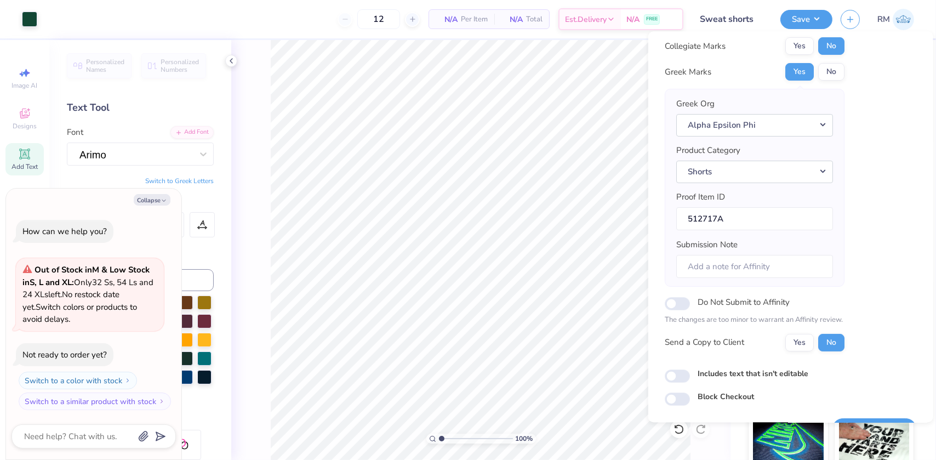
scroll to position [57, 0]
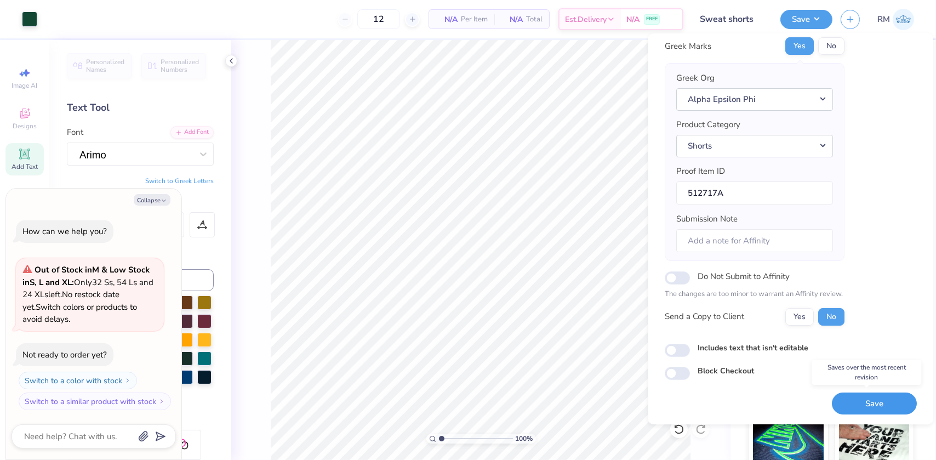
click at [857, 400] on button "Save" at bounding box center [874, 403] width 85 height 22
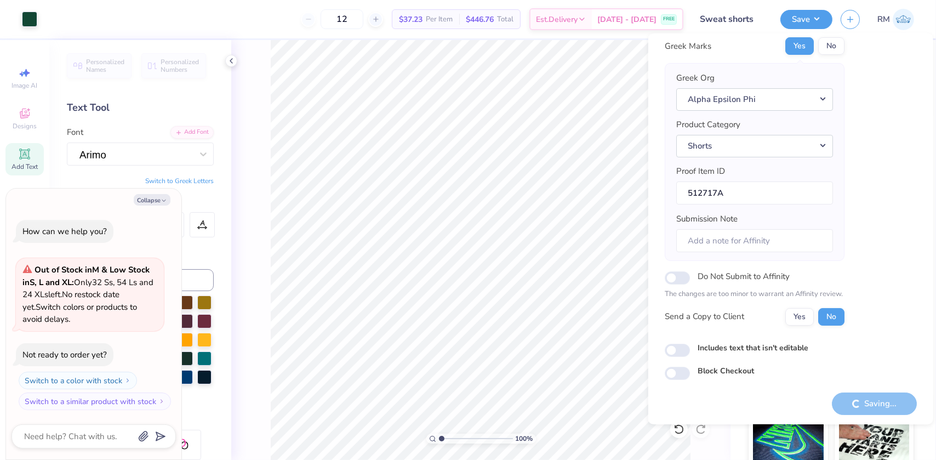
type textarea "x"
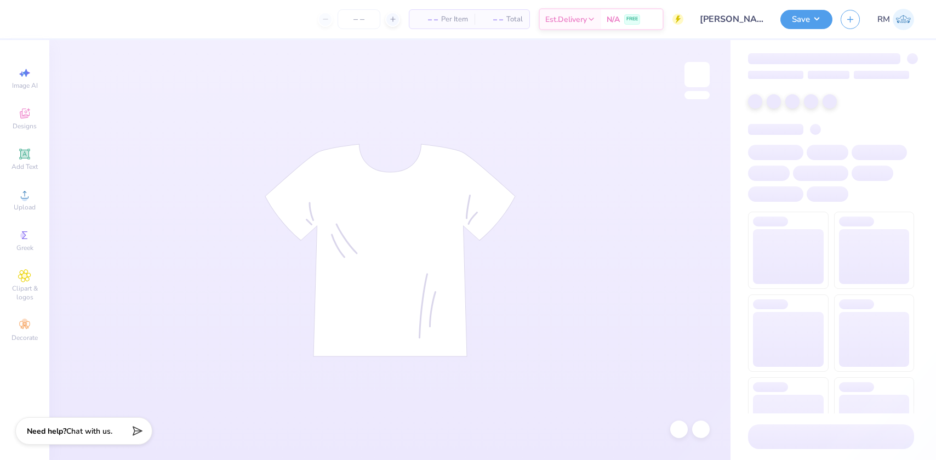
type input "24"
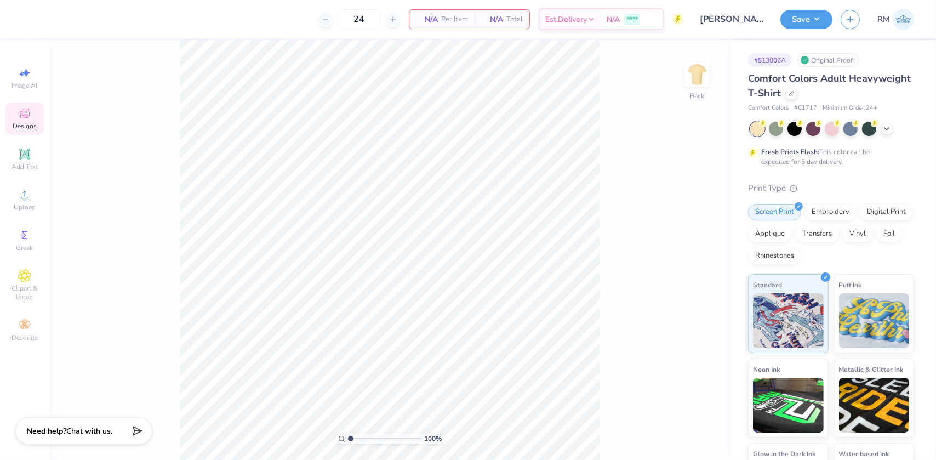
click at [22, 124] on span "Designs" at bounding box center [25, 126] width 24 height 9
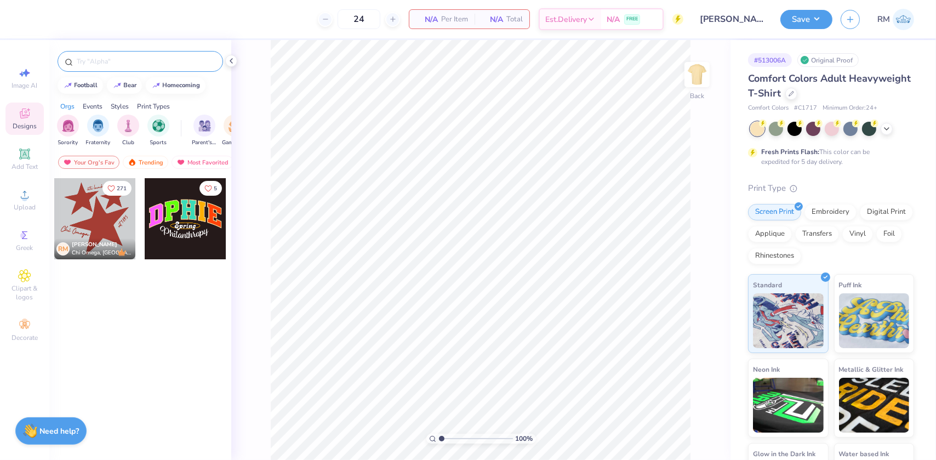
click at [122, 63] on input "text" at bounding box center [146, 61] width 140 height 11
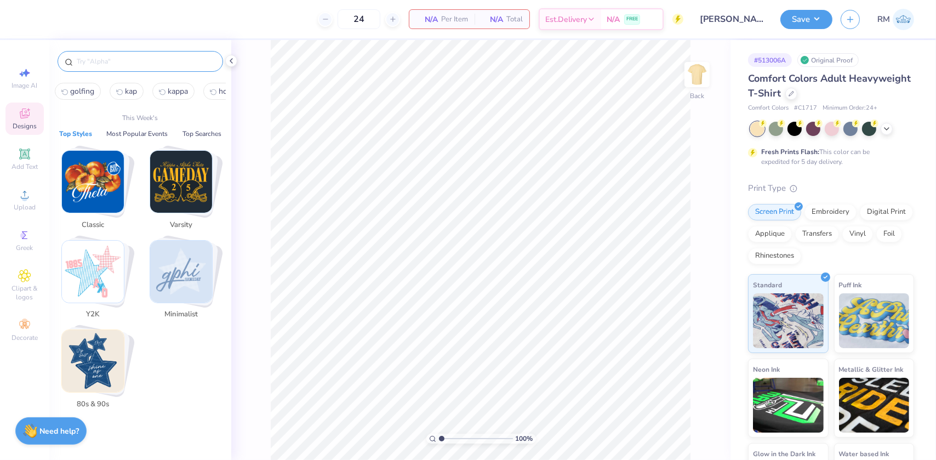
paste input "Flowers on Stamp in Pink"
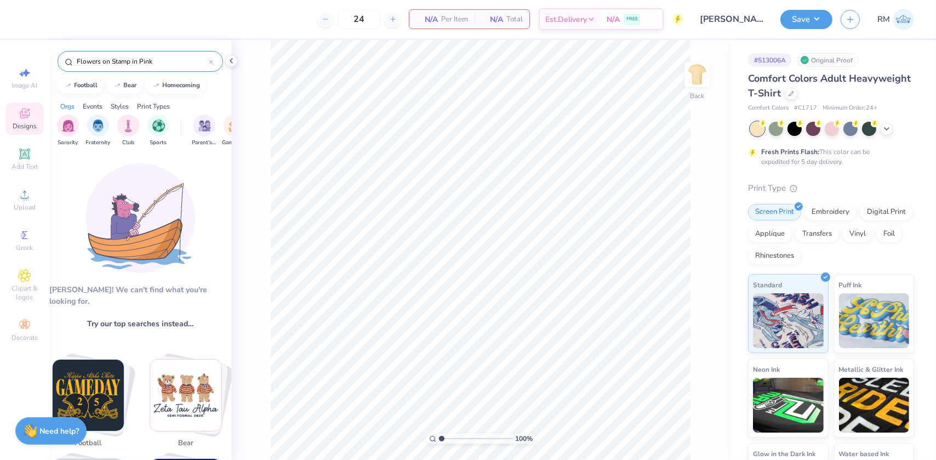
click at [164, 61] on input "Flowers on Stamp in Pink" at bounding box center [142, 61] width 133 height 11
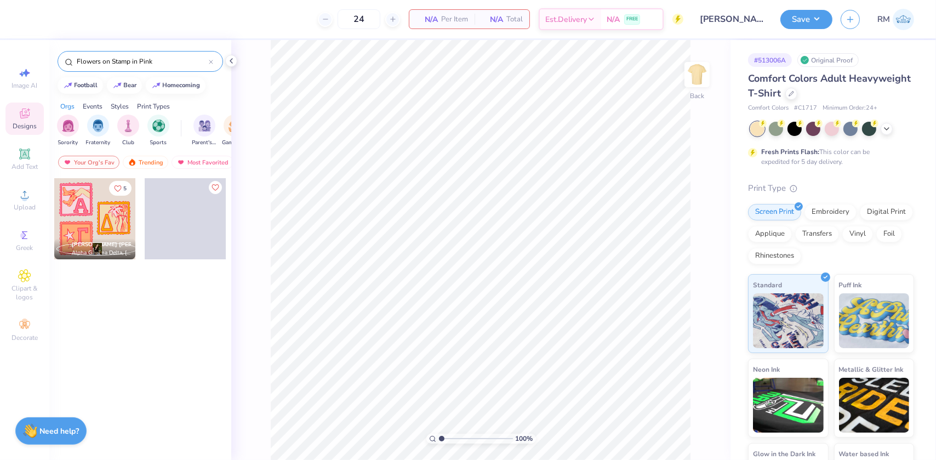
type input "Flowers on Stamp in Pink"
click at [90, 214] on div at bounding box center [94, 218] width 81 height 81
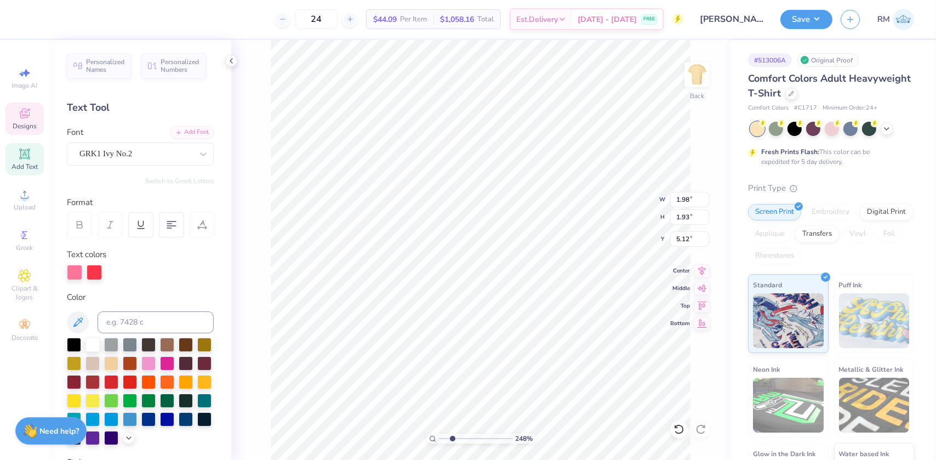
type input "2.4831942565701"
type input "5.84"
type input "2.4831942565701"
type input "1.41"
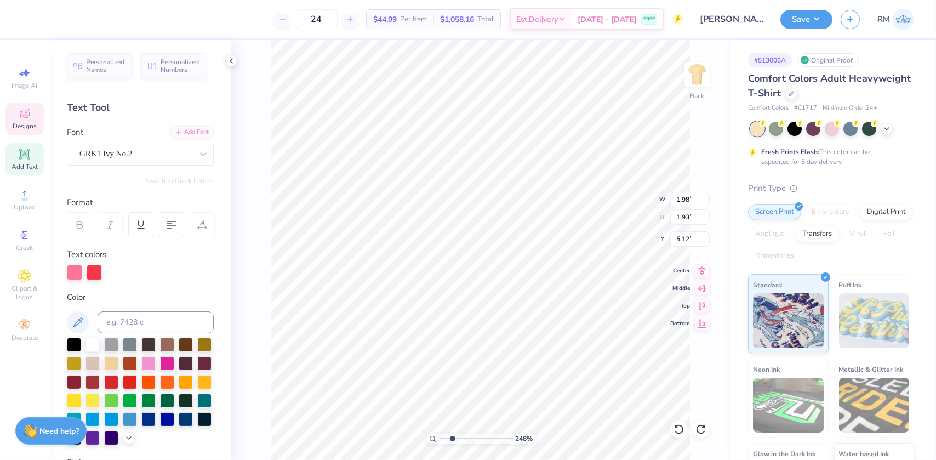
type input "2.32"
type input "9.01"
type input "2.4831942565701"
type textarea "A"
type input "2.4831942565701"
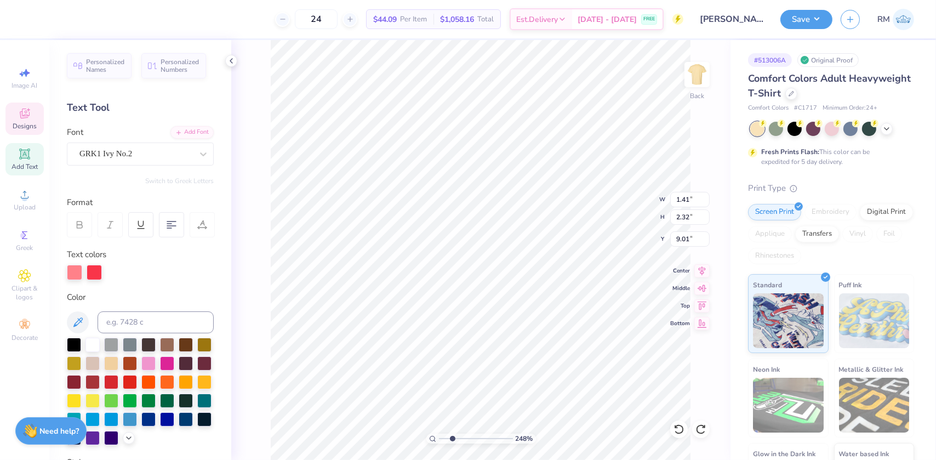
type textarea "A"
type input "2.4831942565701"
type input "1.98"
type input "1.93"
type input "5.12"
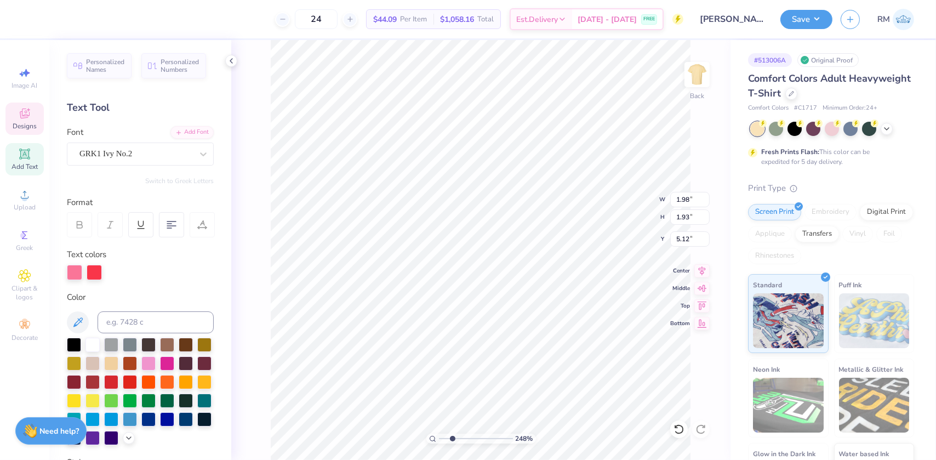
type input "2.4831942565701"
type textarea "q"
type input "2.4831942565701"
type textarea "qw"
type input "2.4831942565701"
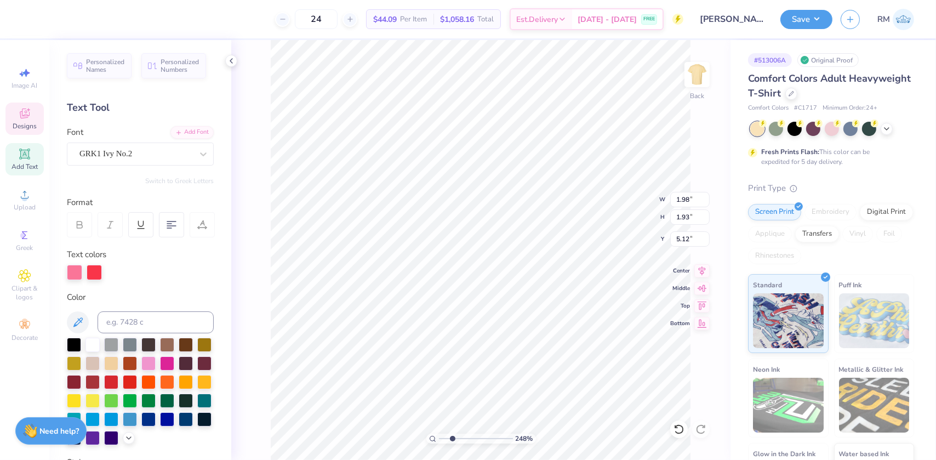
type textarea "q"
type input "2.4831942565701"
type textarea "o"
type input "2.4831942565701"
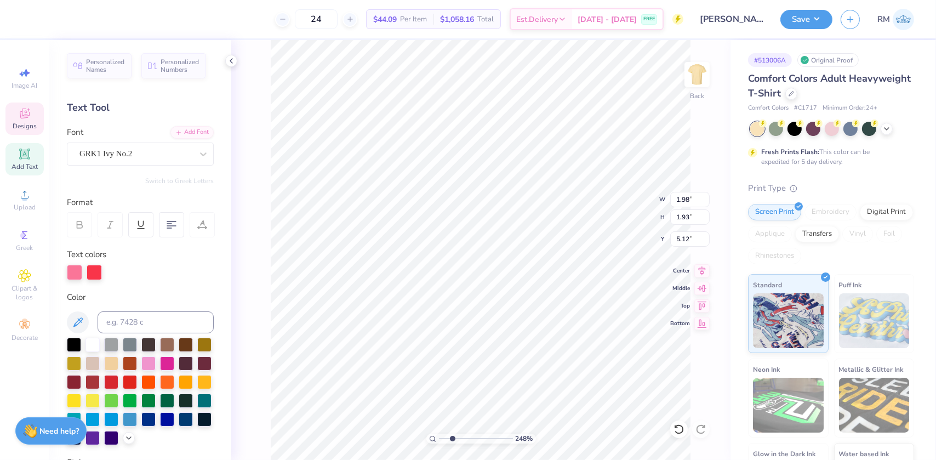
type input "2.4831942565701"
type textarea "p"
type input "2.4831942565701"
type textarea "p"
type input "2.4831942565701"
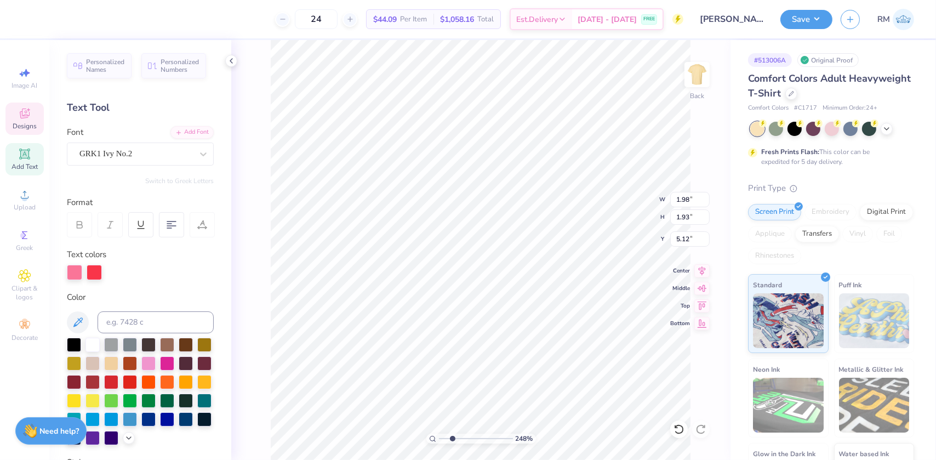
type input "2.4831942565701"
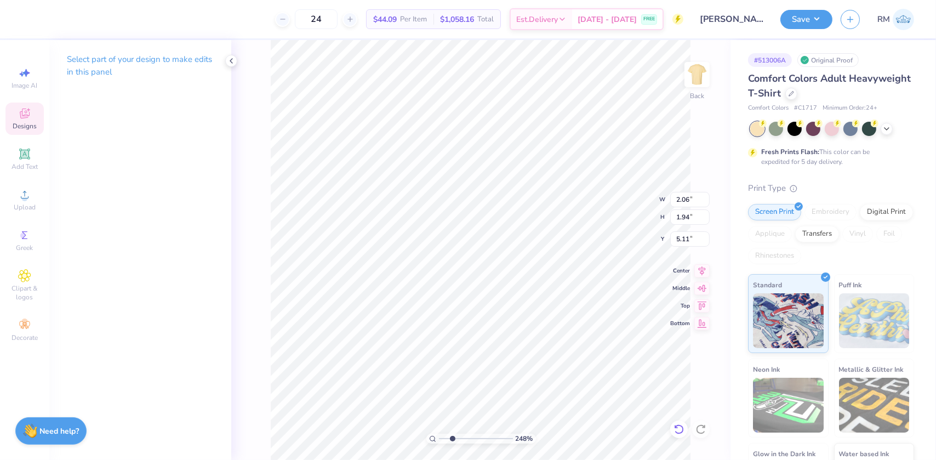
click at [677, 426] on icon at bounding box center [678, 429] width 9 height 10
type input "2.4831942565701"
type input "0.91"
type input "0.95"
type input "10.98"
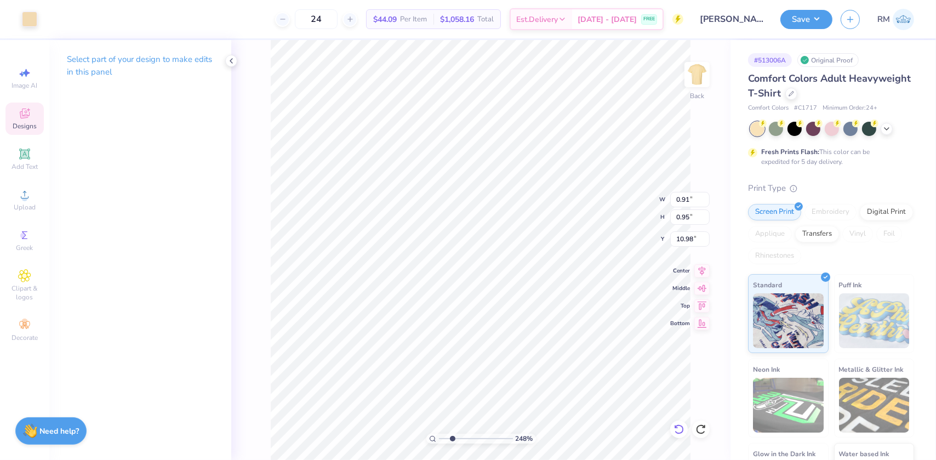
type input "2.4831942565701"
type input "11.06"
type input "2.4831942565701"
type input "10.98"
type input "5.63015460315087"
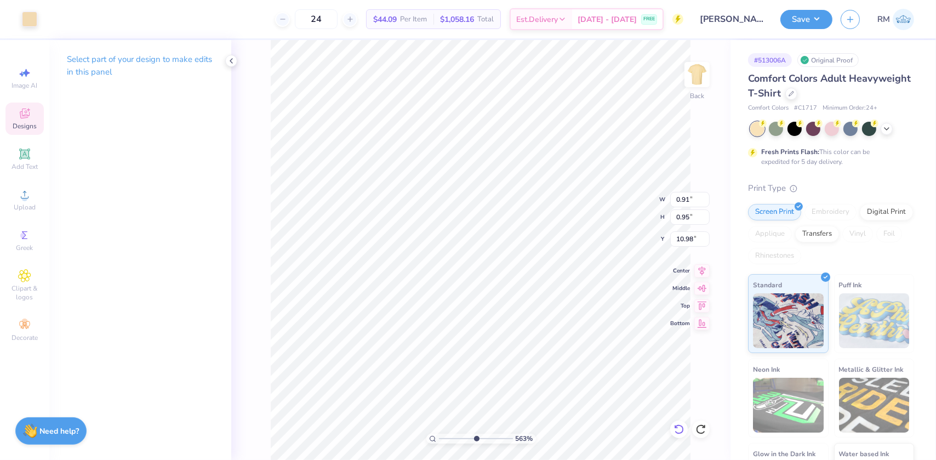
type input "3.78"
type input "3.77"
type input "8.55"
type input "5.63015460315087"
type input "1.07"
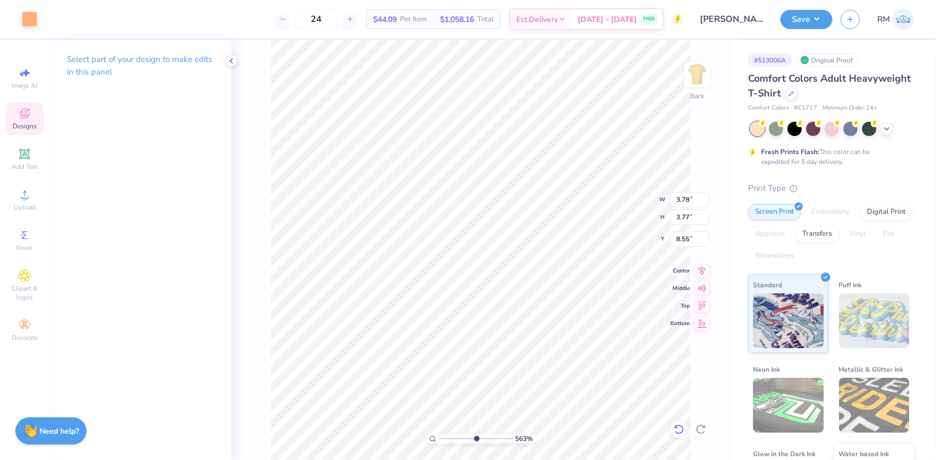
type input "1.18"
type input "10.83"
type input "5.63015460315087"
type input "10.91"
type input "5.63015460315087"
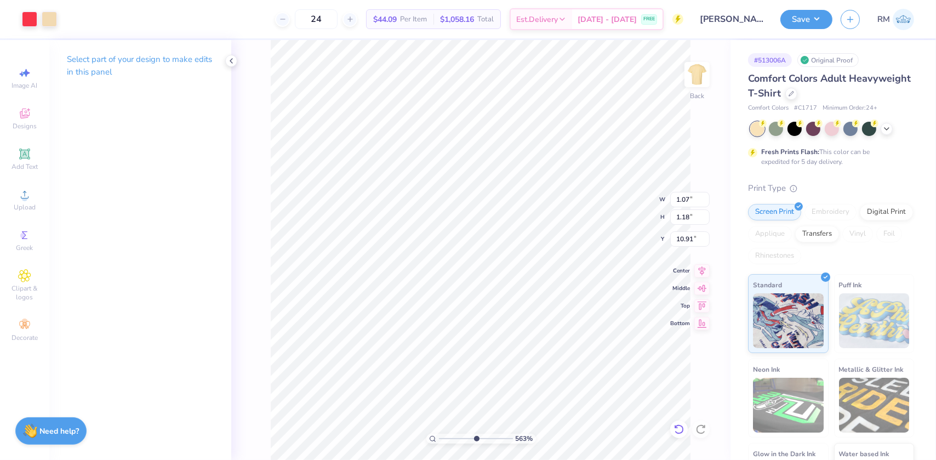
type input "1.24"
type input "1.45"
type input "9.33"
type input "5.63015460315087"
type input "1.52"
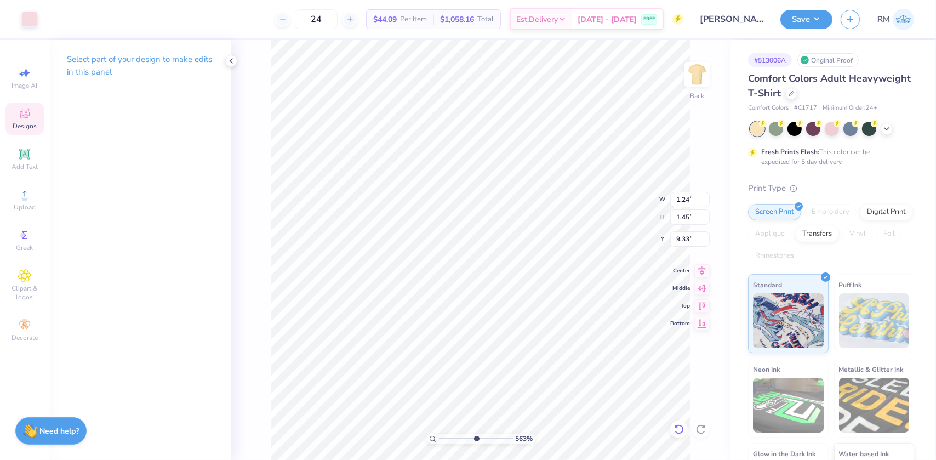
type input "1.78"
type input "9.13"
type input "5.63015460315087"
type input "8.80"
type input "5.63015460315087"
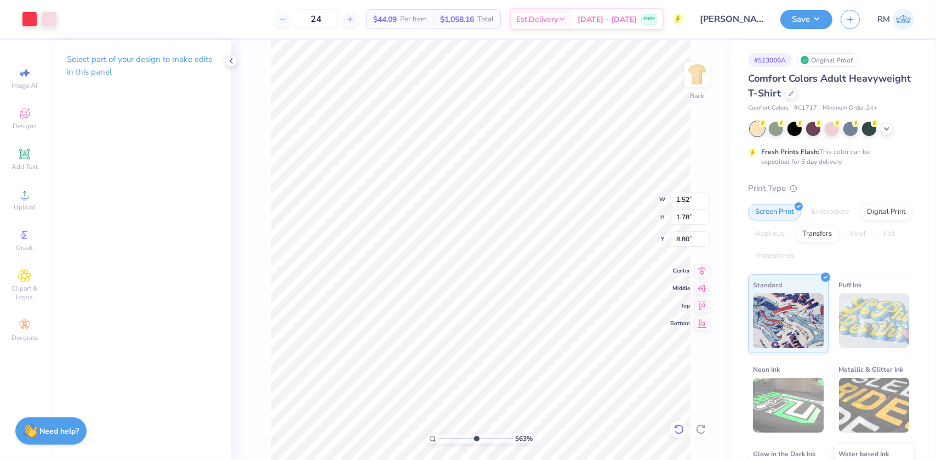
type input "1.39"
type input "2.30"
type input "9.02"
type input "5.63015460315087"
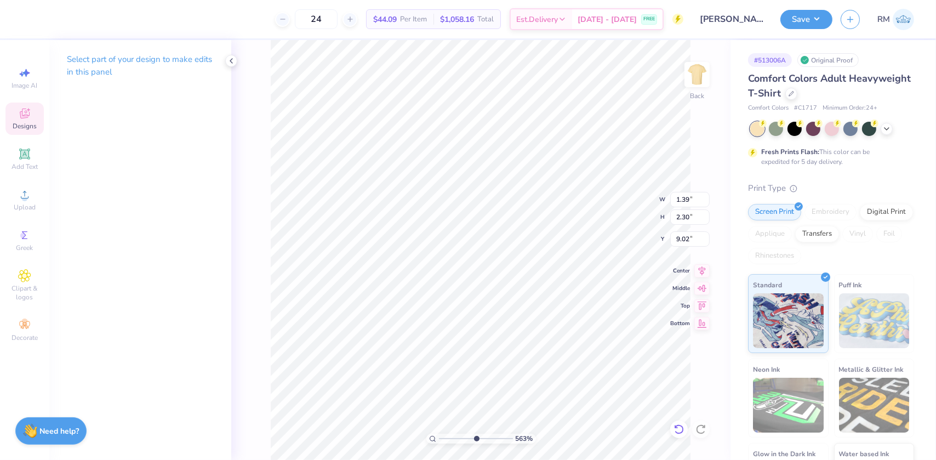
type input "3.78"
type input "3.77"
type input "8.55"
type input "5.63015460315087"
type input "1.39"
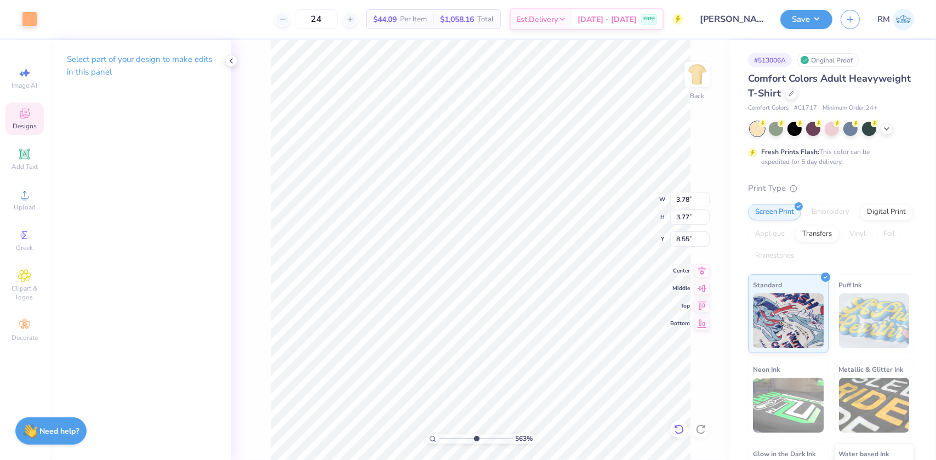
type input "2.30"
type input "9.02"
type input "5.63015460315087"
type input "3.78"
type input "3.77"
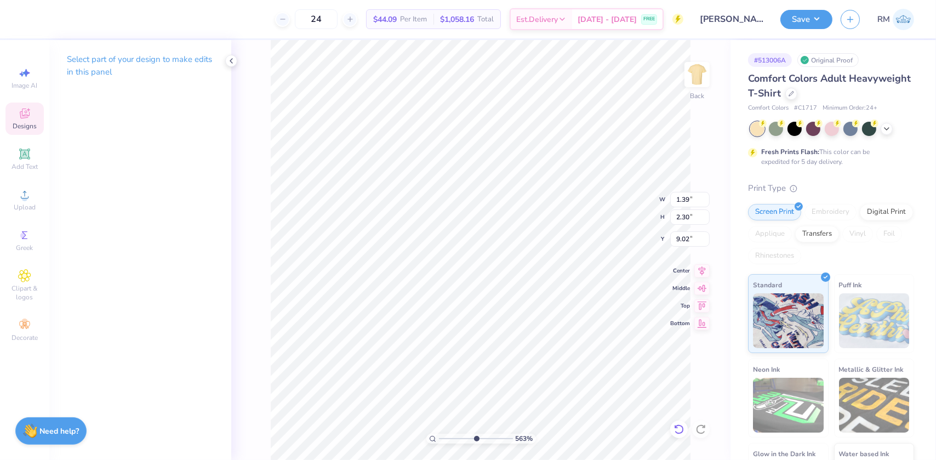
type input "8.55"
click at [678, 423] on div at bounding box center [679, 429] width 18 height 18
type input "5.63015460315087"
type input "1.39"
type input "2.30"
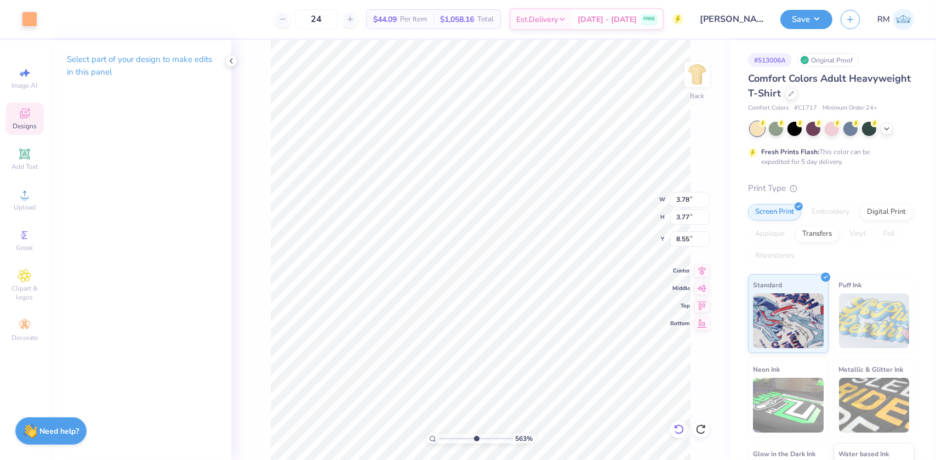
type input "9.02"
click at [232, 56] on icon at bounding box center [231, 60] width 9 height 9
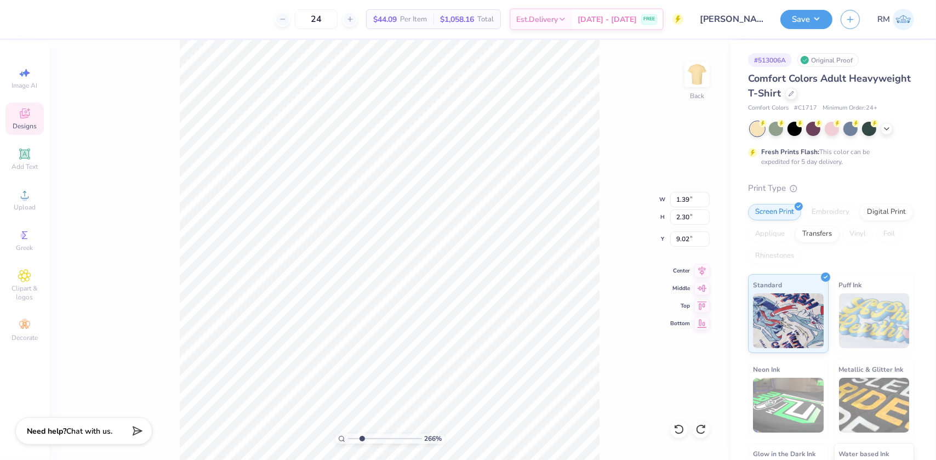
drag, startPoint x: 384, startPoint y: 435, endPoint x: 362, endPoint y: 431, distance: 22.4
type input "2.52"
click at [362, 433] on input "range" at bounding box center [385, 438] width 74 height 10
type input "4.57"
type input "4.55"
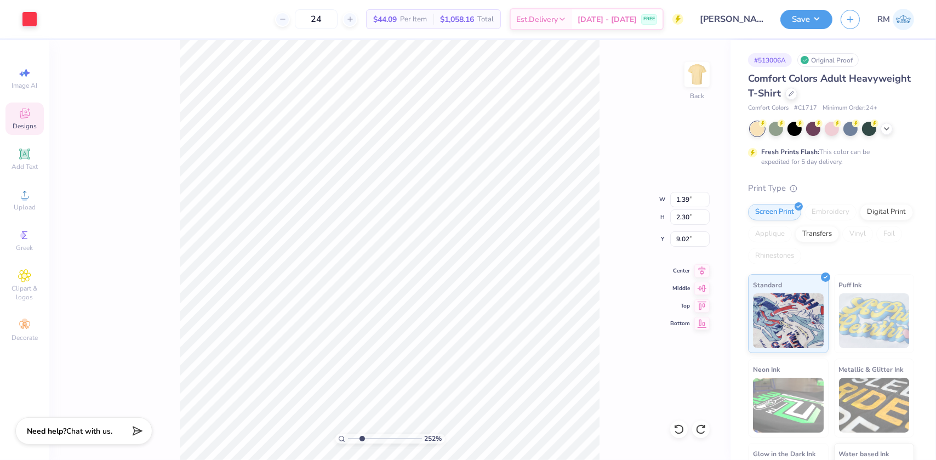
type input "8.12"
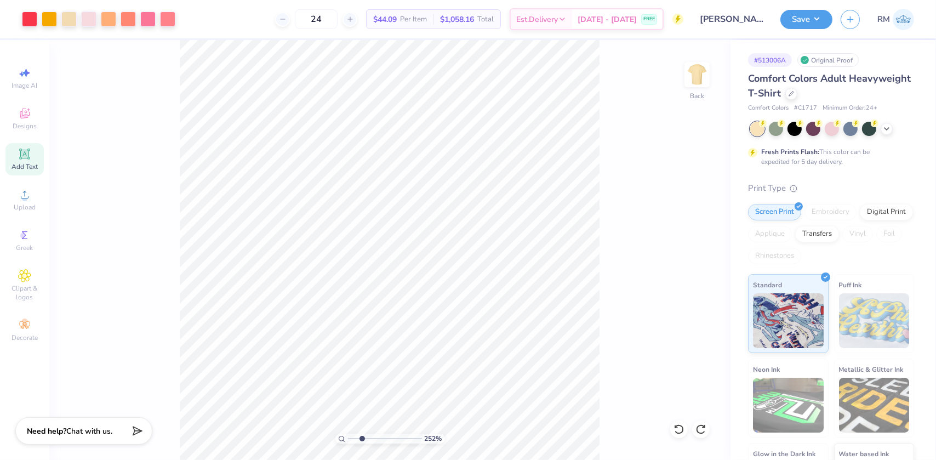
click at [22, 159] on icon at bounding box center [24, 153] width 13 height 13
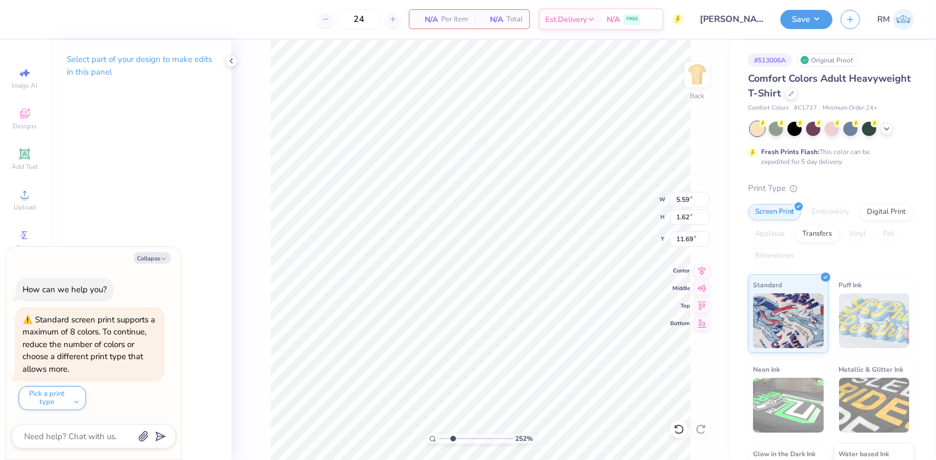
click at [106, 58] on p "Select part of your design to make edits in this panel" at bounding box center [140, 65] width 147 height 25
click at [147, 252] on div "Collapse" at bounding box center [94, 258] width 164 height 12
click at [142, 254] on button "Collapse" at bounding box center [152, 258] width 37 height 12
type textarea "x"
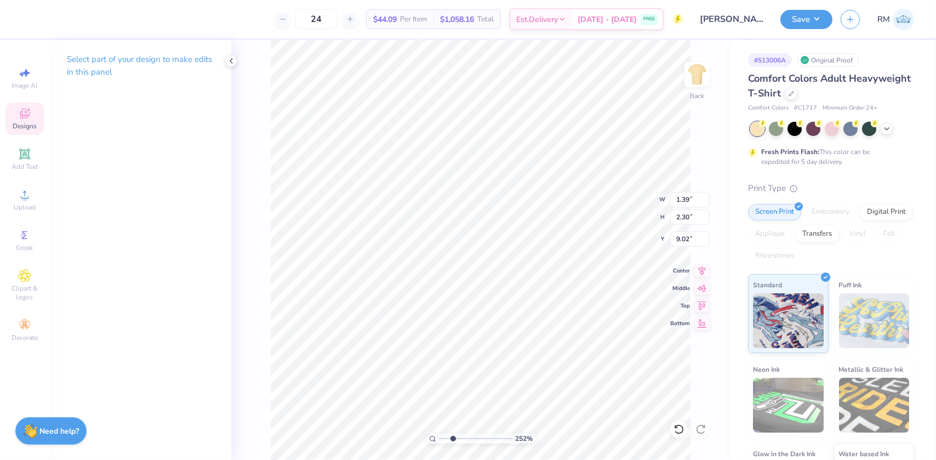
scroll to position [8, 1]
type input "1"
click at [525, 244] on li "Duplicate" at bounding box center [535, 251] width 86 height 21
type input "6.12"
drag, startPoint x: 440, startPoint y: 437, endPoint x: 453, endPoint y: 437, distance: 13.2
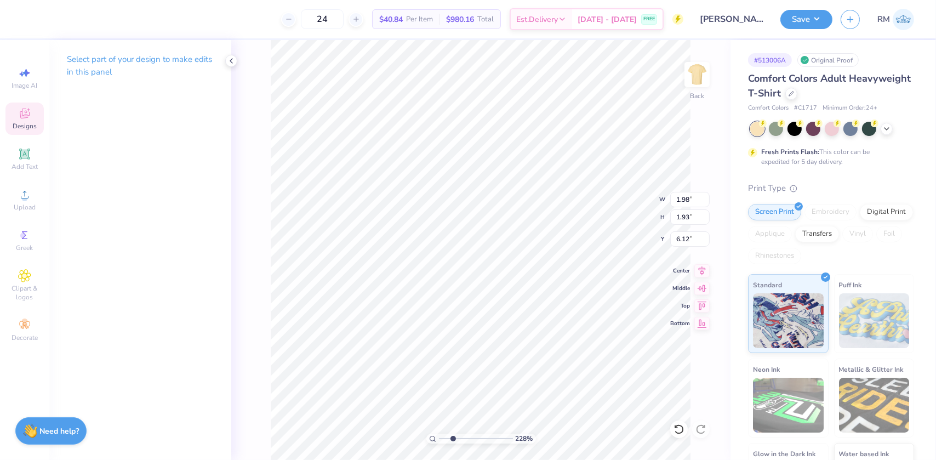
type input "2.62"
click at [453, 437] on input "range" at bounding box center [476, 438] width 74 height 10
type input "9.49"
type textarea "P"
type textarea "T"
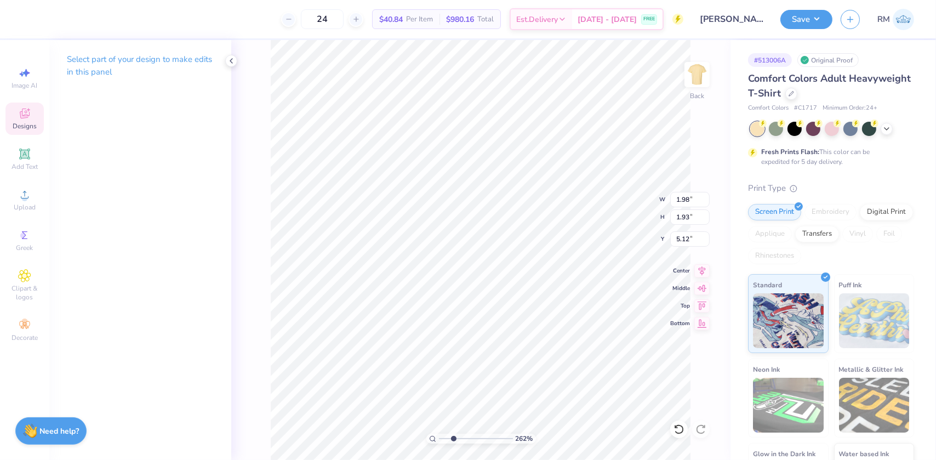
scroll to position [8, 1]
type textarea "Q"
type input "1.64"
type input "2.30"
type input "7.19"
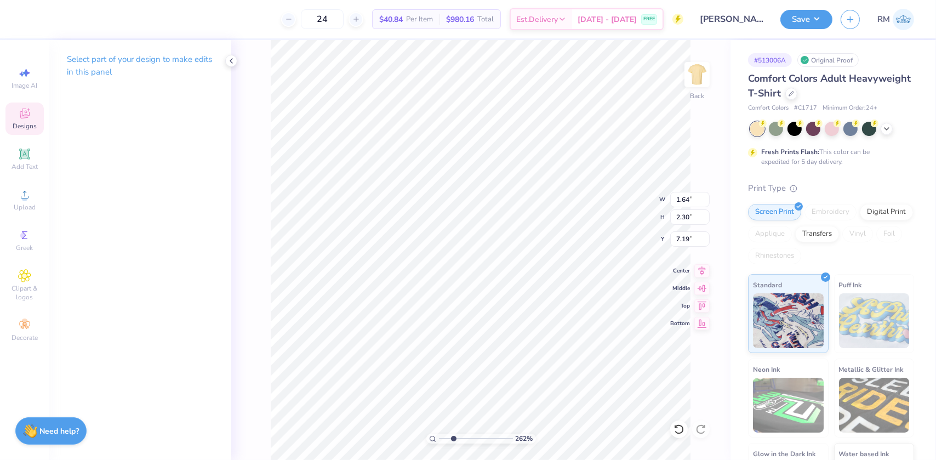
type input "2.04"
type input "1.93"
type input "5.12"
type input "1.77"
type input "1.68"
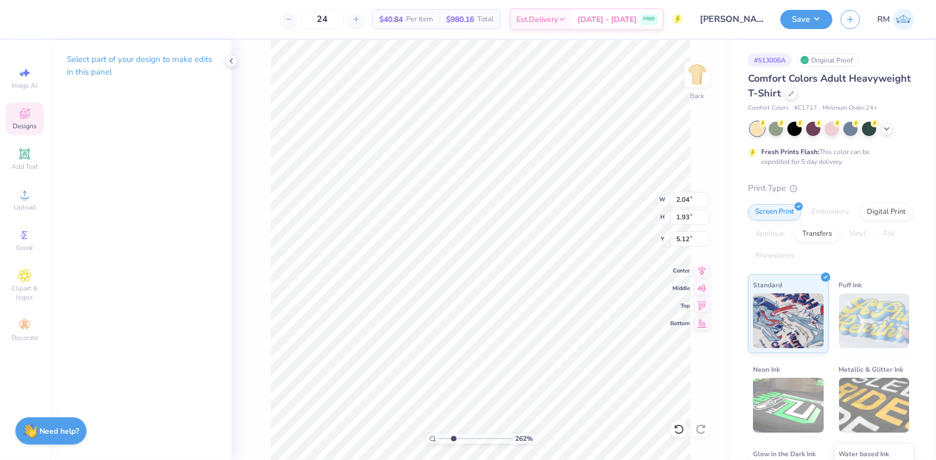
type input "5.37"
click at [674, 424] on icon at bounding box center [679, 429] width 11 height 11
type input "2.04"
type input "1.93"
type input "5.12"
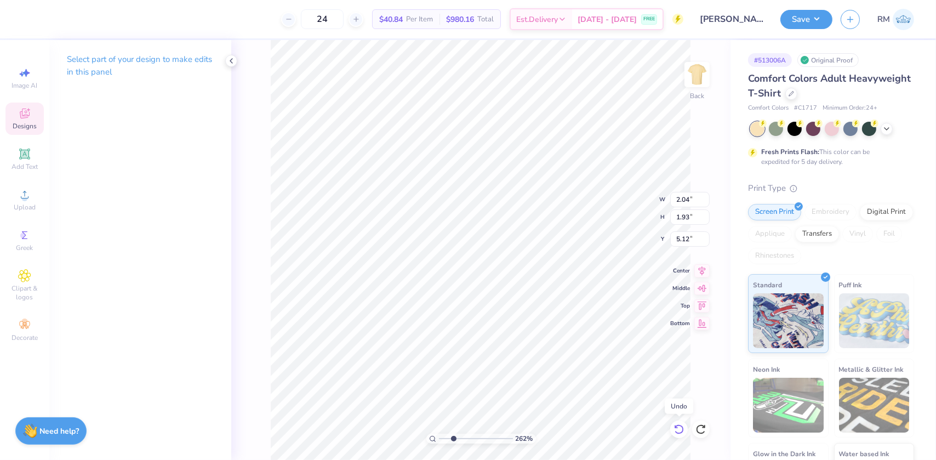
click at [674, 424] on icon at bounding box center [679, 429] width 11 height 11
type input "1.98"
click at [674, 424] on icon at bounding box center [679, 429] width 11 height 11
type input "6.12"
click at [674, 424] on icon at bounding box center [679, 429] width 11 height 11
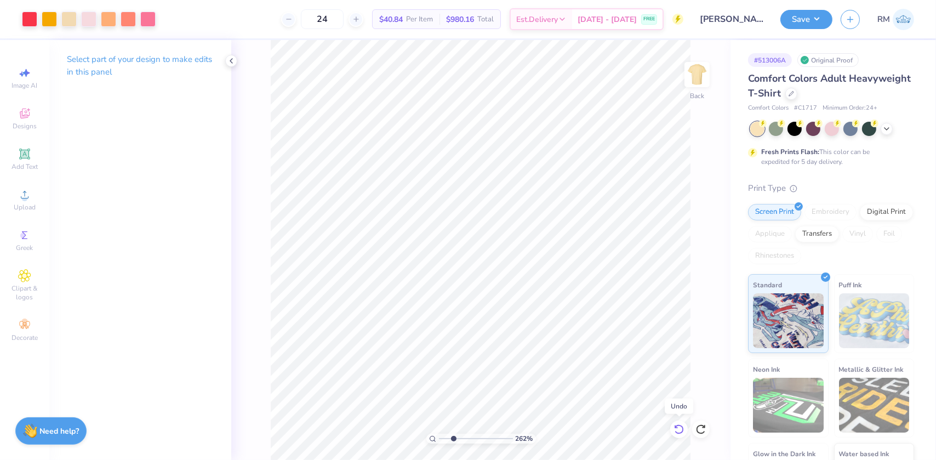
click at [674, 424] on icon at bounding box center [679, 429] width 11 height 11
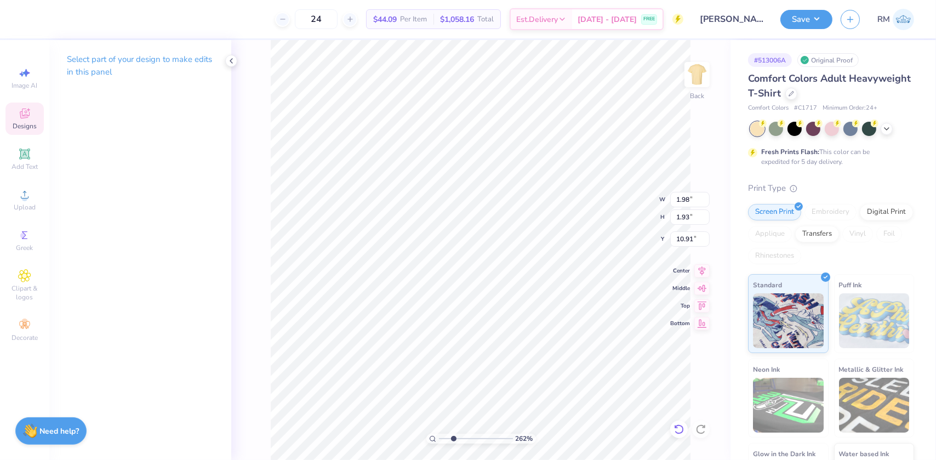
type input "10.91"
type input "1.39"
type input "2.30"
type input "4.75"
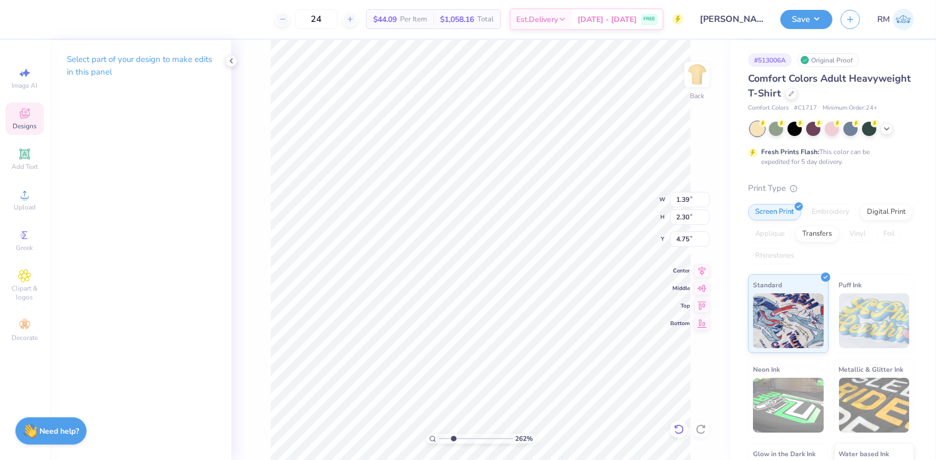
type textarea "T"
type textarea "E"
type textarea "Q"
type input "1.17"
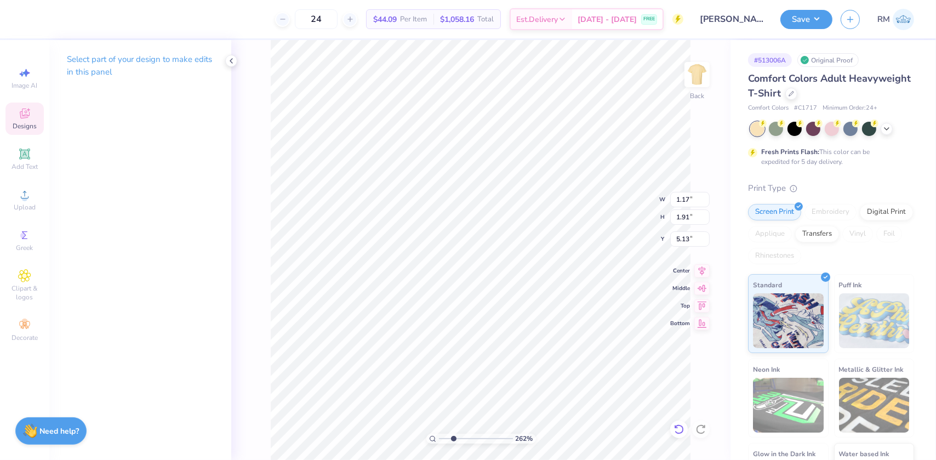
type input "1.91"
type input "5.09"
type input "9.49"
type input "1.83"
type input "1.79"
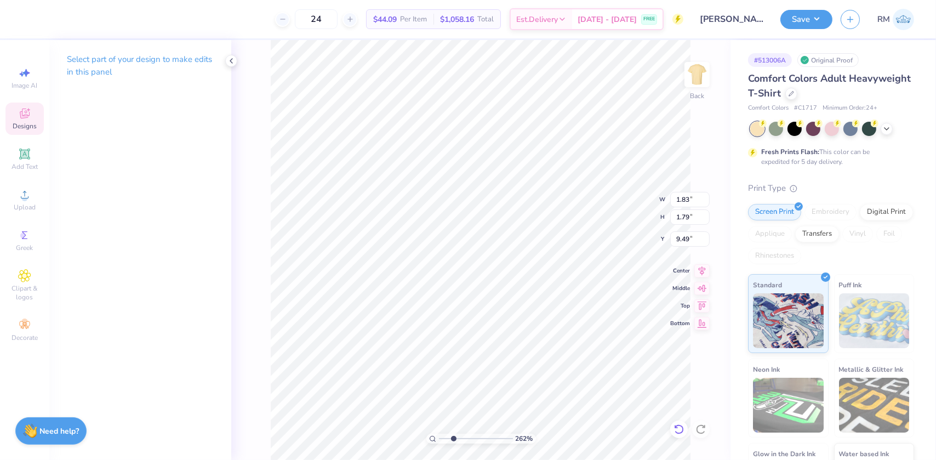
type input "9.54"
type input "1.64"
type input "2.30"
type input "7.19"
type textarea "QWERT"
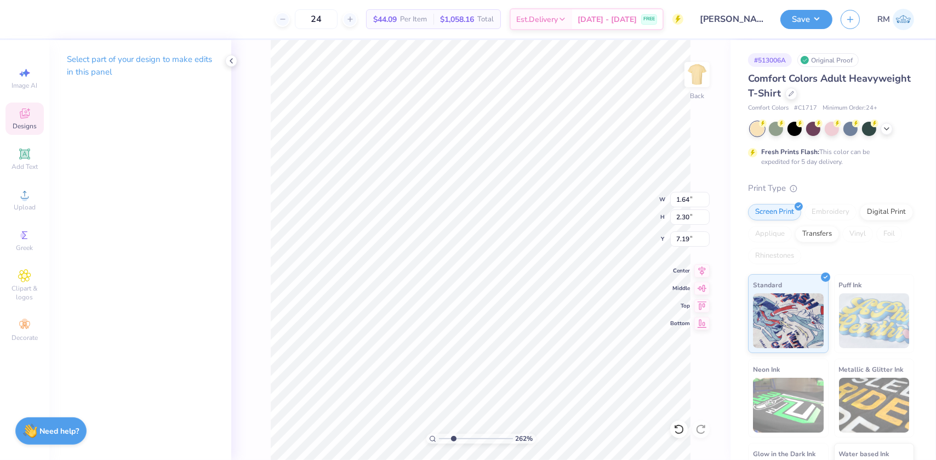
scroll to position [8, 2]
type input "3.75"
type input "3.74"
type input "5.90"
click at [678, 431] on icon at bounding box center [679, 429] width 11 height 11
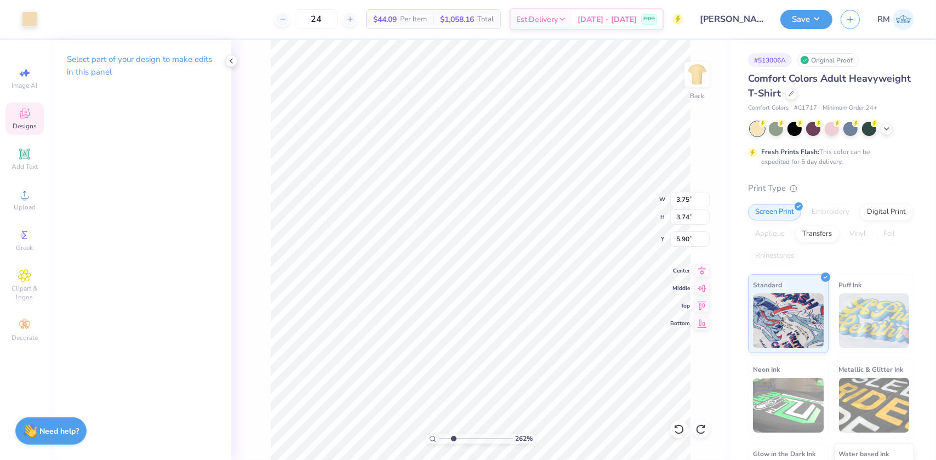
type input "1.64"
type input "2.30"
type input "7.19"
type textarea "P"
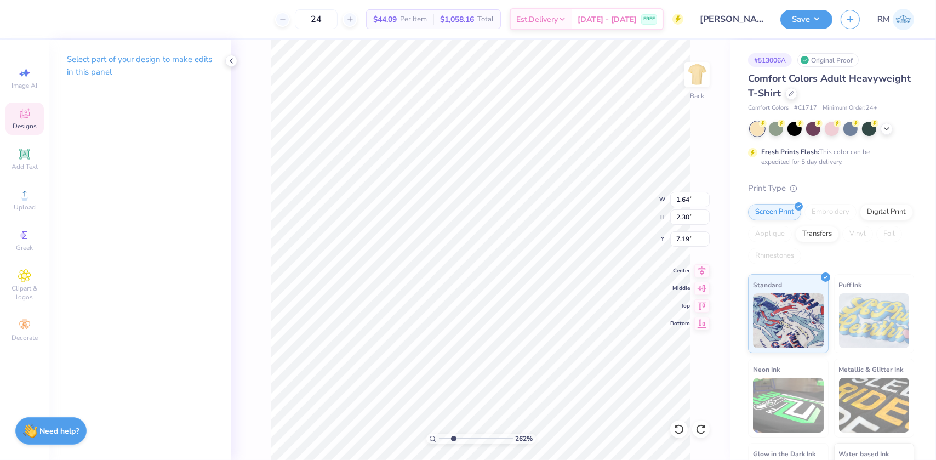
type textarea "O"
type textarea "I"
type textarea "U"
type textarea "Y"
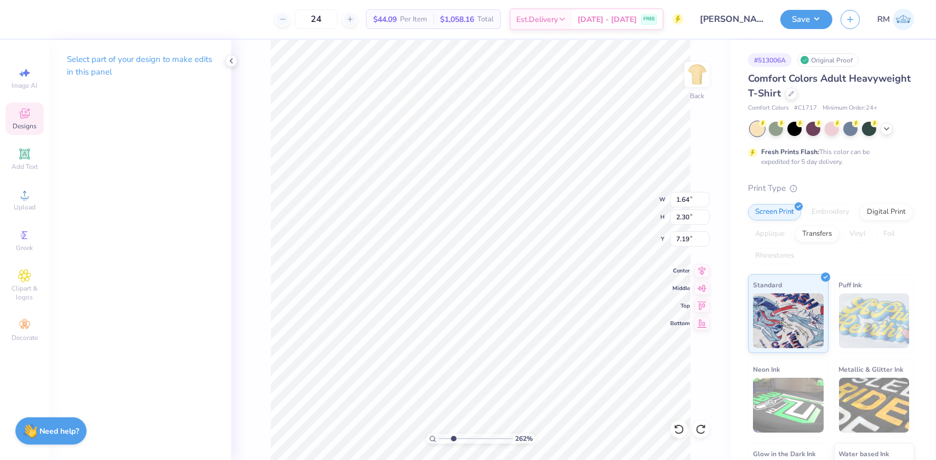
type textarea "T"
type textarea "R"
type textarea "E"
type textarea "W"
type textarea "Q"
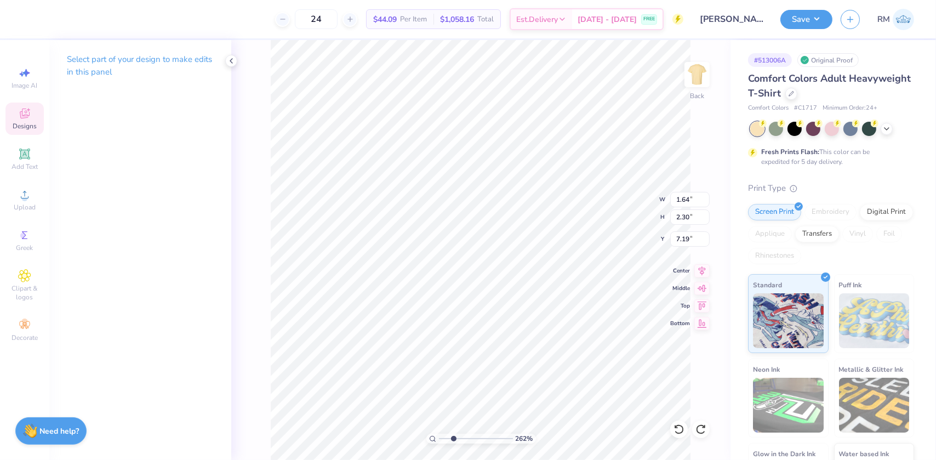
type textarea "A"
type textarea "S"
type textarea "D"
type textarea "F"
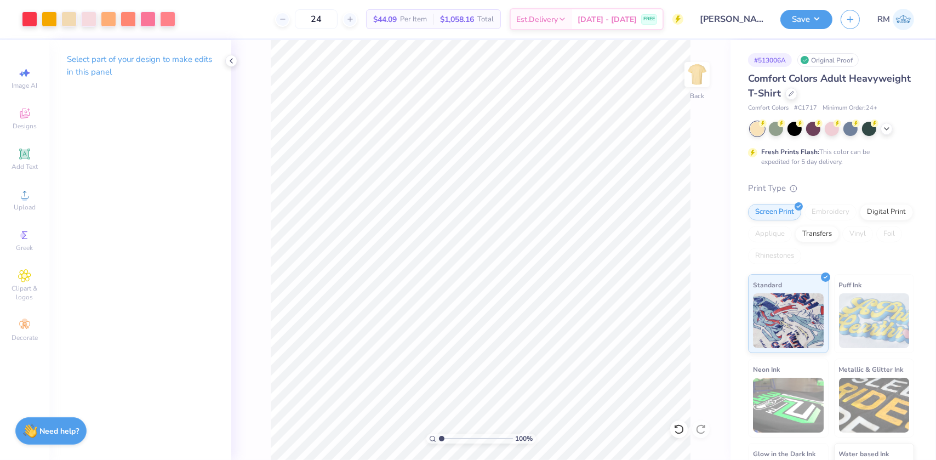
drag, startPoint x: 454, startPoint y: 437, endPoint x: 431, endPoint y: 433, distance: 23.3
type input "1"
click at [439, 436] on input "range" at bounding box center [476, 438] width 74 height 10
click at [530, 338] on li "Group" at bounding box center [541, 339] width 86 height 21
click at [679, 198] on input "9.54" at bounding box center [689, 199] width 39 height 15
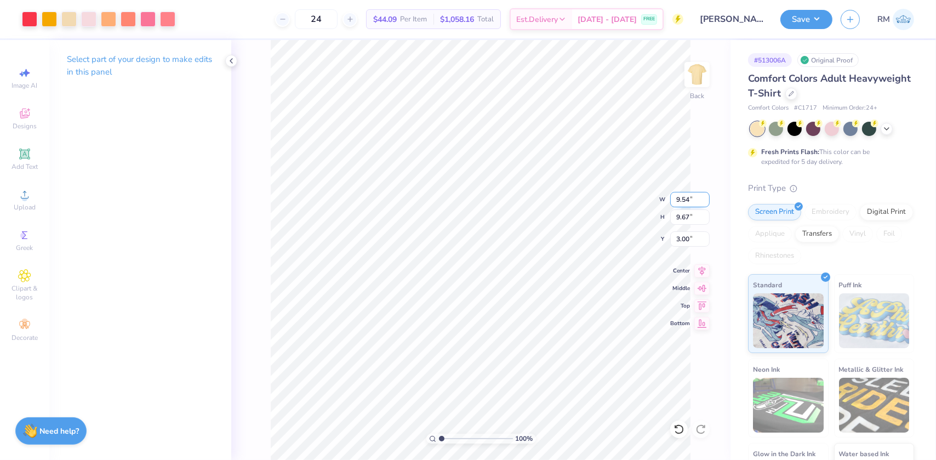
click at [679, 198] on input "9.54" at bounding box center [689, 199] width 39 height 15
type input "10.00"
type input "10.13"
click at [683, 241] on input "2.77" at bounding box center [689, 238] width 39 height 15
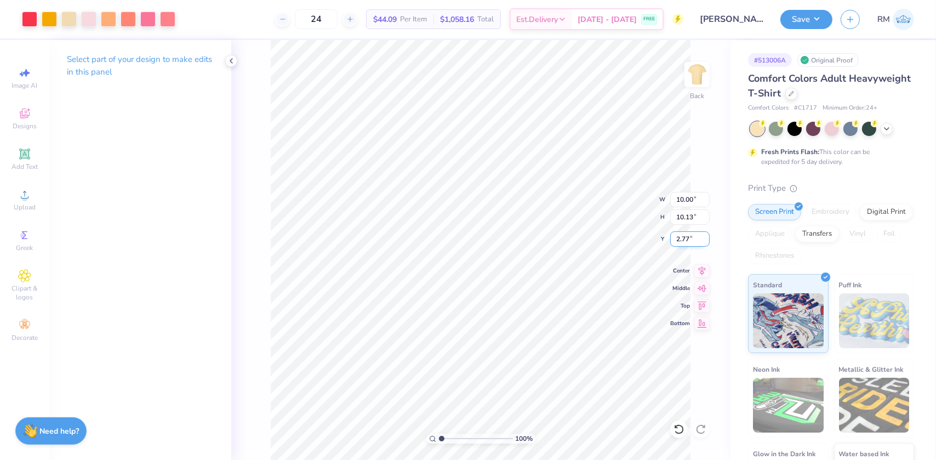
click at [683, 241] on input "2.77" at bounding box center [689, 238] width 39 height 15
type input "3.00"
click at [705, 266] on icon at bounding box center [702, 268] width 7 height 9
click at [704, 269] on icon at bounding box center [701, 269] width 15 height 13
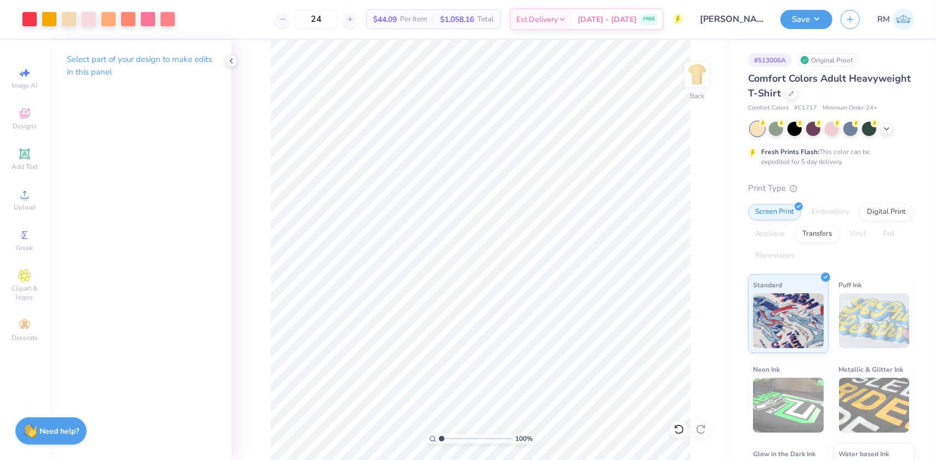
click at [373, 39] on div "Art colors 24 $44.09 Per Item $1,058.16 Total Est. Delivery Sep 9 - 12 FREE Des…" at bounding box center [468, 230] width 936 height 460
click at [821, 19] on button "Save" at bounding box center [806, 17] width 52 height 19
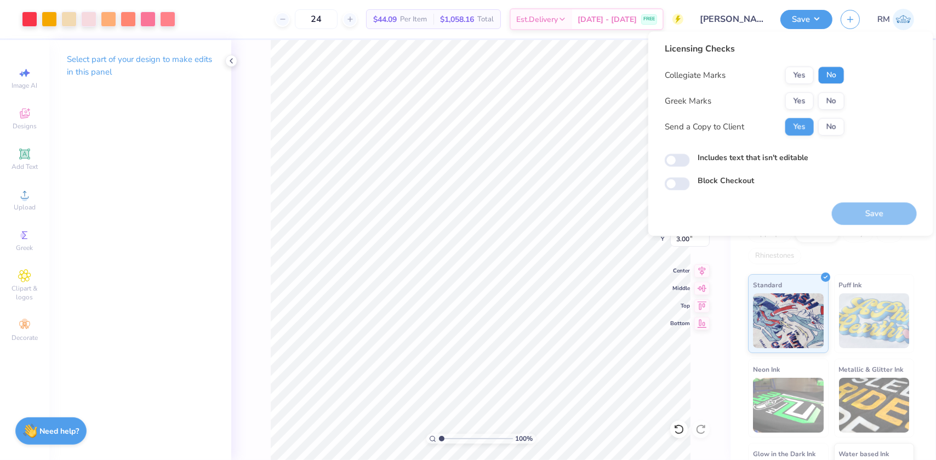
click at [828, 72] on button "No" at bounding box center [831, 75] width 26 height 18
click at [794, 99] on button "Yes" at bounding box center [799, 101] width 28 height 18
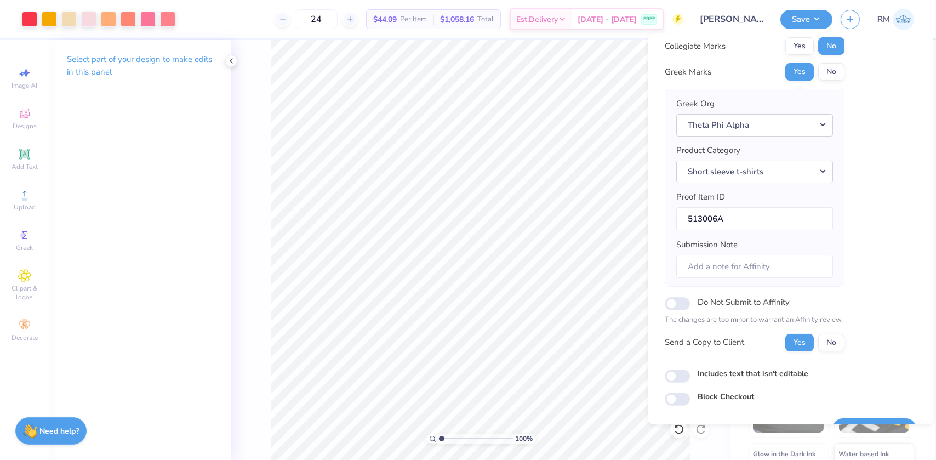
scroll to position [57, 0]
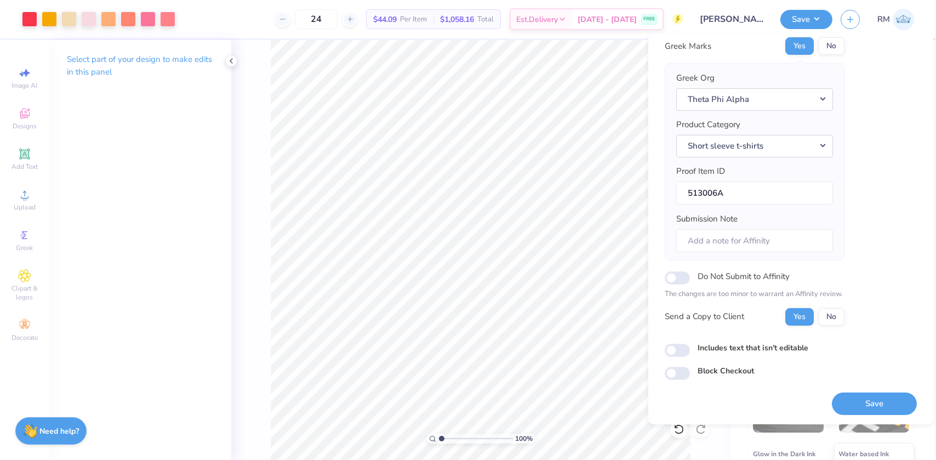
click at [842, 390] on div "Save" at bounding box center [874, 397] width 85 height 35
click at [843, 400] on button "Save" at bounding box center [874, 403] width 85 height 22
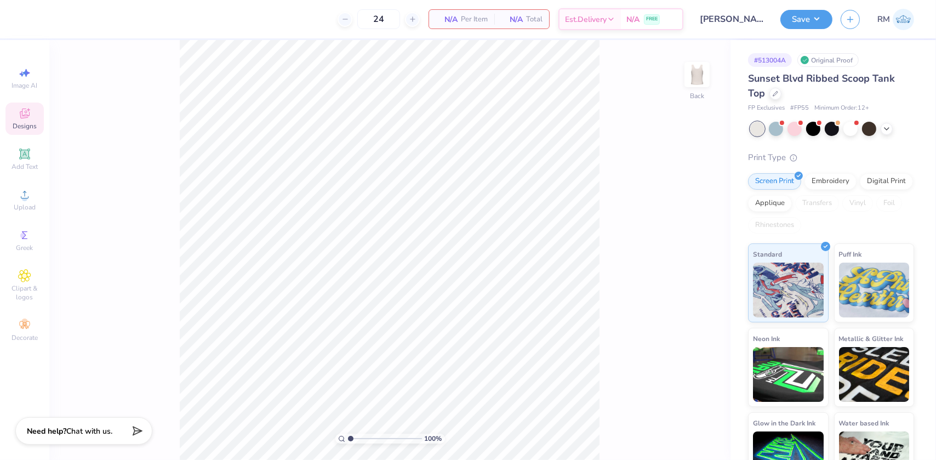
click at [22, 116] on icon at bounding box center [24, 114] width 9 height 7
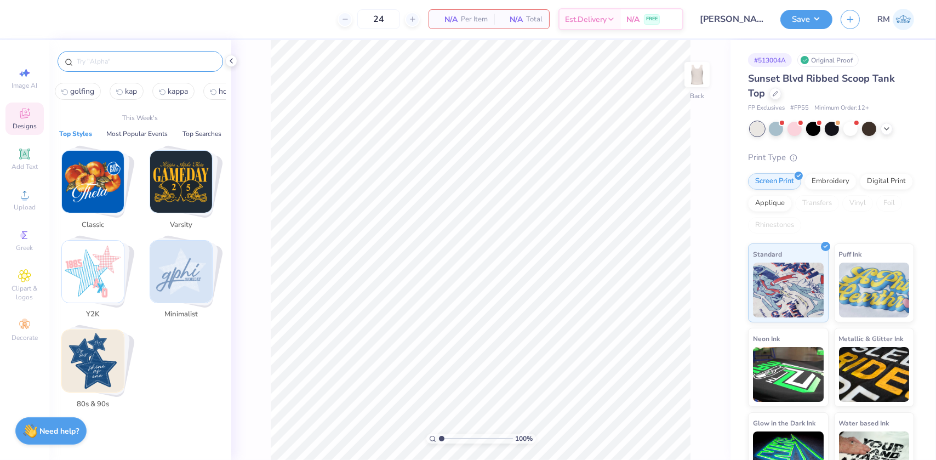
click at [134, 60] on input "text" at bounding box center [146, 61] width 140 height 11
paste input "Alpha Xi Delta Elegant Flower"
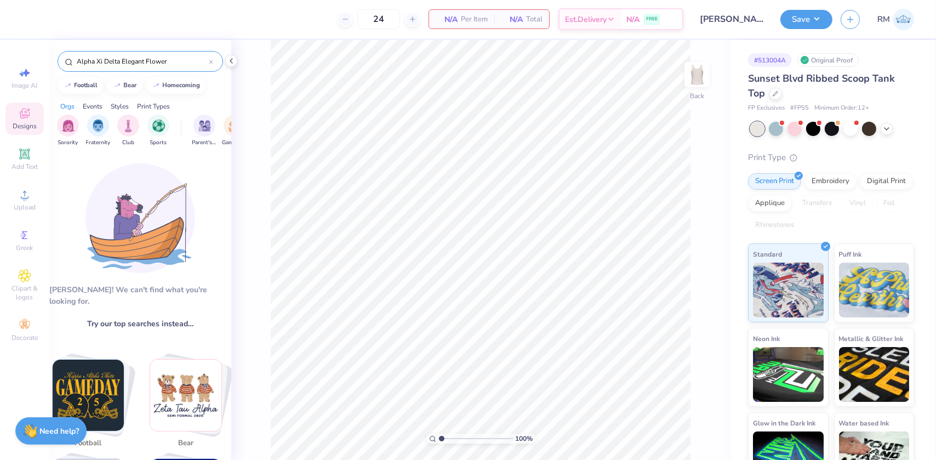
click at [170, 61] on input "Alpha Xi Delta Elegant Flower" at bounding box center [142, 61] width 133 height 11
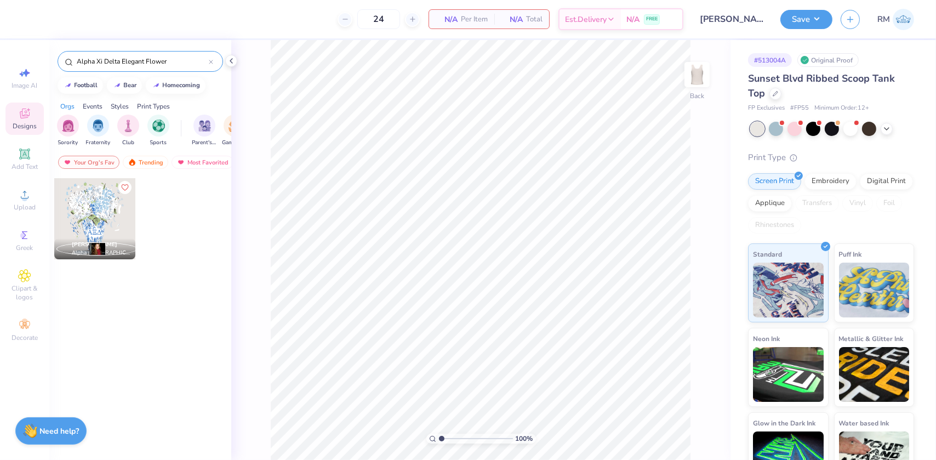
type input "Alpha Xi Delta Elegant Flower"
click at [98, 214] on div at bounding box center [94, 218] width 81 height 81
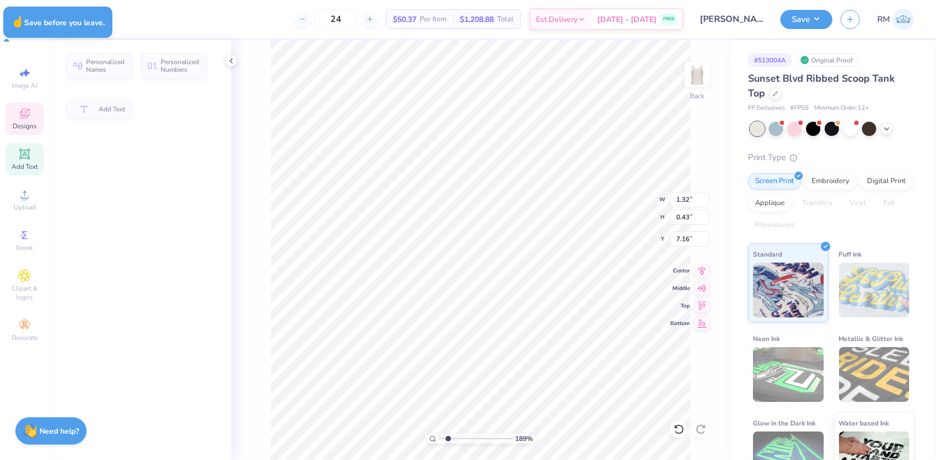
type input "1.89019881500322"
type input "1.32"
type input "0.43"
type input "7.16"
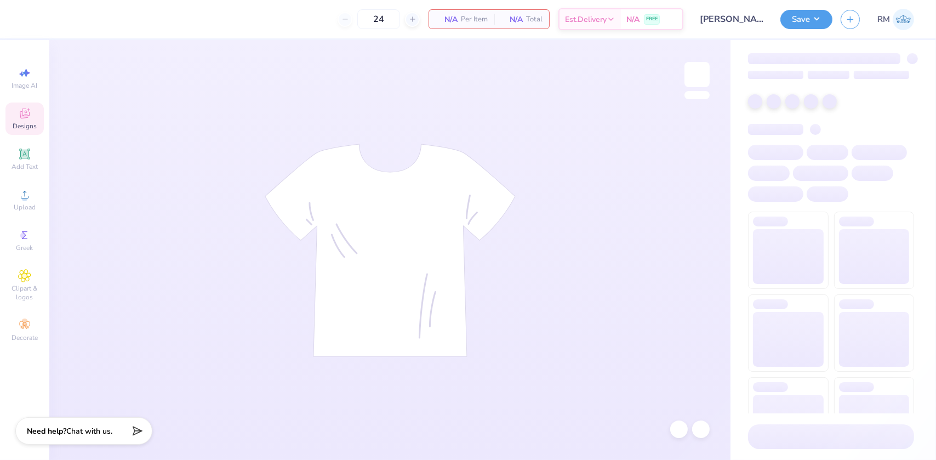
type input "50"
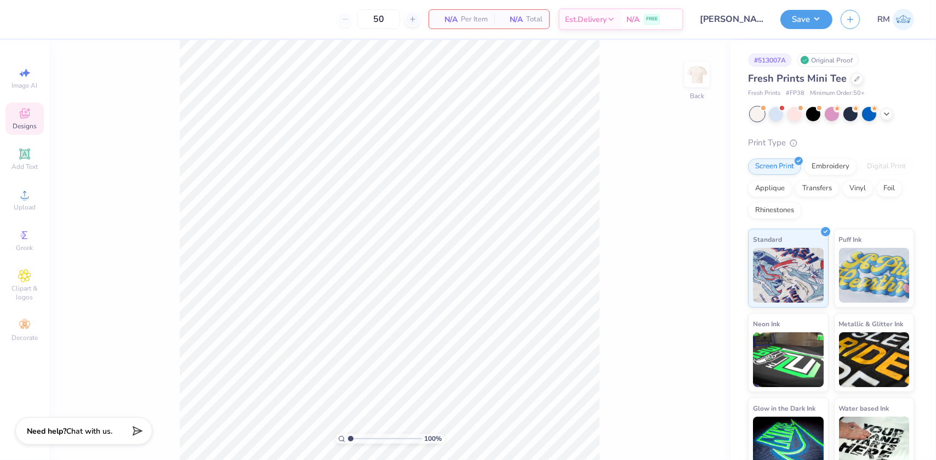
click at [31, 122] on span "Designs" at bounding box center [25, 126] width 24 height 9
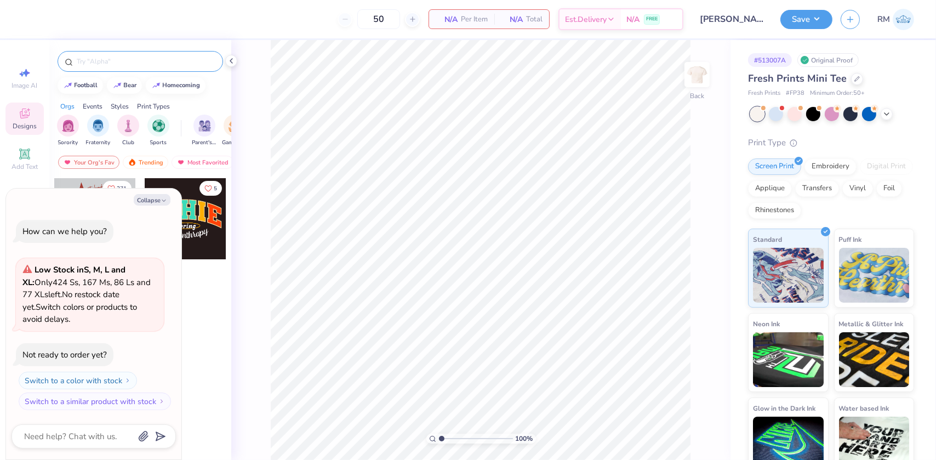
click at [109, 60] on input "text" at bounding box center [146, 61] width 140 height 11
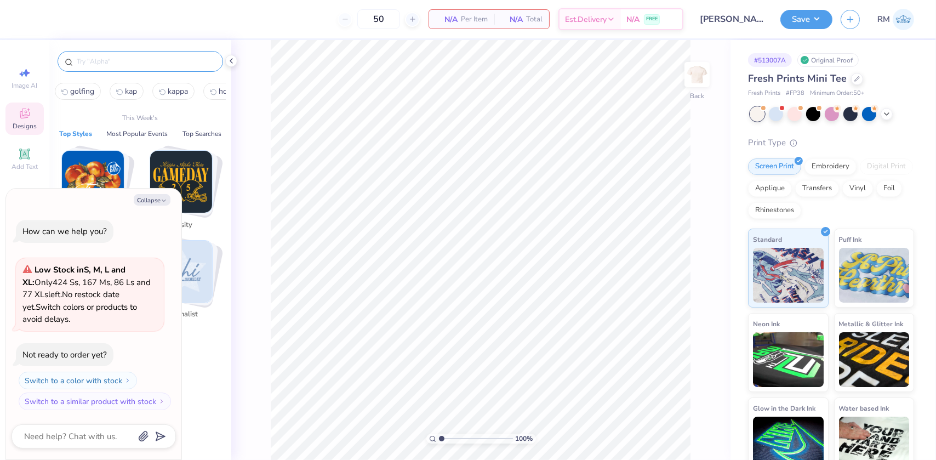
type textarea "x"
paste input "Marine Vibe Hanging"
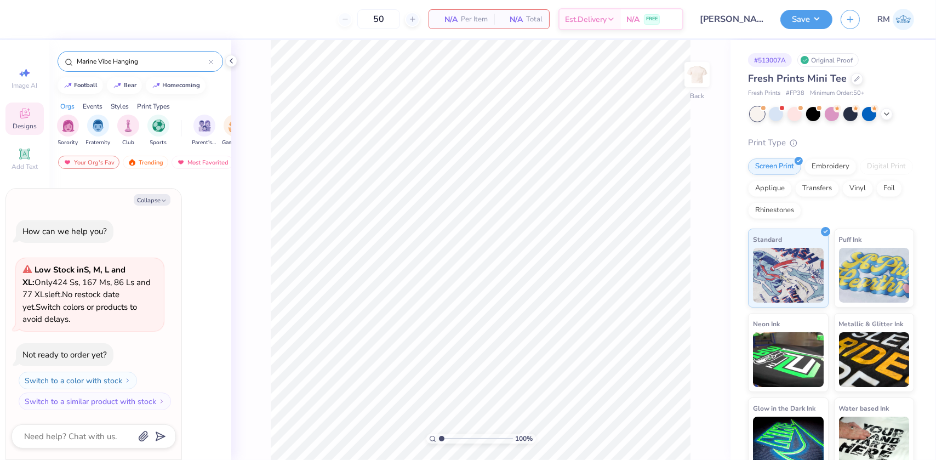
type input "Marine Vibe Hanging"
click at [153, 199] on button "Collapse" at bounding box center [152, 200] width 37 height 12
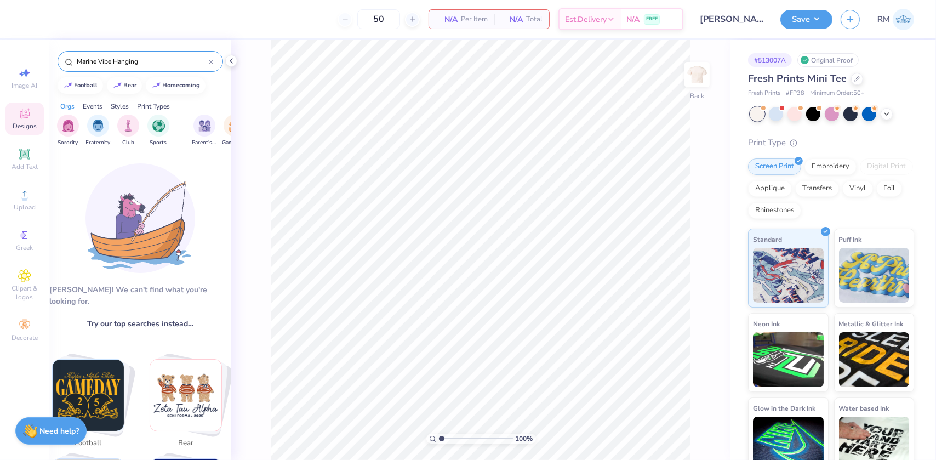
type textarea "x"
click at [145, 58] on input "Marine Vibe Hanging" at bounding box center [142, 61] width 133 height 11
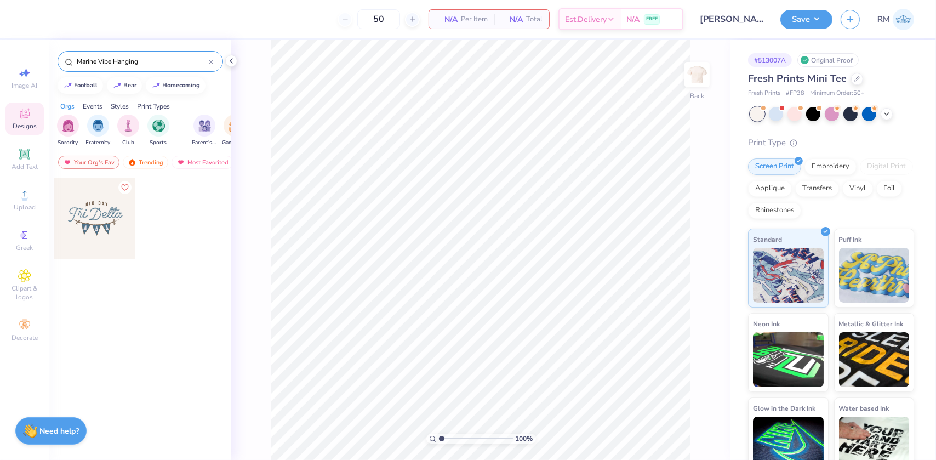
click at [102, 214] on div at bounding box center [94, 218] width 81 height 81
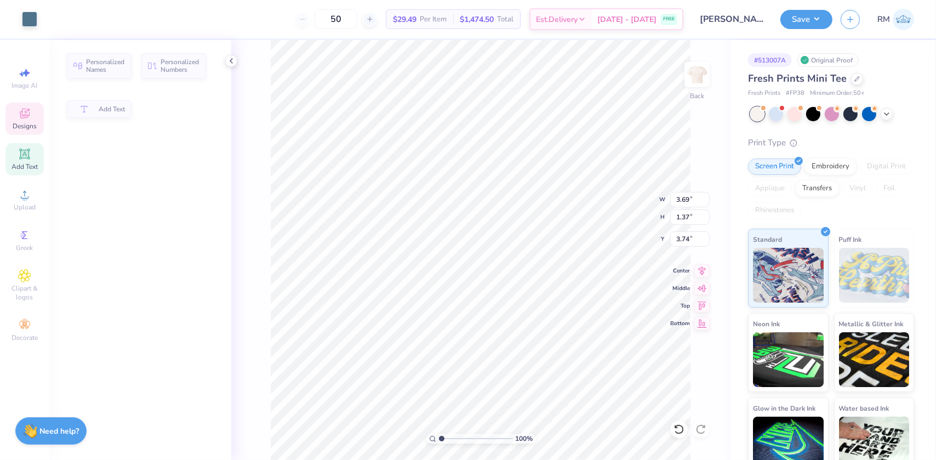
type input "3.69"
type input "1.37"
type input "3.74"
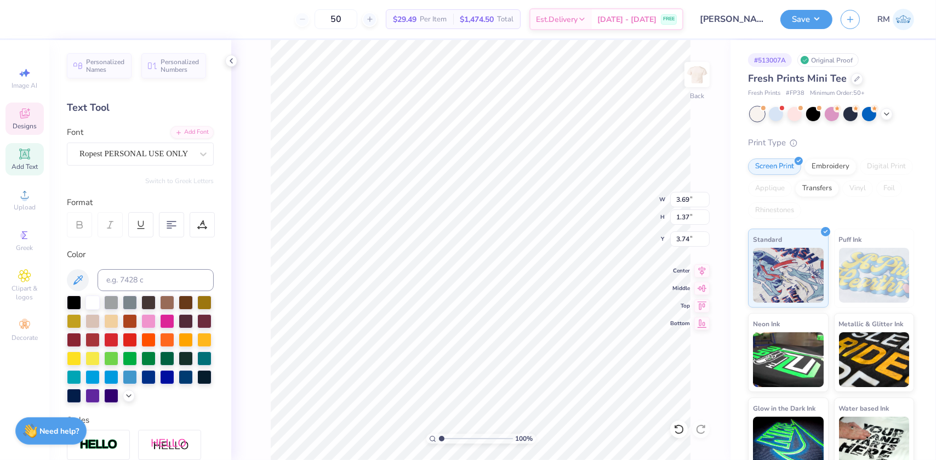
scroll to position [8, 2]
type textarea "Phi Alpha"
type textarea "Theta Phi Alpha"
click at [688, 197] on input "11.40" at bounding box center [689, 199] width 39 height 15
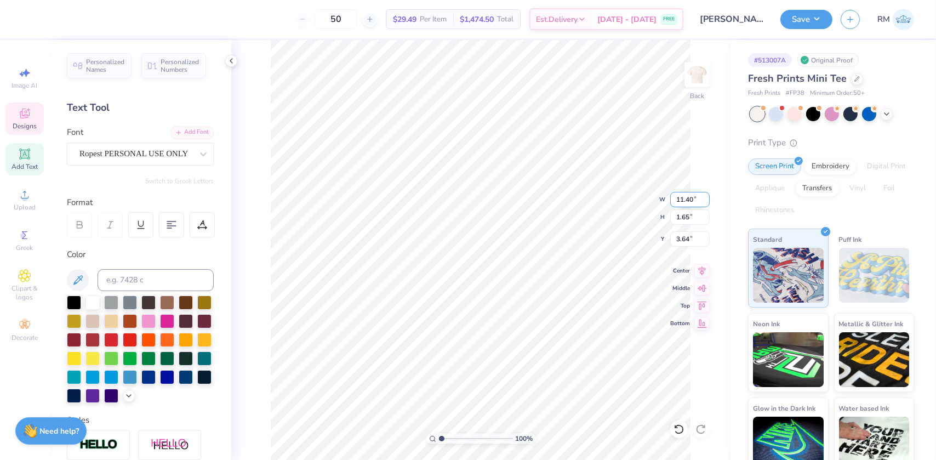
click at [688, 197] on input "11.40" at bounding box center [689, 199] width 39 height 15
type input "8.00"
type input "1.16"
type input "3.88"
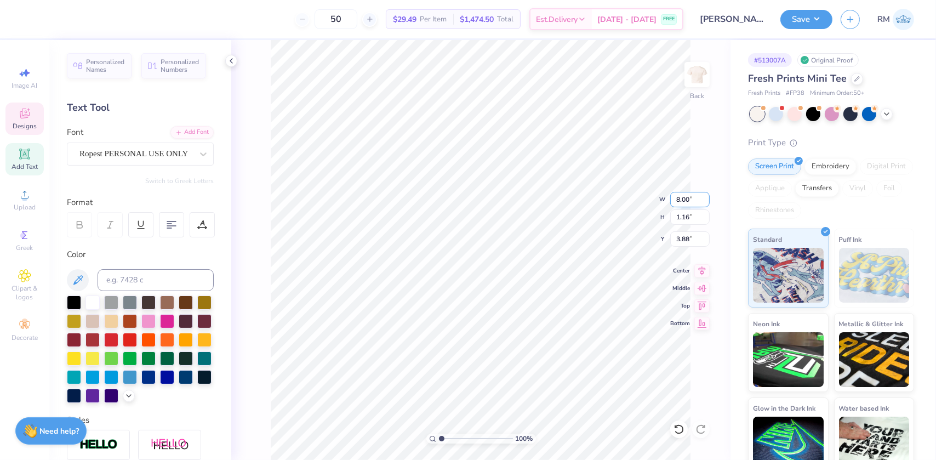
click at [684, 199] on input "8.00" at bounding box center [689, 199] width 39 height 15
type input "7.00"
type input "1.01"
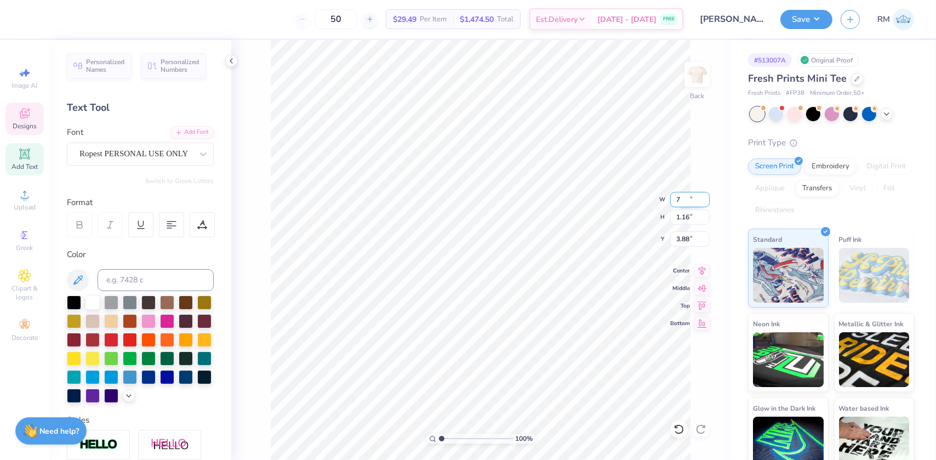
type input "3.95"
click at [687, 193] on input "7.00" at bounding box center [689, 199] width 39 height 15
type input "9.00"
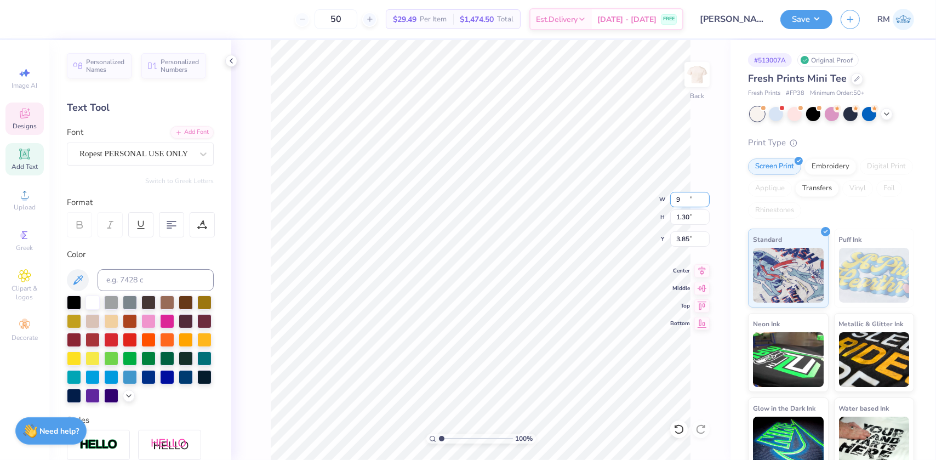
type input "1.30"
type input "3.85"
type input "2.0701821332242"
type textarea "q"
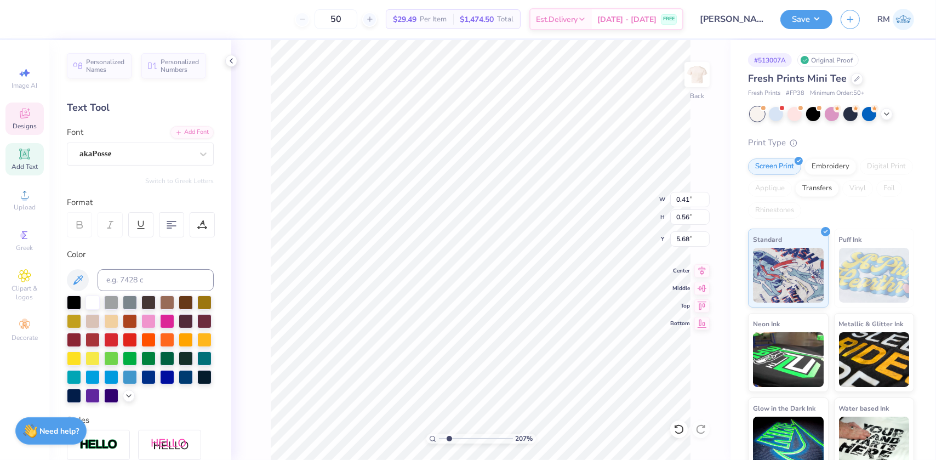
type input "2.0701821332242"
type textarea "qw"
type input "2.0701821332242"
type textarea "qwe"
type input "2.0701821332242"
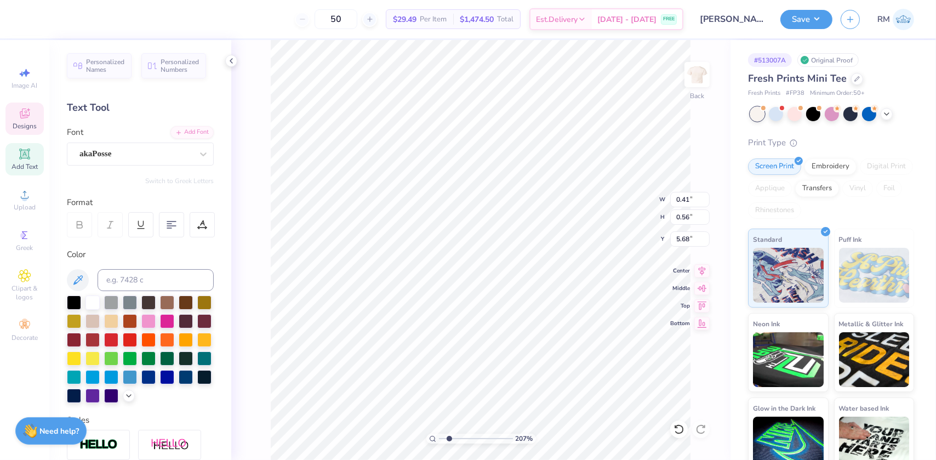
type textarea "qw"
type input "2.0701821332242"
type textarea "q"
type input "2.0701821332242"
type textarea "T"
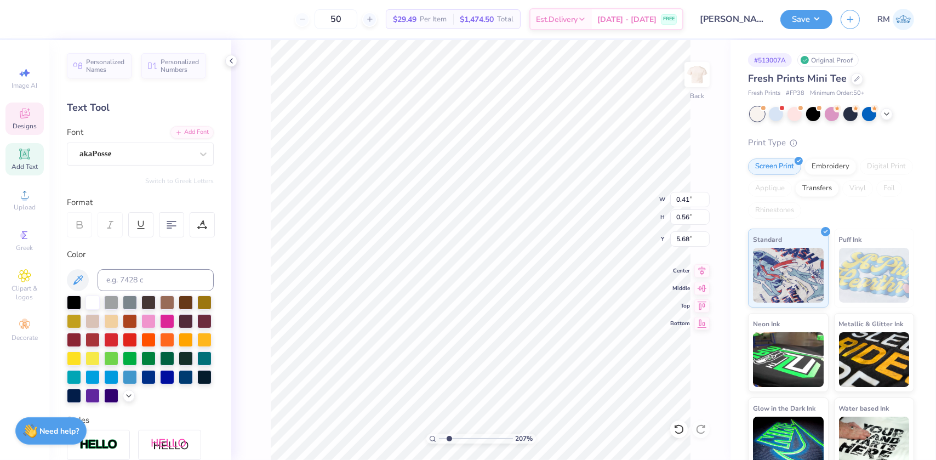
type input "2.0701821332242"
type textarea "p"
type input "2.0701821332242"
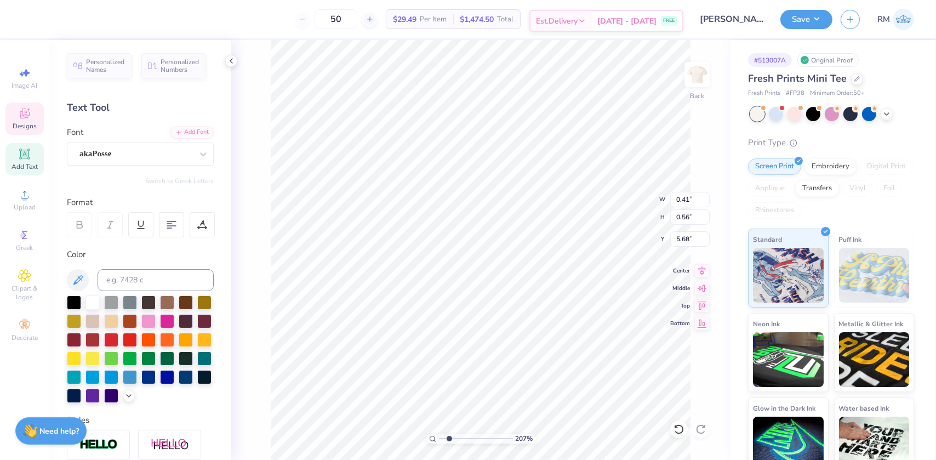
type input "2.0701821332242"
type textarea "a"
type input "2.0701821332242"
type textarea "sd"
type input "2.0701821332242"
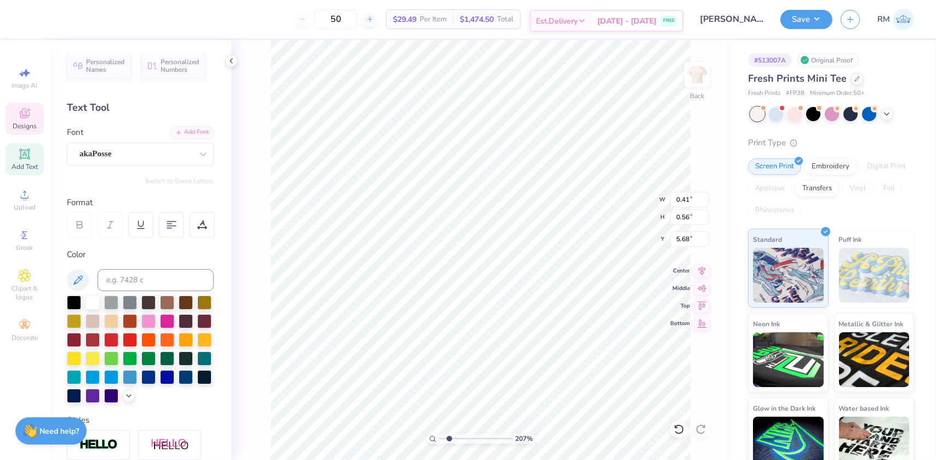
type textarea "s"
type input "2.0701821332242"
type textarea "f"
type input "2.0701821332242"
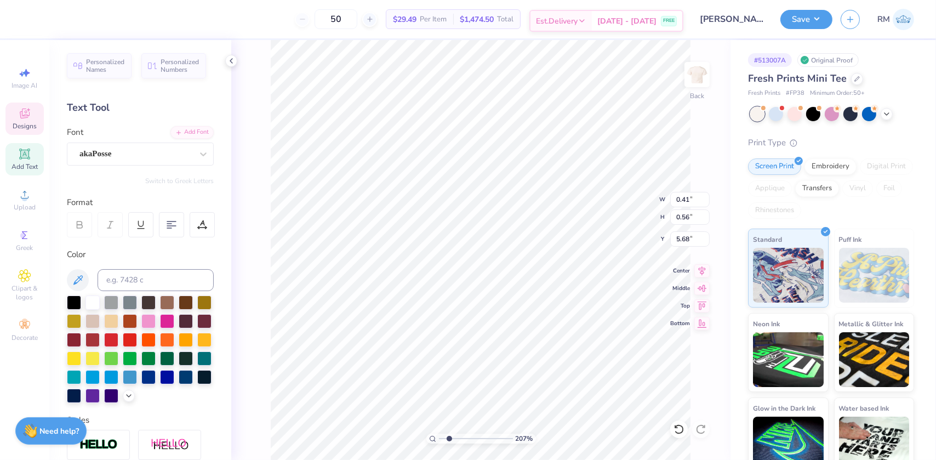
type textarea "kl"
type input "2.0701821332242"
type textarea "k"
type input "2.0701821332242"
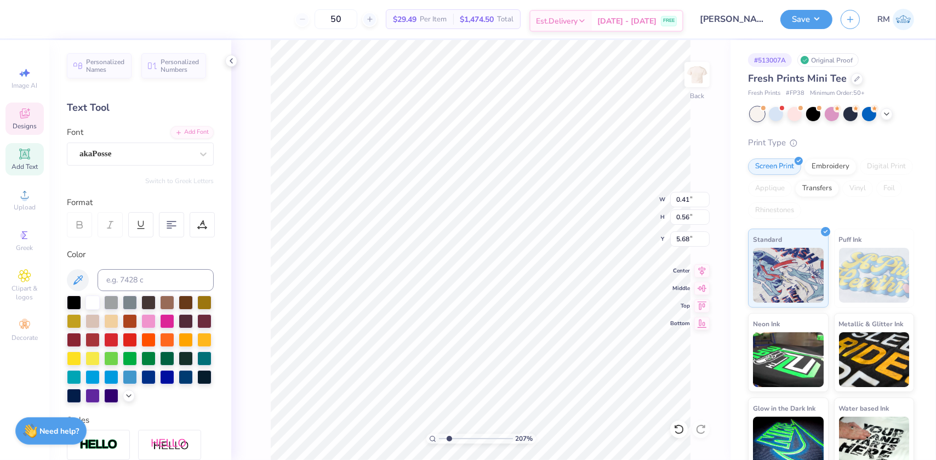
type textarea "L"
type input "2.0701821332242"
type textarea "P["
type input "2.0701821332242"
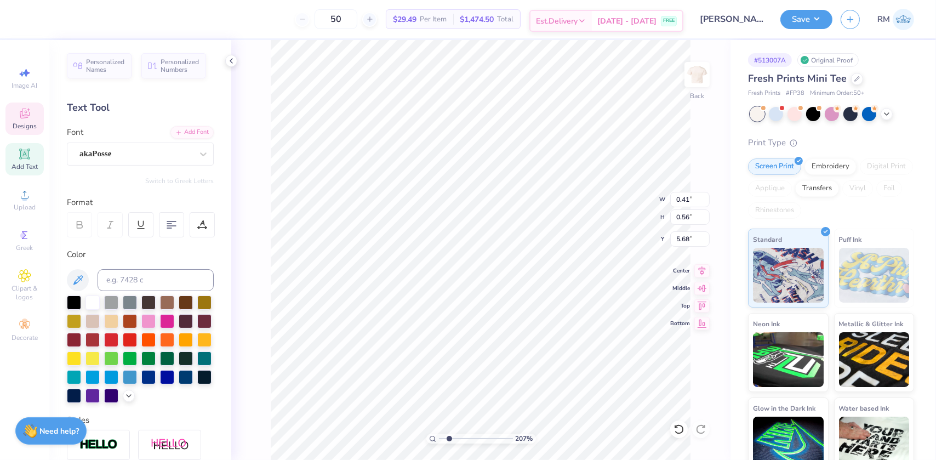
type textarea "P"
type input "2.0701821332242"
type input "0.57"
type input "5.69"
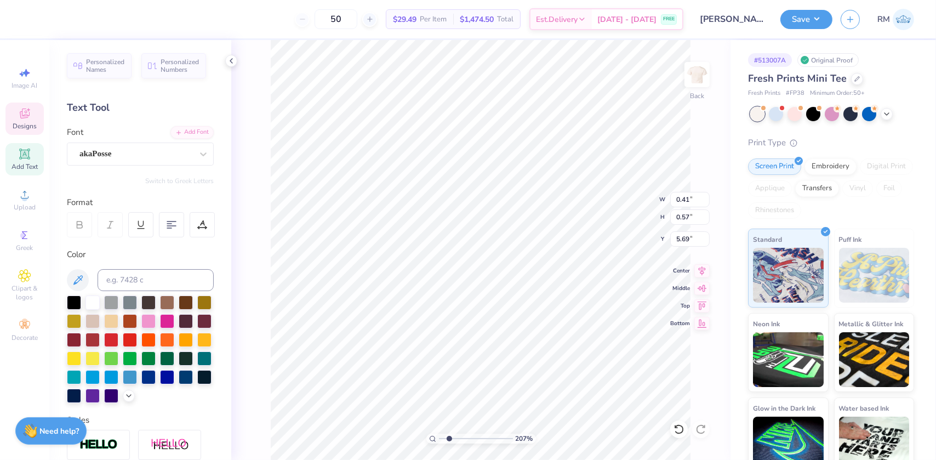
type input "2.0701821332242"
type textarea "A"
type input "2.0701821332242"
type input "0.34"
type input "0.54"
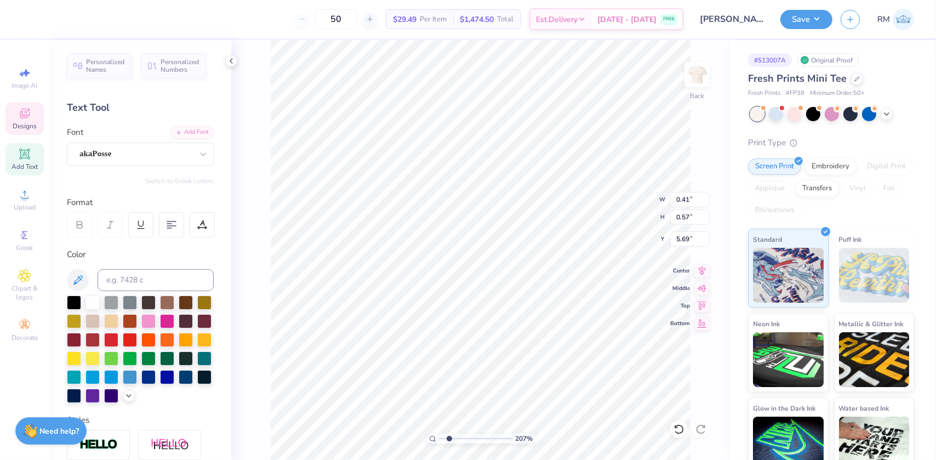
type input "5.82"
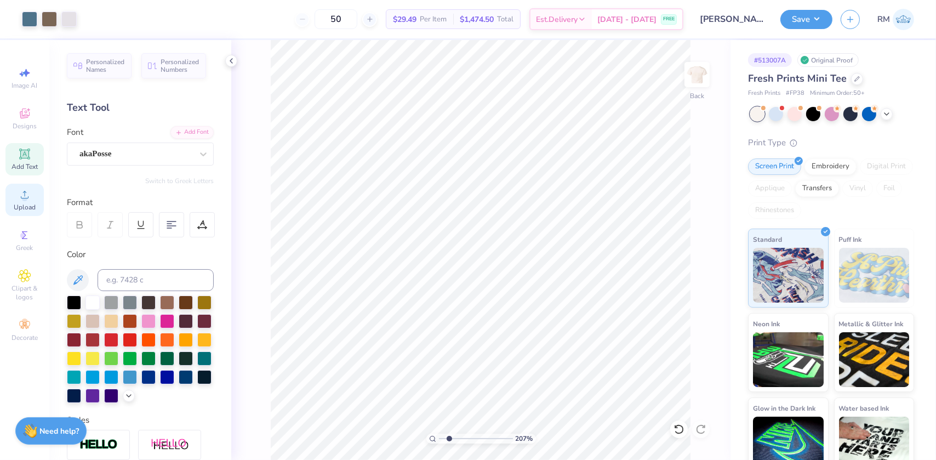
click at [25, 186] on div "Upload" at bounding box center [24, 200] width 38 height 32
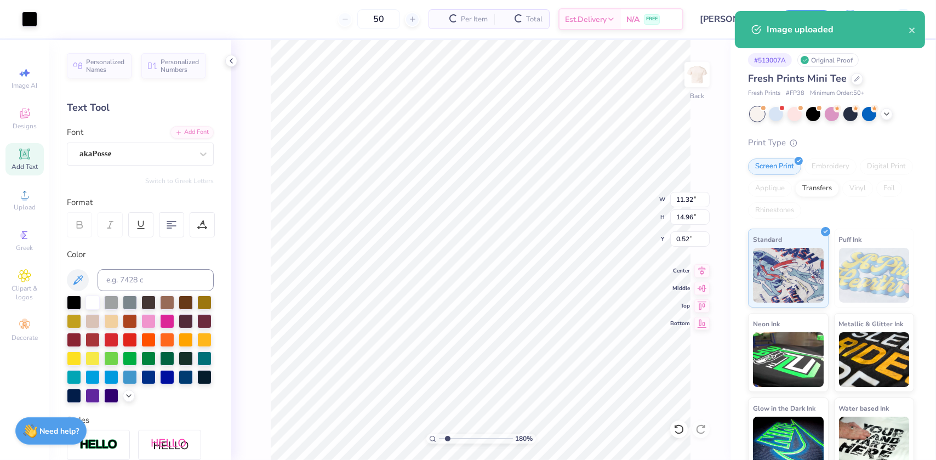
type input "1.53"
click at [445, 435] on input "range" at bounding box center [476, 438] width 74 height 10
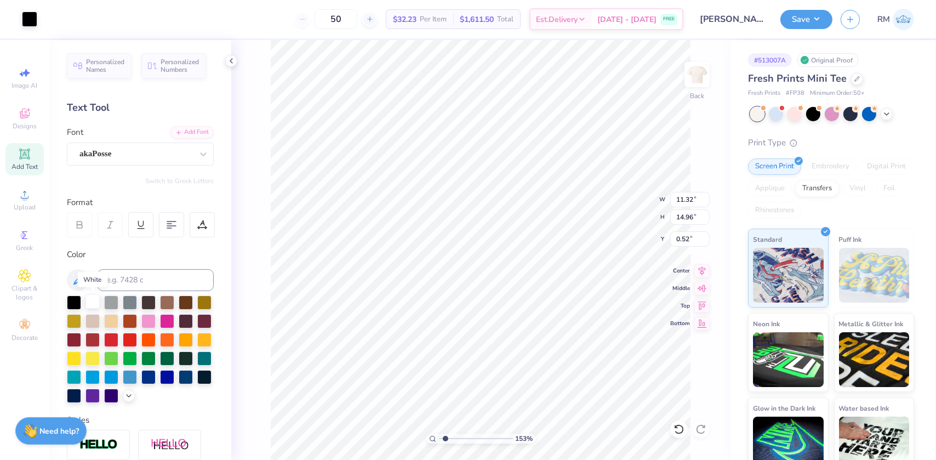
click at [94, 304] on div at bounding box center [92, 301] width 14 height 14
click at [684, 198] on input "11.32" at bounding box center [689, 199] width 39 height 15
type input "4.00"
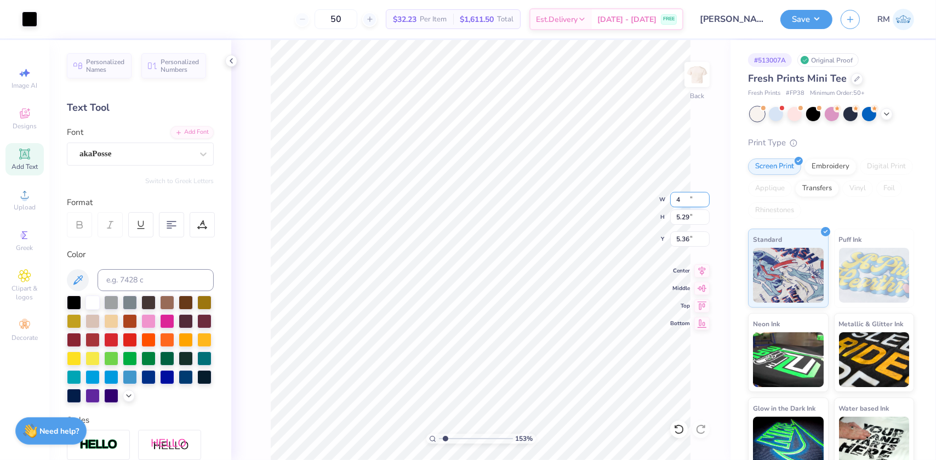
type input "5.29"
type input "5.36"
type input "0.71"
type input "0.94"
type input "9.70"
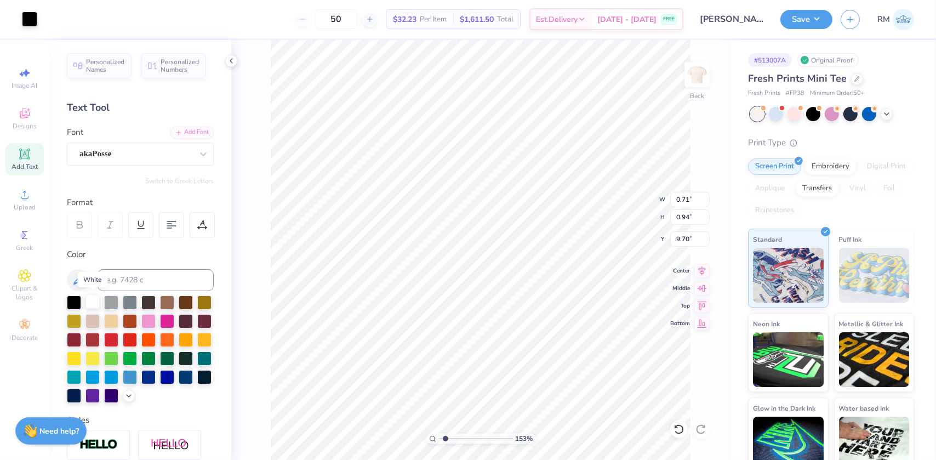
click at [91, 298] on div at bounding box center [92, 301] width 14 height 14
click at [25, 18] on div at bounding box center [29, 17] width 15 height 15
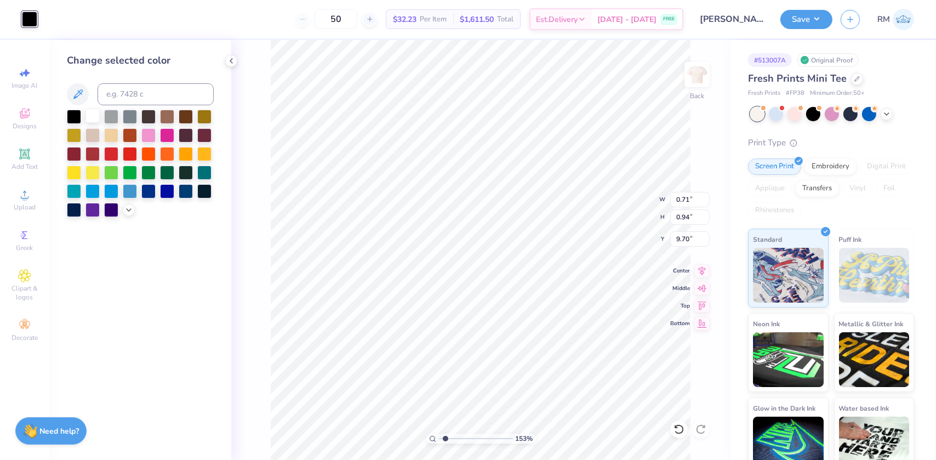
click at [92, 115] on div at bounding box center [92, 116] width 14 height 14
type input "3.16737866383302"
type input "5.58"
type input "4.99120415820063"
type input "0.36"
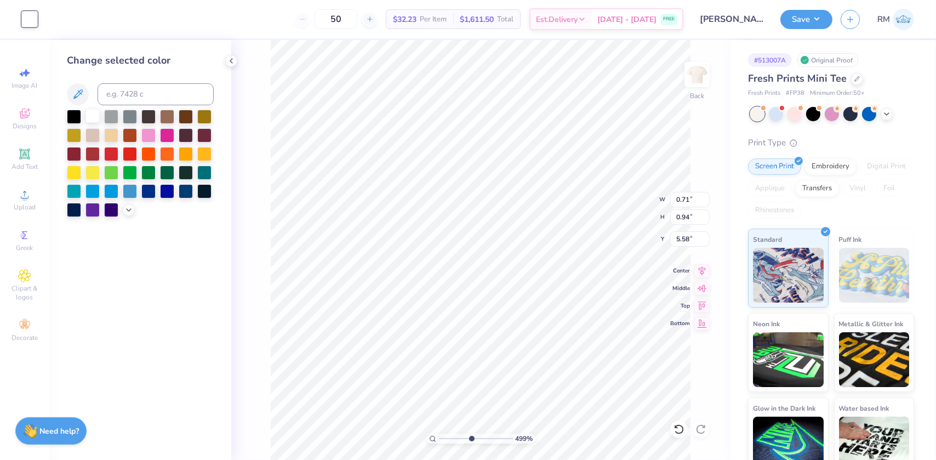
type input "0.56"
type input "5.77"
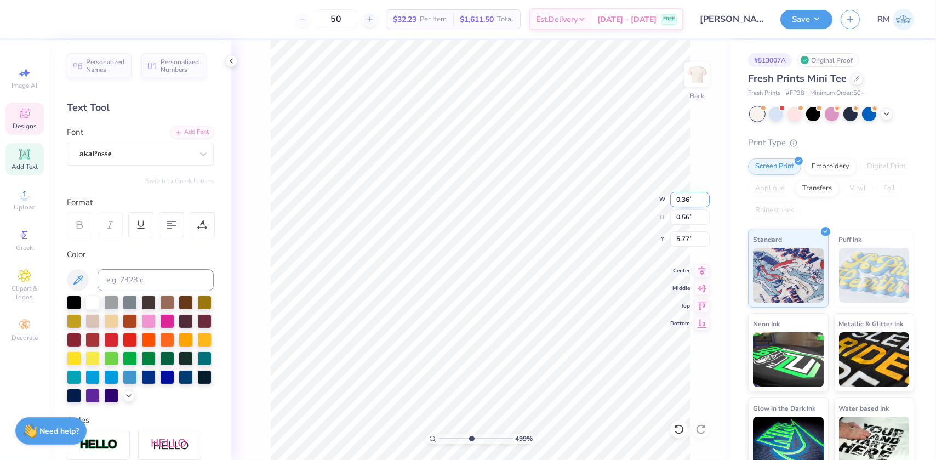
click at [677, 196] on input "0.36" at bounding box center [689, 199] width 39 height 15
click at [682, 218] on input "0.56" at bounding box center [689, 216] width 39 height 15
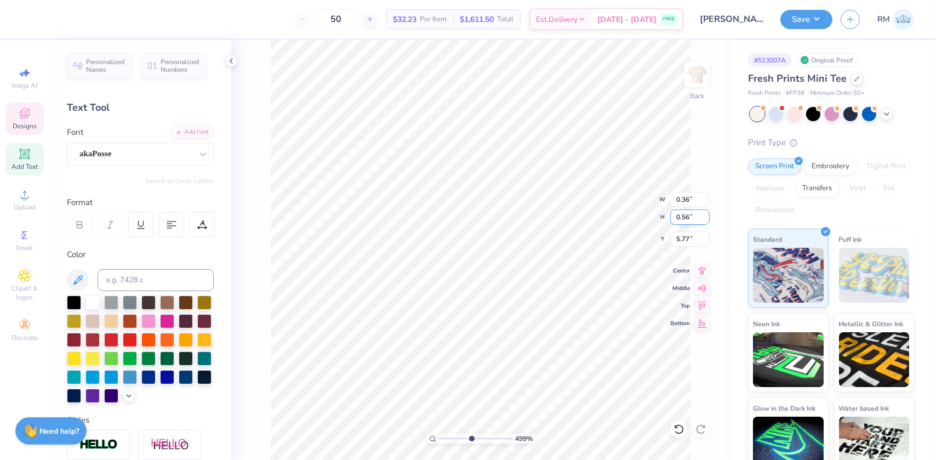
click at [682, 218] on input "0.56" at bounding box center [689, 216] width 39 height 15
type input "4.99120415820063"
type input "0.71"
type input "0.94"
type input "5.58"
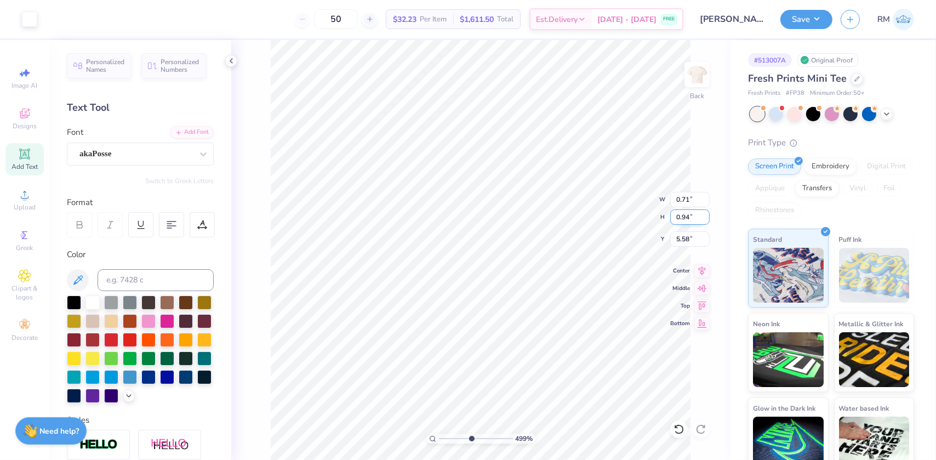
click at [686, 213] on input "0.94" at bounding box center [689, 216] width 39 height 15
type input "4.99120415820063"
type input "0.36"
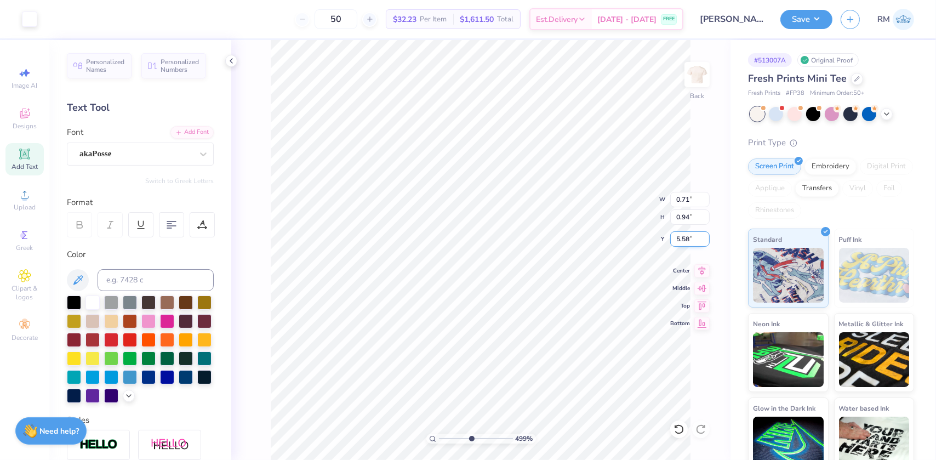
type input "0.56"
type input "5.77"
click at [685, 216] on input "0.56" at bounding box center [689, 216] width 39 height 15
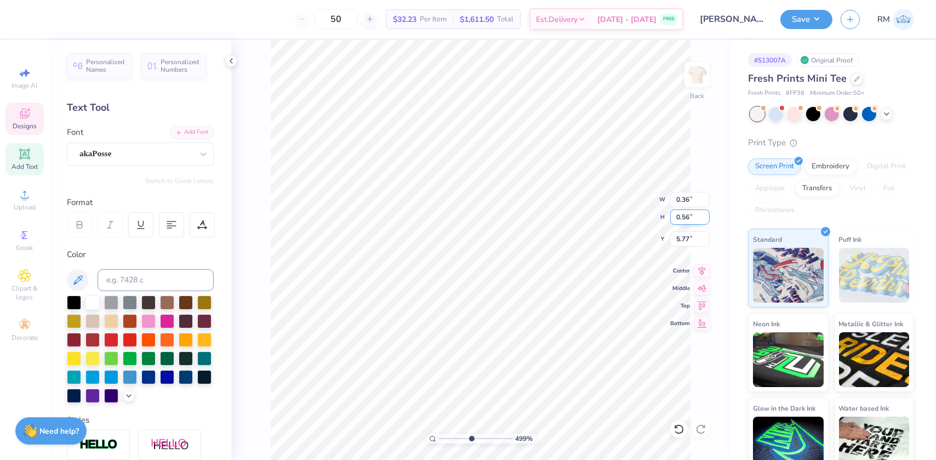
type input "4.99120415820063"
type input "0.71"
type input "0.94"
type input "5.58"
click at [683, 214] on input "0.94" at bounding box center [689, 216] width 39 height 15
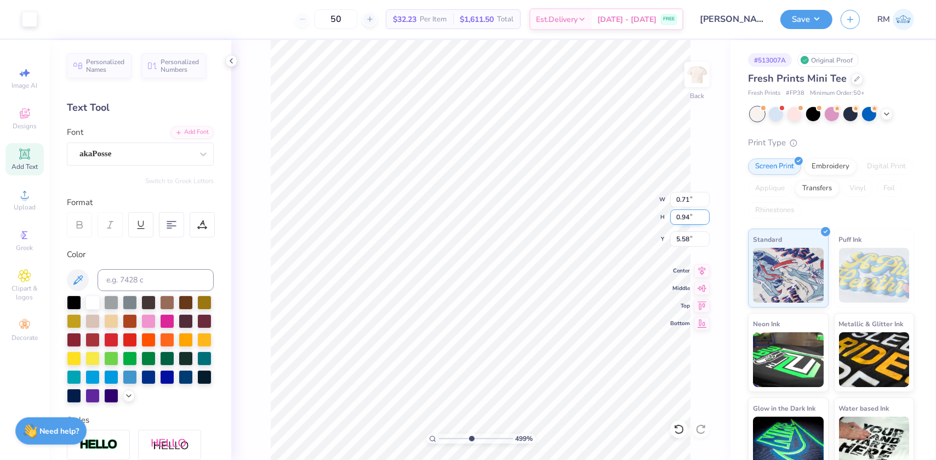
click at [683, 214] on input "0.94" at bounding box center [689, 216] width 39 height 15
click at [689, 217] on input "0.94" at bounding box center [689, 216] width 39 height 15
drag, startPoint x: 691, startPoint y: 216, endPoint x: 680, endPoint y: 215, distance: 11.5
click at [680, 215] on input "0.94" at bounding box center [689, 216] width 39 height 15
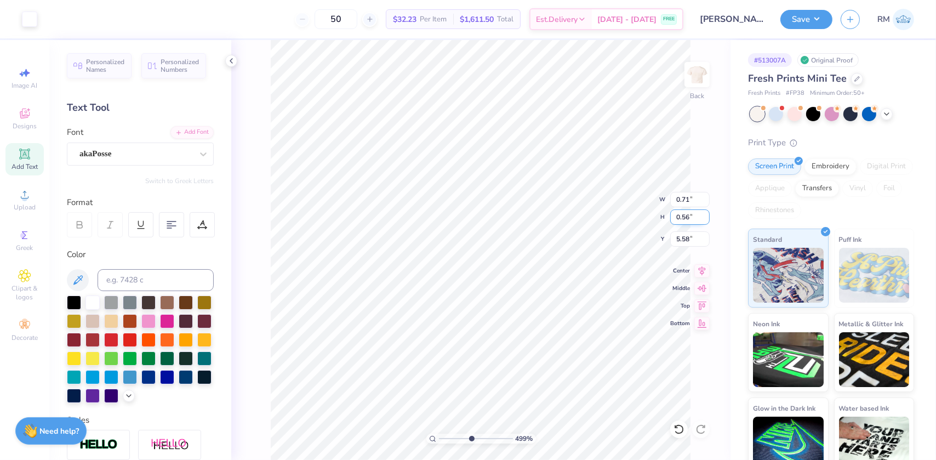
type input "0.56"
type input "4.99120415820063"
type input "0.42"
type input "5.77"
click at [698, 268] on icon at bounding box center [701, 269] width 15 height 13
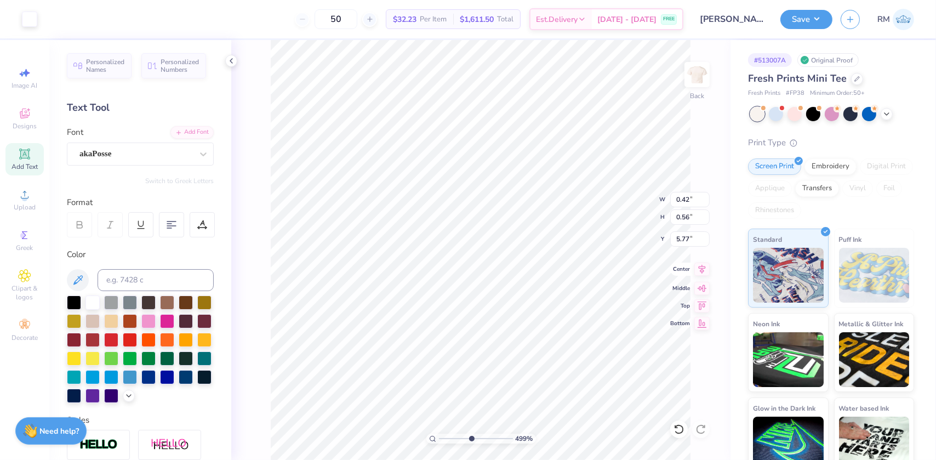
type input "4.99120415820063"
type input "0.39"
type input "0.52"
type input "4.99120415820063"
type input "0.36"
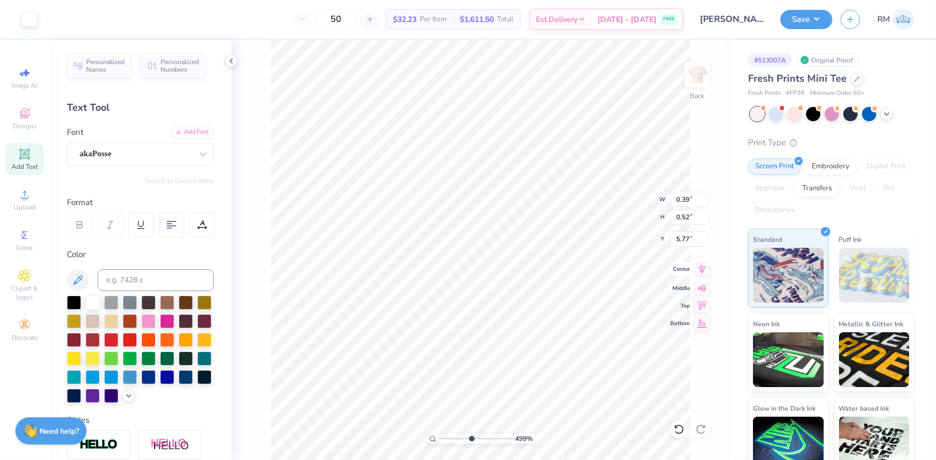
type input "0.56"
type input "4.99120415820063"
type input "5.72"
drag, startPoint x: 471, startPoint y: 437, endPoint x: 450, endPoint y: 433, distance: 20.6
type input "2.28"
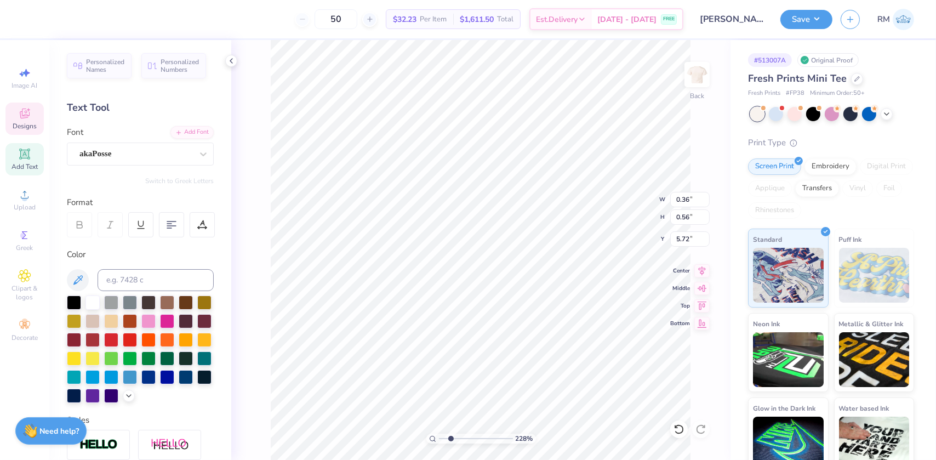
click at [450, 433] on input "range" at bounding box center [476, 438] width 74 height 10
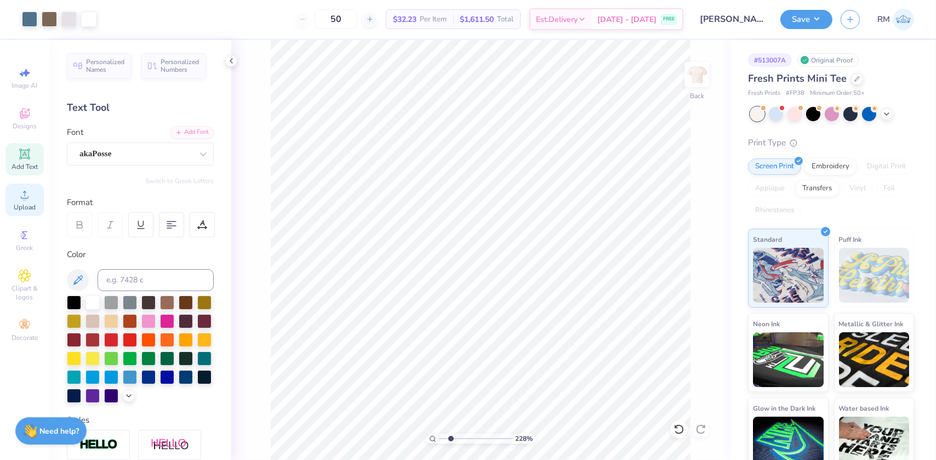
click at [20, 202] on div "Upload" at bounding box center [24, 200] width 38 height 32
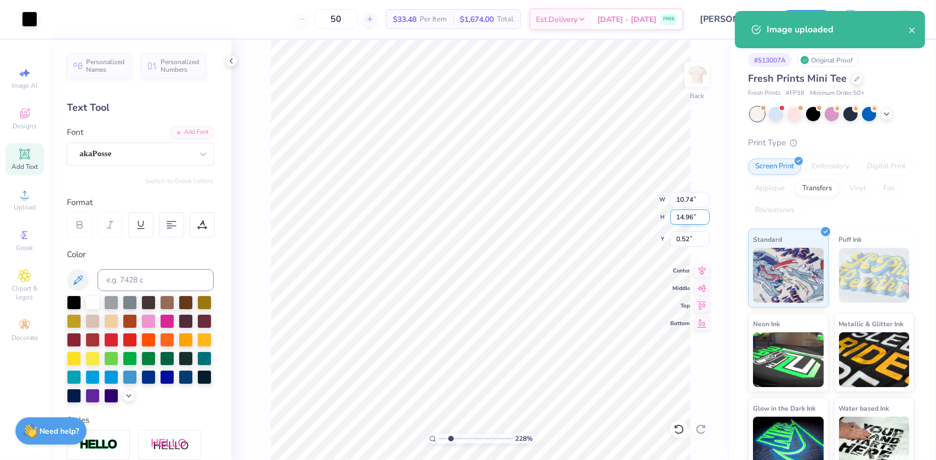
click at [684, 219] on input "14.96" at bounding box center [689, 216] width 39 height 15
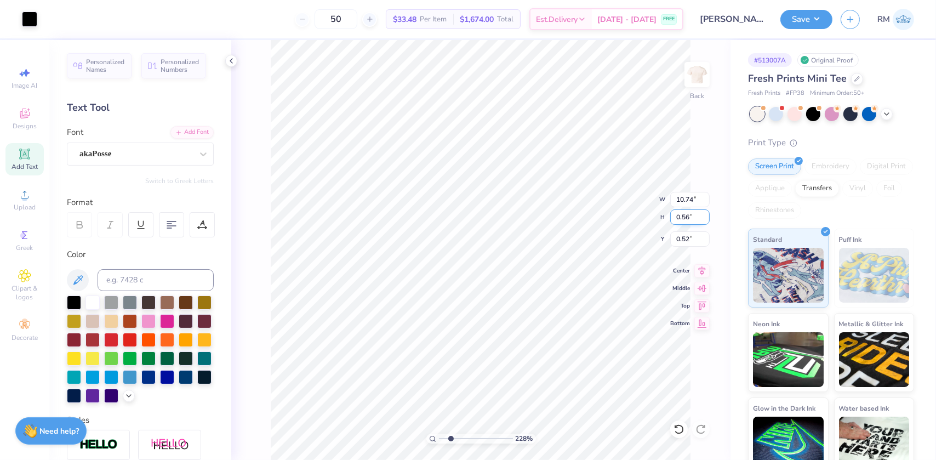
type input "0.56"
type input "0.40"
type input "7.72"
click at [24, 18] on div at bounding box center [29, 17] width 15 height 15
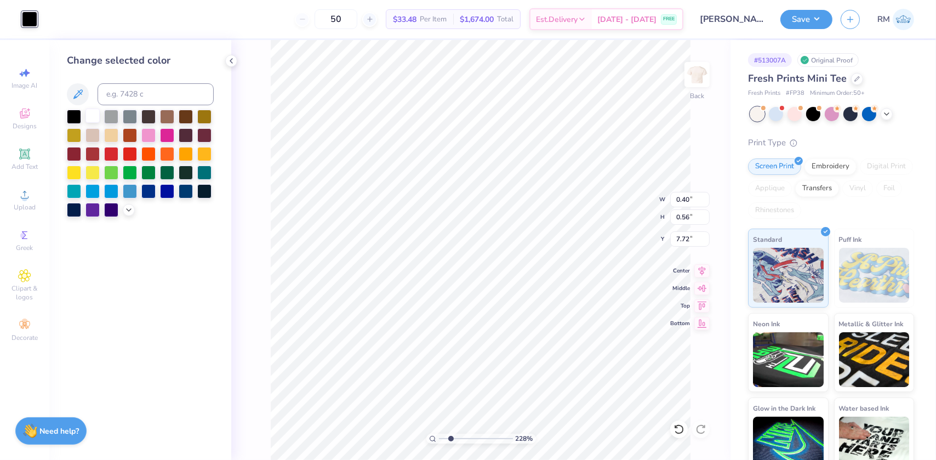
click at [90, 121] on div at bounding box center [92, 116] width 14 height 14
drag, startPoint x: 441, startPoint y: 437, endPoint x: 460, endPoint y: 436, distance: 19.2
type input "3.5"
click at [460, 436] on input "range" at bounding box center [476, 438] width 74 height 10
type input "5.73"
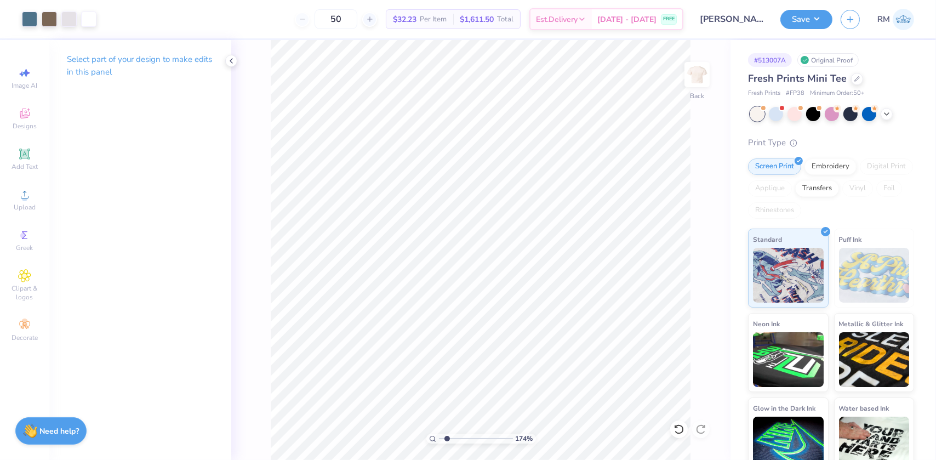
drag, startPoint x: 460, startPoint y: 437, endPoint x: 447, endPoint y: 433, distance: 14.1
click at [447, 433] on input "range" at bounding box center [476, 438] width 74 height 10
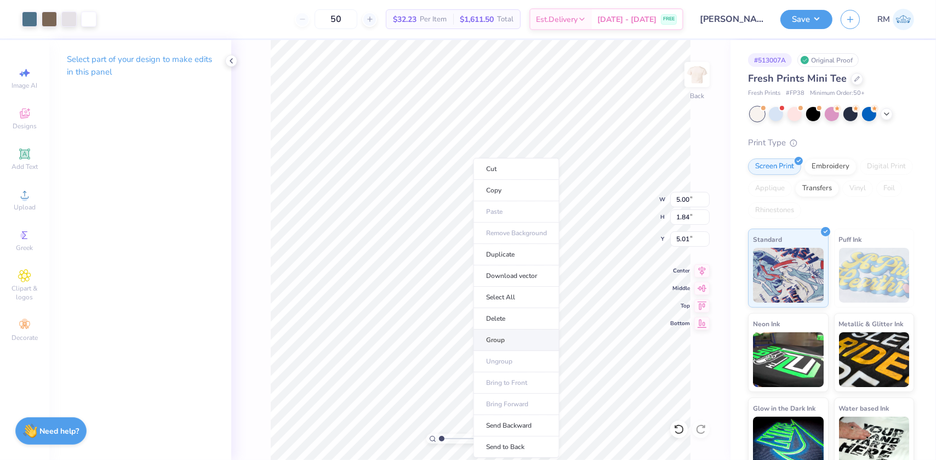
click at [504, 335] on li "Group" at bounding box center [517, 339] width 86 height 21
type input "1"
click at [439, 438] on input "range" at bounding box center [476, 438] width 74 height 10
click at [701, 269] on icon at bounding box center [702, 268] width 7 height 9
click at [532, 337] on li "Group" at bounding box center [552, 339] width 86 height 21
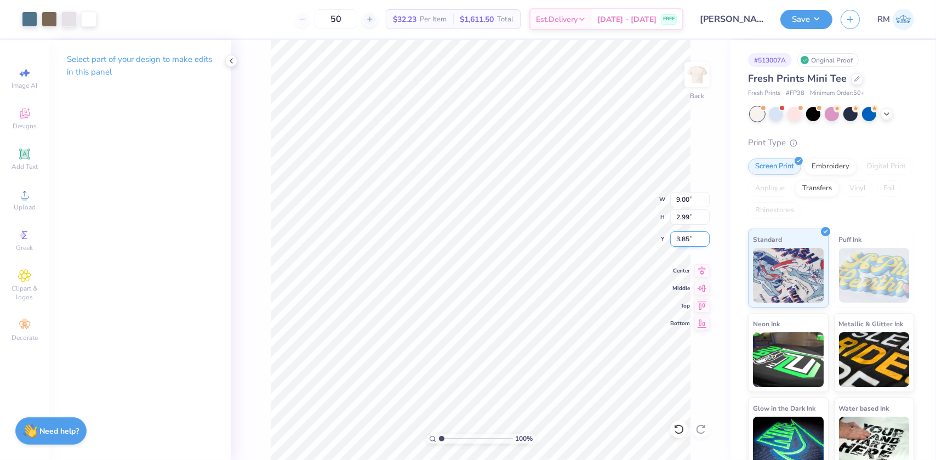
click at [686, 237] on input "3.85" at bounding box center [689, 238] width 39 height 15
type input "3.00"
click at [821, 13] on button "Save" at bounding box center [806, 17] width 52 height 19
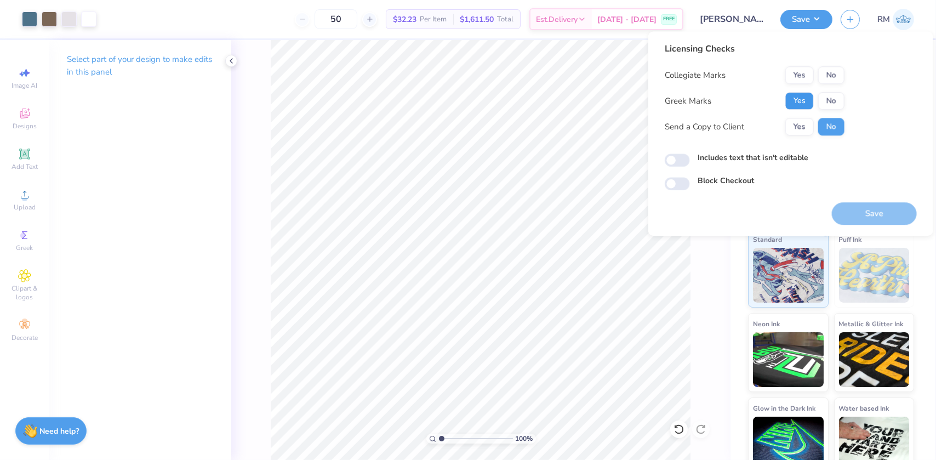
click at [798, 99] on button "Yes" at bounding box center [799, 101] width 28 height 18
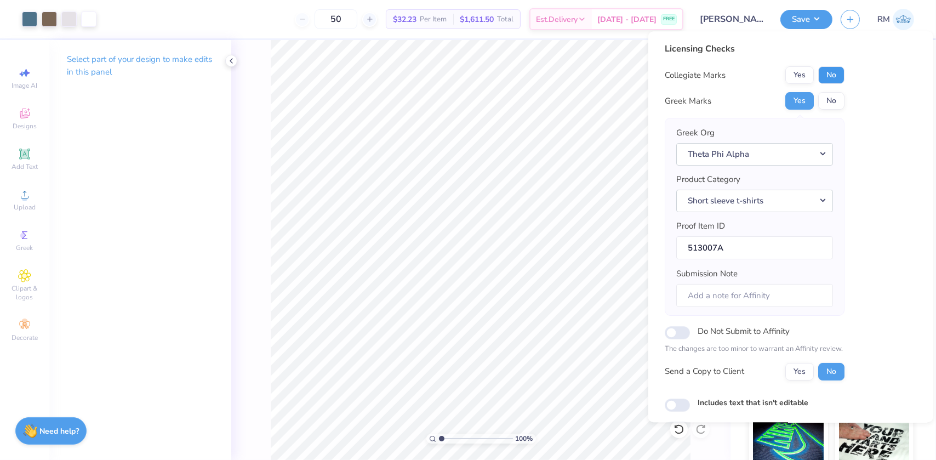
click at [836, 78] on button "No" at bounding box center [831, 75] width 26 height 18
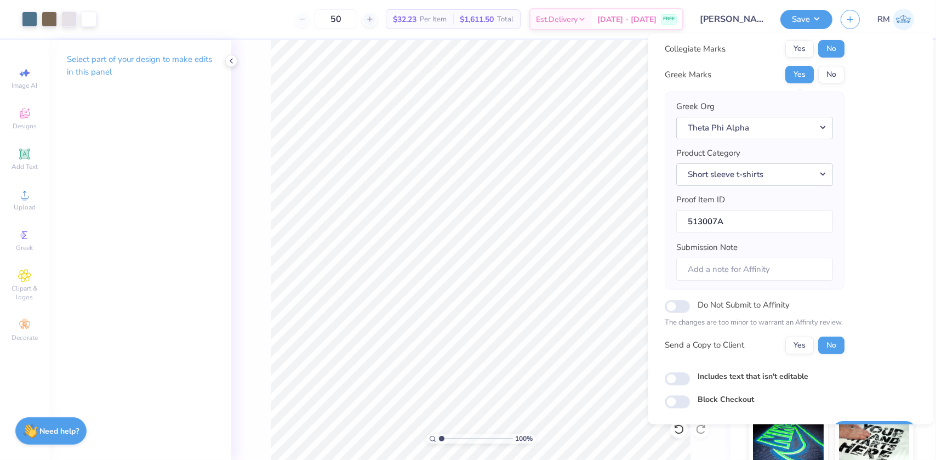
scroll to position [57, 0]
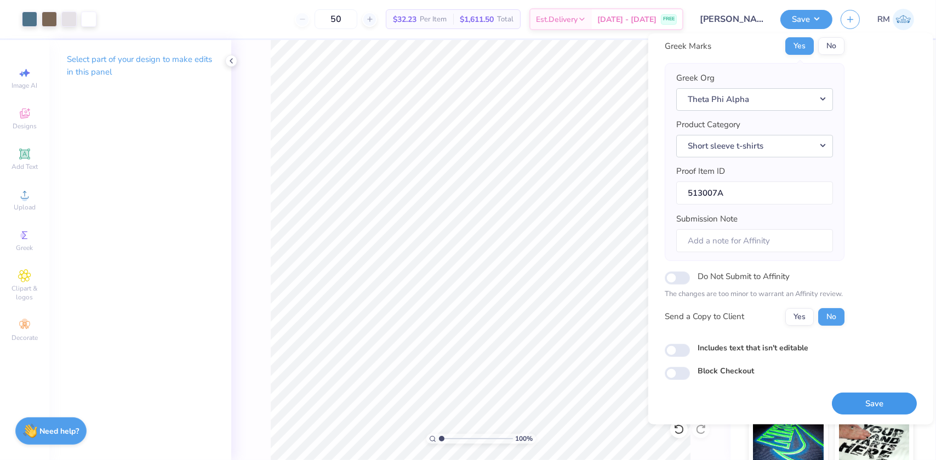
click at [881, 406] on button "Save" at bounding box center [874, 403] width 85 height 22
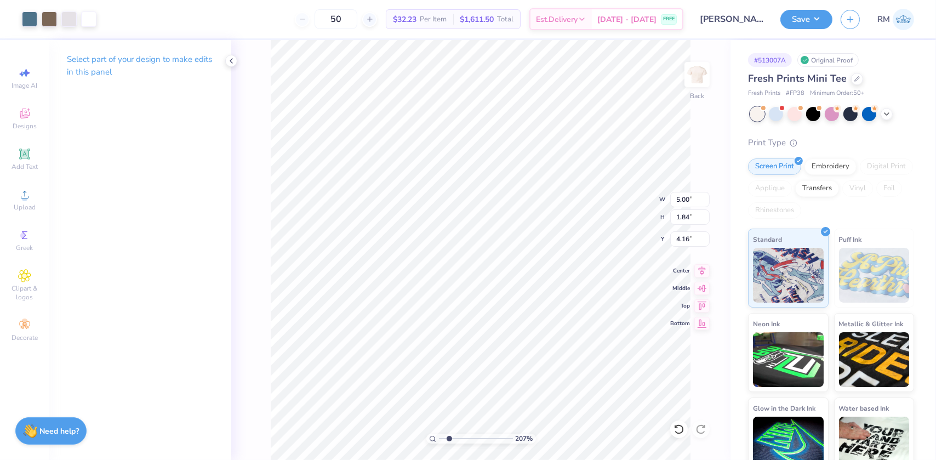
type input "2.0701821332242"
type input "0.39"
type input "0.52"
type input "4.92"
type input "2.0701821332242"
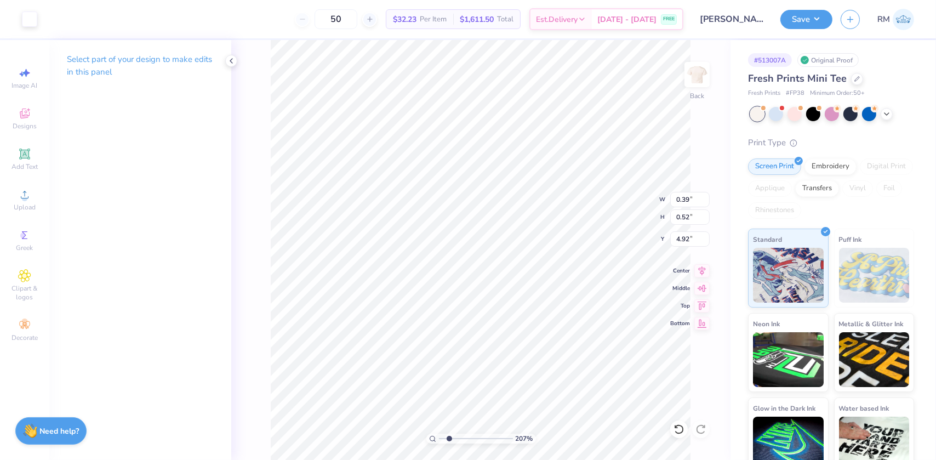
type input "1.65"
type input "0.56"
type input "4.88"
click at [25, 21] on div at bounding box center [29, 17] width 15 height 15
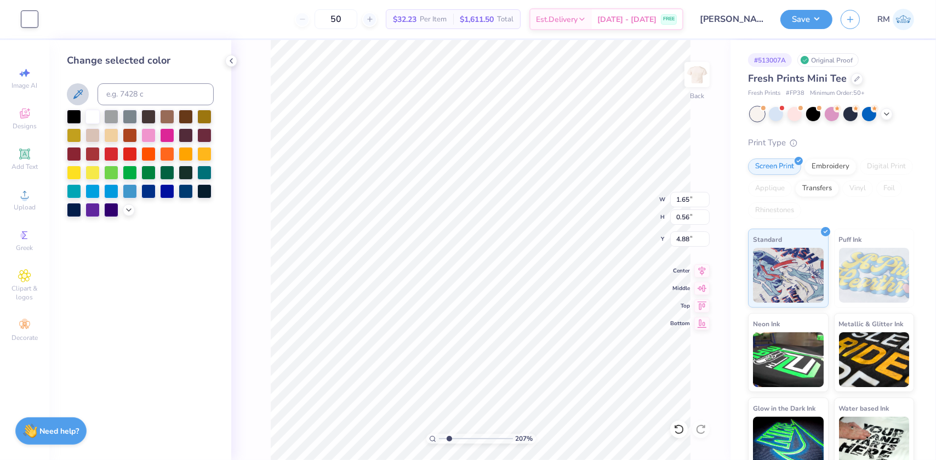
click at [77, 88] on icon at bounding box center [77, 94] width 13 height 13
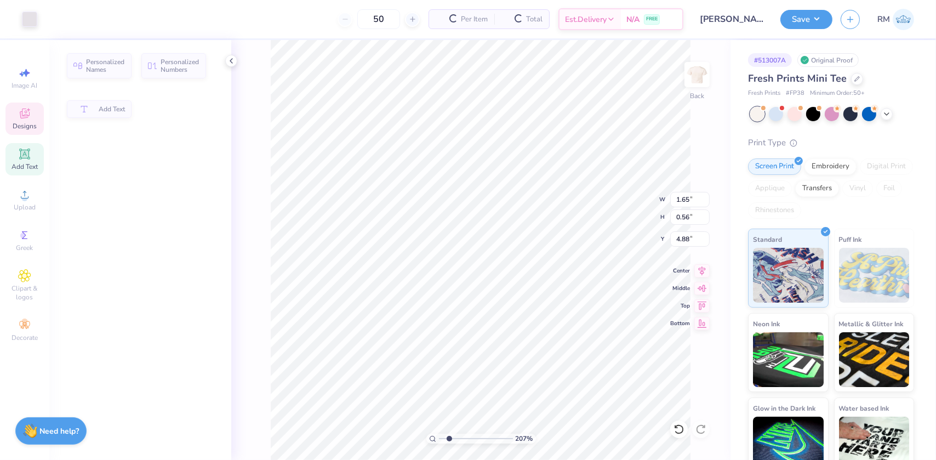
type input "2.0701821332242"
type input "0.36"
type input "4.87"
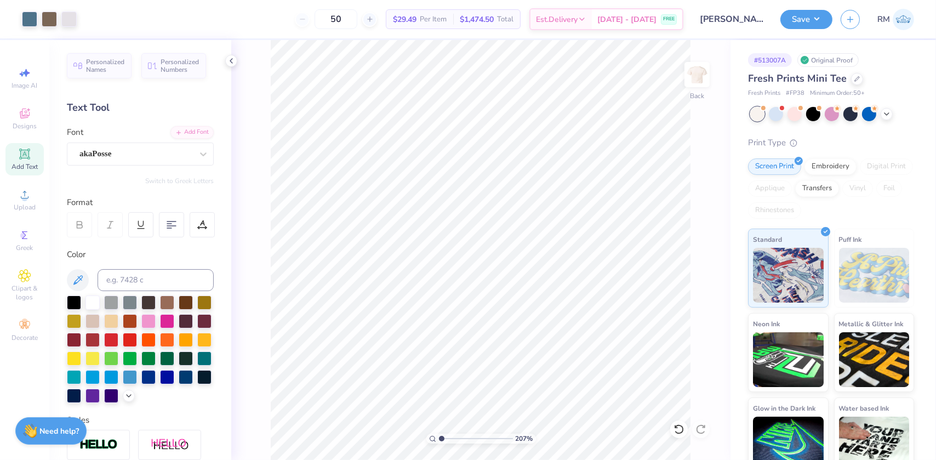
drag, startPoint x: 449, startPoint y: 436, endPoint x: 438, endPoint y: 436, distance: 11.5
type input "1"
click at [439, 436] on input "range" at bounding box center [476, 438] width 74 height 10
click at [507, 337] on li "Group" at bounding box center [529, 339] width 86 height 21
click at [813, 22] on button "Save" at bounding box center [806, 17] width 52 height 19
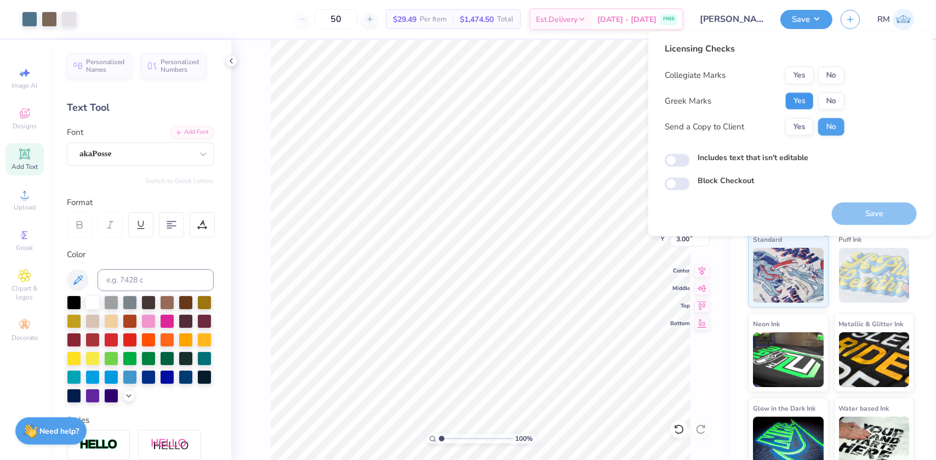
click at [798, 97] on button "Yes" at bounding box center [799, 101] width 28 height 18
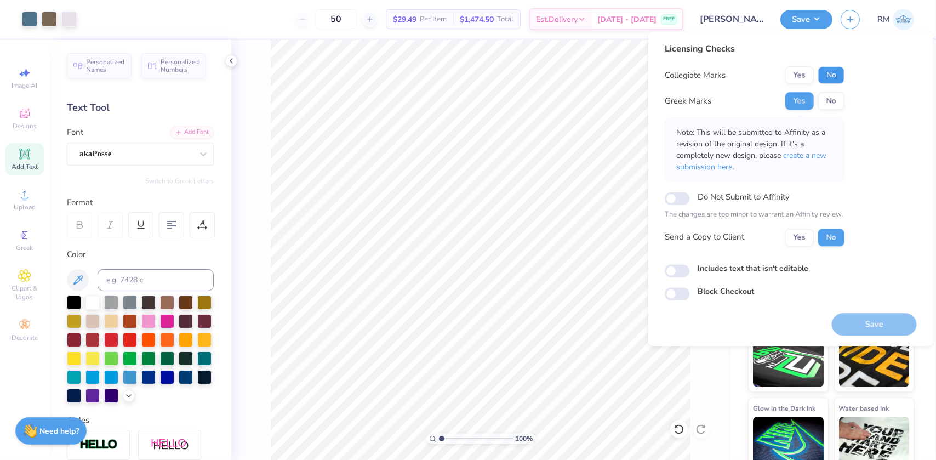
click at [832, 78] on button "No" at bounding box center [831, 75] width 26 height 18
click at [871, 322] on button "Save" at bounding box center [874, 324] width 85 height 22
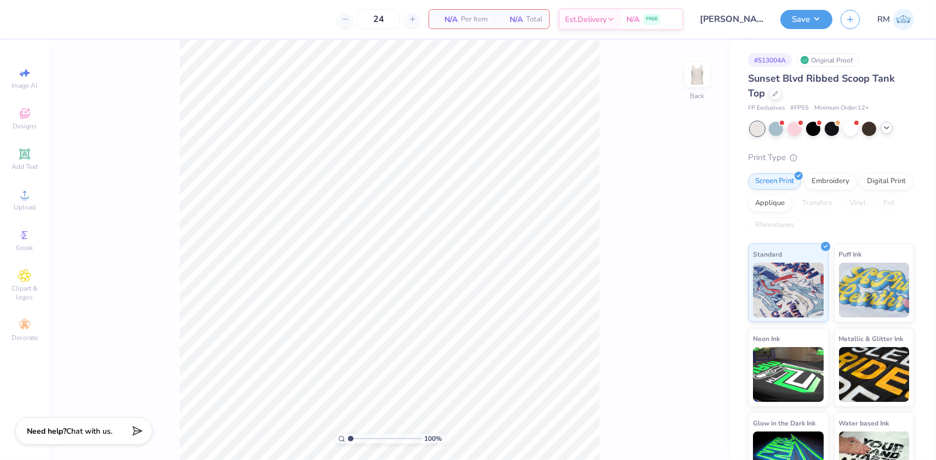
click at [886, 127] on icon at bounding box center [886, 127] width 9 height 9
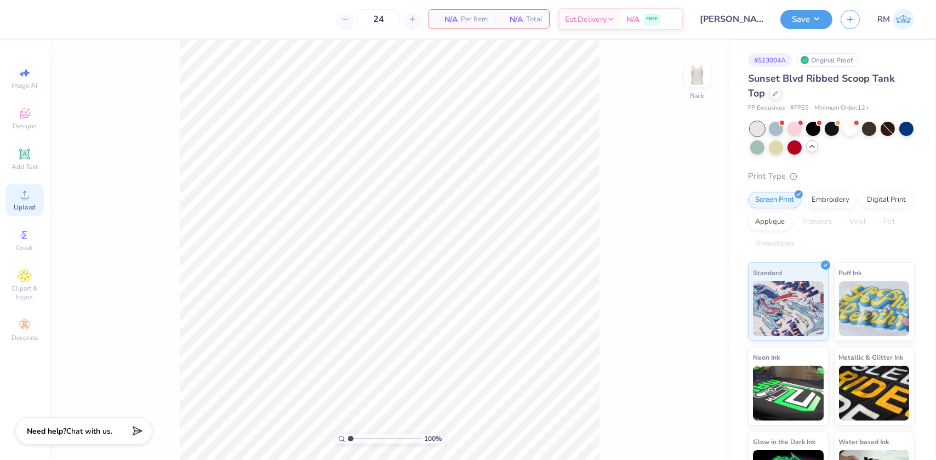
click at [21, 199] on icon at bounding box center [24, 194] width 13 height 13
click at [27, 117] on icon at bounding box center [25, 114] width 10 height 10
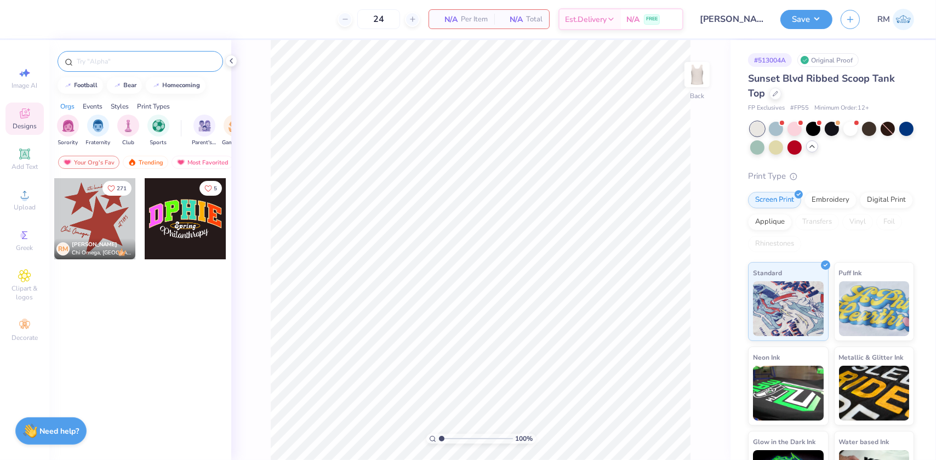
click at [106, 55] on div at bounding box center [141, 61] width 166 height 21
click at [105, 60] on input "text" at bounding box center [146, 61] width 140 height 11
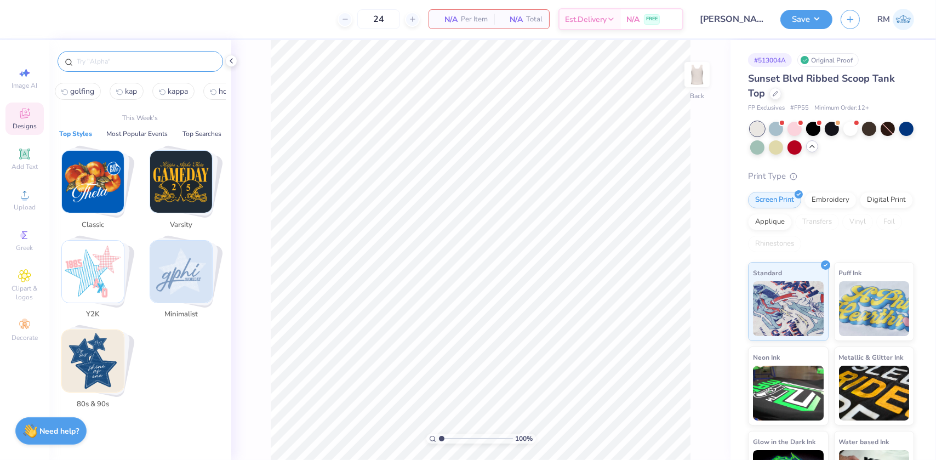
paste input "Alpha Xi Delta Elegant"
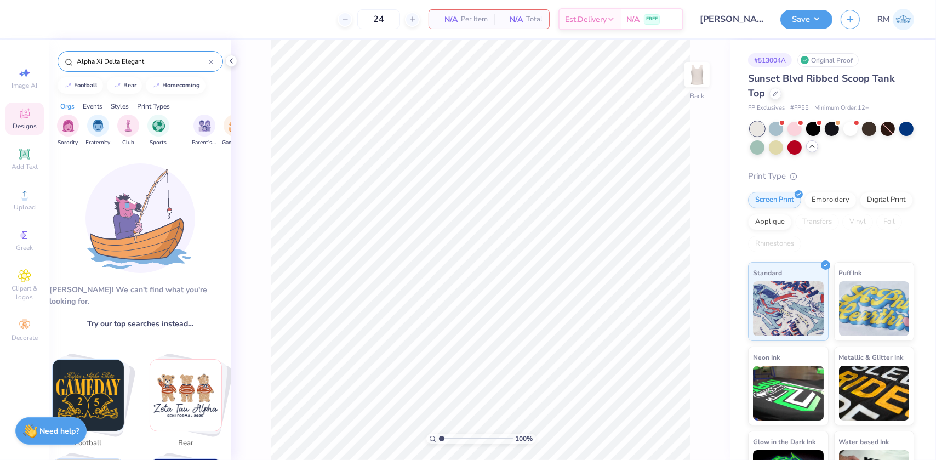
click at [159, 62] on input "Alpha Xi Delta Elegant" at bounding box center [142, 61] width 133 height 11
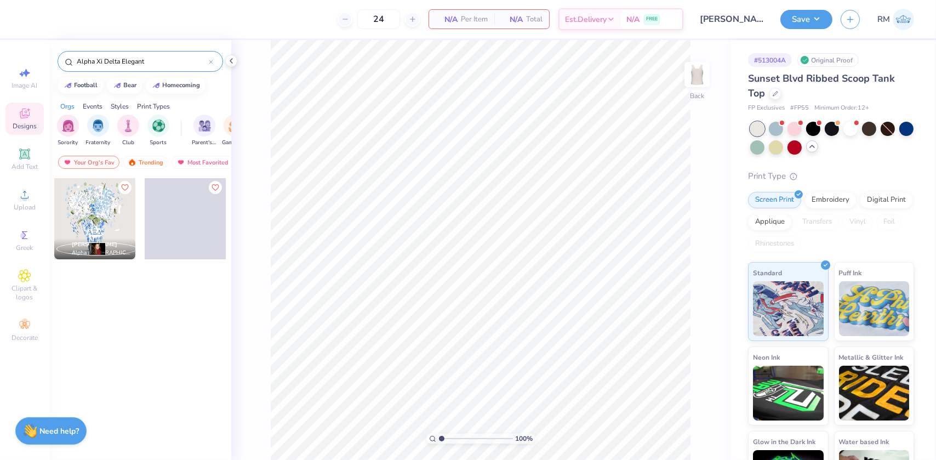
type input "Alpha Xi Delta Elegant"
click at [107, 218] on div at bounding box center [94, 218] width 81 height 81
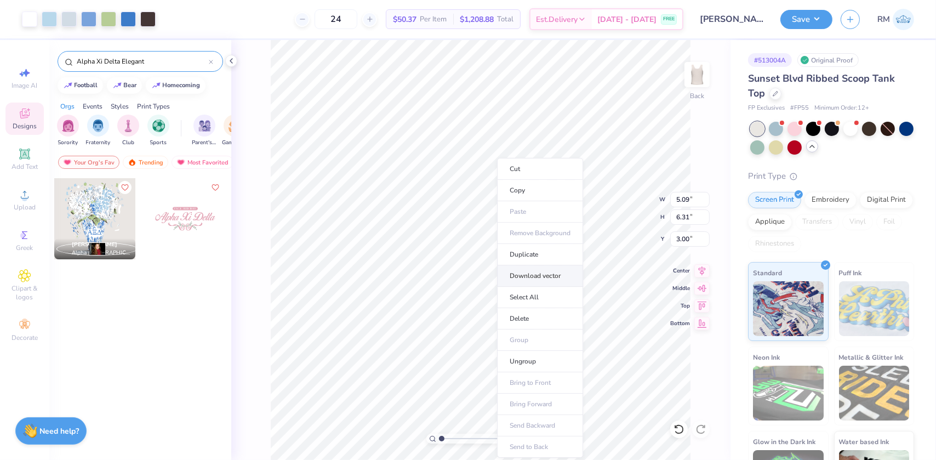
click at [529, 272] on li "Download vector" at bounding box center [540, 275] width 86 height 21
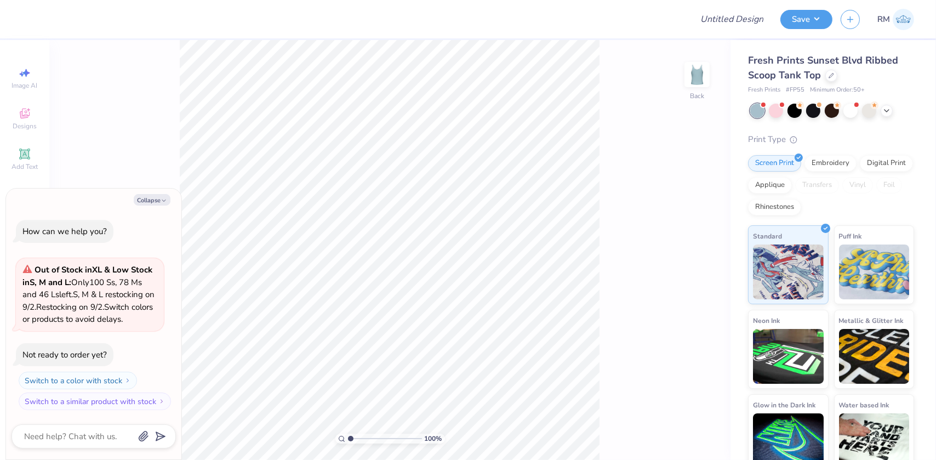
type textarea "x"
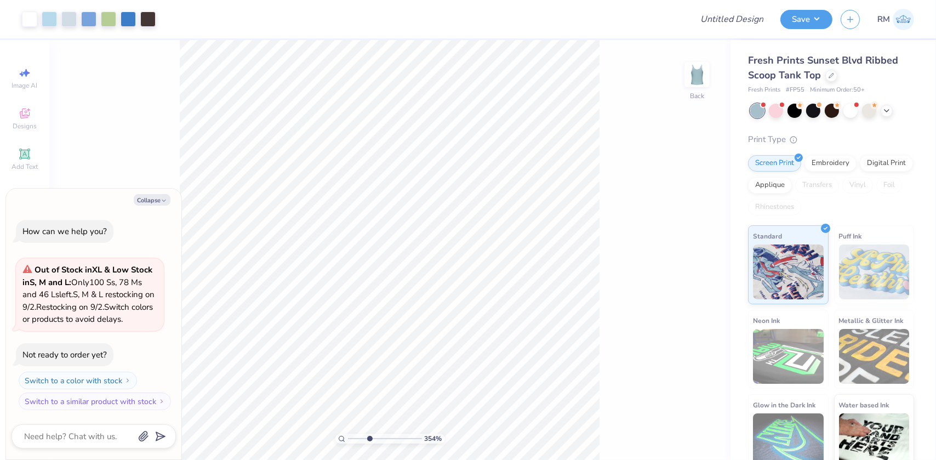
drag, startPoint x: 352, startPoint y: 437, endPoint x: 369, endPoint y: 437, distance: 16.4
type input "3.54"
click at [369, 437] on input "range" at bounding box center [385, 438] width 74 height 10
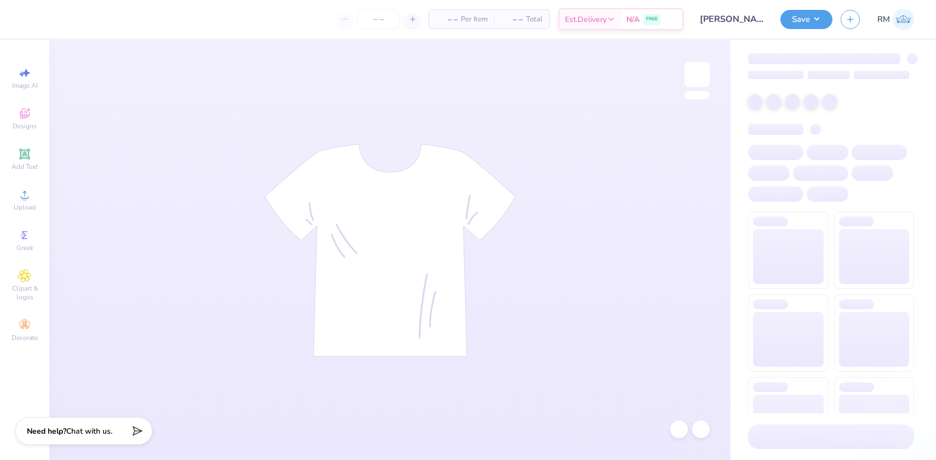
type input "24"
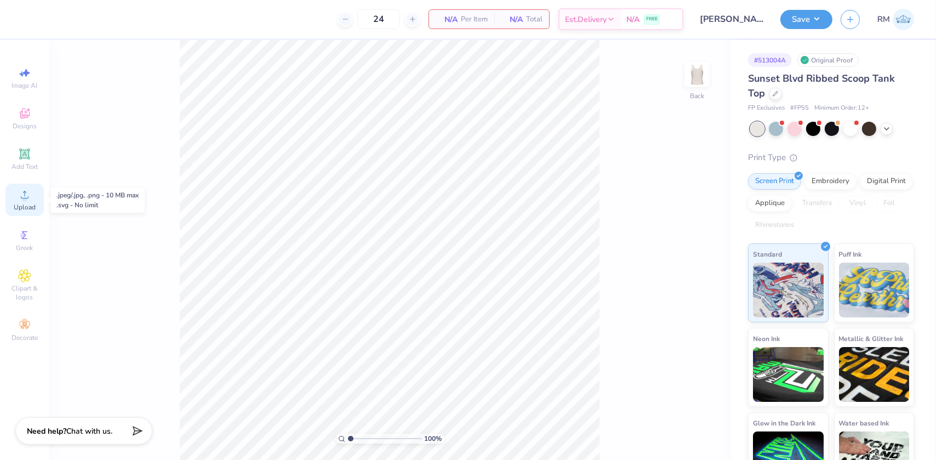
click at [25, 202] on div "Upload" at bounding box center [24, 200] width 38 height 32
click at [27, 114] on icon at bounding box center [24, 113] width 13 height 13
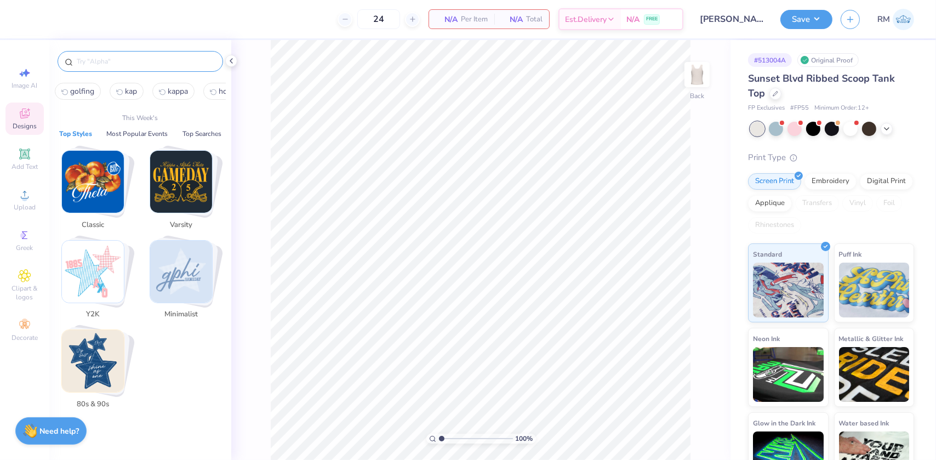
click at [130, 61] on input "text" at bounding box center [146, 61] width 140 height 11
paste input "Alpha Xi Delta Elegant Flower"
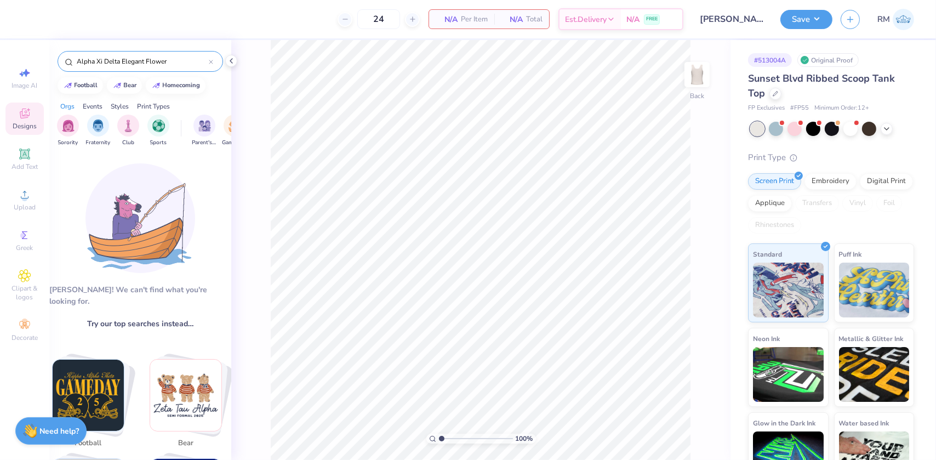
click at [187, 60] on input "Alpha Xi Delta Elegant Flower" at bounding box center [142, 61] width 133 height 11
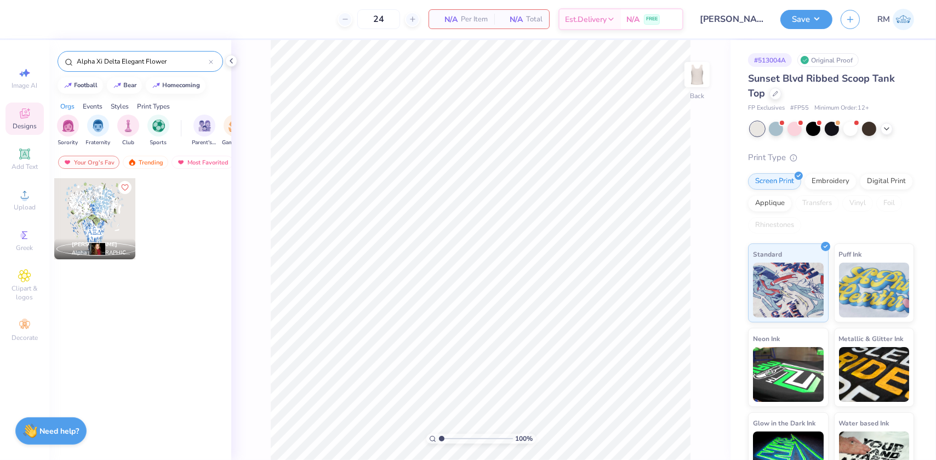
type input "Alpha Xi Delta Elegant Flower"
click at [89, 219] on div at bounding box center [94, 218] width 81 height 81
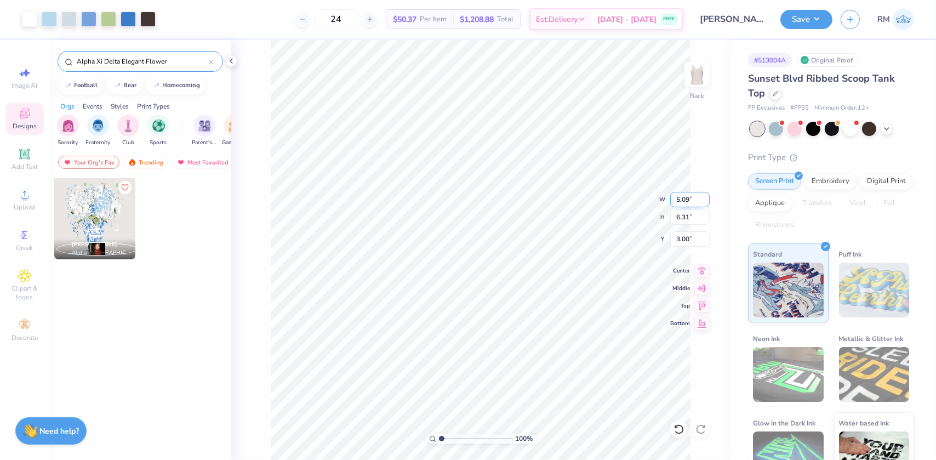
click at [682, 197] on input "5.09" at bounding box center [689, 199] width 39 height 15
type input "7.00"
type input "8.67"
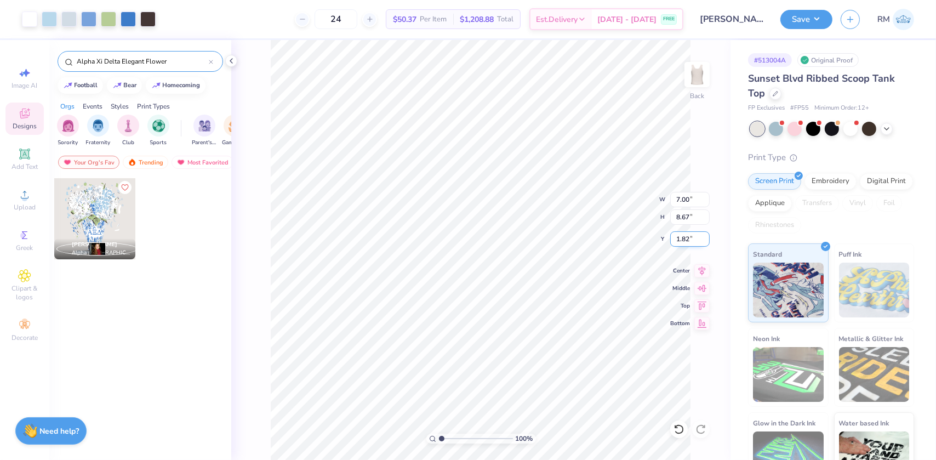
click at [680, 235] on input "1.82" at bounding box center [689, 238] width 39 height 15
type input "1.50"
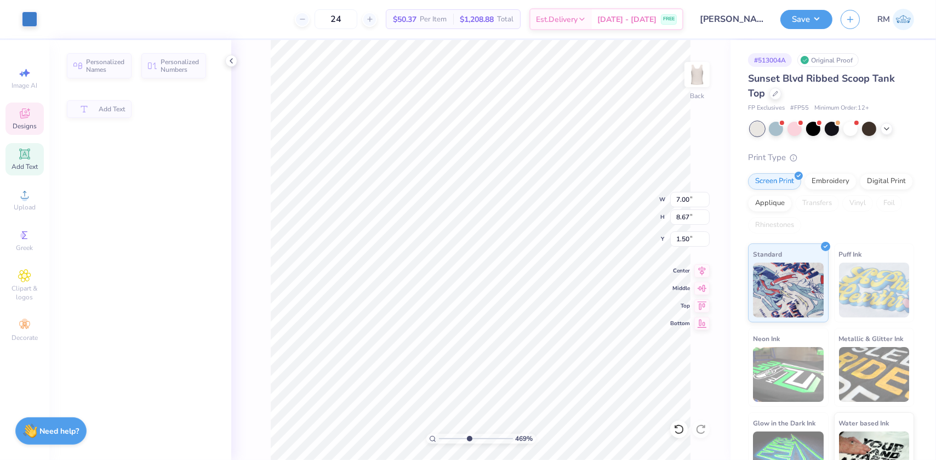
type input "4.6937308411916"
type input "1.82"
type input "0.59"
type input "7.22"
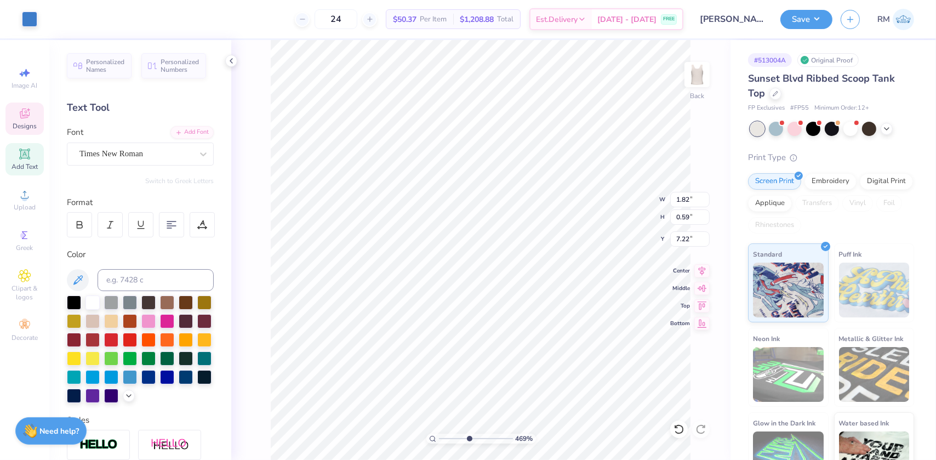
scroll to position [8, 1]
type input "4.6937308411916"
type textarea "A"
type input "4.6937308411916"
paste textarea "ΘΦΑ"
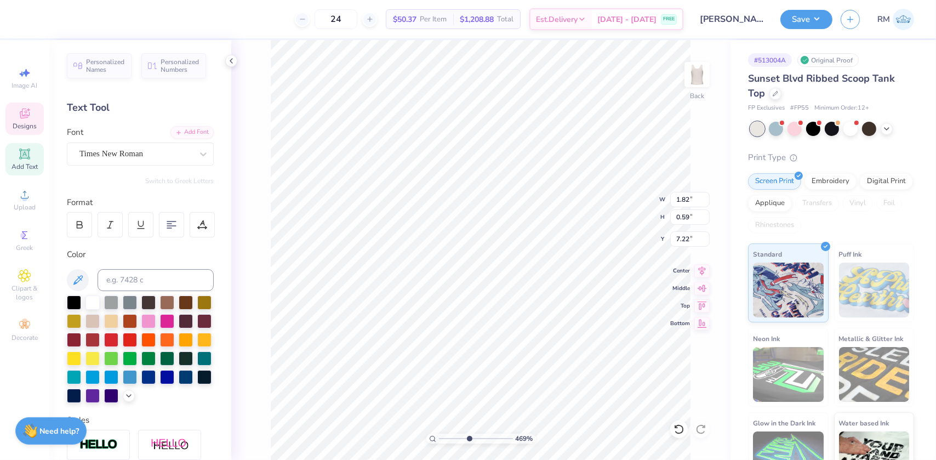
type textarea "ΘΦΑA"
type input "4.6937308411916"
type textarea "ΘΦA"
type input "1"
click at [439, 438] on input "range" at bounding box center [476, 438] width 74 height 10
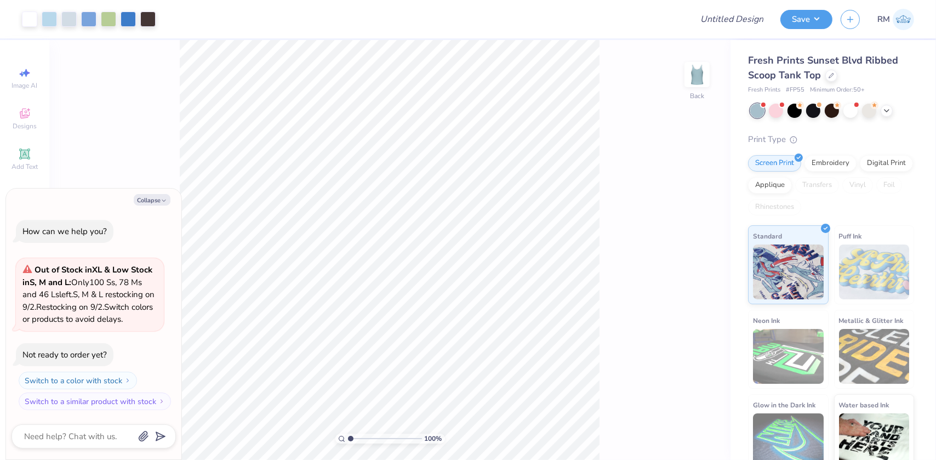
type textarea "x"
